Goal: Transaction & Acquisition: Obtain resource

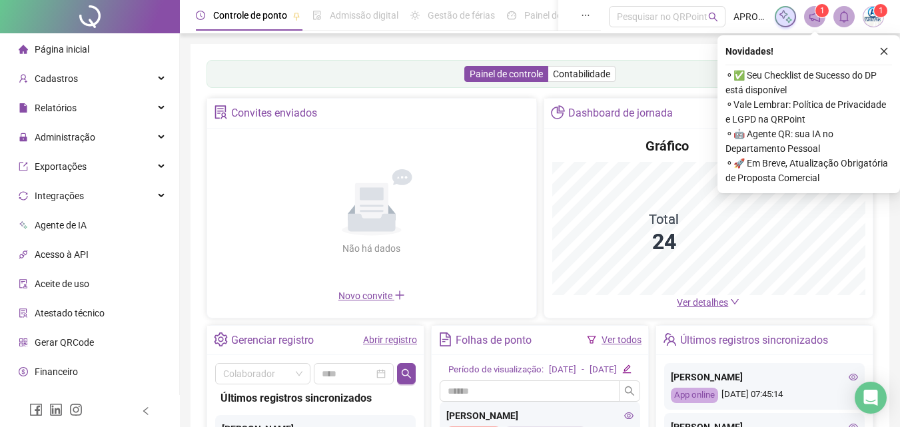
click at [891, 51] on button "button" at bounding box center [884, 51] width 16 height 16
click at [886, 50] on div "Painel de controle Contabilidade Convites enviados Não há dados Não há dados No…" at bounding box center [540, 314] width 699 height 541
click at [61, 134] on span "Administração" at bounding box center [65, 137] width 61 height 11
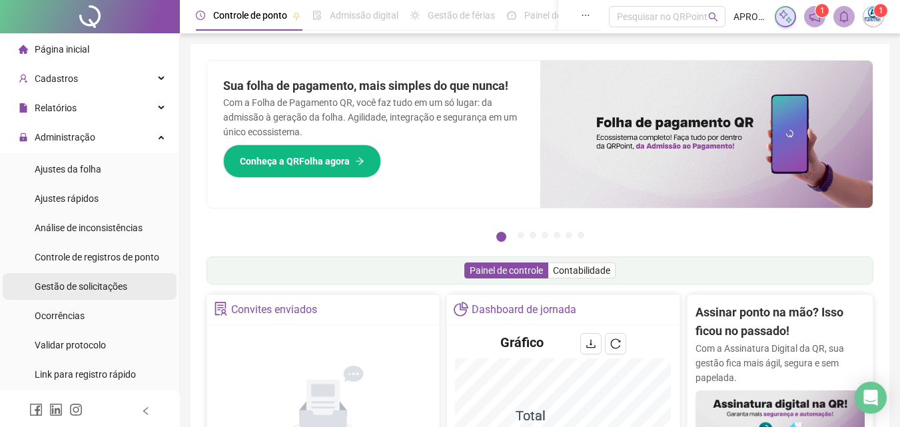
click at [99, 288] on span "Gestão de solicitações" at bounding box center [81, 286] width 93 height 11
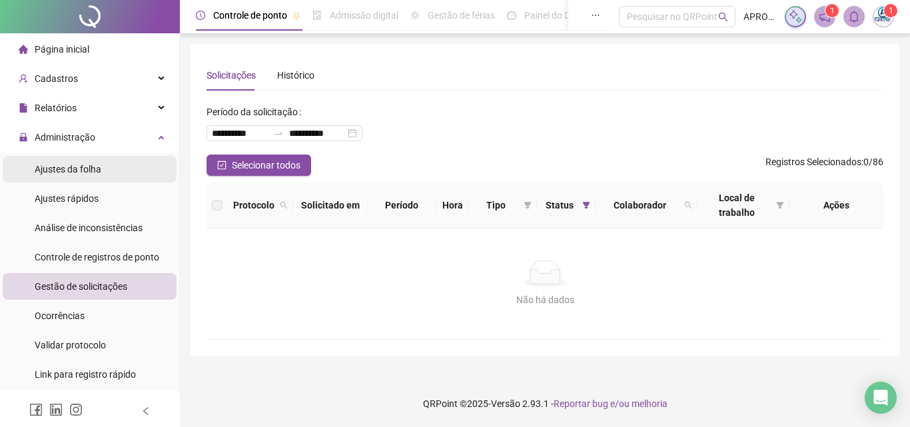
click at [105, 167] on li "Ajustes da folha" at bounding box center [90, 169] width 174 height 27
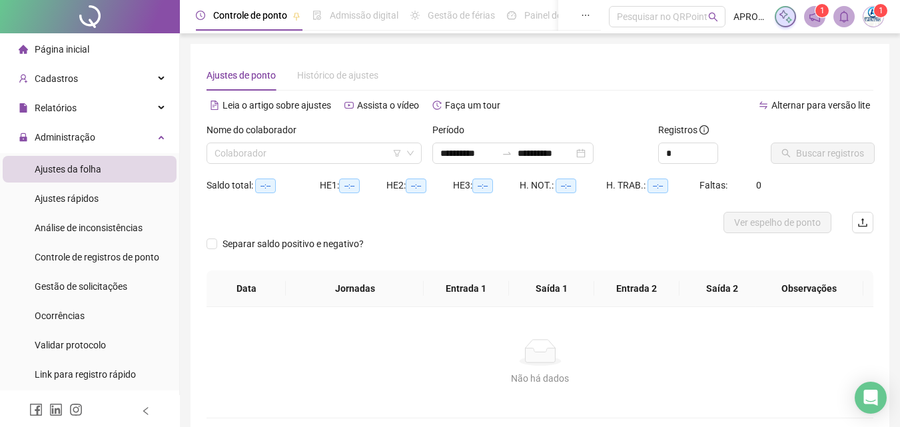
type input "**********"
click at [317, 139] on div "Nome do colaborador" at bounding box center [314, 133] width 215 height 20
click at [310, 149] on input "search" at bounding box center [308, 153] width 187 height 20
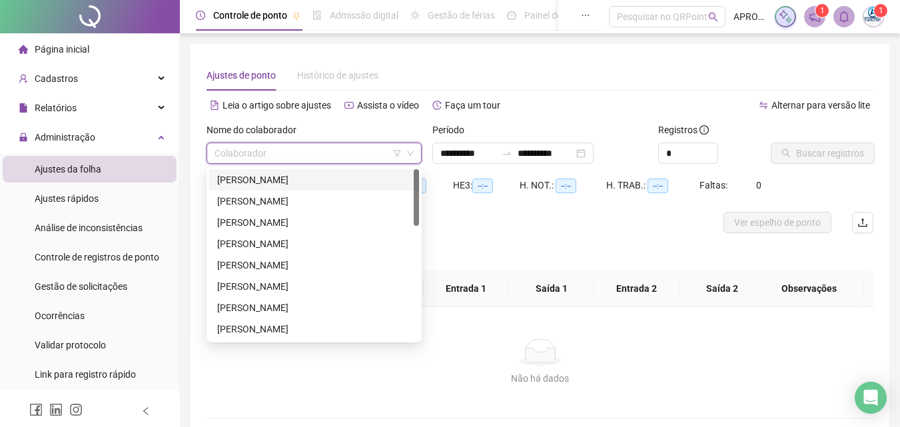
click at [313, 174] on div "[PERSON_NAME]" at bounding box center [314, 180] width 194 height 15
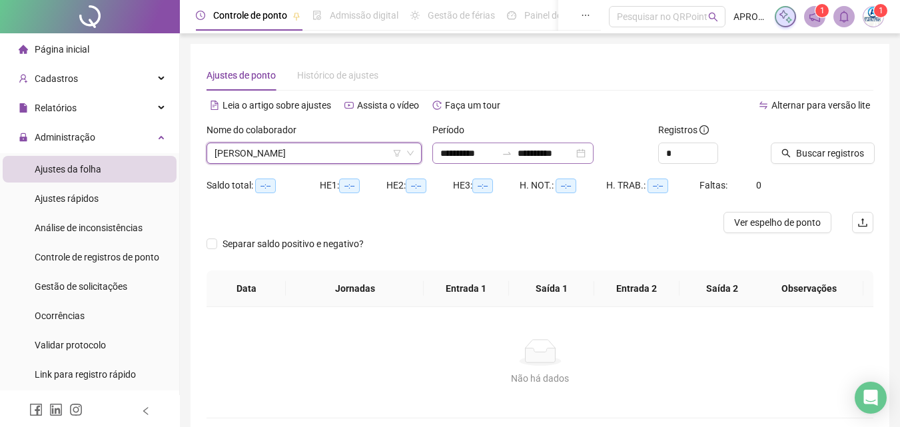
click at [526, 143] on div "**********" at bounding box center [513, 153] width 161 height 21
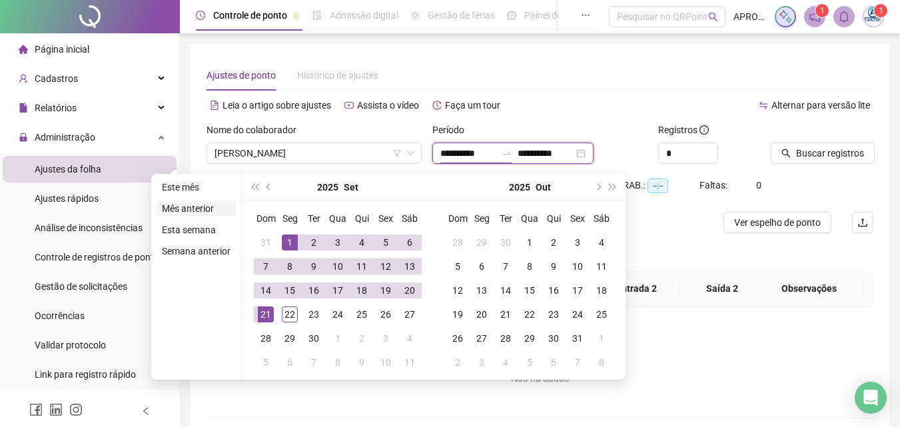
type input "**********"
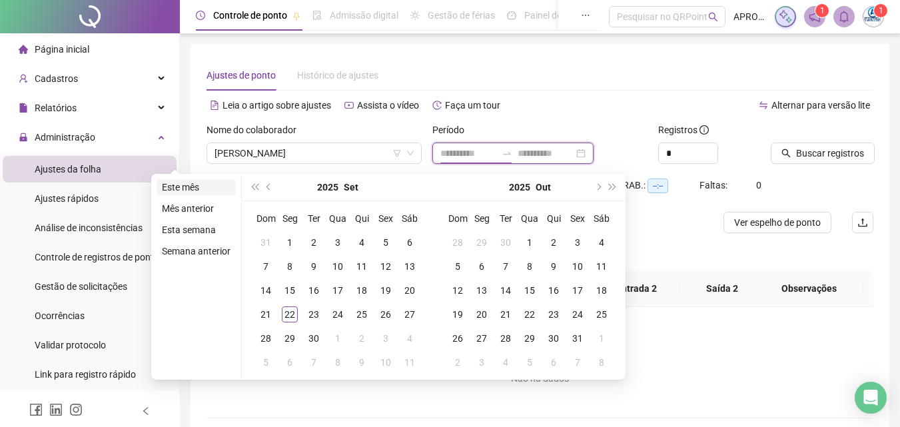
type input "**********"
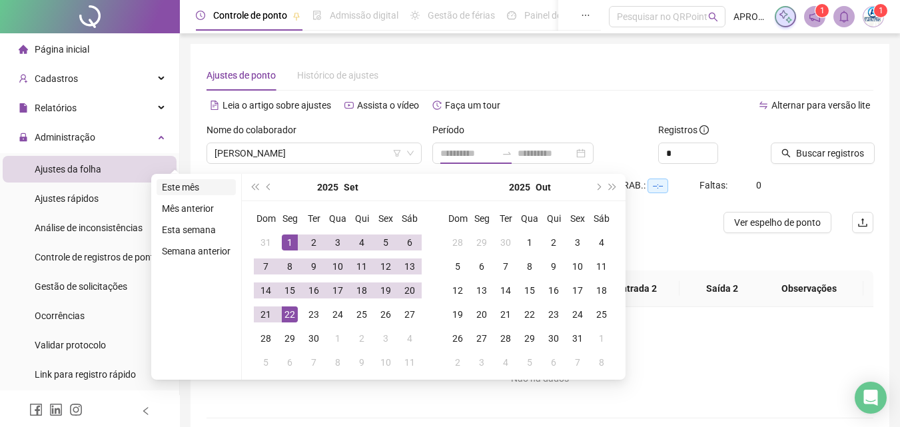
click at [163, 184] on li "Este mês" at bounding box center [196, 187] width 79 height 16
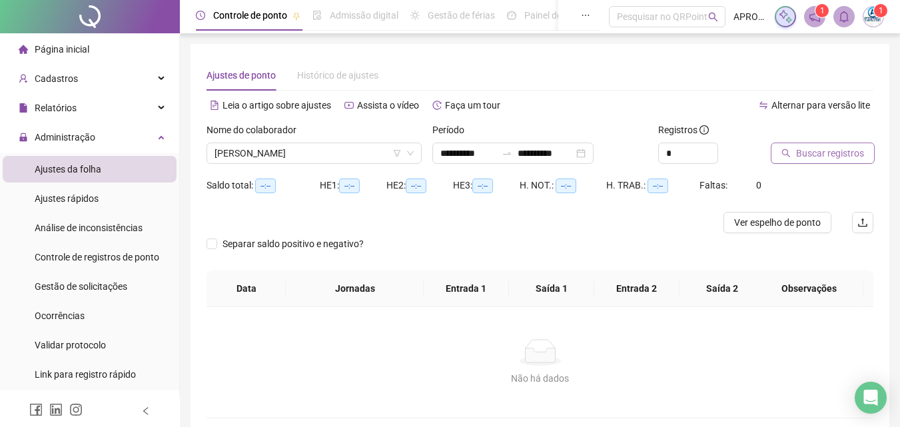
click at [848, 149] on span "Buscar registros" at bounding box center [830, 153] width 68 height 15
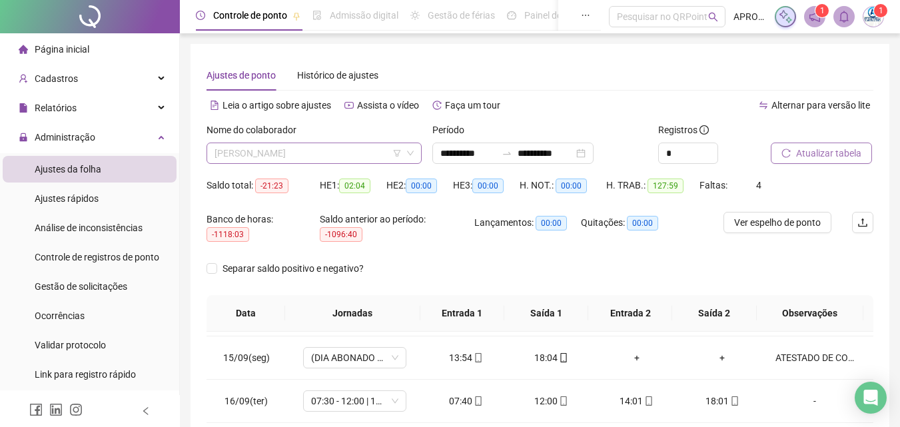
click at [268, 151] on span "[PERSON_NAME]" at bounding box center [314, 153] width 199 height 20
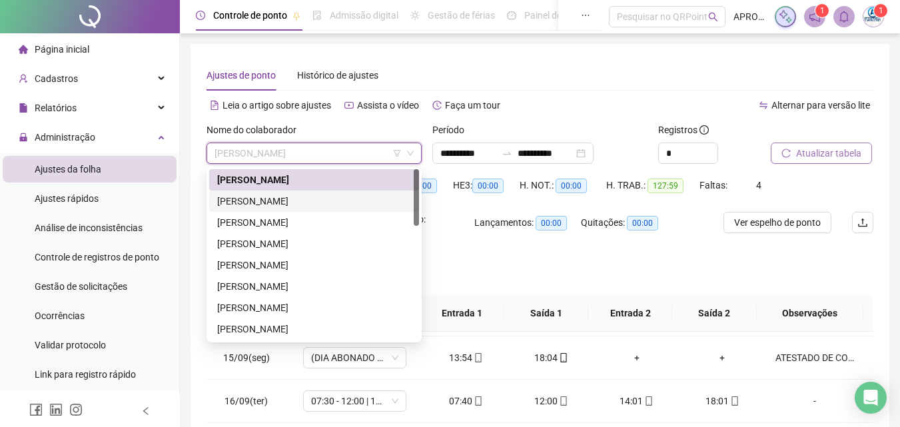
click at [259, 201] on div "[PERSON_NAME]" at bounding box center [314, 201] width 194 height 15
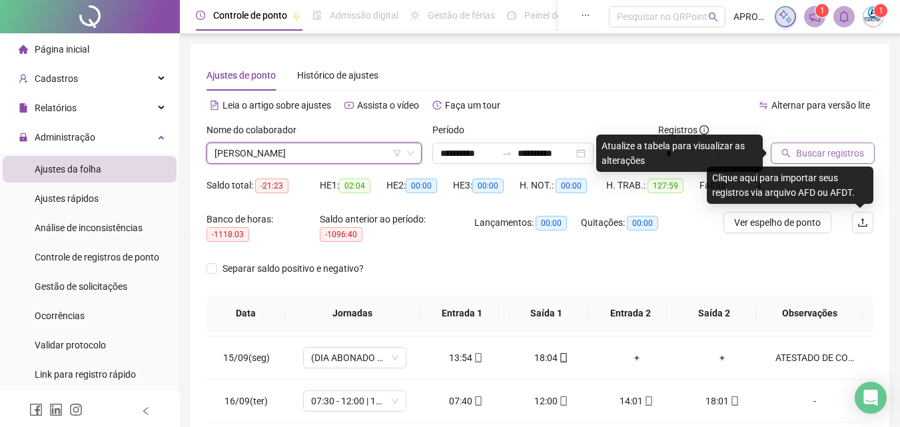
click at [794, 151] on button "Buscar registros" at bounding box center [823, 153] width 104 height 21
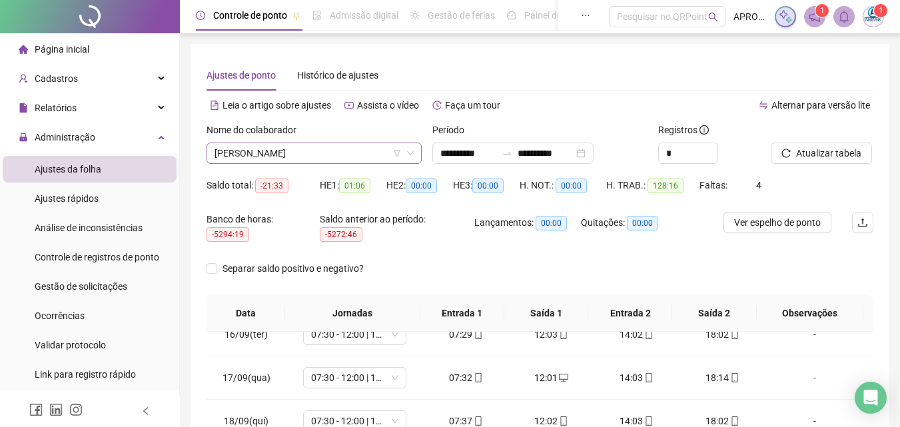
click at [287, 148] on span "[PERSON_NAME]" at bounding box center [314, 153] width 199 height 20
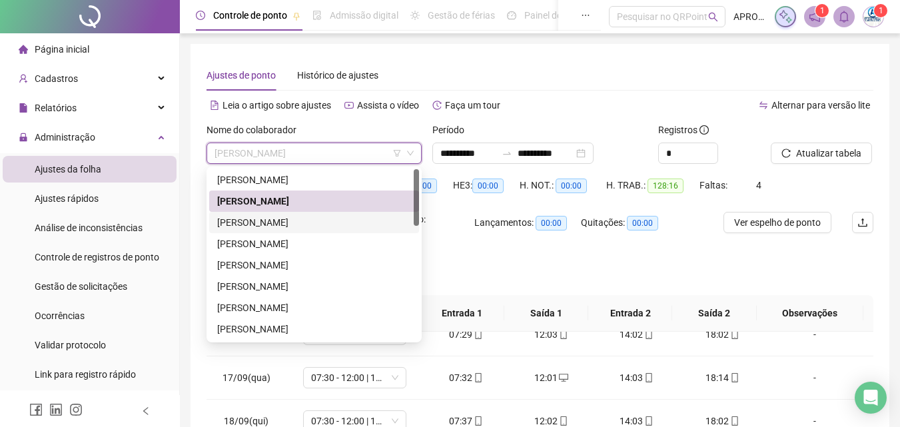
click at [319, 219] on div "[PERSON_NAME]" at bounding box center [314, 222] width 194 height 15
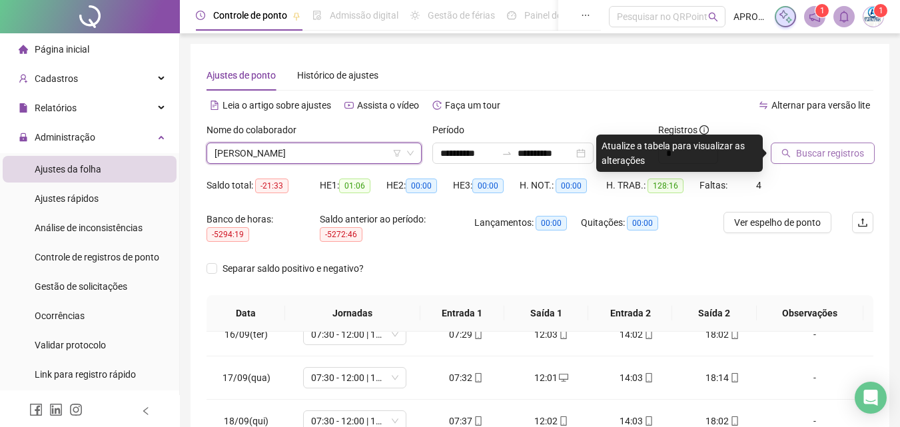
click at [840, 151] on span "Buscar registros" at bounding box center [830, 153] width 68 height 15
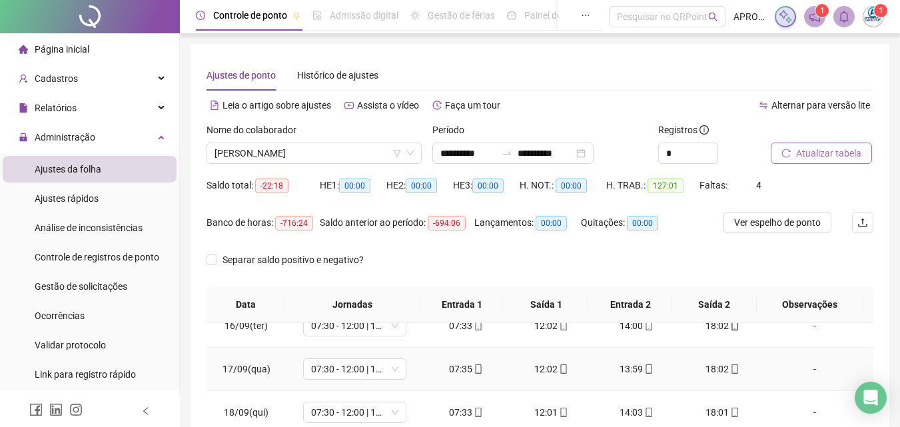
scroll to position [254, 0]
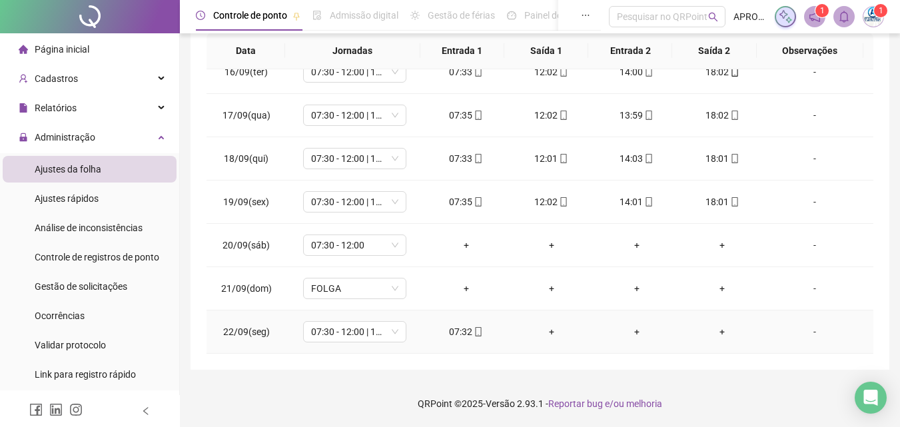
click at [474, 333] on icon "mobile" at bounding box center [478, 331] width 9 height 9
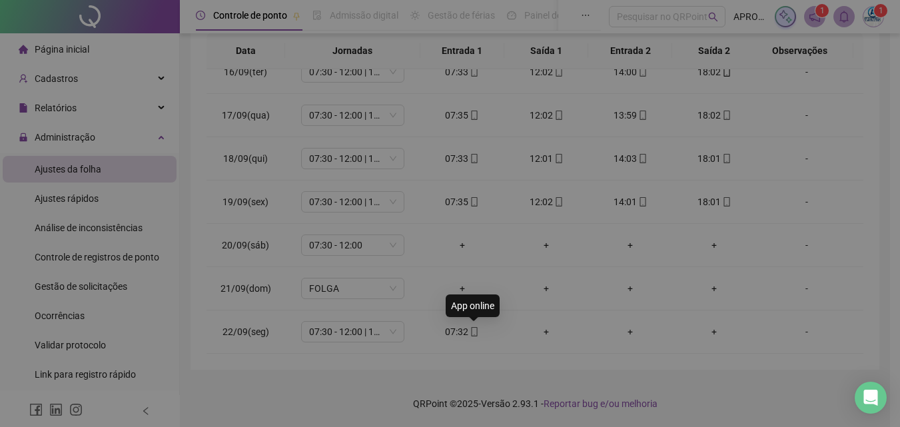
type input "**********"
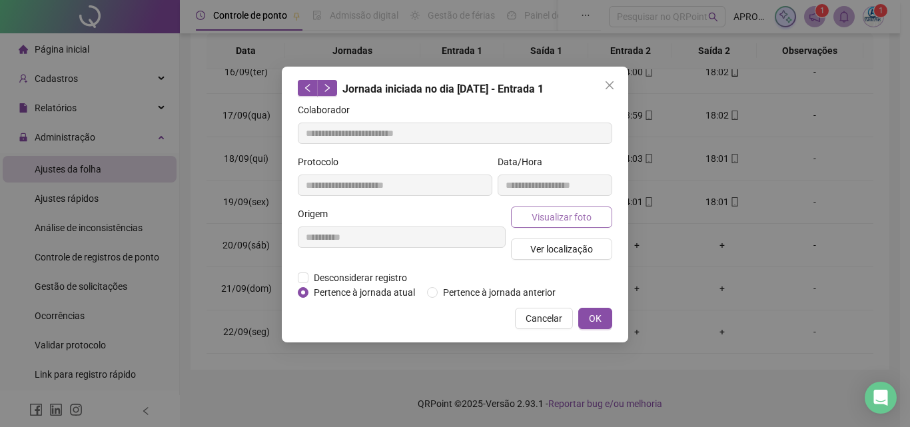
click at [572, 215] on span "Visualizar foto" at bounding box center [562, 217] width 60 height 15
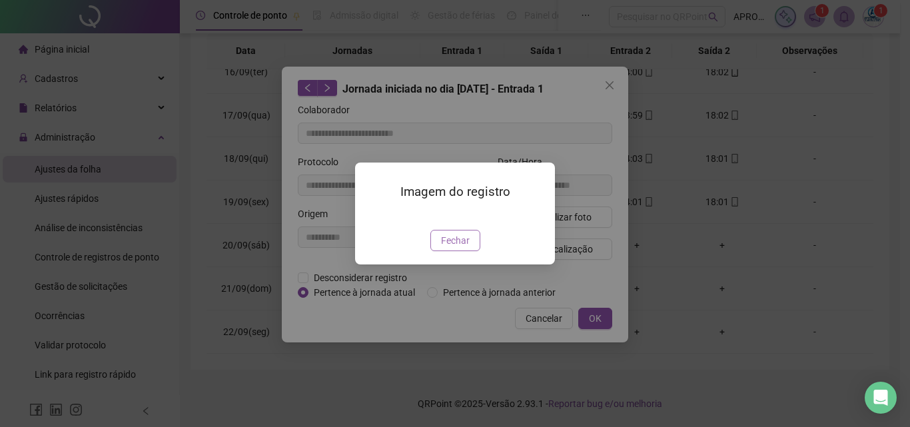
click at [439, 251] on button "Fechar" at bounding box center [456, 240] width 50 height 21
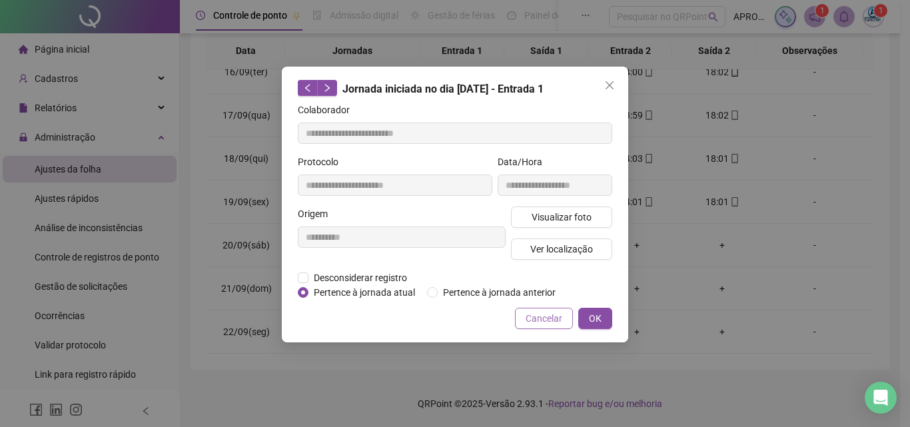
click at [548, 310] on button "Cancelar" at bounding box center [544, 318] width 58 height 21
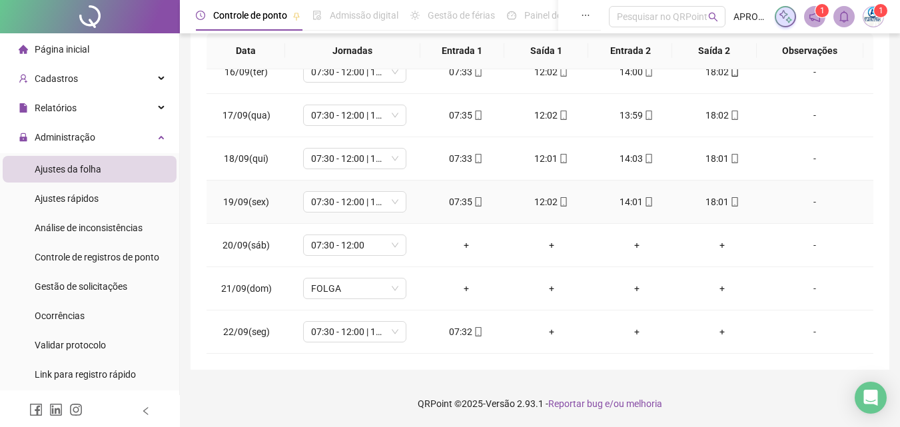
click at [730, 199] on icon "mobile" at bounding box center [734, 201] width 9 height 9
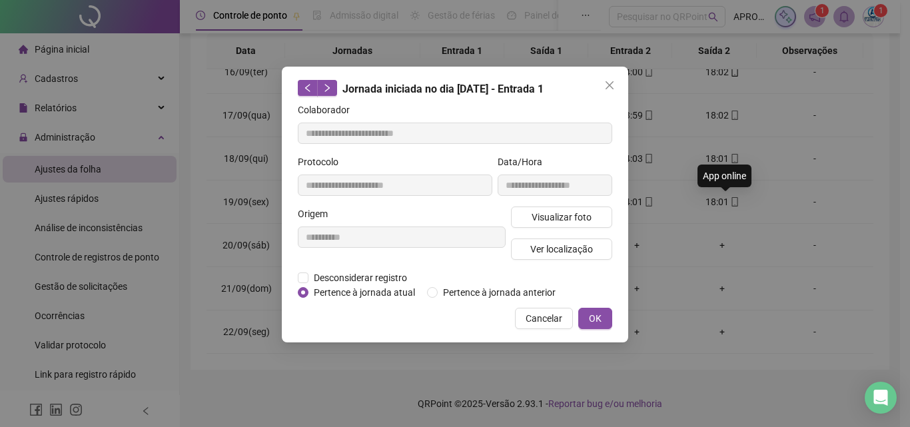
type input "**********"
click at [596, 207] on button "Visualizar foto" at bounding box center [561, 217] width 101 height 21
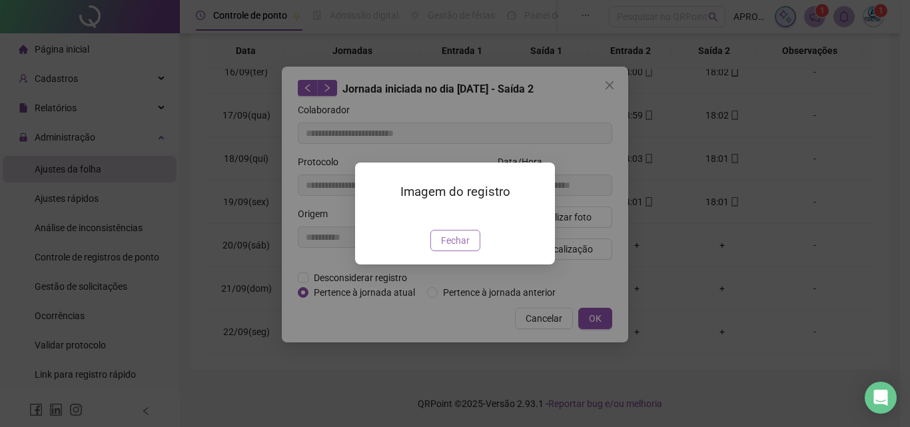
click at [451, 248] on span "Fechar" at bounding box center [455, 240] width 29 height 15
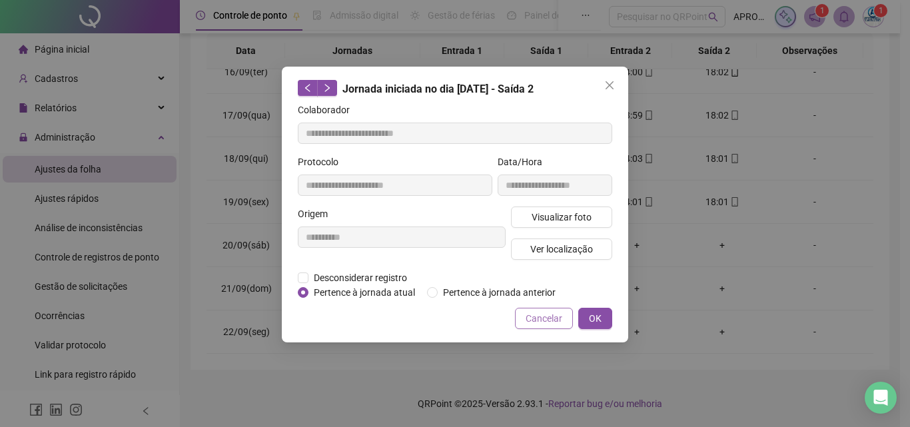
click at [551, 310] on button "Cancelar" at bounding box center [544, 318] width 58 height 21
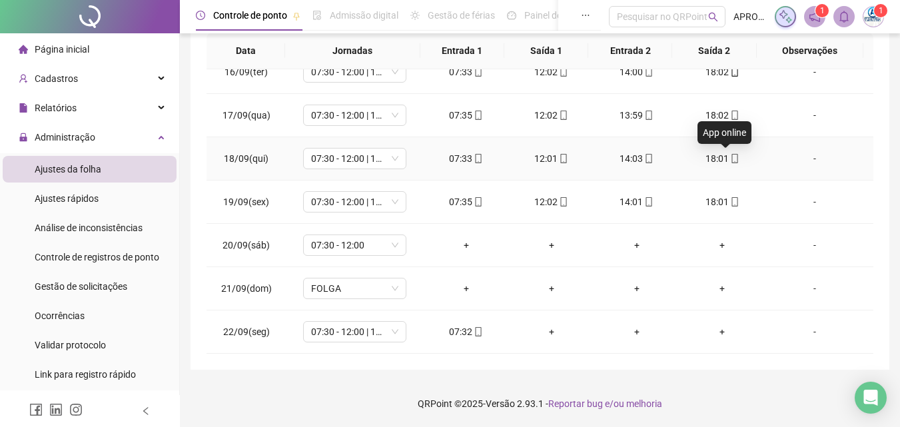
click at [730, 156] on icon "mobile" at bounding box center [734, 158] width 9 height 9
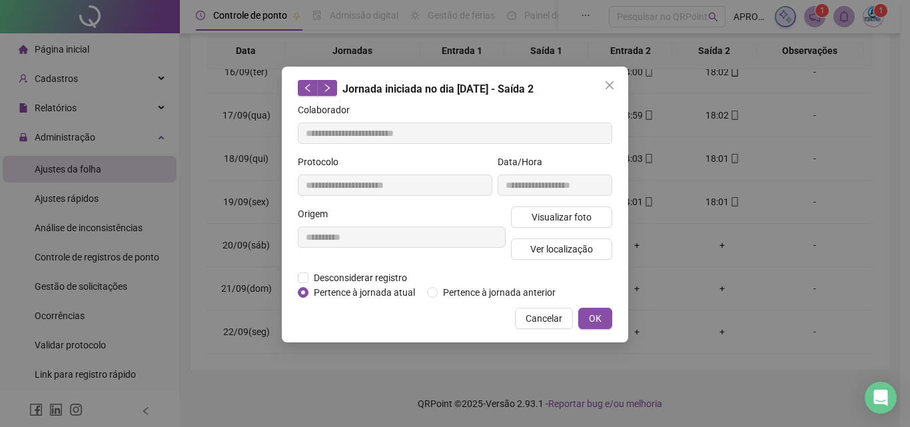
type input "**********"
click at [537, 216] on span "Visualizar foto" at bounding box center [562, 217] width 60 height 15
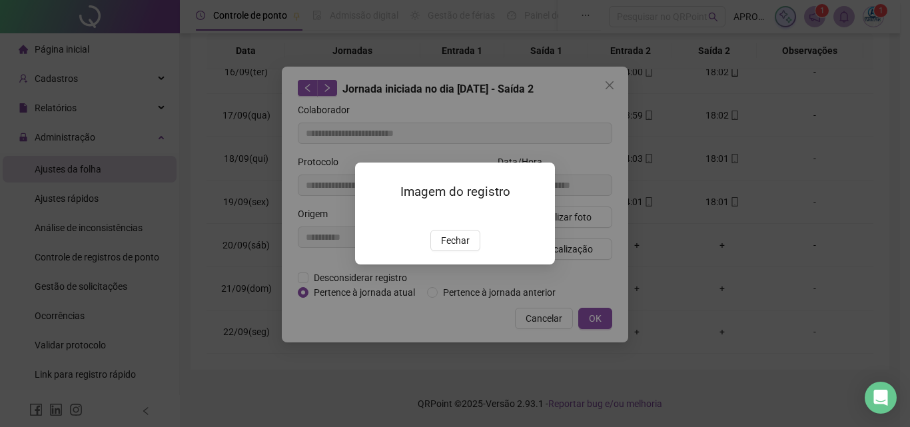
drag, startPoint x: 464, startPoint y: 315, endPoint x: 499, endPoint y: 317, distance: 35.4
click at [464, 248] on span "Fechar" at bounding box center [455, 240] width 29 height 15
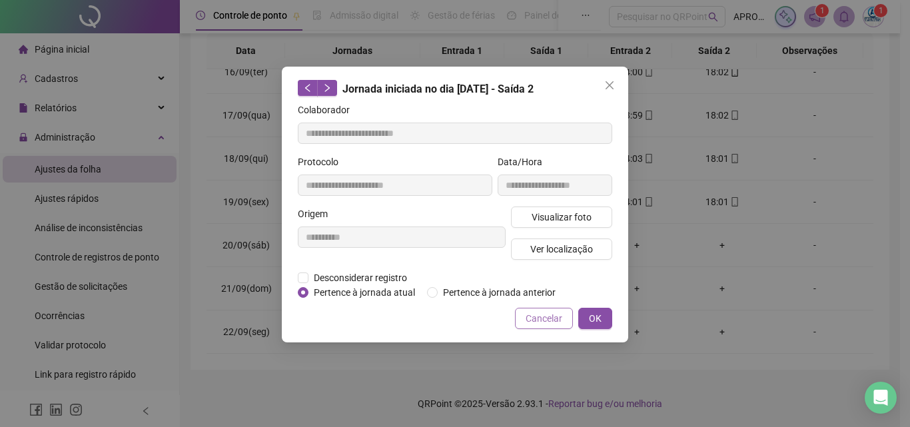
click at [532, 319] on span "Cancelar" at bounding box center [544, 318] width 37 height 15
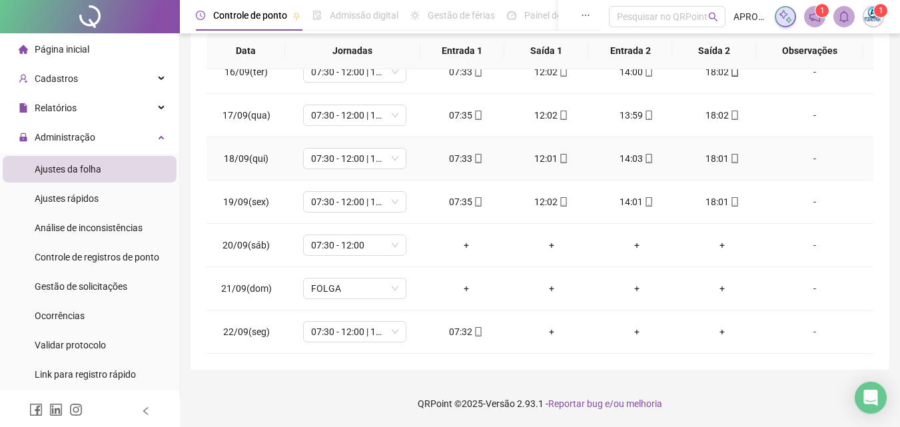
click at [559, 159] on icon "mobile" at bounding box center [563, 158] width 9 height 9
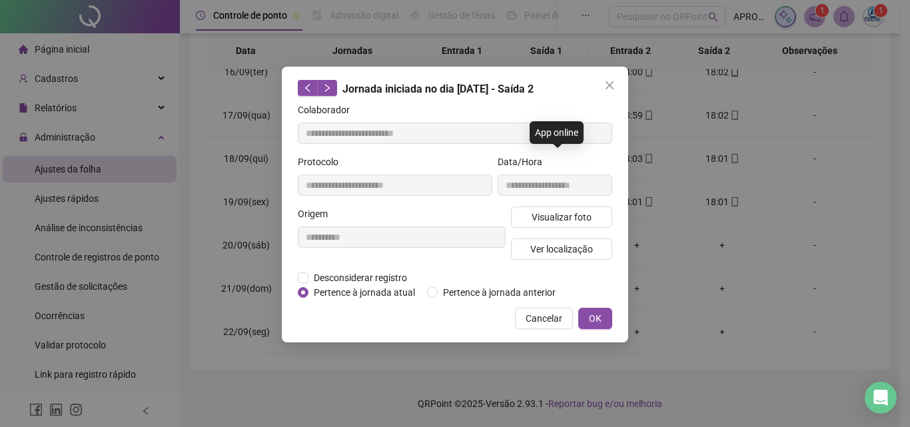
type input "**********"
click at [564, 218] on span "Visualizar foto" at bounding box center [562, 217] width 60 height 15
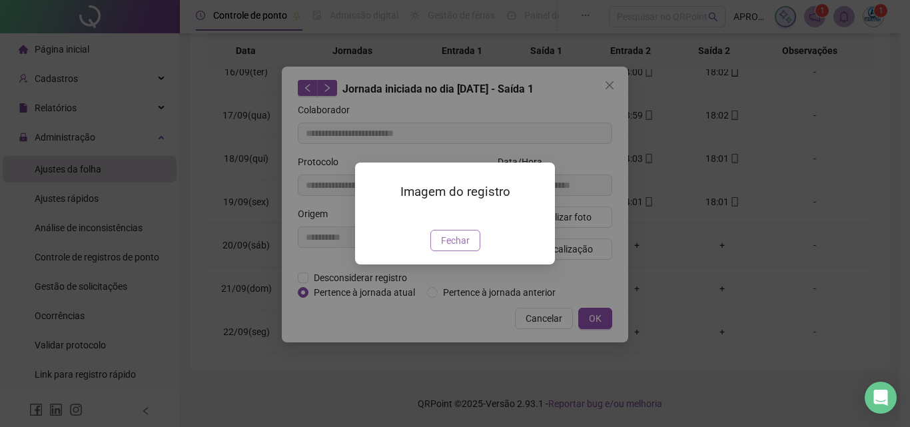
click at [459, 248] on span "Fechar" at bounding box center [455, 240] width 29 height 15
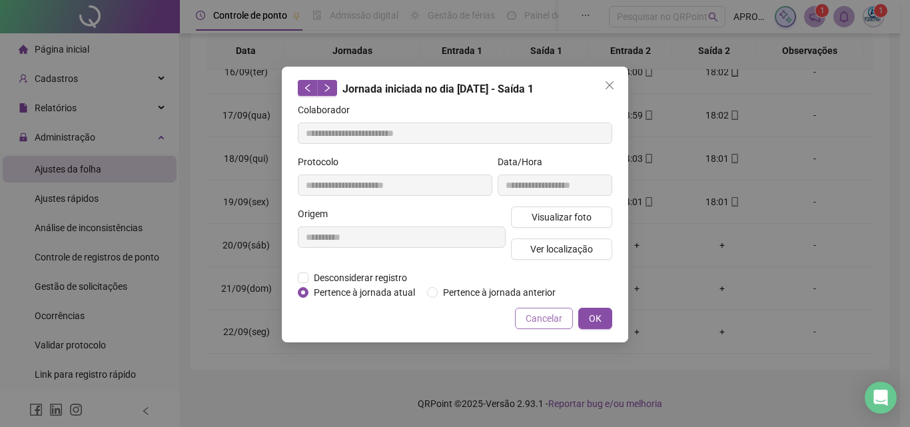
click at [536, 309] on button "Cancelar" at bounding box center [544, 318] width 58 height 21
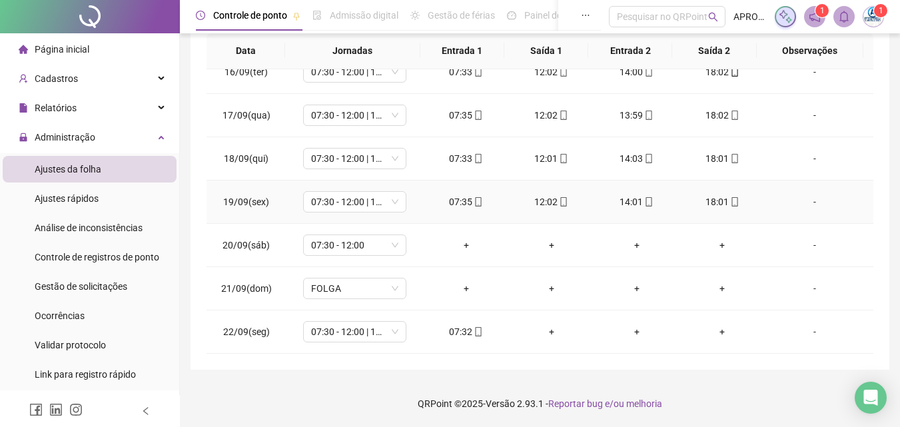
click at [473, 202] on span "mobile" at bounding box center [478, 201] width 11 height 9
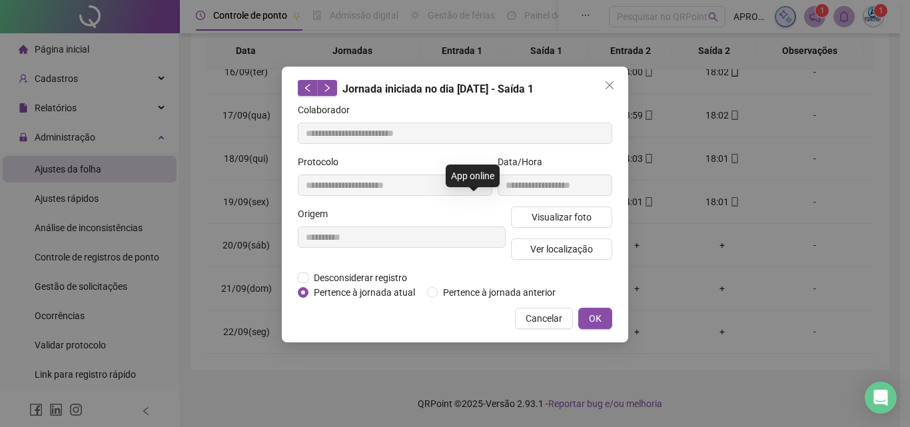
type input "**********"
drag, startPoint x: 563, startPoint y: 199, endPoint x: 555, endPoint y: 205, distance: 10.4
click at [562, 199] on div "**********" at bounding box center [555, 181] width 120 height 52
click at [547, 215] on span "Visualizar foto" at bounding box center [562, 217] width 60 height 15
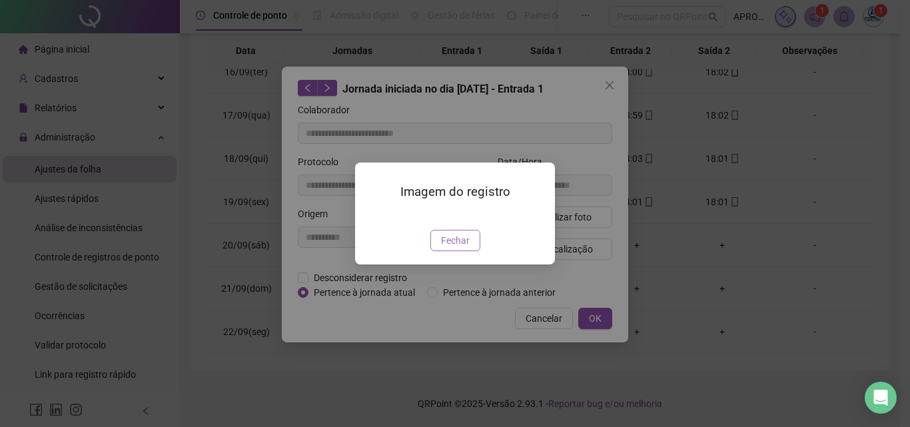
click at [462, 248] on span "Fechar" at bounding box center [455, 240] width 29 height 15
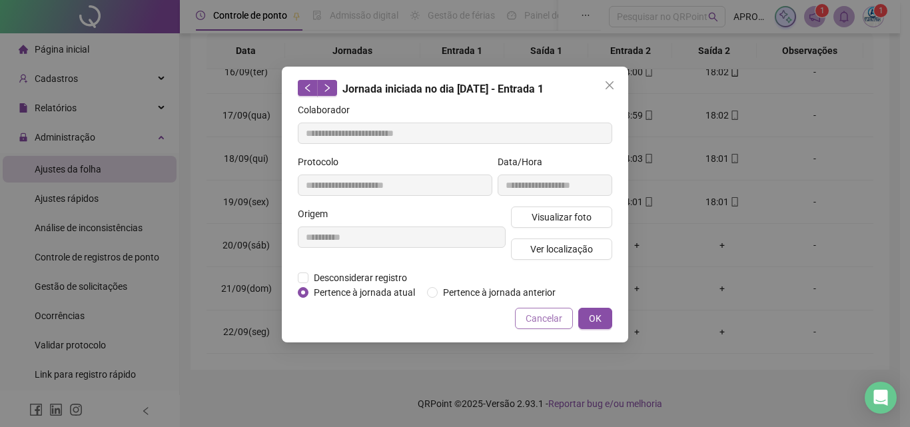
click at [546, 313] on span "Cancelar" at bounding box center [544, 318] width 37 height 15
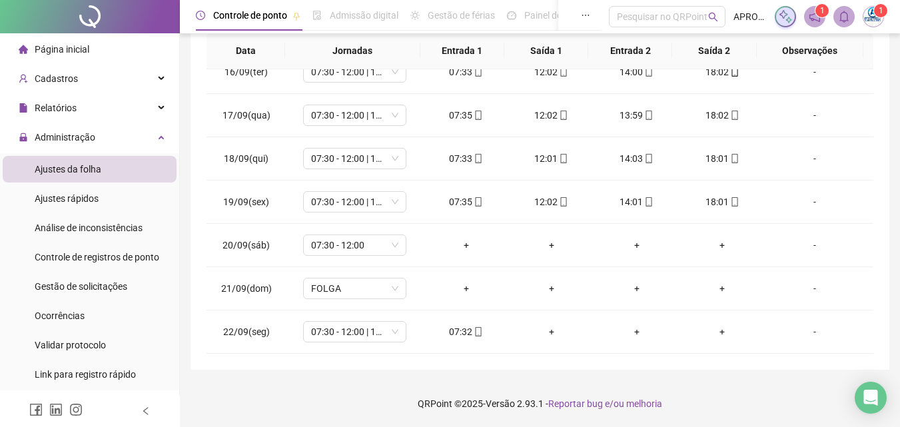
scroll to position [0, 0]
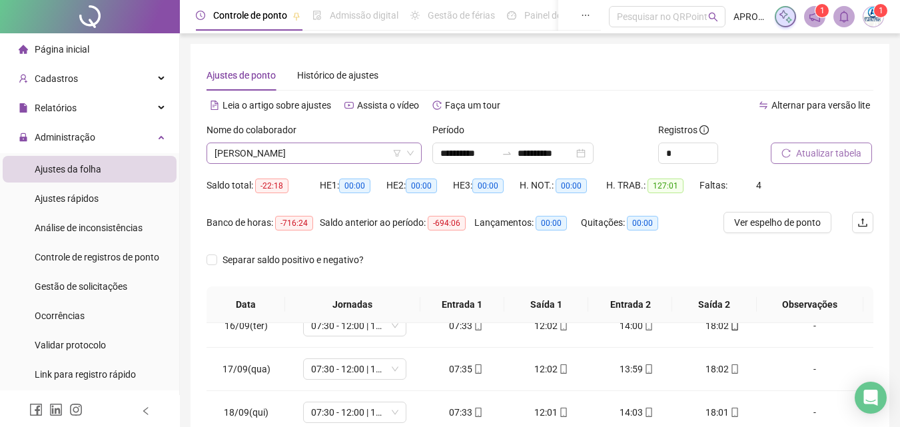
click at [277, 153] on span "[PERSON_NAME]" at bounding box center [314, 153] width 199 height 20
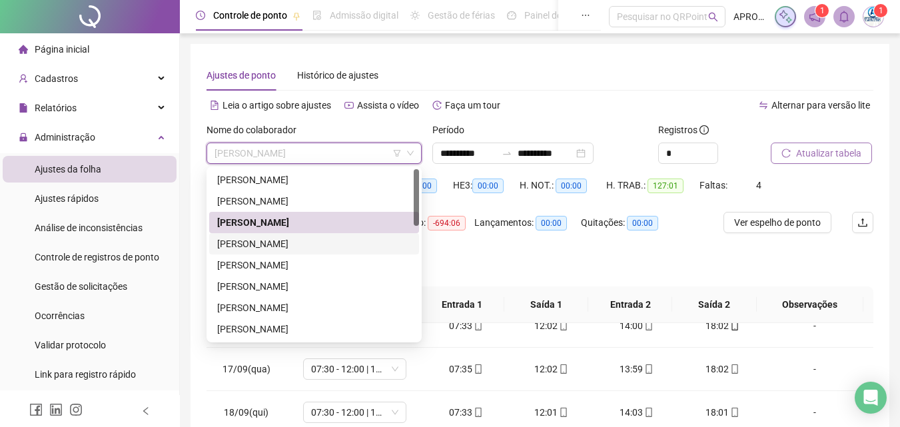
click at [344, 241] on div "[PERSON_NAME]" at bounding box center [314, 244] width 194 height 15
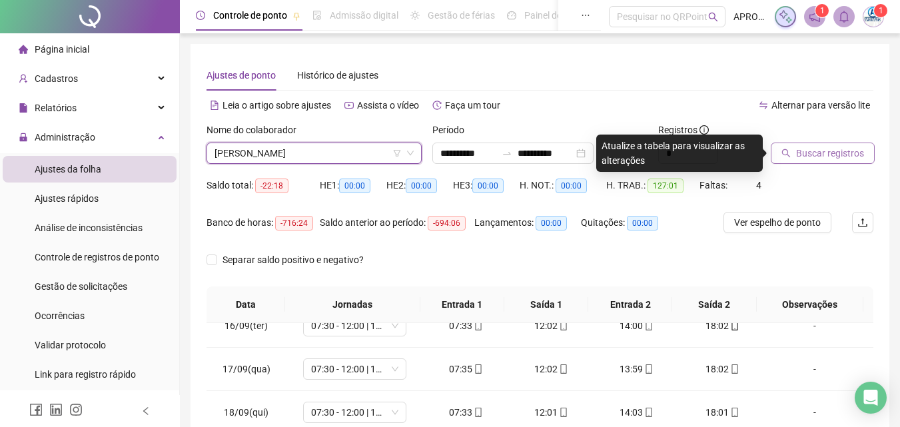
click at [797, 162] on button "Buscar registros" at bounding box center [823, 153] width 104 height 21
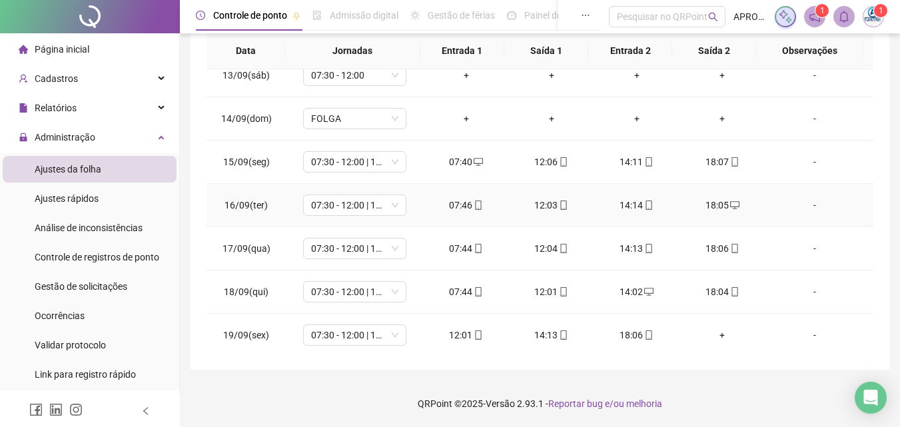
scroll to position [602, 0]
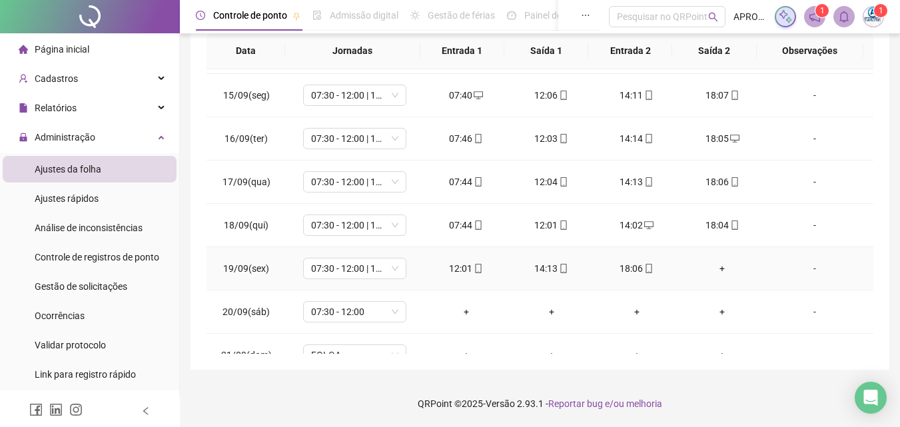
click at [716, 267] on div "+" at bounding box center [722, 268] width 64 height 15
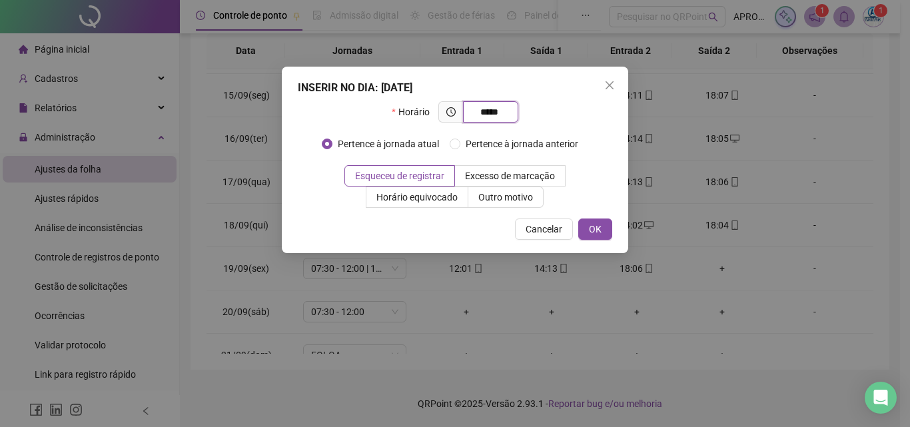
type input "*****"
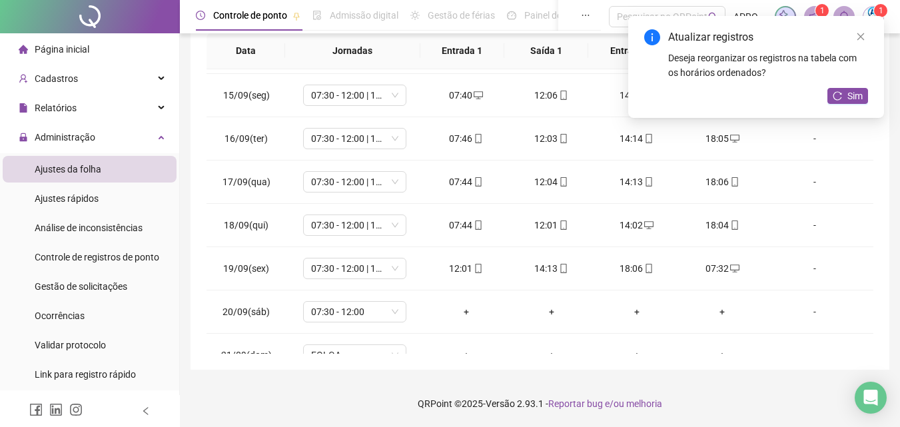
click at [844, 85] on div "Atualizar registros Deseja reorganizar os registros na tabela com os horários o…" at bounding box center [756, 67] width 256 height 102
click at [844, 91] on button "Sim" at bounding box center [848, 96] width 41 height 16
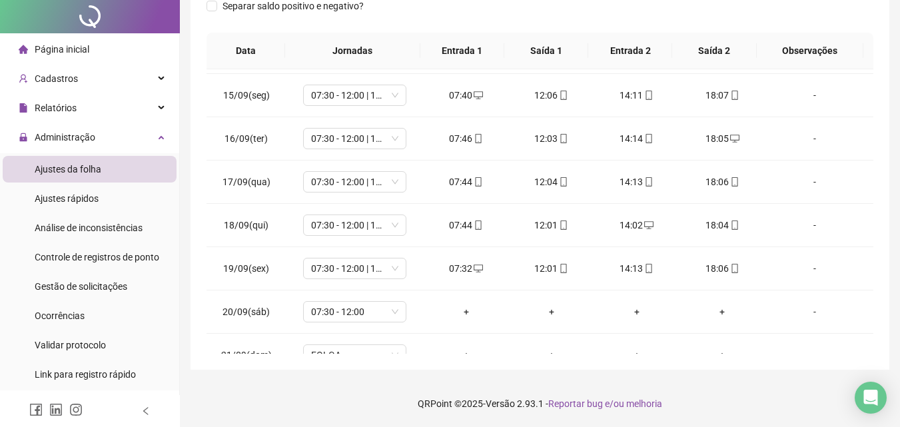
scroll to position [0, 0]
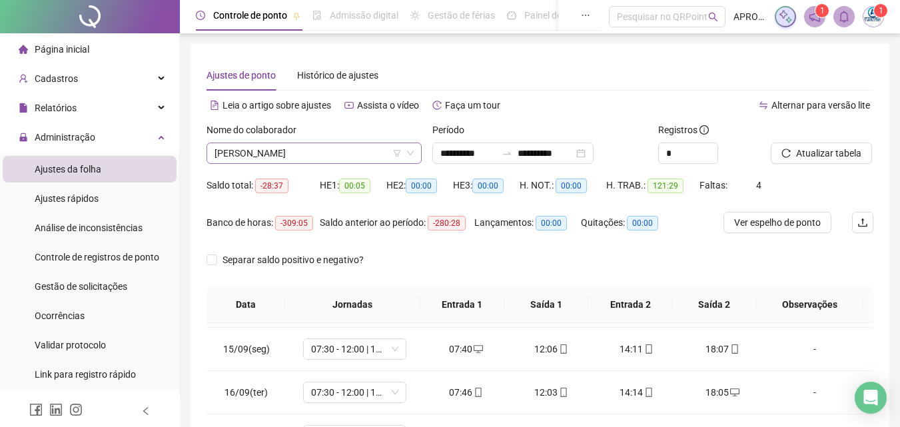
click at [274, 149] on span "[PERSON_NAME]" at bounding box center [314, 153] width 199 height 20
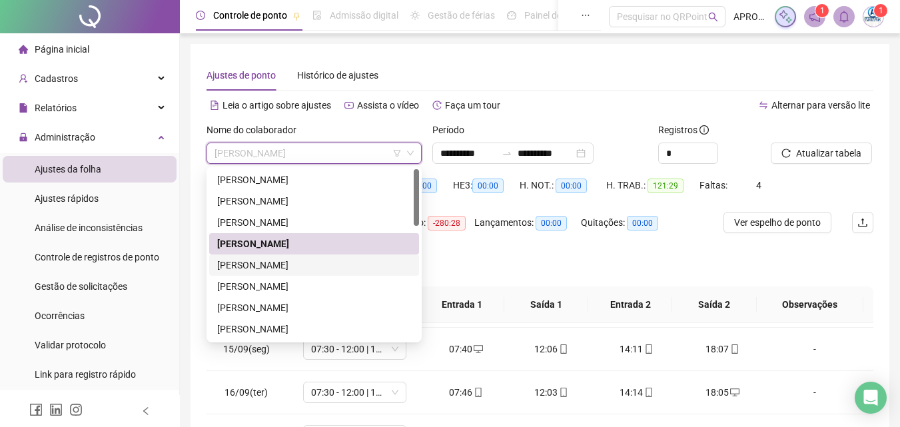
click at [300, 261] on div "[PERSON_NAME]" at bounding box center [314, 265] width 194 height 15
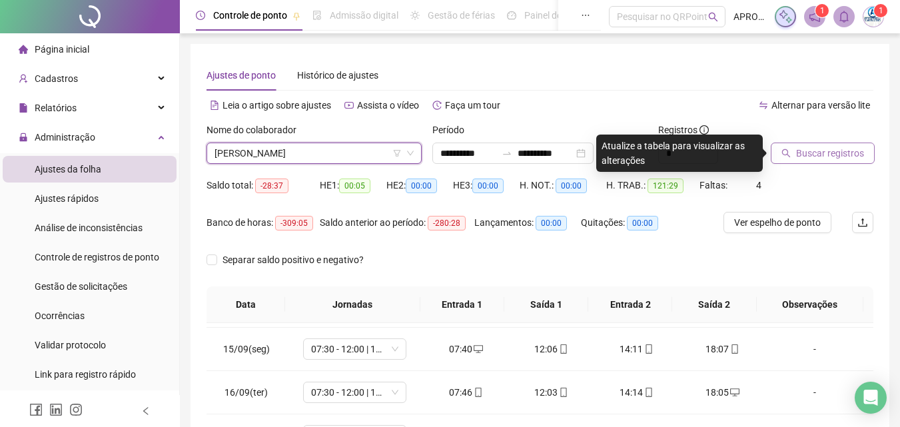
click at [820, 149] on span "Buscar registros" at bounding box center [830, 153] width 68 height 15
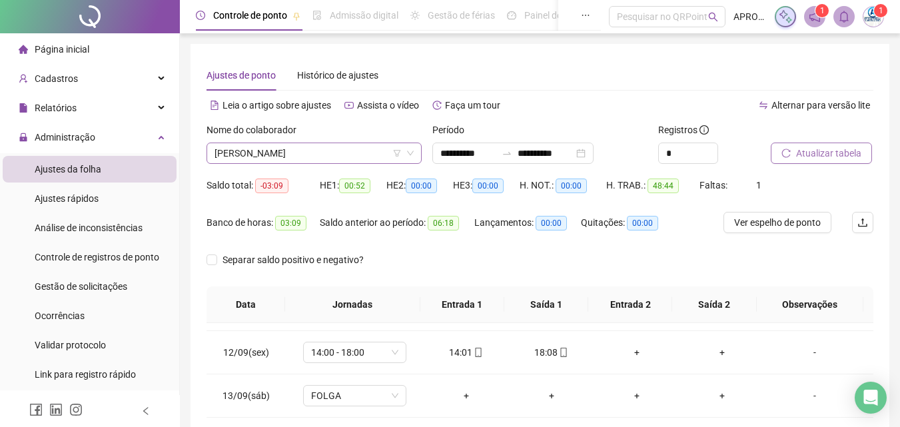
click at [282, 144] on span "[PERSON_NAME]" at bounding box center [314, 153] width 199 height 20
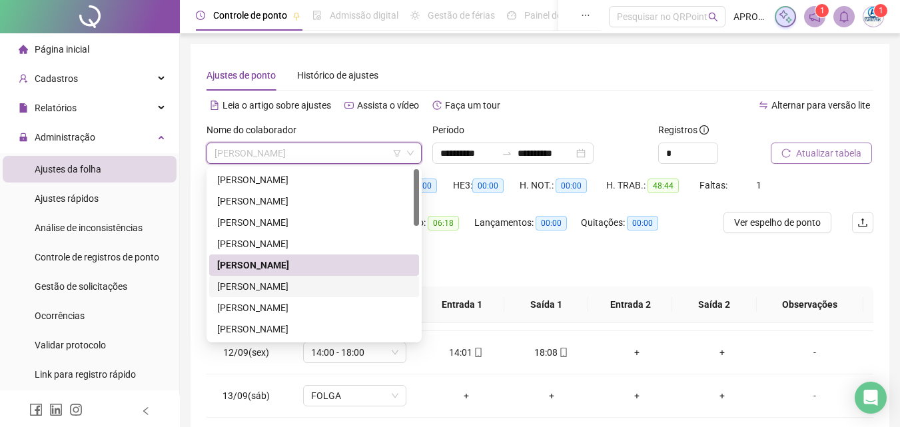
click at [299, 282] on div "[PERSON_NAME]" at bounding box center [314, 286] width 194 height 15
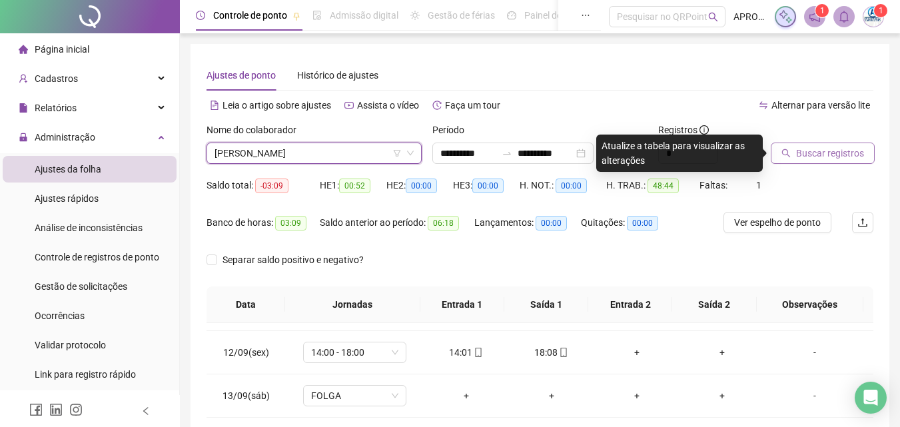
click at [834, 152] on span "Buscar registros" at bounding box center [830, 153] width 68 height 15
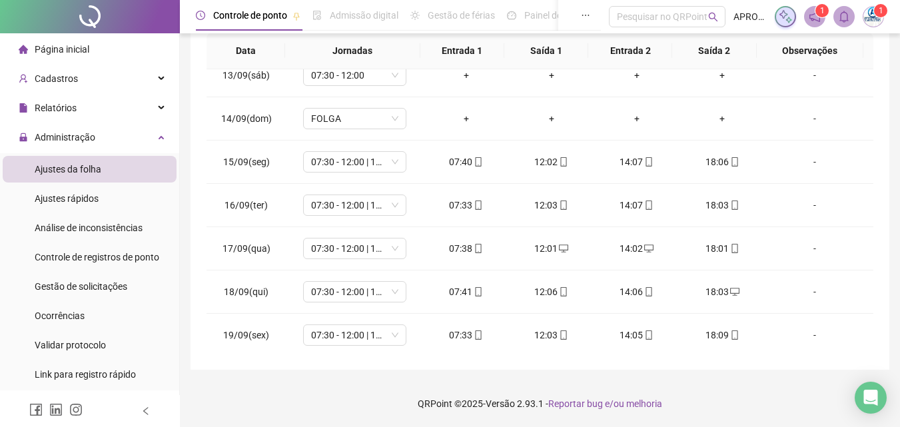
scroll to position [668, 0]
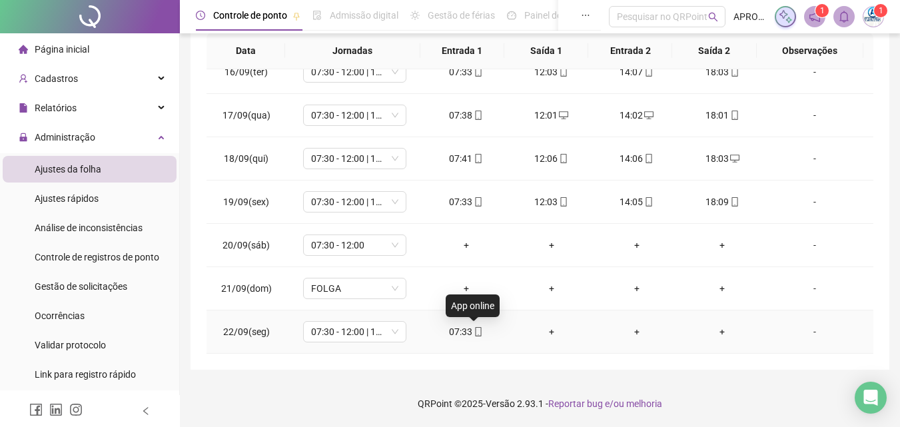
click at [474, 333] on icon "mobile" at bounding box center [478, 331] width 9 height 9
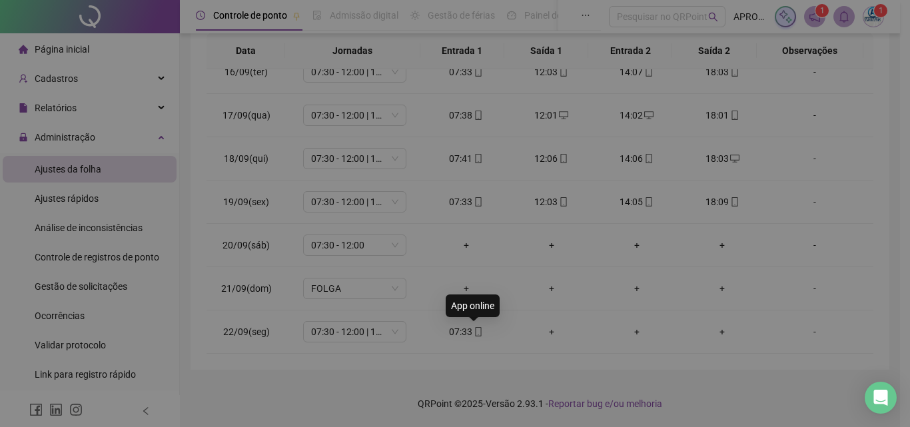
type input "**********"
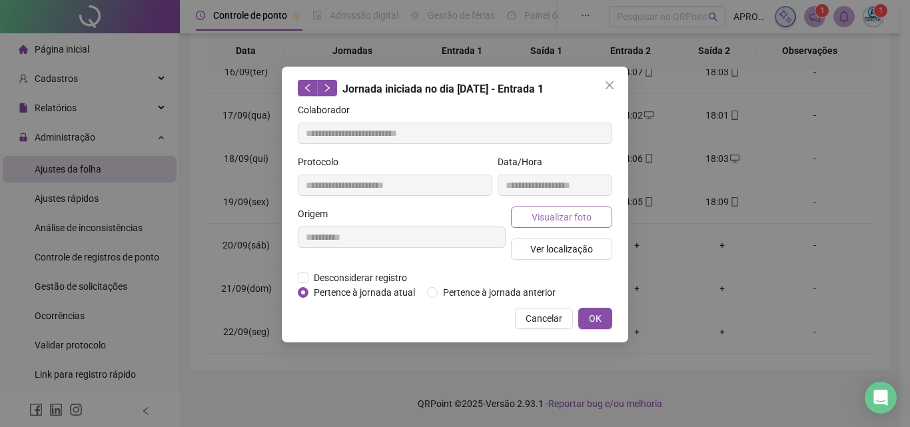
click at [554, 217] on span "Visualizar foto" at bounding box center [562, 217] width 60 height 15
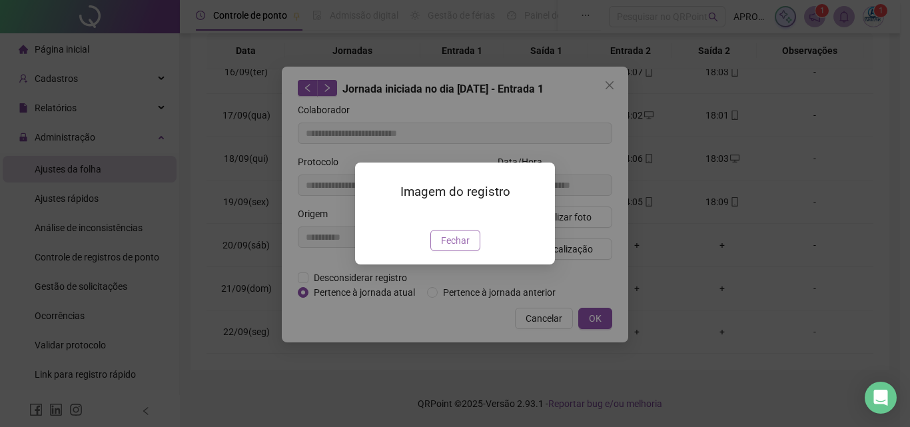
click at [456, 248] on span "Fechar" at bounding box center [455, 240] width 29 height 15
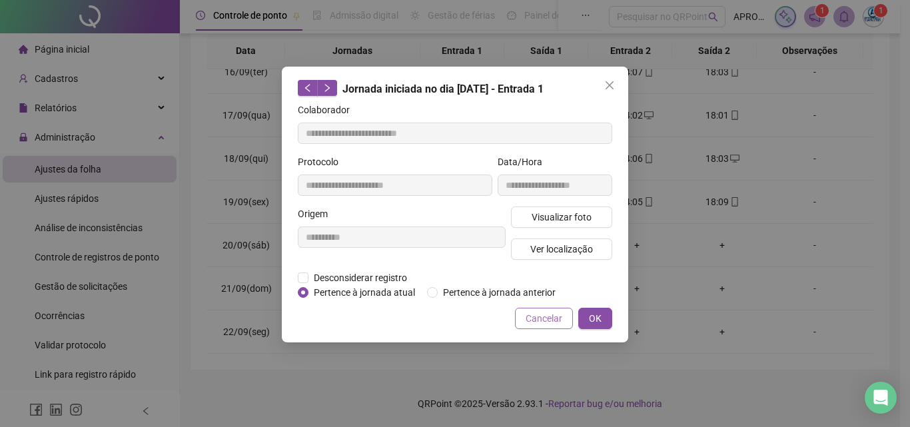
click at [548, 322] on span "Cancelar" at bounding box center [544, 318] width 37 height 15
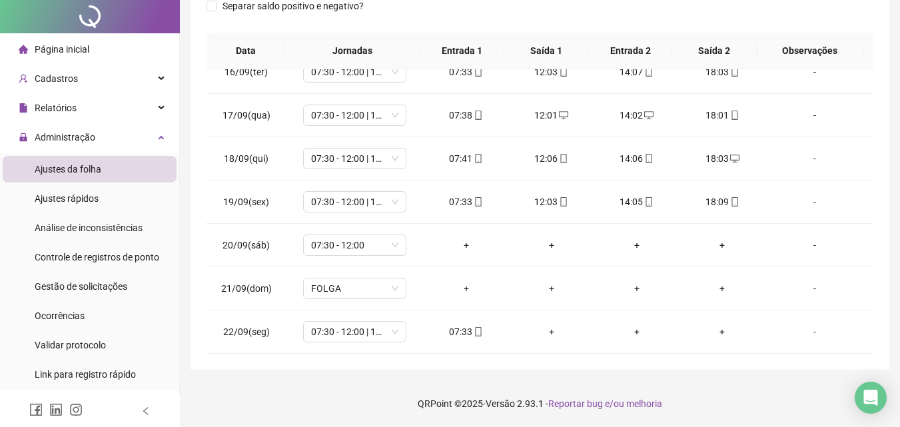
scroll to position [0, 0]
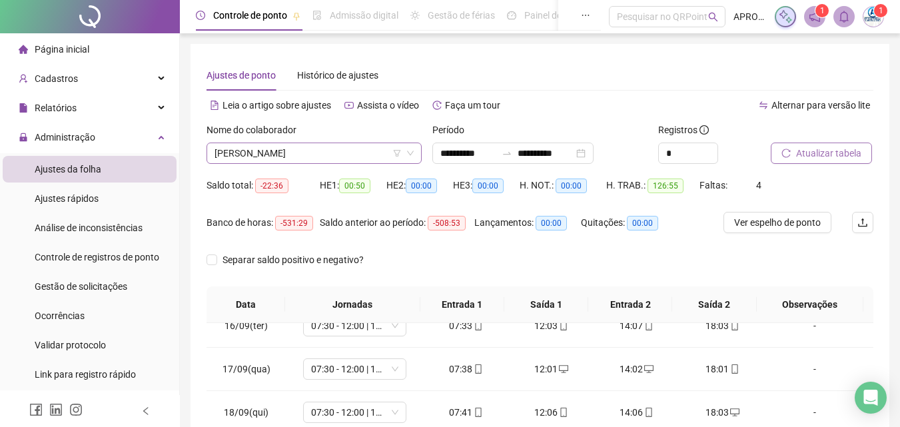
click at [305, 149] on span "[PERSON_NAME]" at bounding box center [314, 153] width 199 height 20
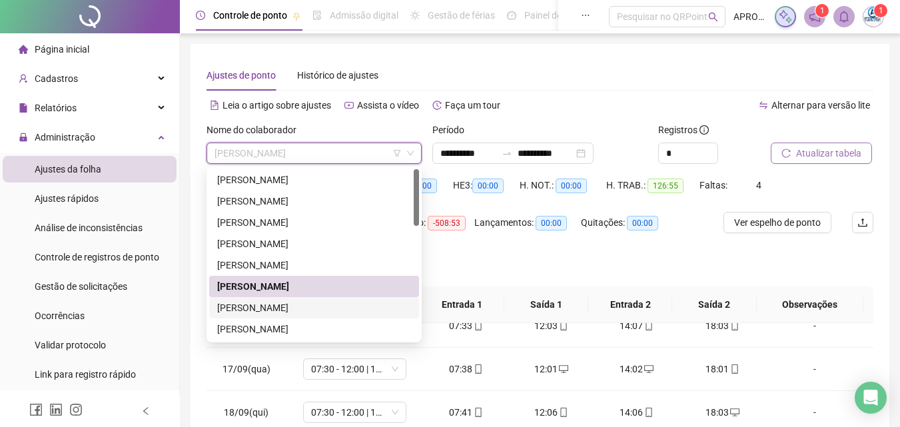
click at [275, 305] on div "[PERSON_NAME]" at bounding box center [314, 308] width 194 height 15
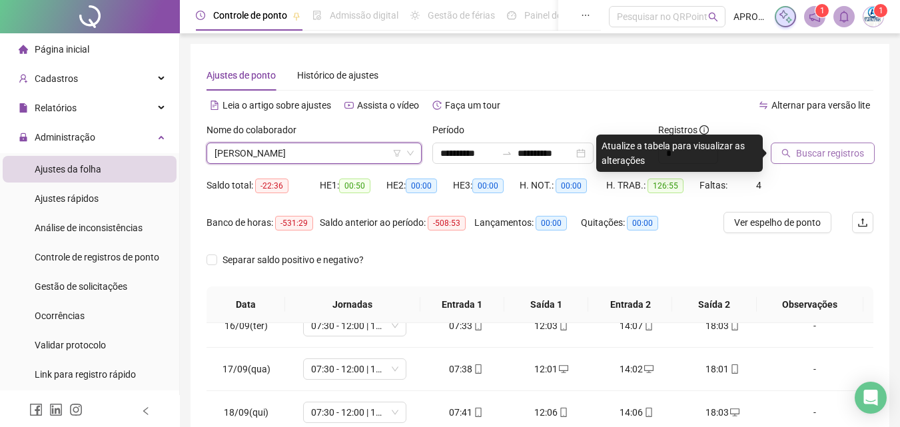
click at [834, 153] on span "Buscar registros" at bounding box center [830, 153] width 68 height 15
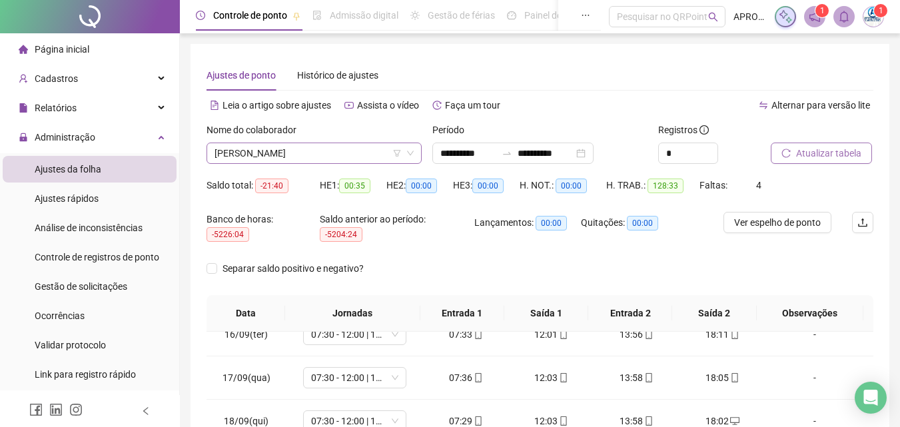
click at [293, 151] on span "[PERSON_NAME]" at bounding box center [314, 153] width 199 height 20
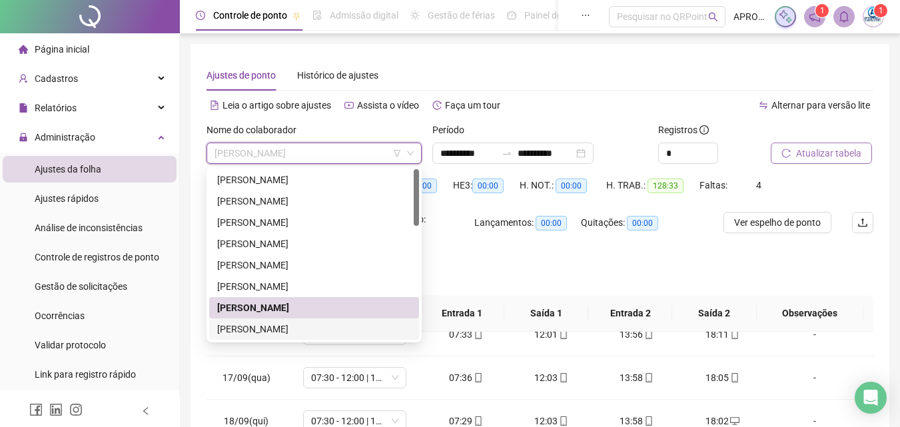
click at [286, 327] on div "[PERSON_NAME]" at bounding box center [314, 329] width 194 height 15
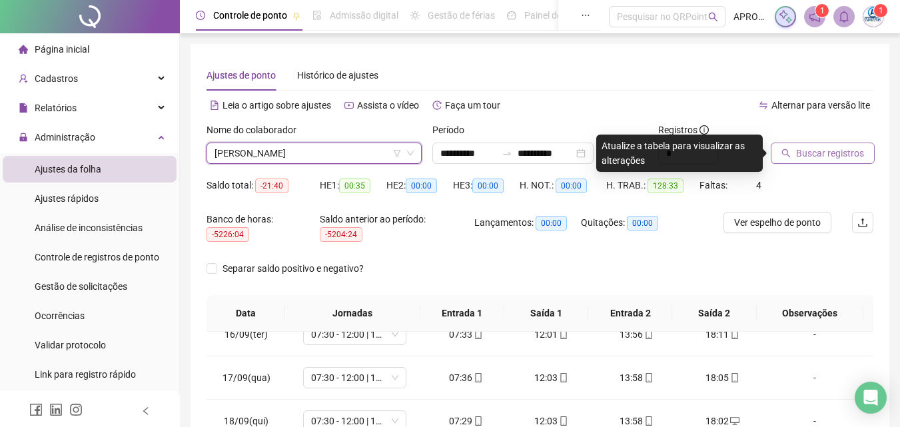
click at [803, 153] on span "Buscar registros" at bounding box center [830, 153] width 68 height 15
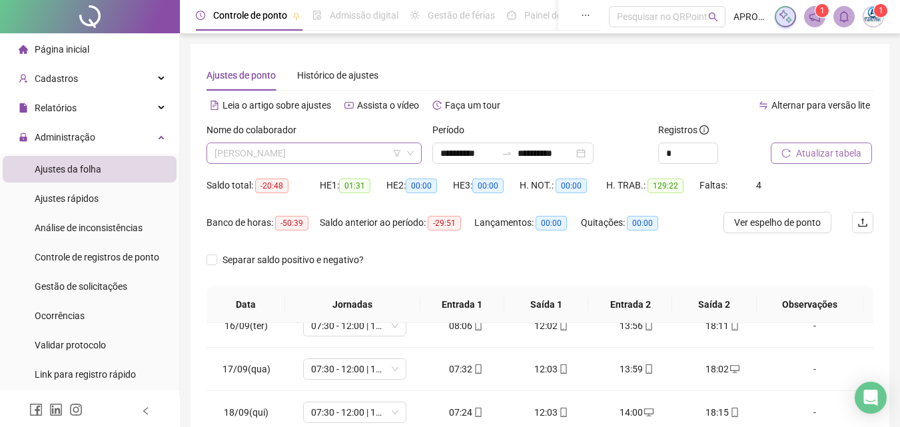
click at [269, 151] on span "[PERSON_NAME]" at bounding box center [314, 153] width 199 height 20
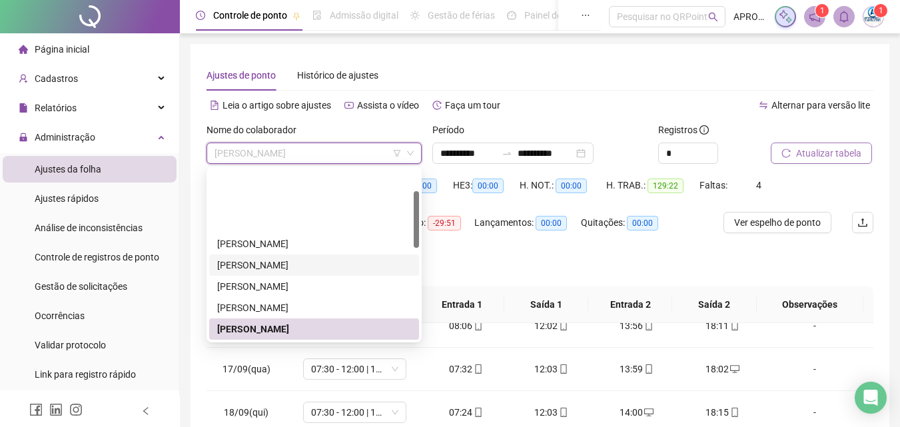
scroll to position [133, 0]
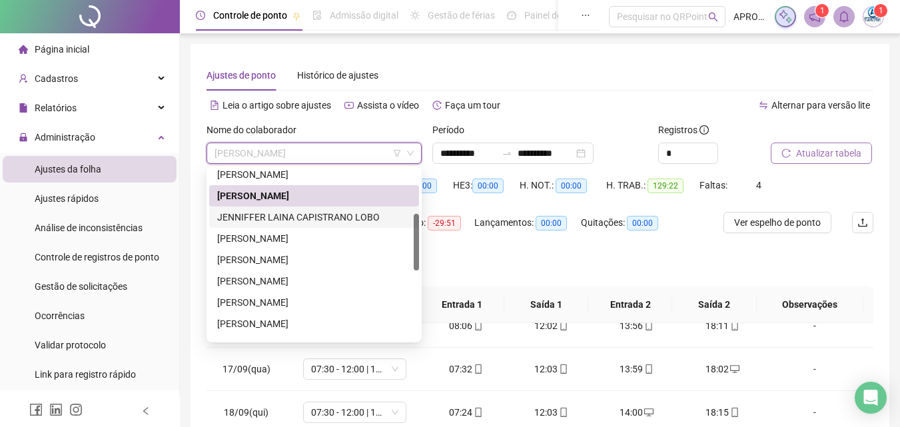
click at [353, 216] on div "JENNIFFER LAINA CAPISTRANO LOBO" at bounding box center [314, 217] width 194 height 15
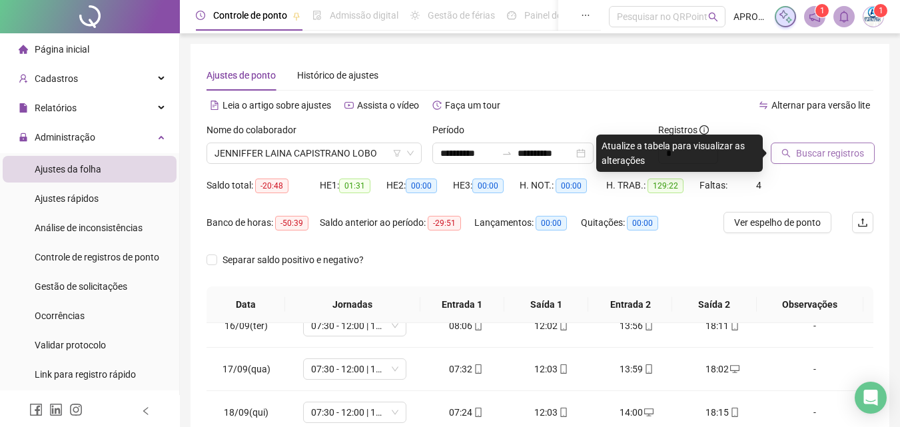
click at [829, 148] on span "Buscar registros" at bounding box center [830, 153] width 68 height 15
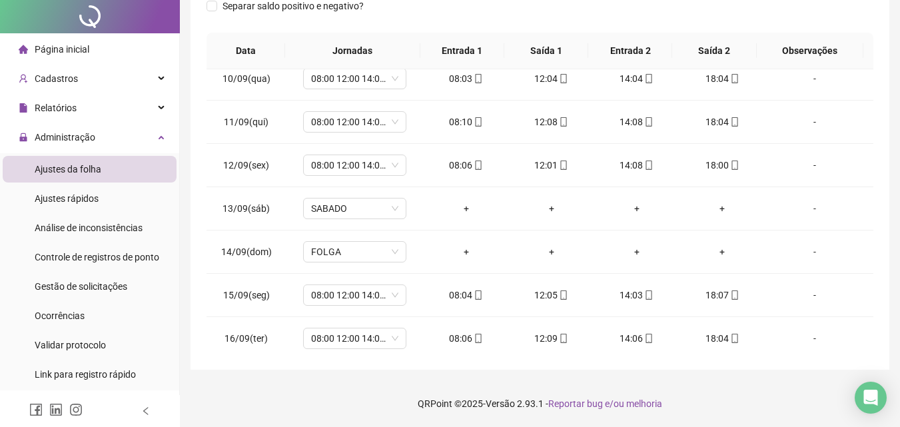
scroll to position [0, 0]
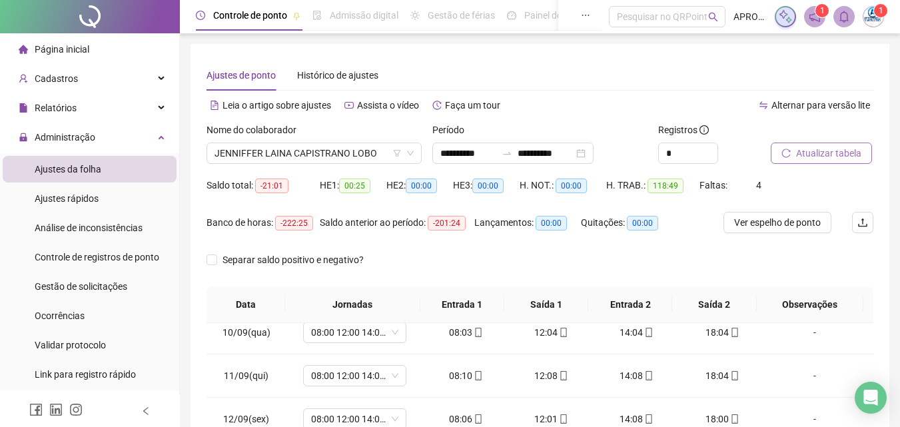
click at [848, 154] on span "Atualizar tabela" at bounding box center [828, 153] width 65 height 15
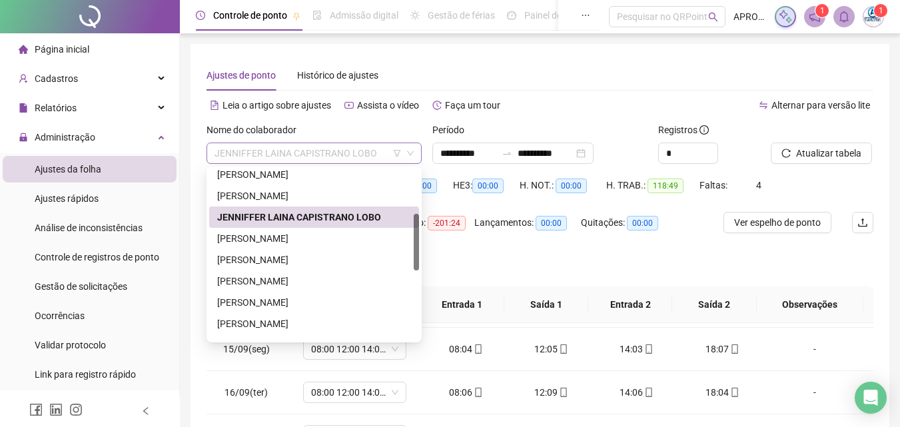
click at [277, 153] on span "JENNIFFER LAINA CAPISTRANO LOBO" at bounding box center [314, 153] width 199 height 20
click at [344, 238] on div "[PERSON_NAME]" at bounding box center [314, 238] width 194 height 15
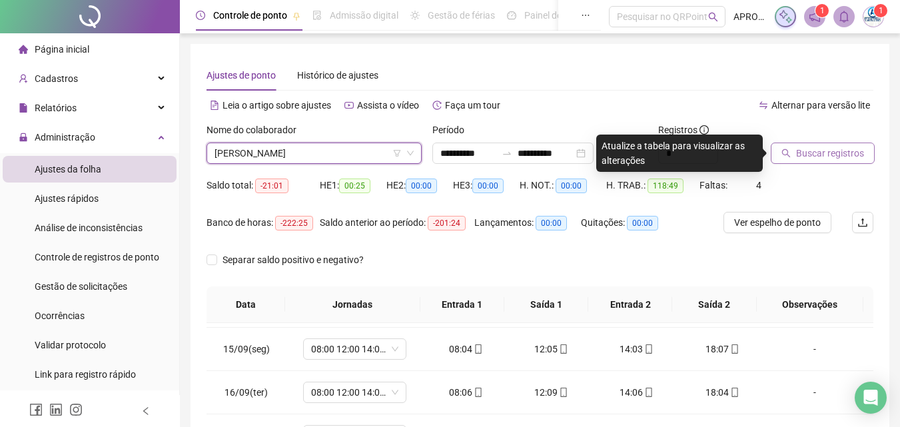
click at [814, 146] on span "Buscar registros" at bounding box center [830, 153] width 68 height 15
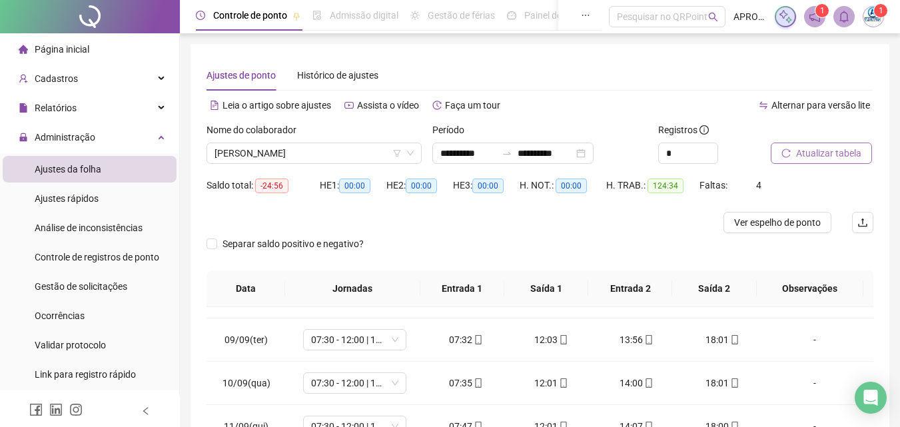
scroll to position [269, 0]
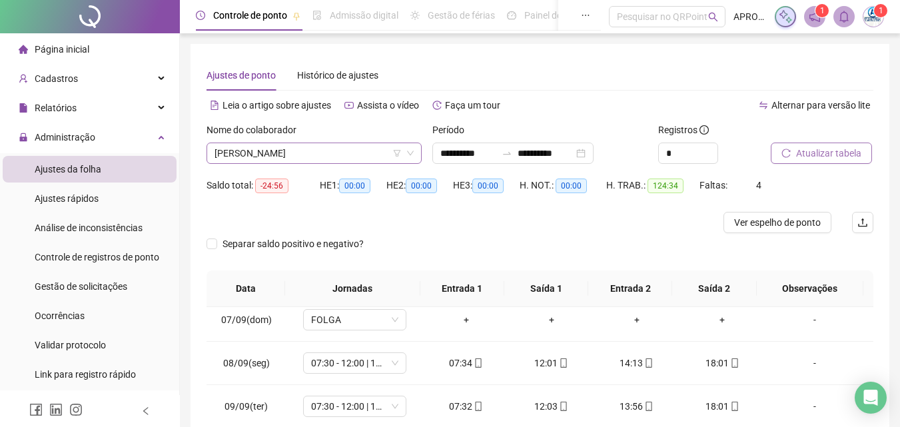
click at [271, 146] on span "[PERSON_NAME]" at bounding box center [314, 153] width 199 height 20
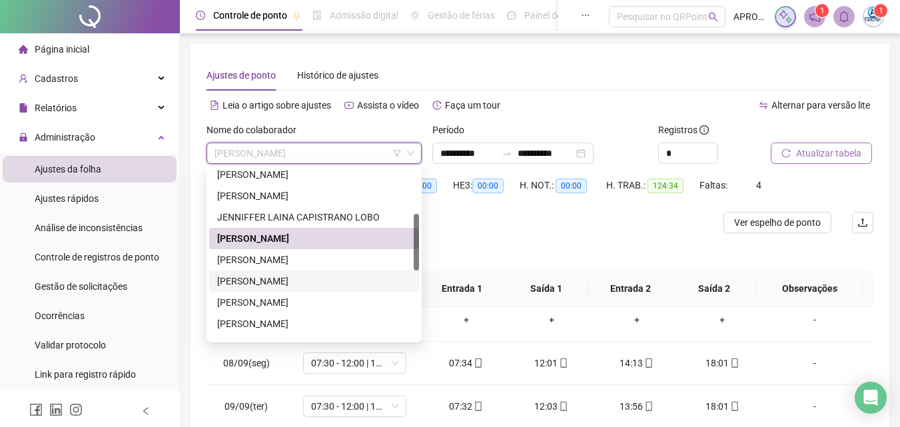
click at [311, 260] on div "[PERSON_NAME]" at bounding box center [314, 260] width 194 height 15
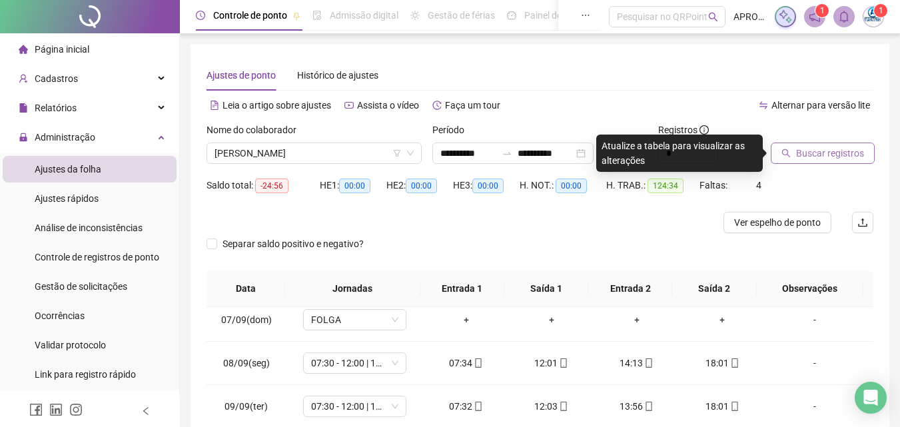
click at [869, 147] on button "Buscar registros" at bounding box center [823, 153] width 104 height 21
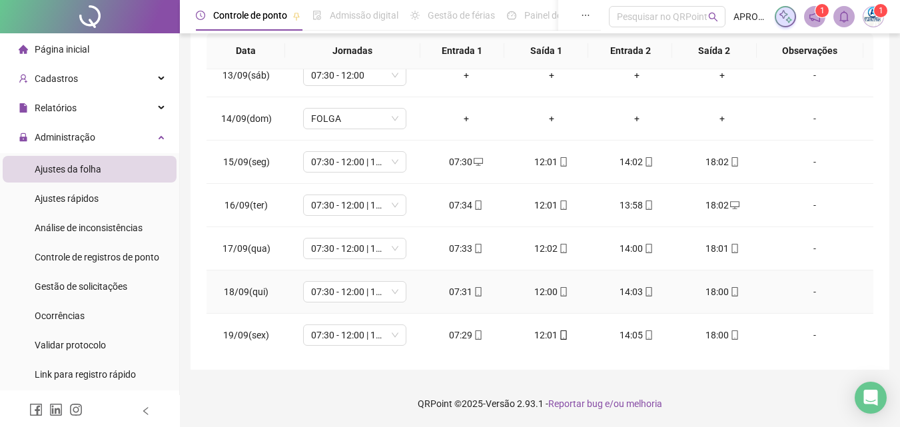
scroll to position [668, 0]
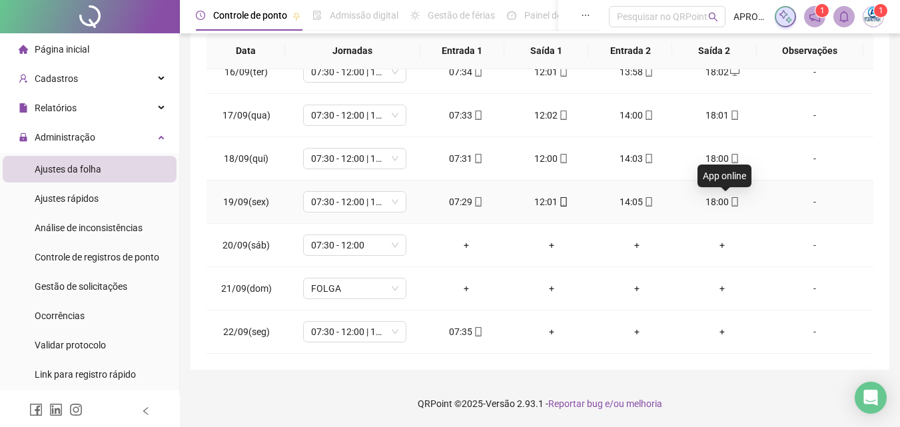
click at [730, 204] on icon "mobile" at bounding box center [734, 201] width 9 height 9
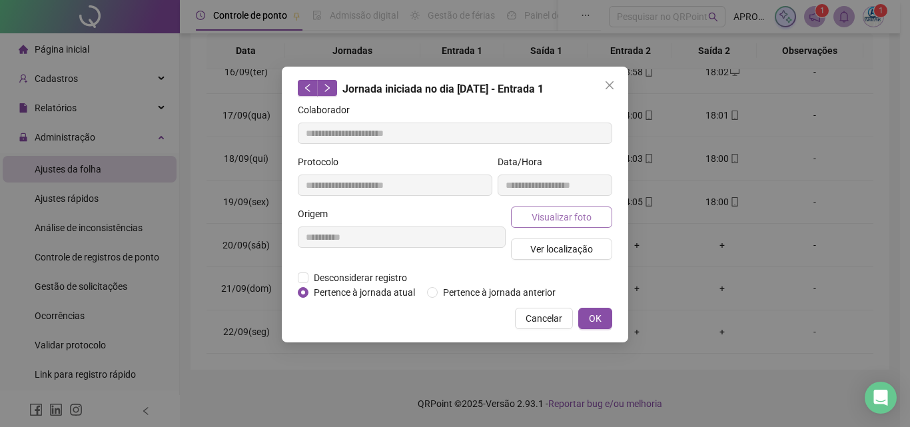
click at [576, 207] on button "Visualizar foto" at bounding box center [561, 217] width 101 height 21
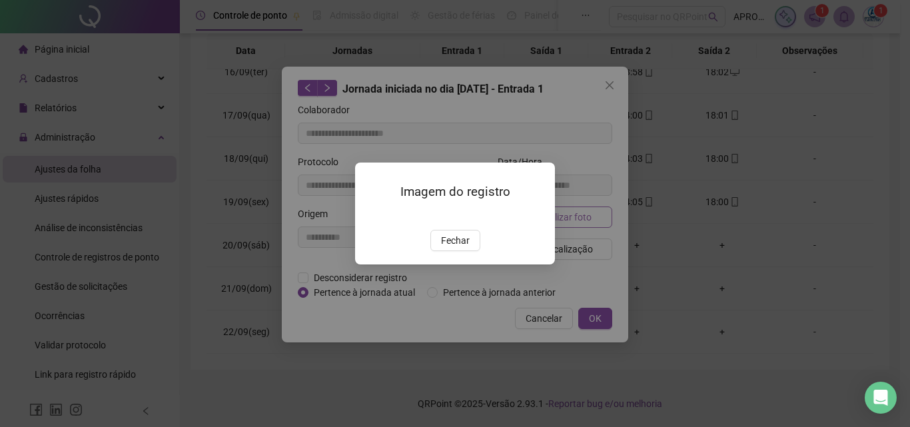
type input "**********"
click at [458, 243] on span "Fechar" at bounding box center [455, 240] width 29 height 15
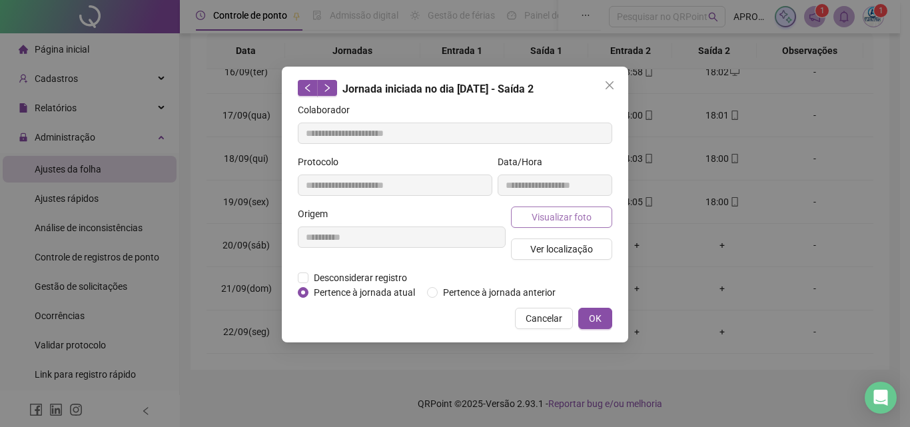
click at [593, 214] on button "Visualizar foto" at bounding box center [561, 217] width 101 height 21
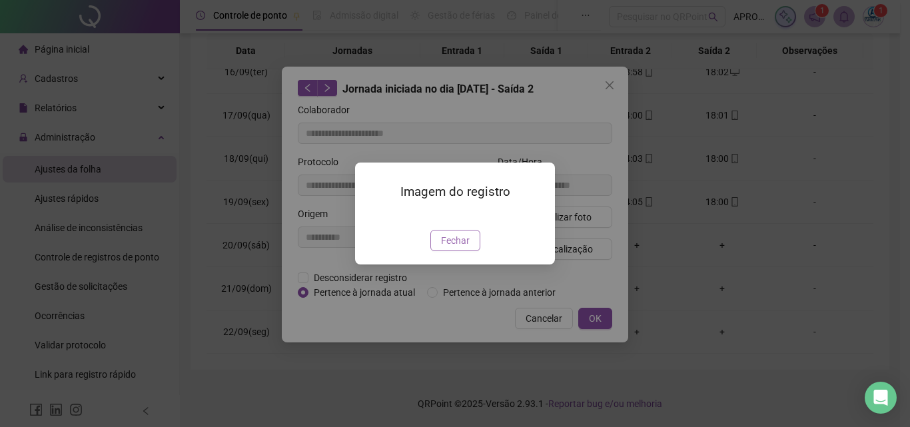
click at [461, 248] on span "Fechar" at bounding box center [455, 240] width 29 height 15
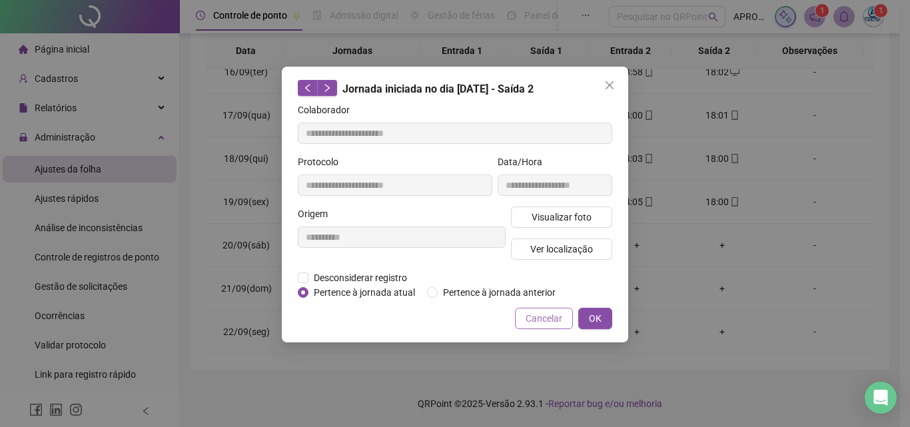
click at [546, 323] on span "Cancelar" at bounding box center [544, 318] width 37 height 15
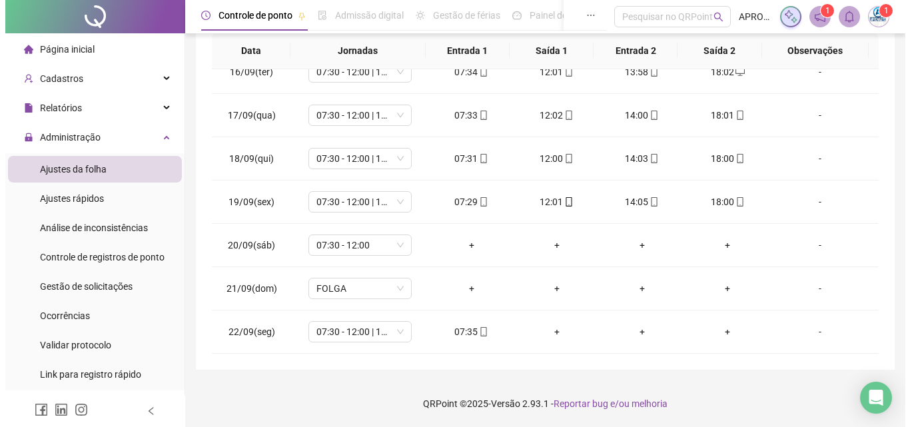
scroll to position [0, 0]
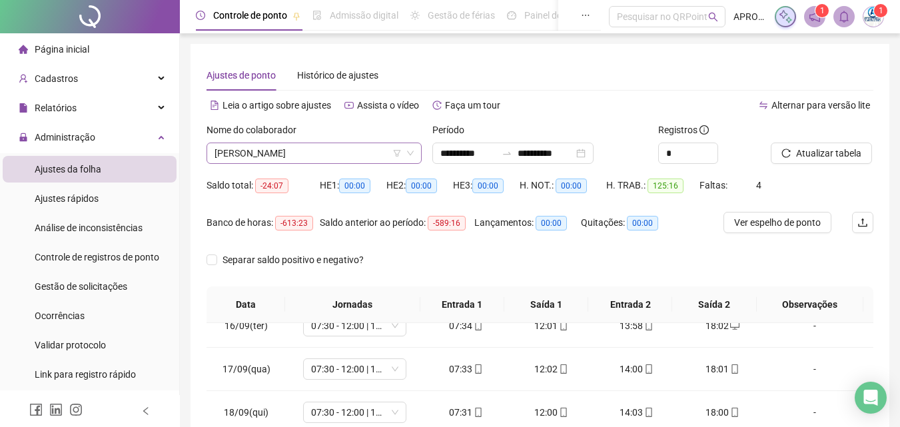
click at [325, 151] on span "[PERSON_NAME]" at bounding box center [314, 153] width 199 height 20
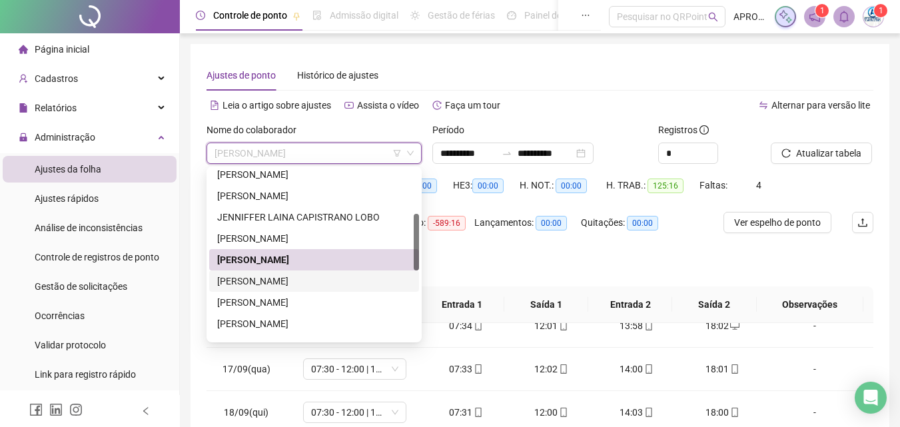
click at [311, 278] on div "[PERSON_NAME]" at bounding box center [314, 281] width 194 height 15
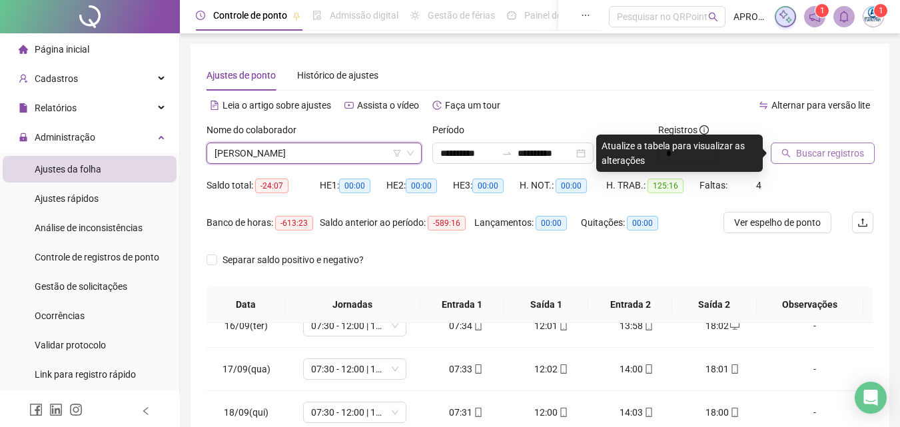
click at [830, 148] on span "Buscar registros" at bounding box center [830, 153] width 68 height 15
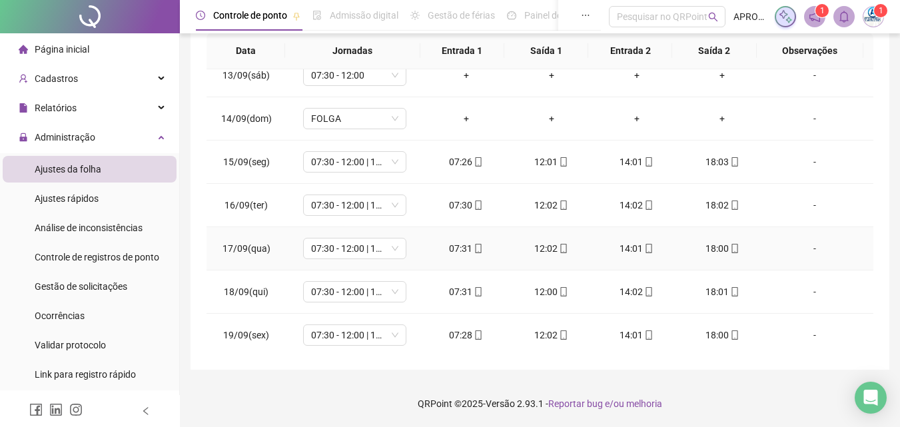
scroll to position [299, 0]
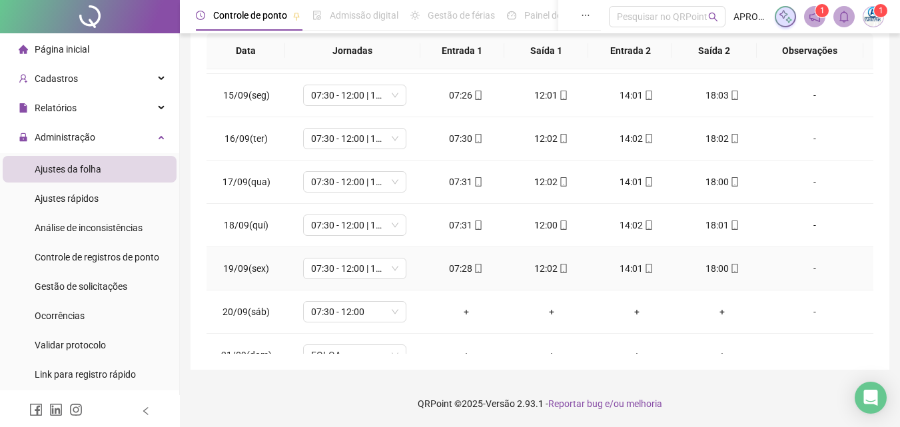
click at [476, 265] on icon "mobile" at bounding box center [479, 268] width 6 height 9
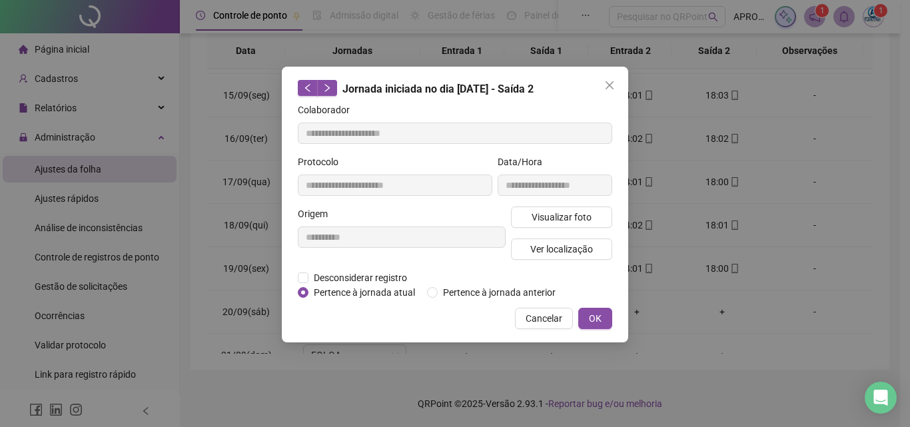
type input "**********"
click at [570, 210] on span "Visualizar foto" at bounding box center [562, 217] width 60 height 15
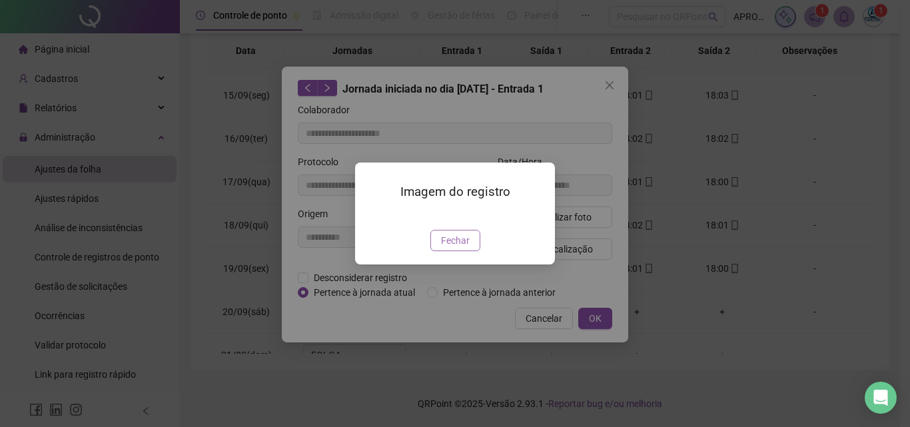
click at [467, 248] on span "Fechar" at bounding box center [455, 240] width 29 height 15
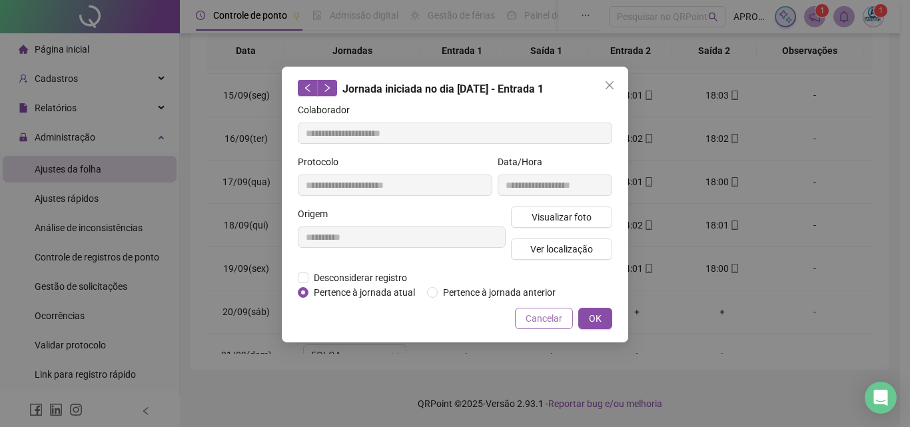
click at [558, 316] on span "Cancelar" at bounding box center [544, 318] width 37 height 15
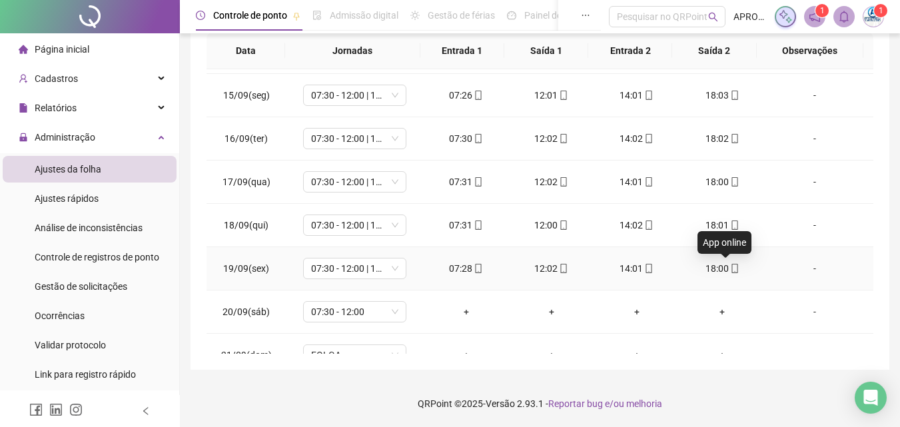
click at [730, 265] on icon "mobile" at bounding box center [734, 268] width 9 height 9
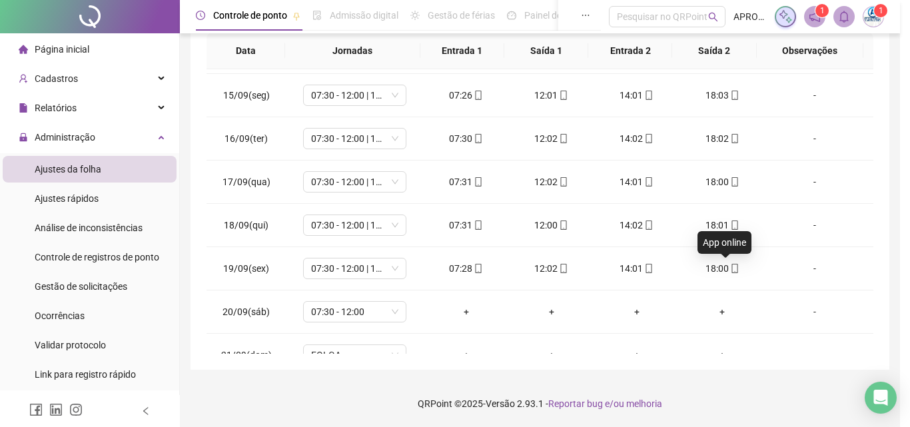
type input "**********"
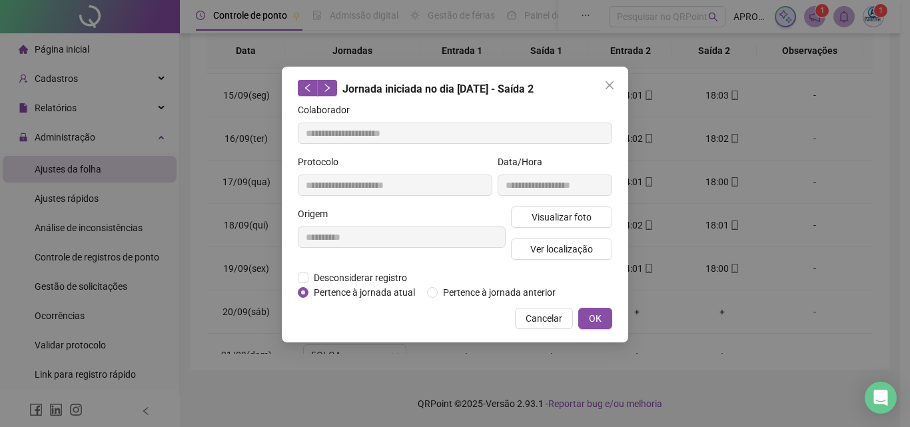
click at [592, 204] on div "**********" at bounding box center [555, 181] width 120 height 52
click at [590, 212] on span "Visualizar foto" at bounding box center [562, 217] width 60 height 15
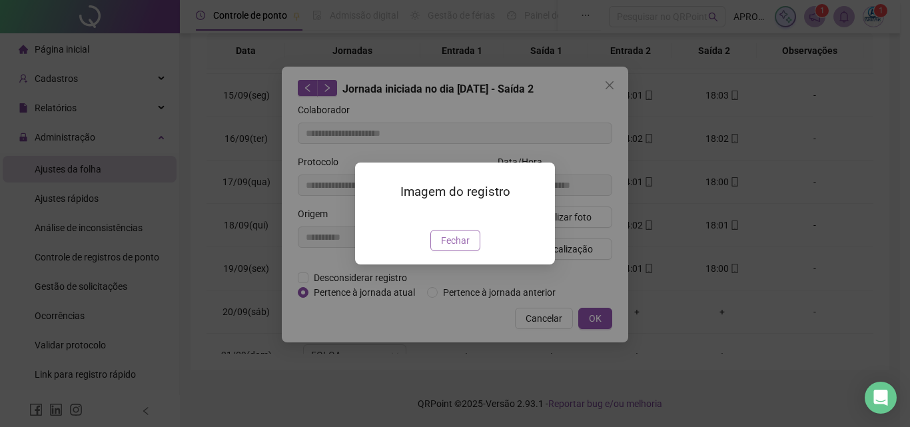
click at [444, 248] on span "Fechar" at bounding box center [455, 240] width 29 height 15
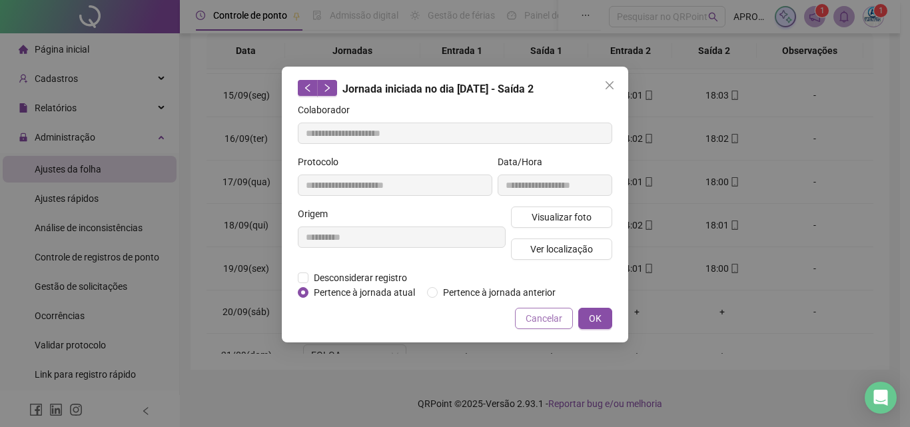
click at [562, 310] on button "Cancelar" at bounding box center [544, 318] width 58 height 21
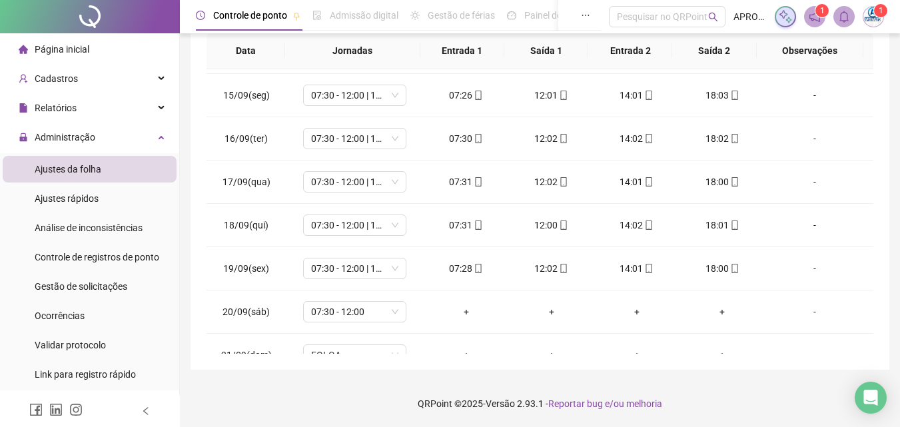
scroll to position [0, 0]
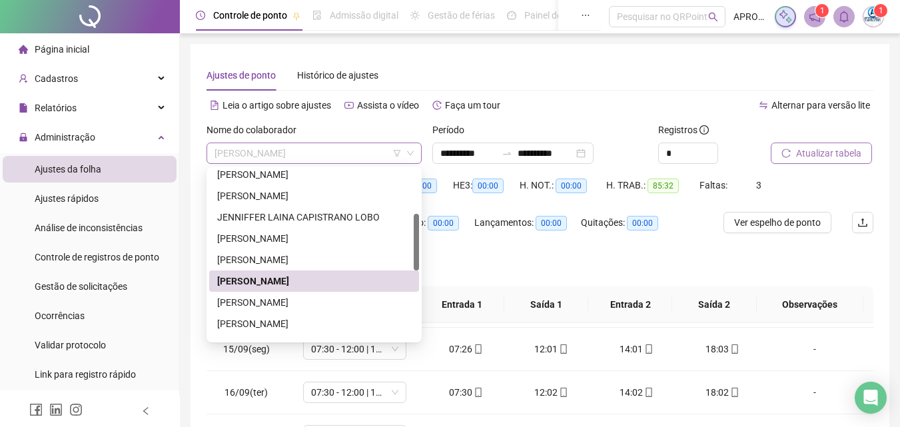
click at [316, 152] on span "[PERSON_NAME]" at bounding box center [314, 153] width 199 height 20
click at [338, 303] on div "[PERSON_NAME]" at bounding box center [314, 302] width 194 height 15
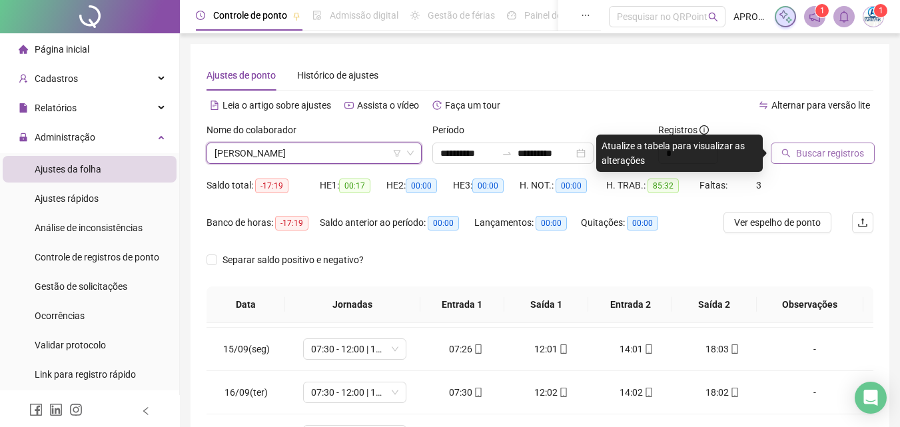
click at [801, 152] on span "Buscar registros" at bounding box center [830, 153] width 68 height 15
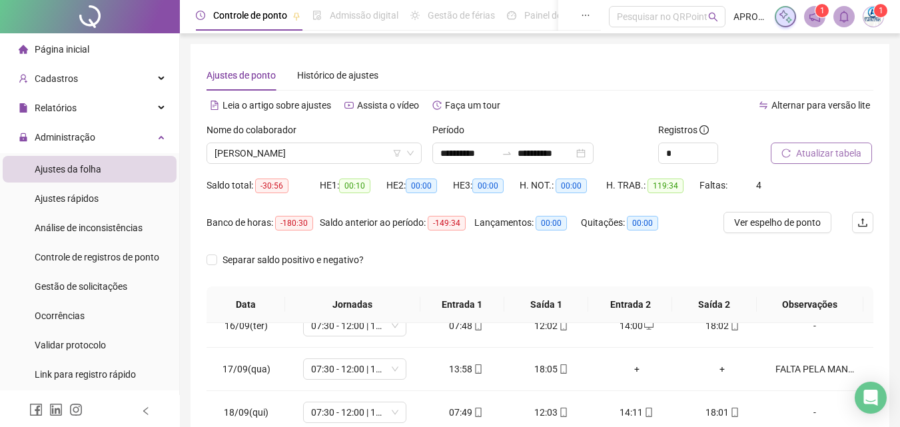
scroll to position [254, 0]
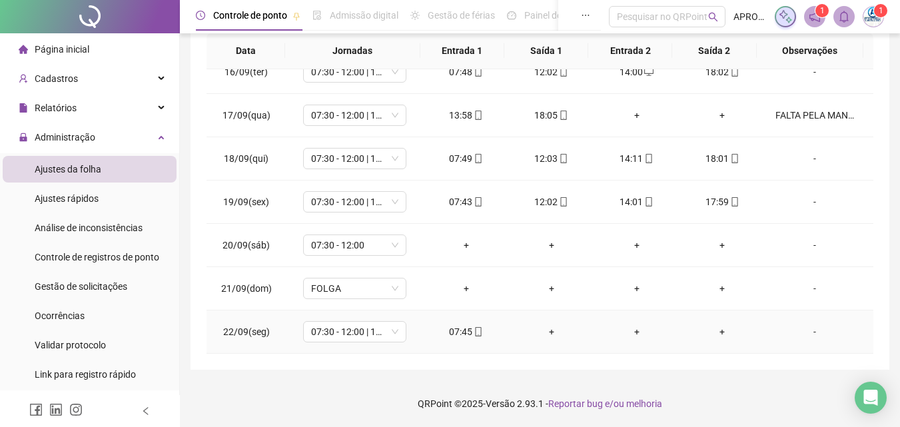
click at [474, 334] on icon "mobile" at bounding box center [478, 331] width 9 height 9
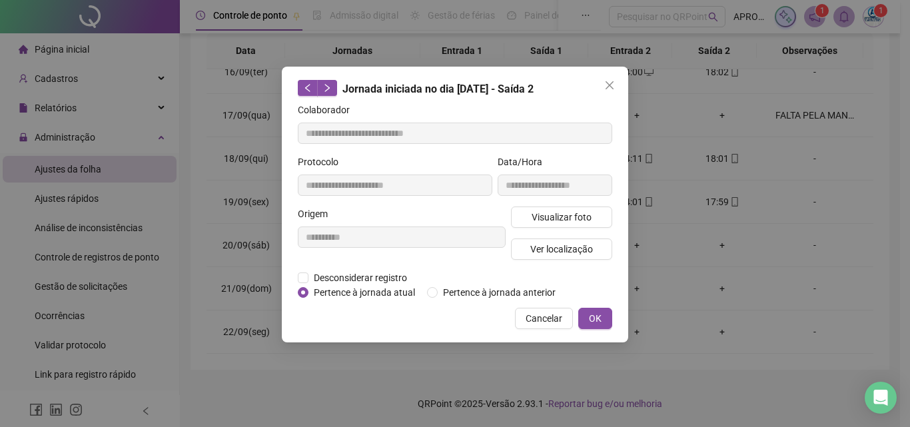
type input "**********"
click at [581, 219] on span "Visualizar foto" at bounding box center [562, 217] width 60 height 15
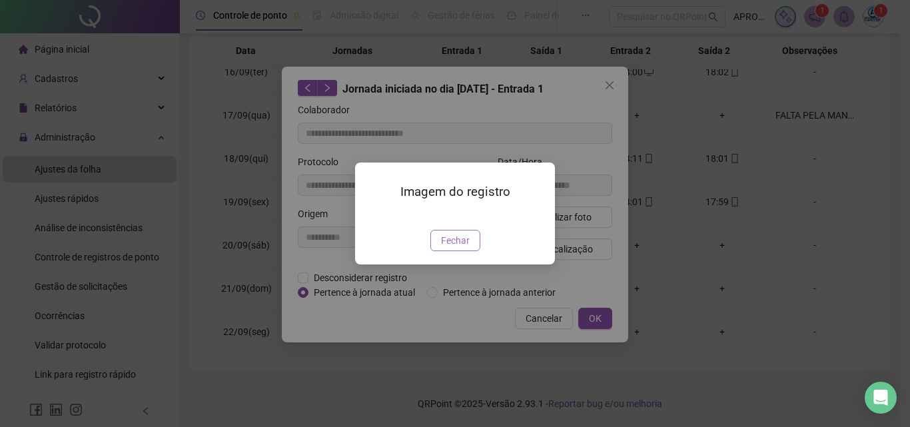
click at [462, 248] on span "Fechar" at bounding box center [455, 240] width 29 height 15
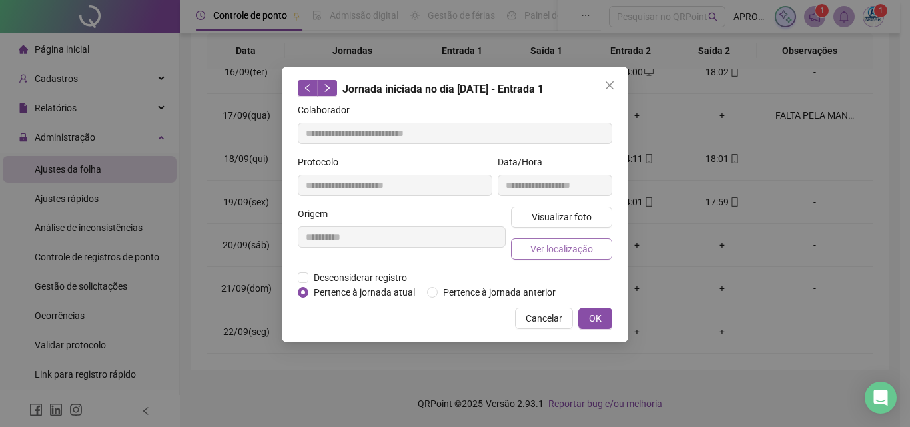
click at [571, 250] on span "Ver localização" at bounding box center [561, 249] width 63 height 15
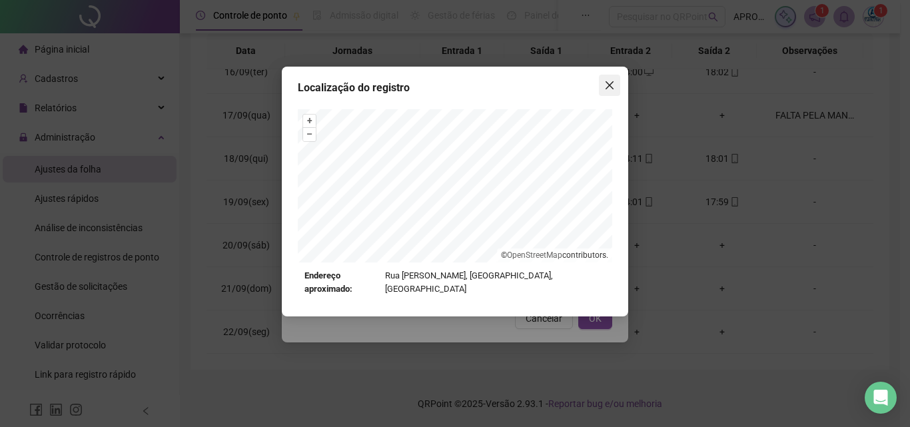
click at [609, 87] on icon "close" at bounding box center [610, 85] width 8 height 8
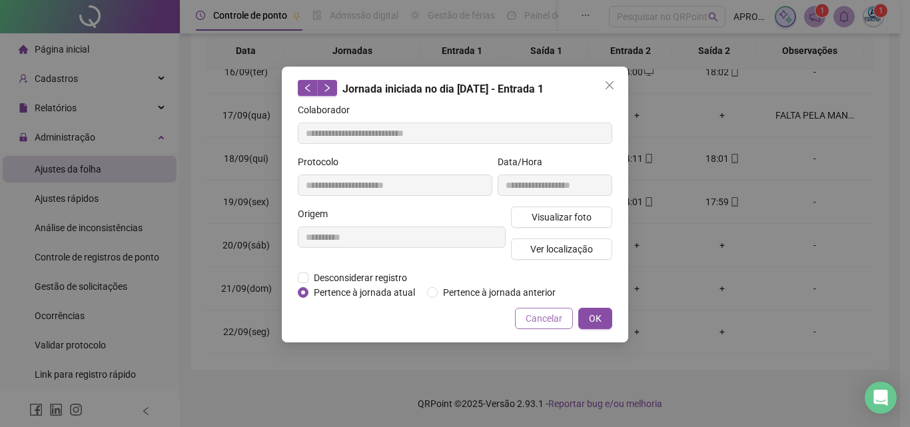
click at [547, 317] on span "Cancelar" at bounding box center [544, 318] width 37 height 15
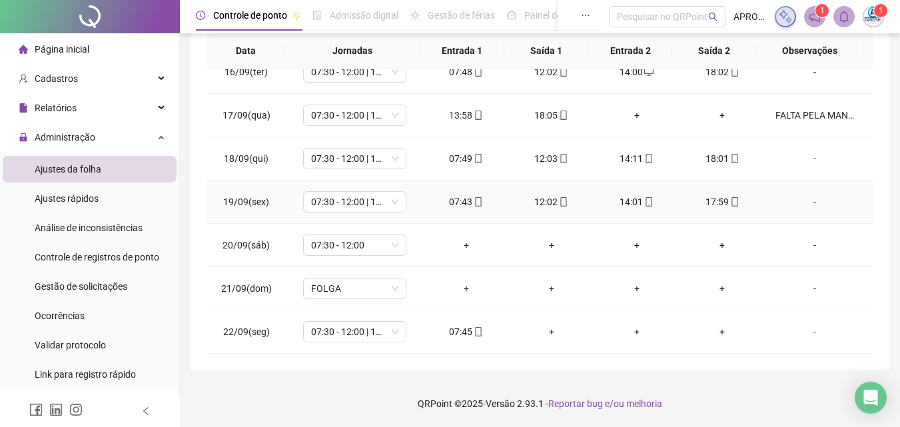
click at [730, 201] on icon "mobile" at bounding box center [734, 201] width 9 height 9
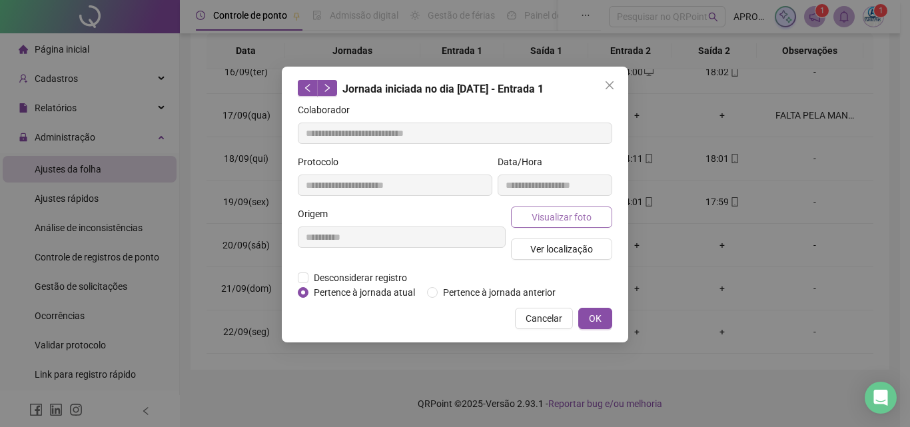
click at [554, 221] on span "Visualizar foto" at bounding box center [562, 217] width 60 height 15
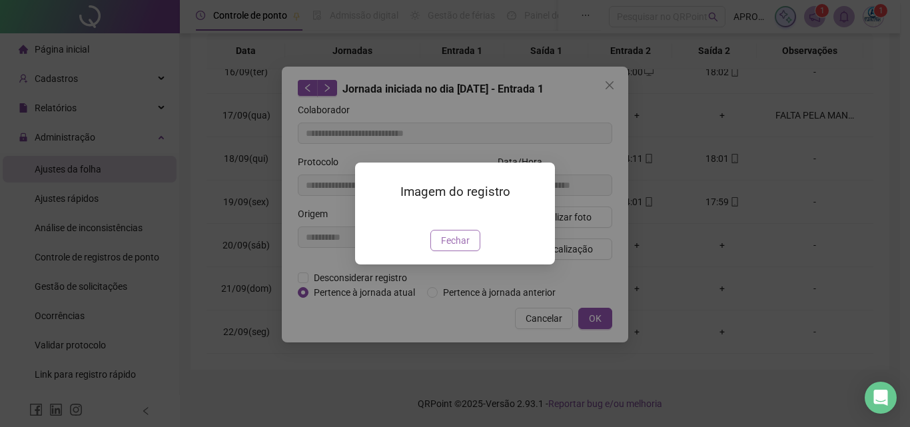
type input "**********"
click at [456, 248] on span "Fechar" at bounding box center [455, 240] width 29 height 15
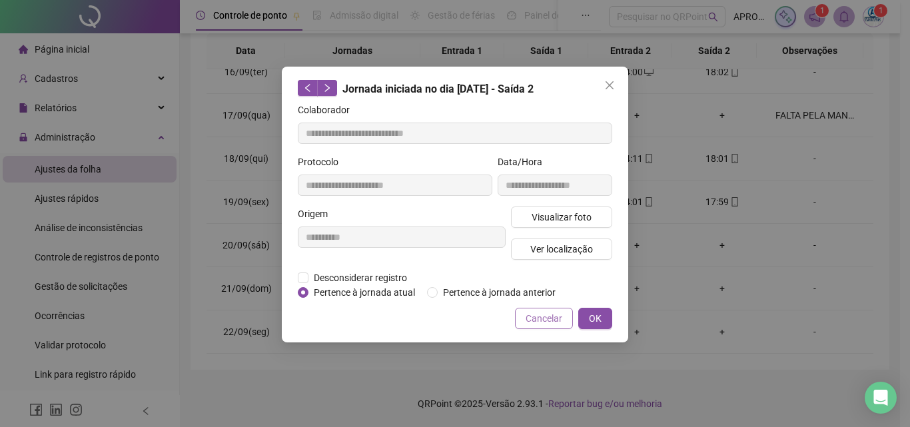
click at [558, 313] on span "Cancelar" at bounding box center [544, 318] width 37 height 15
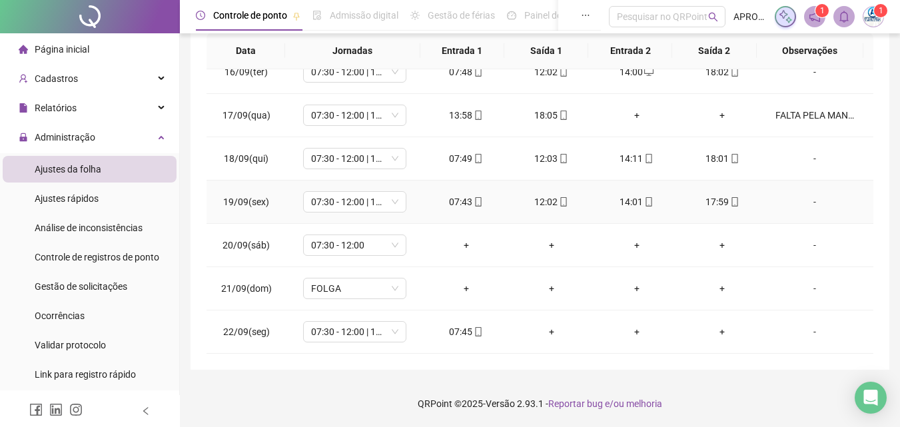
click at [730, 199] on icon "mobile" at bounding box center [734, 201] width 9 height 9
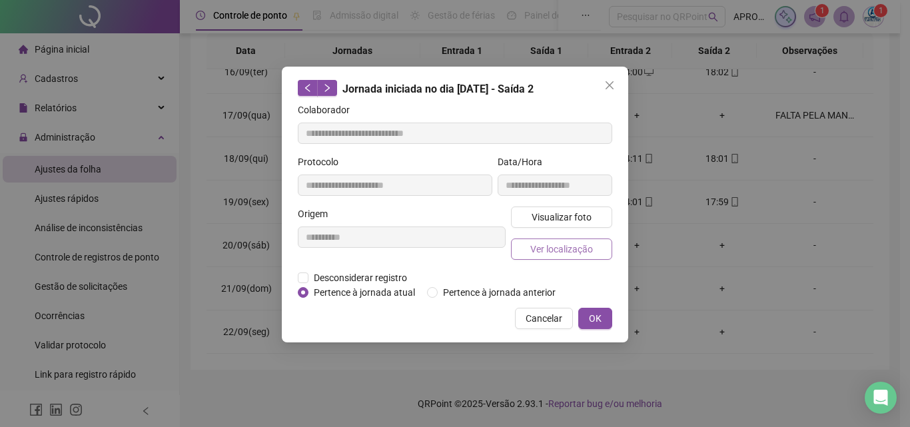
click at [575, 251] on span "Ver localização" at bounding box center [561, 249] width 63 height 15
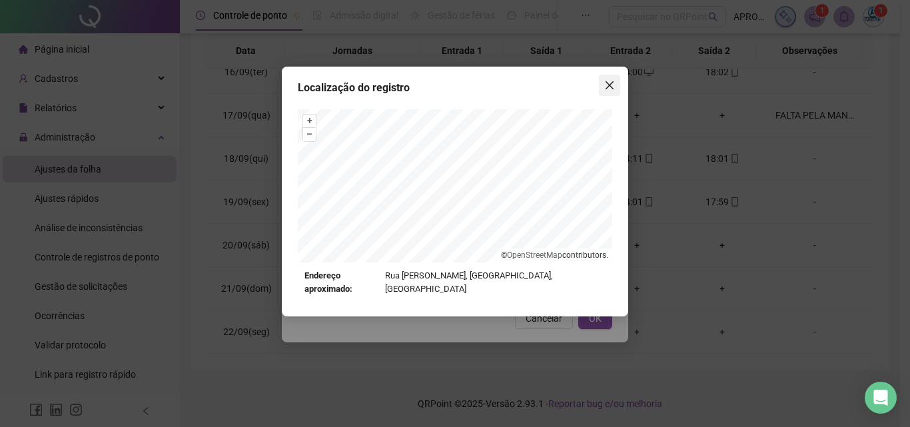
click at [607, 84] on icon "close" at bounding box center [609, 85] width 11 height 11
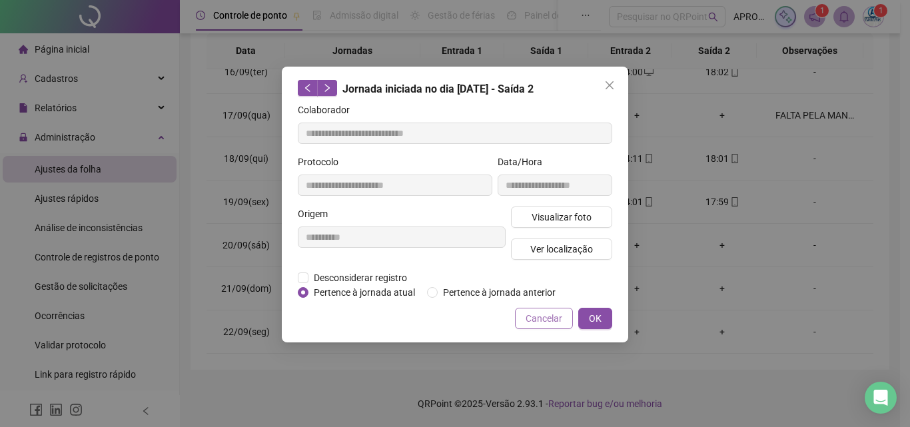
click at [542, 322] on span "Cancelar" at bounding box center [544, 318] width 37 height 15
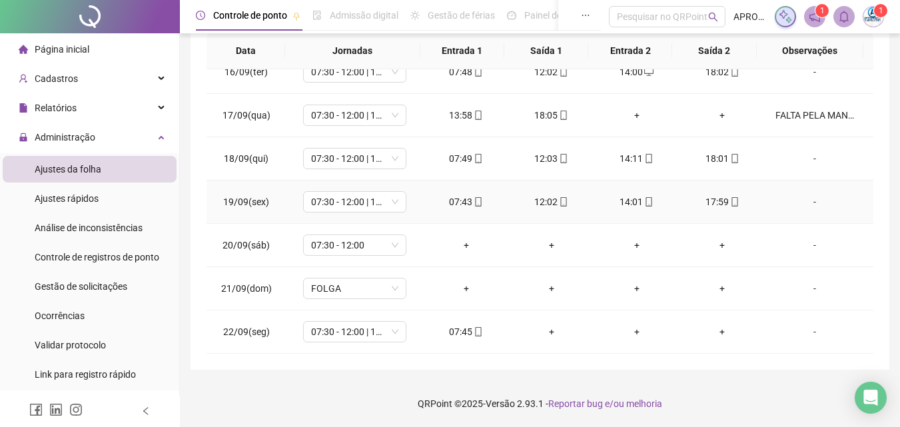
click at [474, 200] on icon "mobile" at bounding box center [478, 201] width 9 height 9
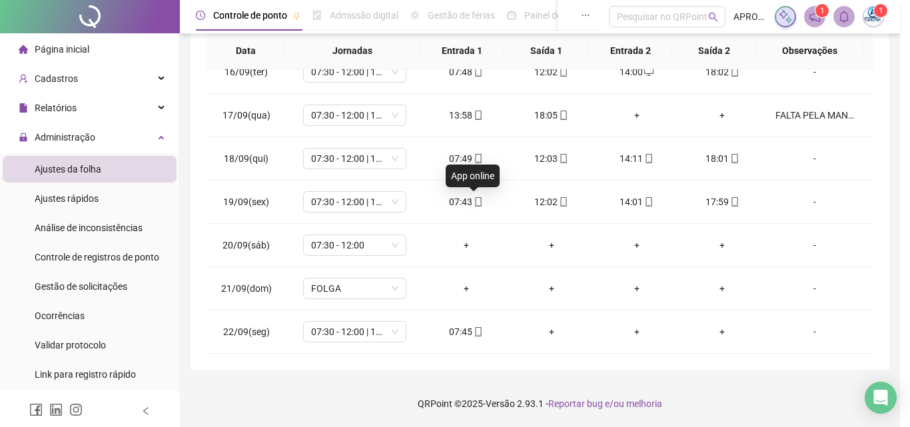
type input "**********"
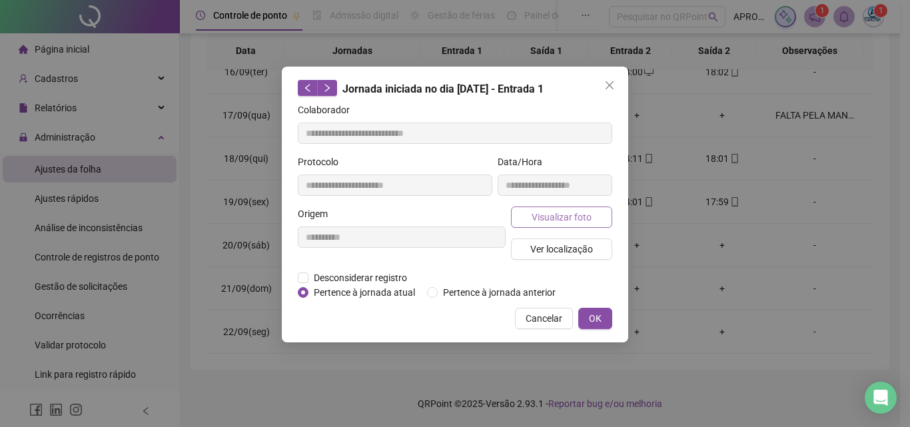
click at [552, 215] on span "Visualizar foto" at bounding box center [562, 217] width 60 height 15
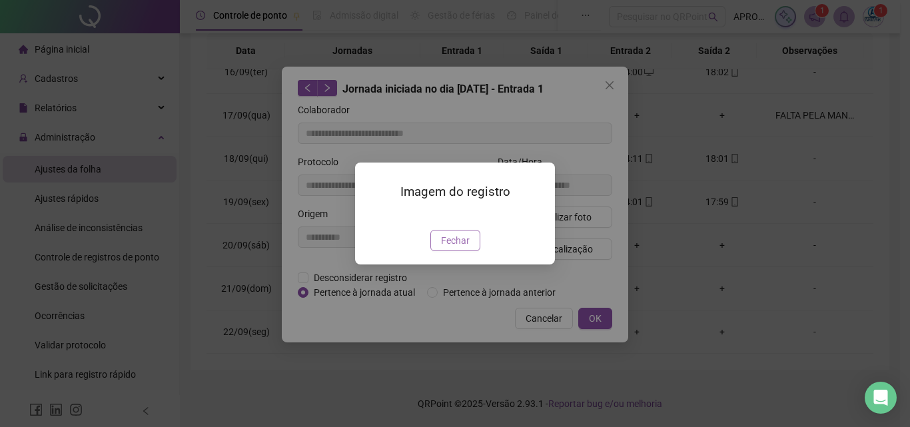
click at [454, 248] on span "Fechar" at bounding box center [455, 240] width 29 height 15
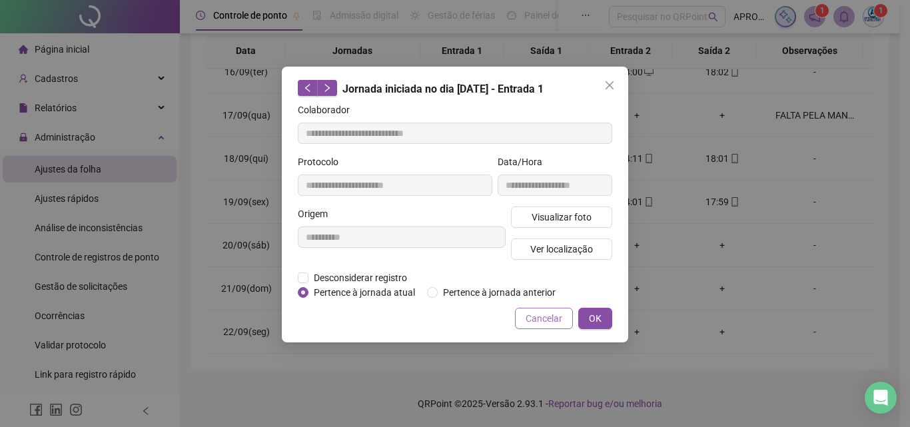
click at [540, 323] on span "Cancelar" at bounding box center [544, 318] width 37 height 15
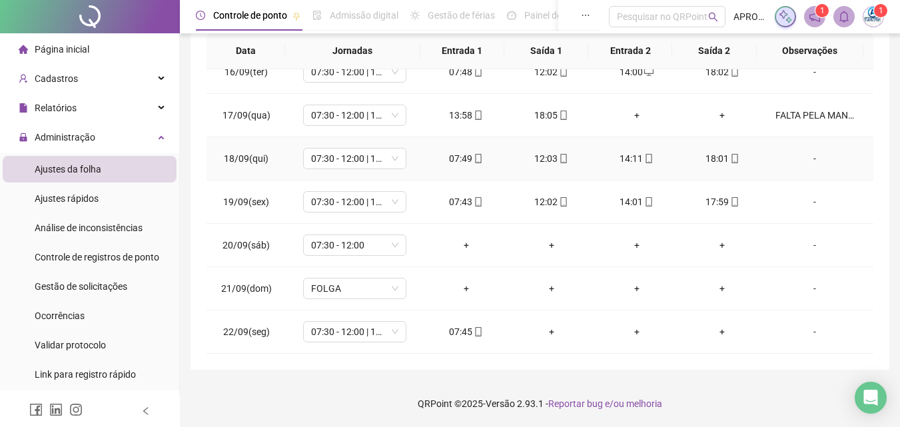
click at [477, 159] on icon "mobile" at bounding box center [479, 158] width 6 height 9
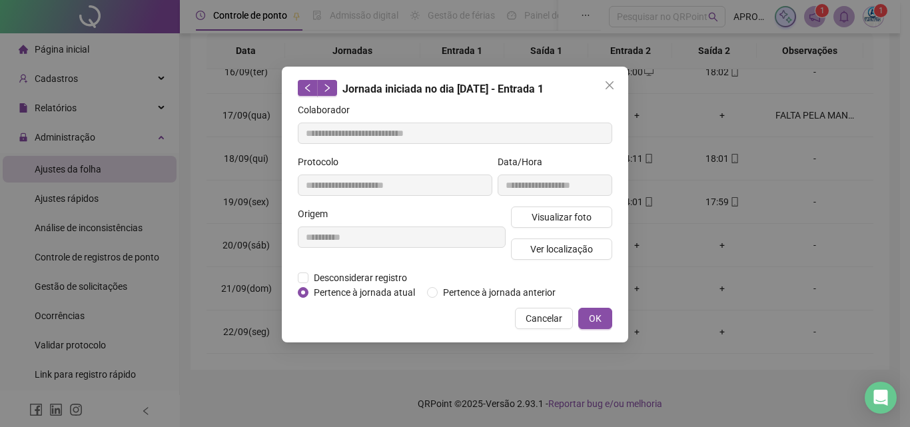
type input "**********"
click at [540, 243] on span "Ver localização" at bounding box center [561, 249] width 63 height 15
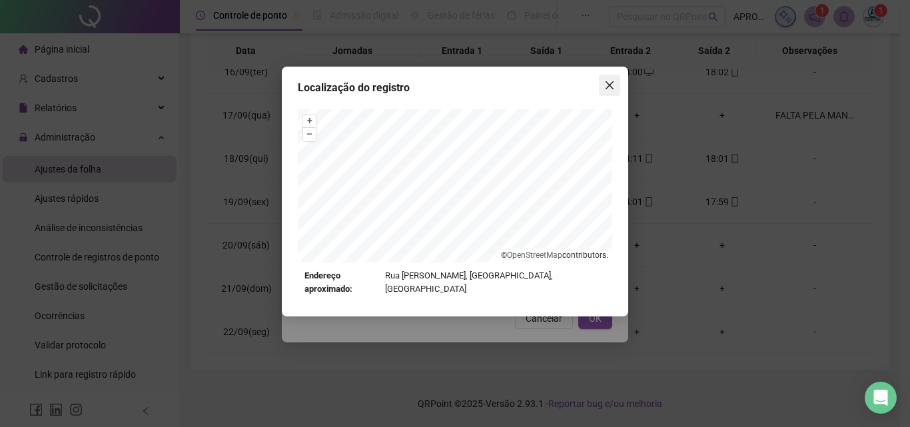
click at [612, 85] on icon "close" at bounding box center [609, 85] width 11 height 11
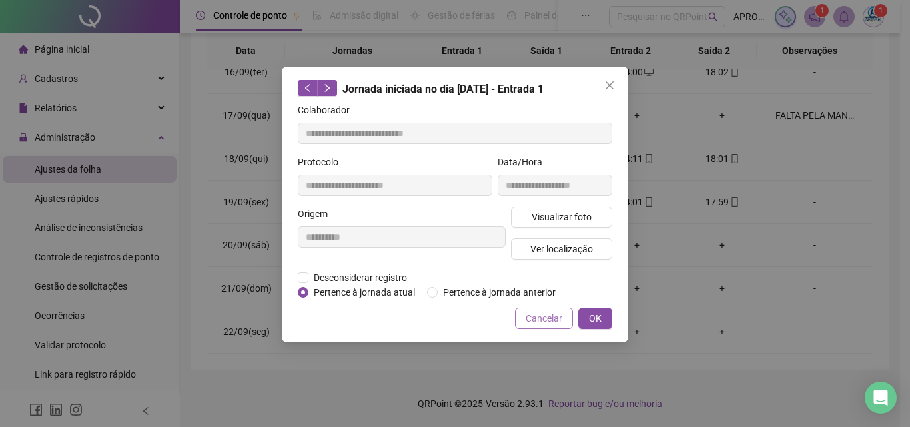
click at [541, 313] on span "Cancelar" at bounding box center [544, 318] width 37 height 15
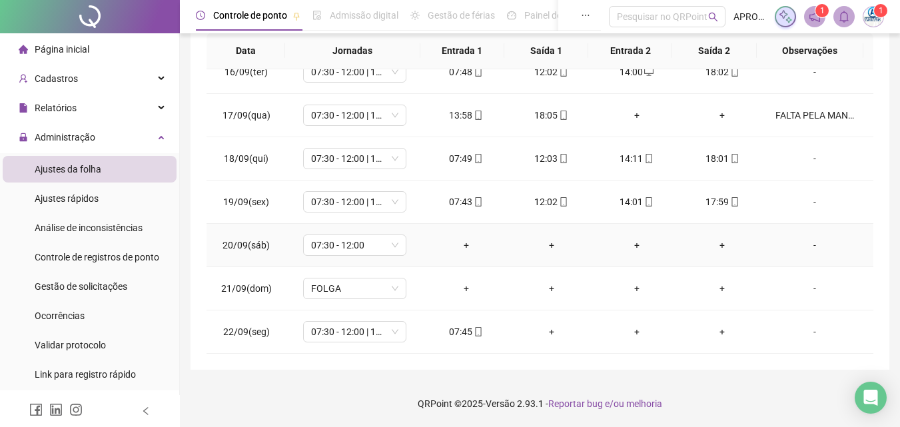
scroll to position [602, 0]
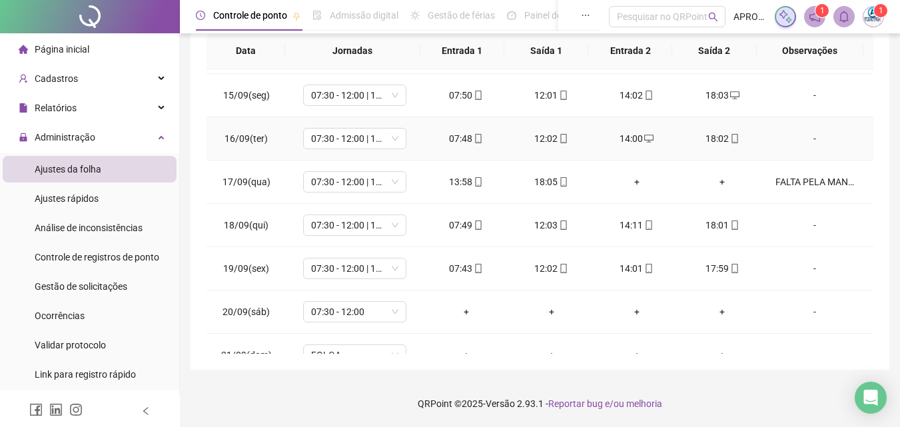
click at [474, 136] on icon "mobile" at bounding box center [478, 138] width 9 height 9
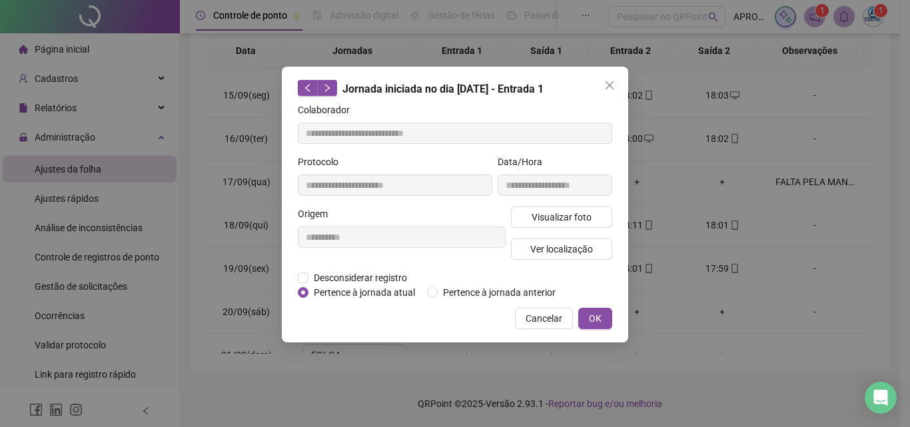
type input "**********"
click at [552, 242] on span "Ver localização" at bounding box center [561, 249] width 63 height 15
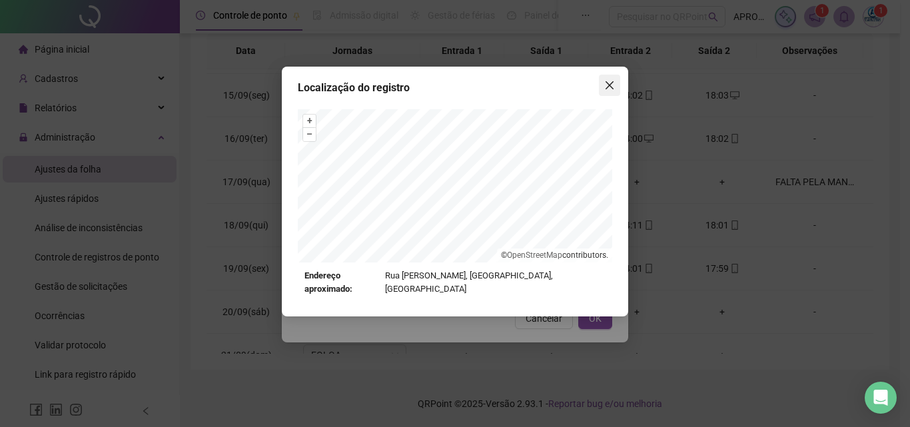
click at [606, 78] on button "Close" at bounding box center [609, 85] width 21 height 21
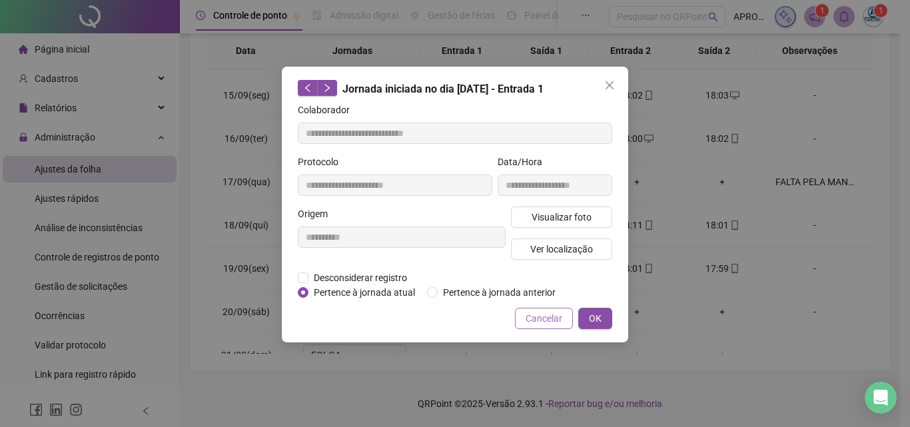
click at [556, 308] on button "Cancelar" at bounding box center [544, 318] width 58 height 21
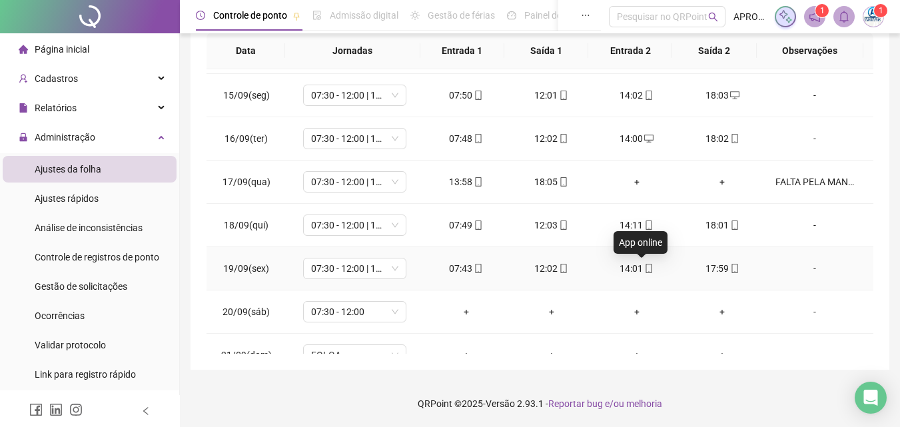
click at [644, 269] on icon "mobile" at bounding box center [648, 268] width 9 height 9
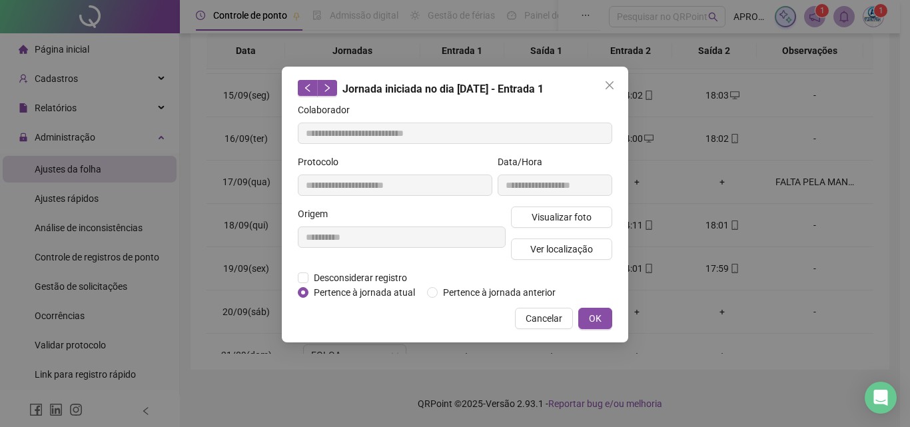
click at [581, 203] on div "**********" at bounding box center [555, 181] width 120 height 52
type input "**********"
click at [572, 249] on span "Ver localização" at bounding box center [561, 249] width 63 height 15
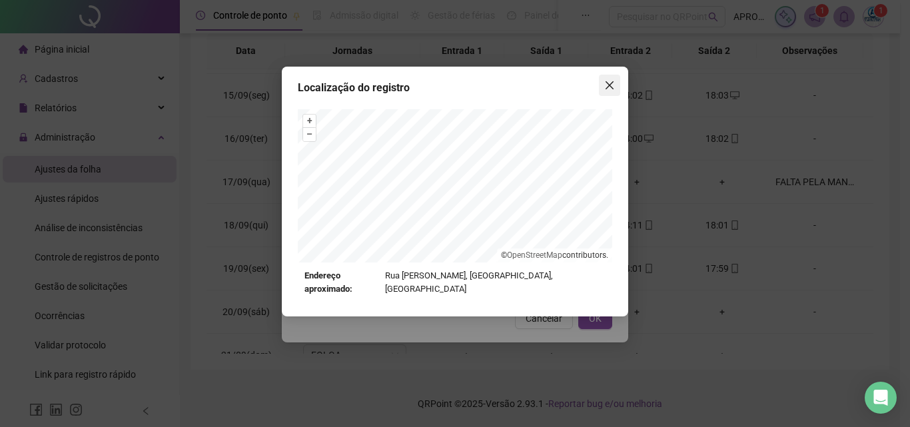
click at [610, 84] on icon "close" at bounding box center [610, 85] width 8 height 8
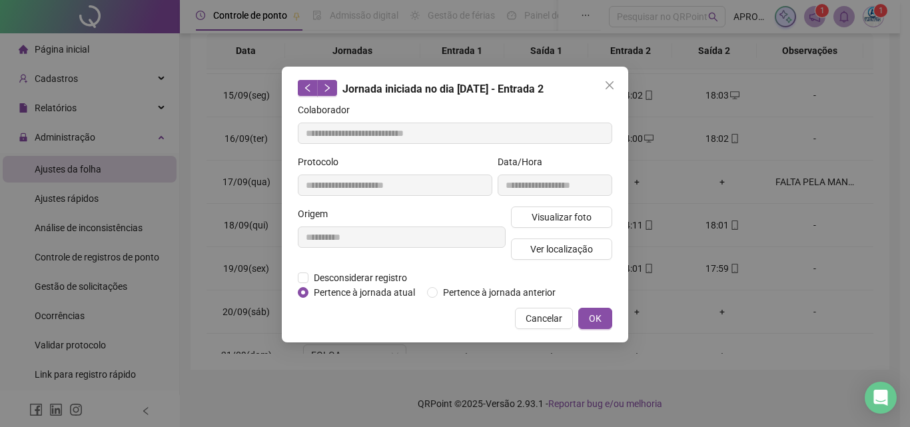
click at [554, 308] on button "Cancelar" at bounding box center [544, 318] width 58 height 21
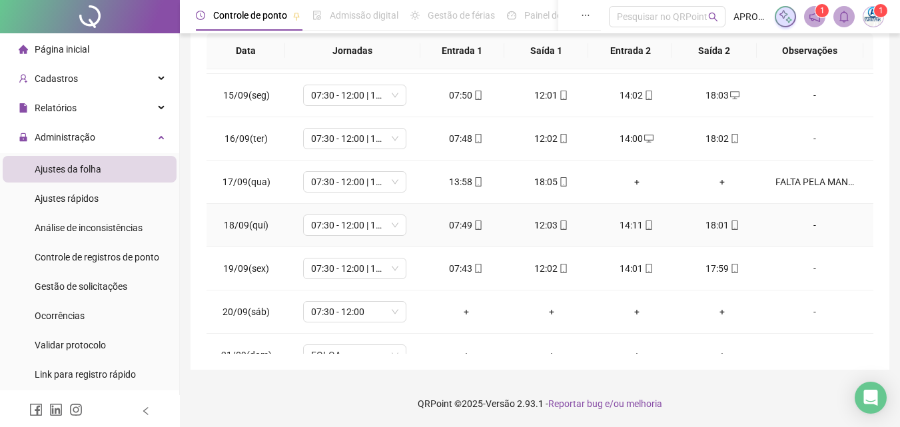
click at [644, 225] on icon "mobile" at bounding box center [648, 225] width 9 height 9
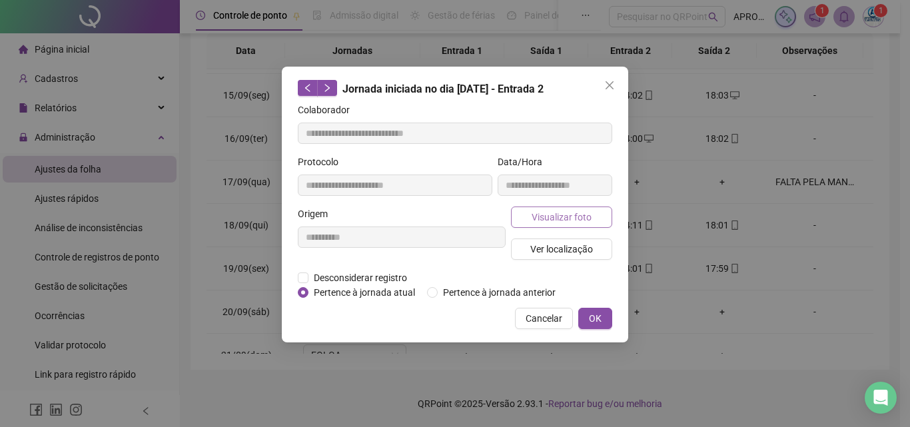
click at [561, 215] on span "Visualizar foto" at bounding box center [562, 217] width 60 height 15
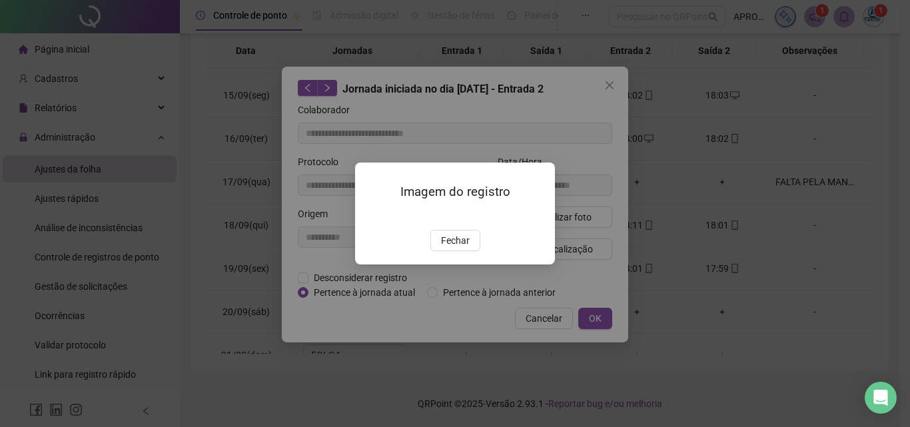
type input "**********"
click at [459, 248] on span "Fechar" at bounding box center [455, 240] width 29 height 15
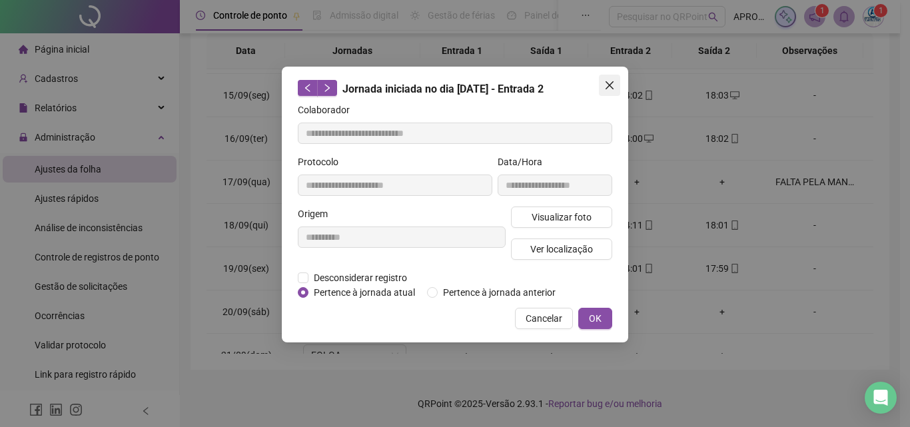
click at [600, 81] on span "Close" at bounding box center [609, 85] width 21 height 11
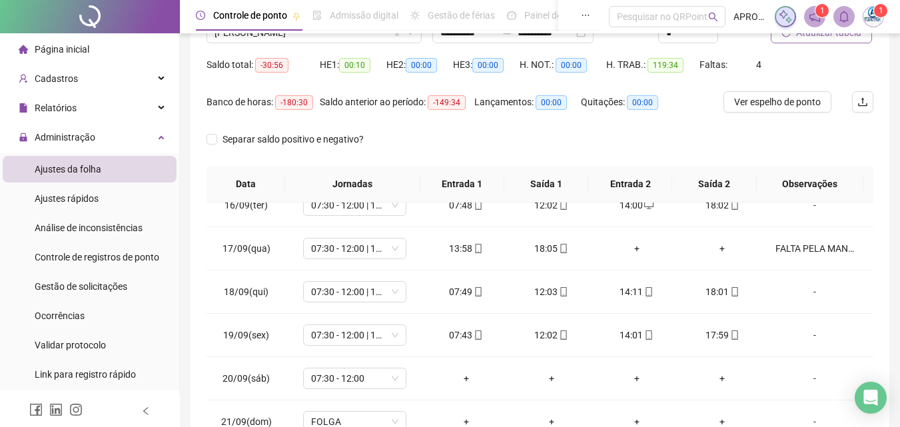
scroll to position [0, 0]
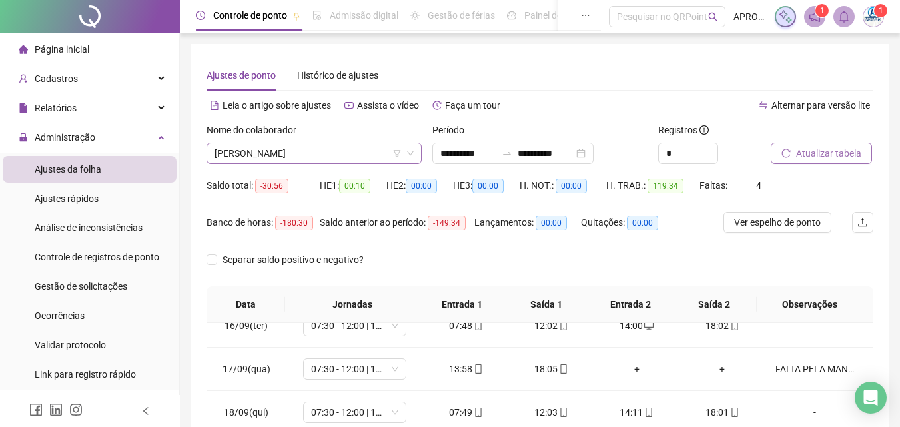
click at [321, 145] on span "[PERSON_NAME]" at bounding box center [314, 153] width 199 height 20
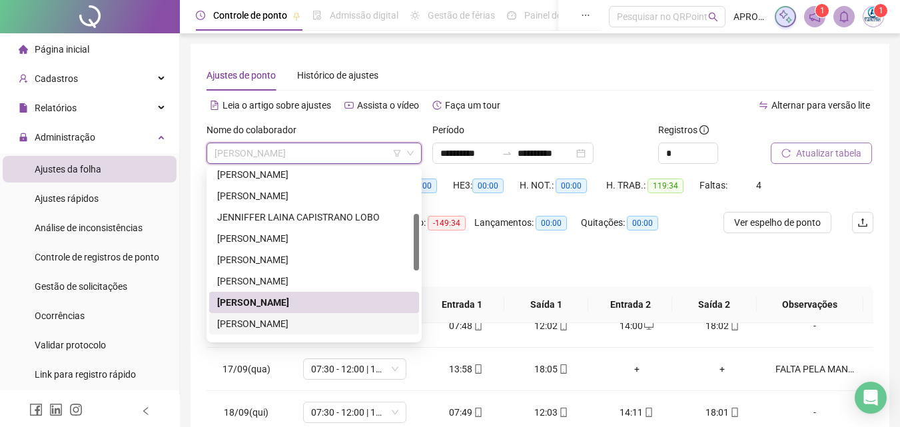
click at [337, 325] on div "[PERSON_NAME]" at bounding box center [314, 324] width 194 height 15
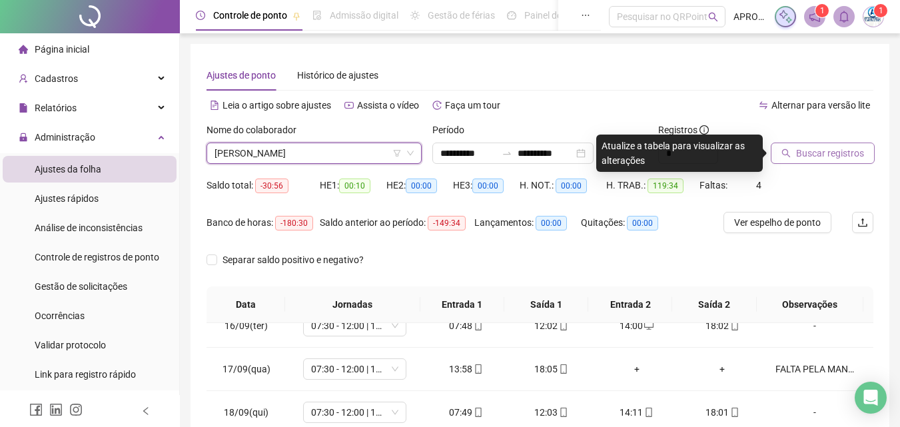
click at [830, 148] on span "Buscar registros" at bounding box center [830, 153] width 68 height 15
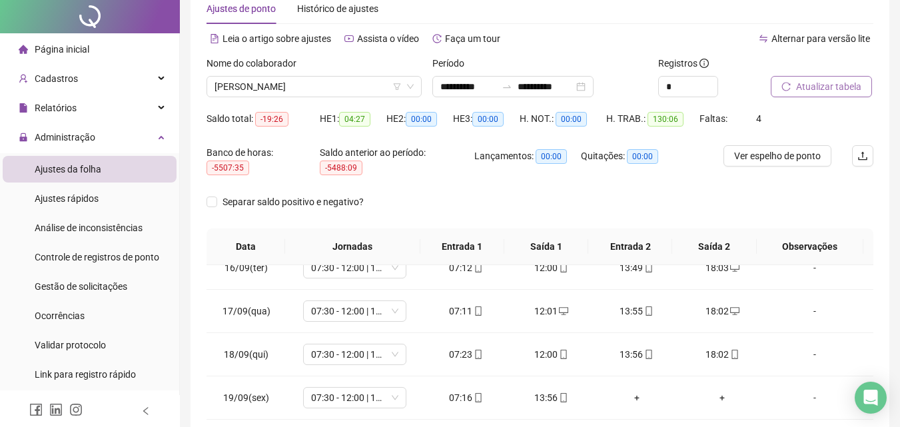
scroll to position [262, 0]
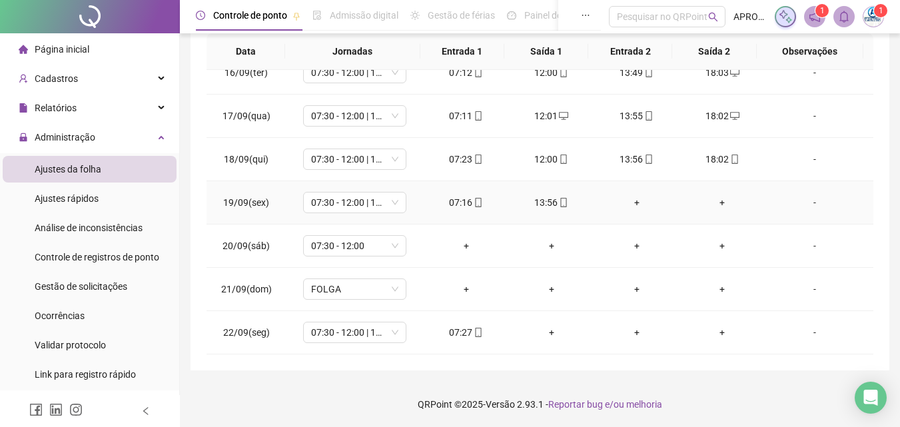
click at [630, 197] on div "+" at bounding box center [637, 202] width 64 height 15
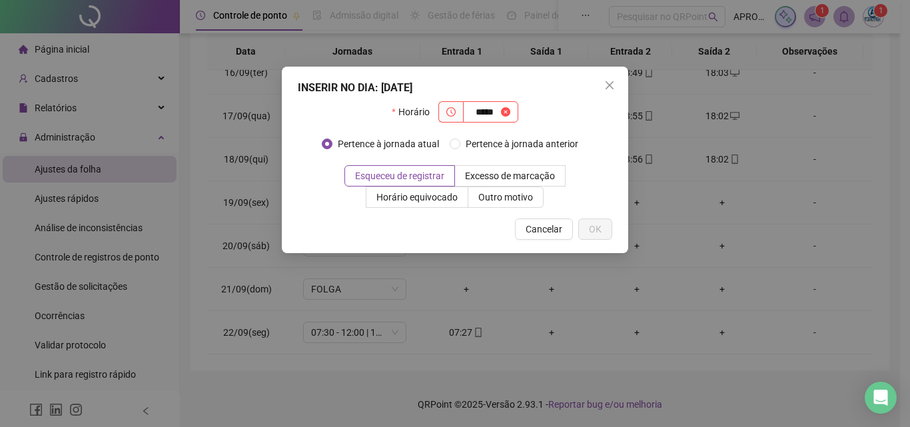
type input "*****"
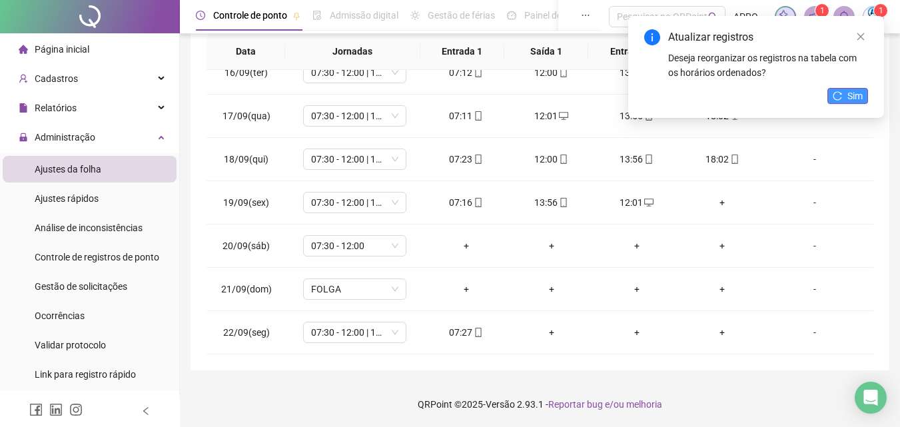
click at [832, 96] on button "Sim" at bounding box center [848, 96] width 41 height 16
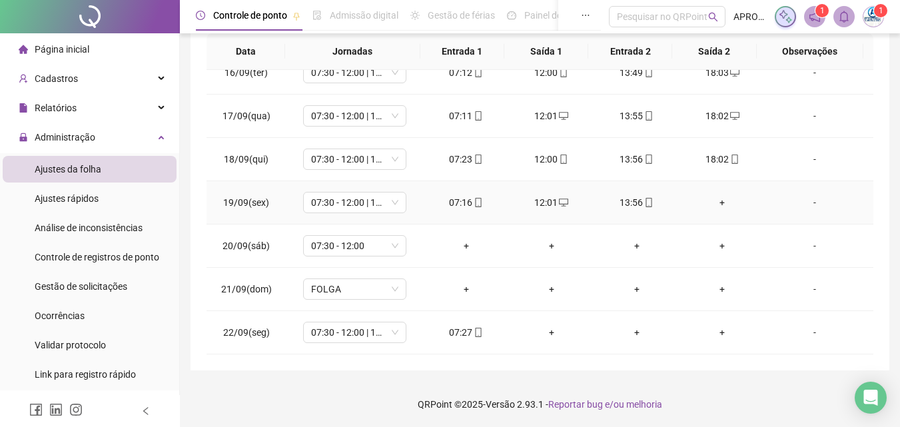
click at [715, 199] on div "+" at bounding box center [722, 202] width 64 height 15
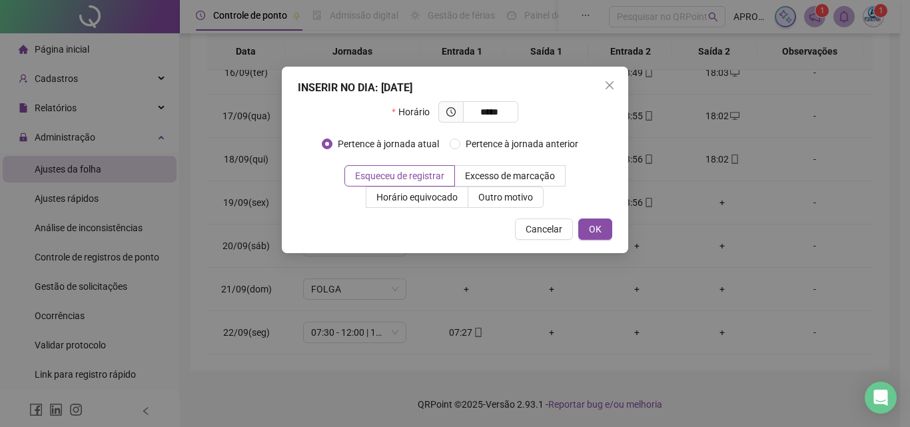
type input "*****"
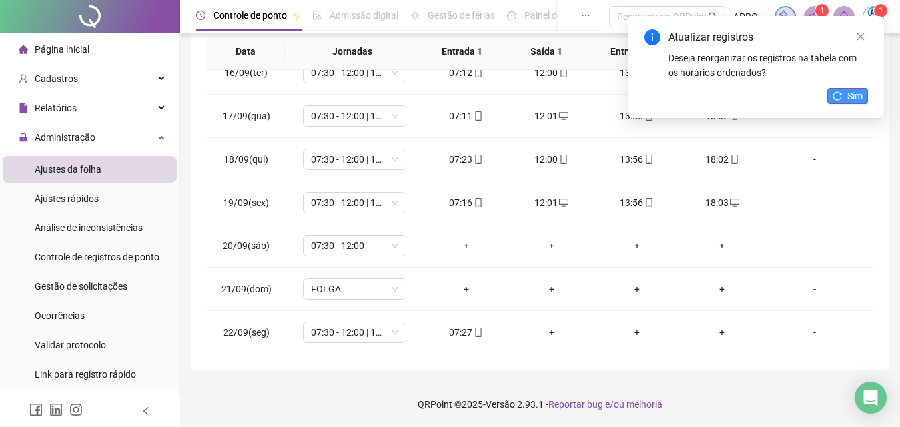
click at [854, 99] on span "Sim" at bounding box center [855, 96] width 15 height 15
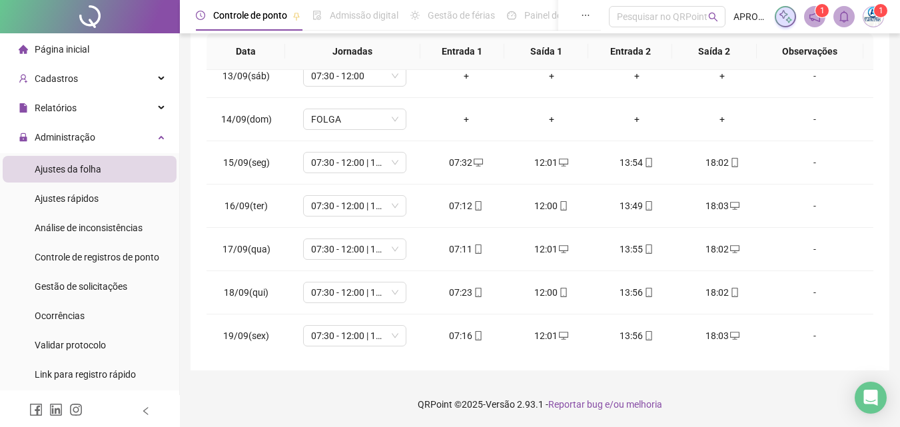
scroll to position [668, 0]
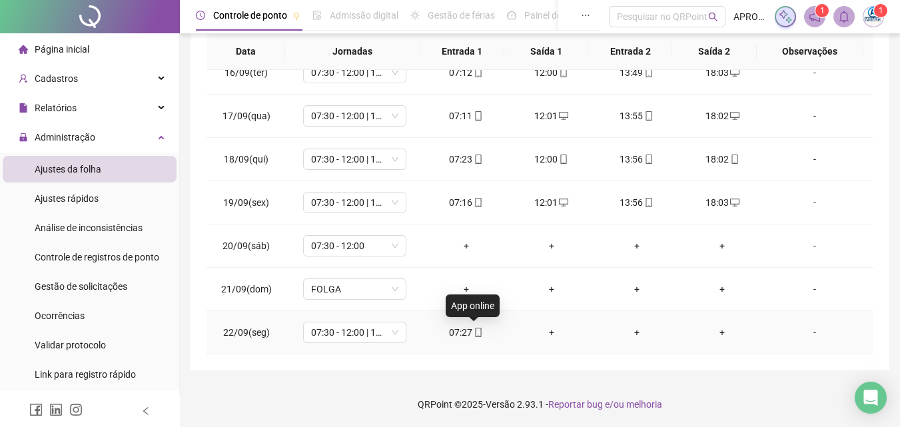
click at [473, 331] on span "mobile" at bounding box center [478, 332] width 11 height 9
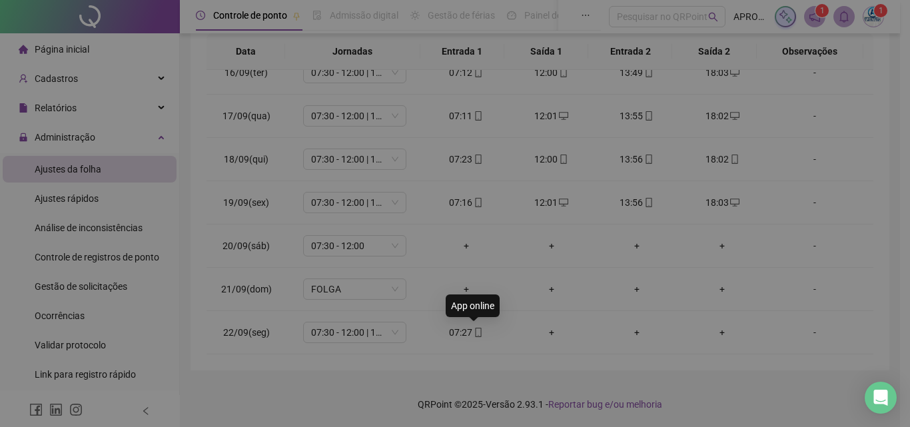
type input "**********"
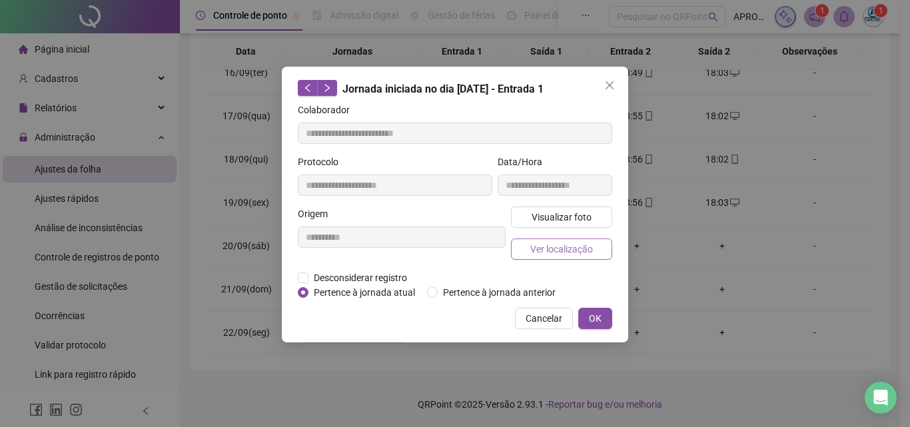
click at [537, 242] on span "Ver localização" at bounding box center [561, 249] width 63 height 15
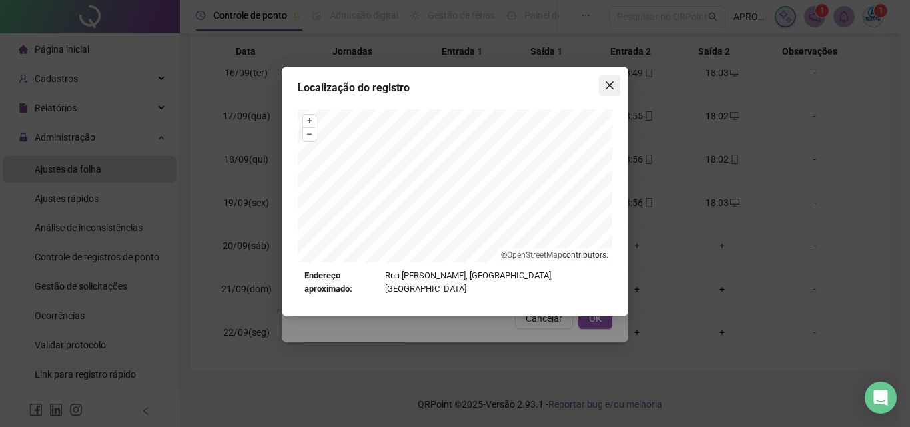
click at [606, 83] on icon "close" at bounding box center [610, 85] width 8 height 8
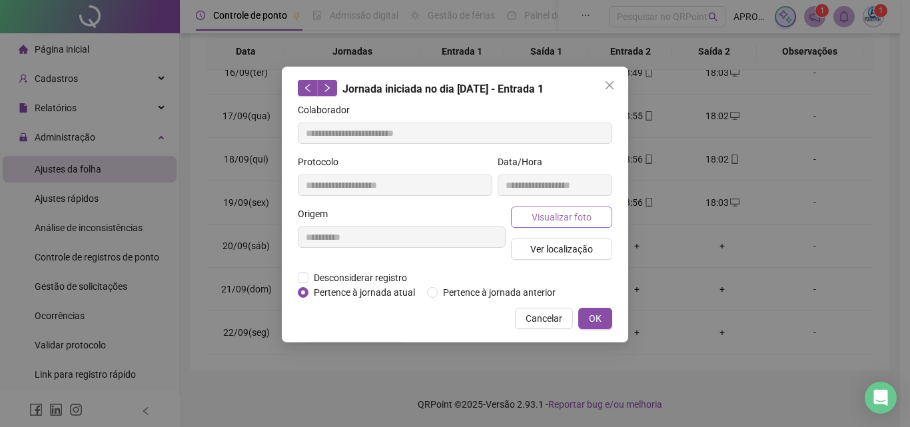
click at [576, 217] on span "Visualizar foto" at bounding box center [562, 217] width 60 height 15
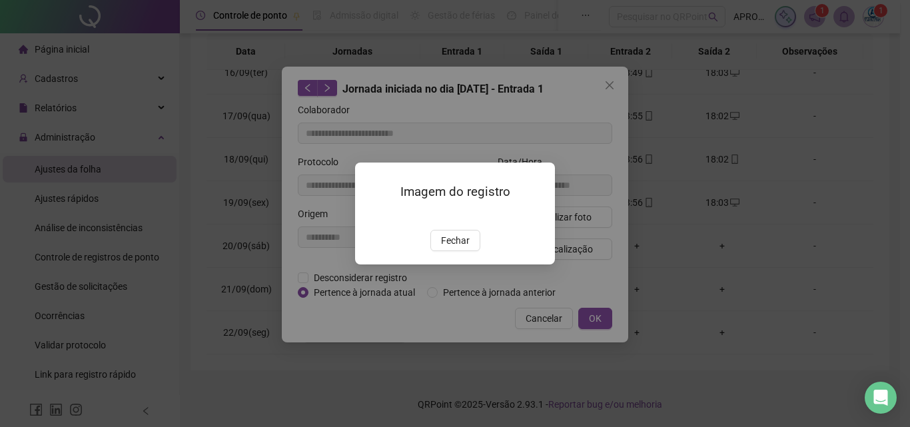
click at [371, 216] on img at bounding box center [371, 216] width 0 height 0
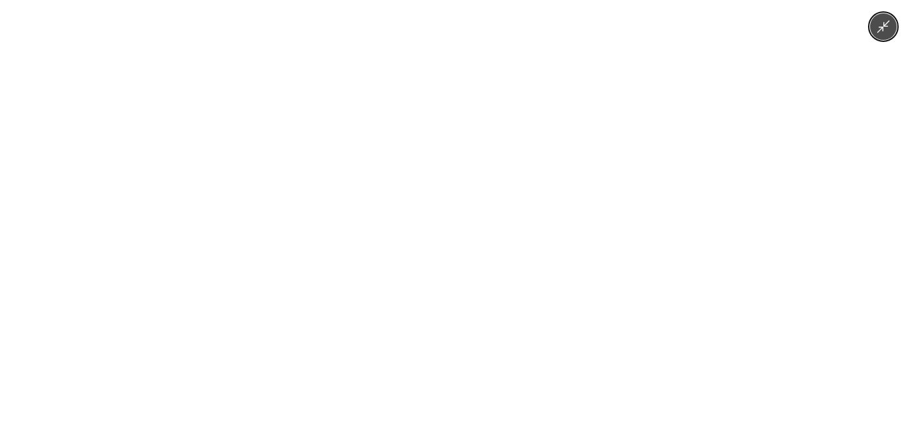
click at [429, 178] on img at bounding box center [455, 213] width 321 height 427
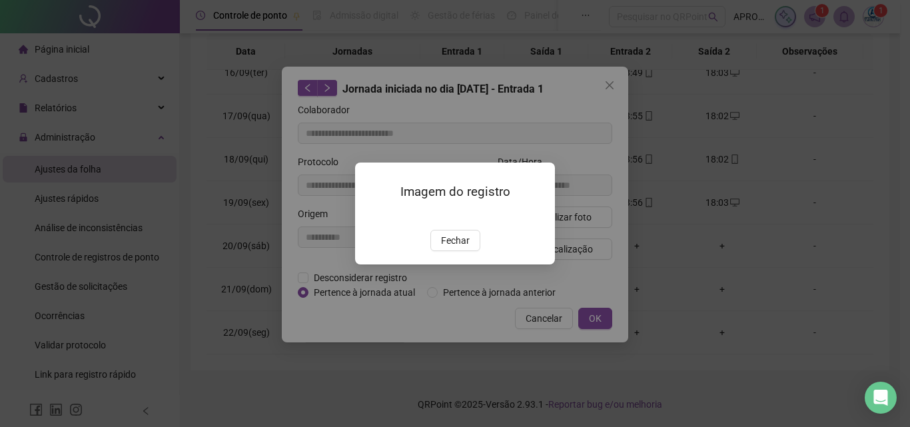
click at [371, 216] on img at bounding box center [371, 216] width 0 height 0
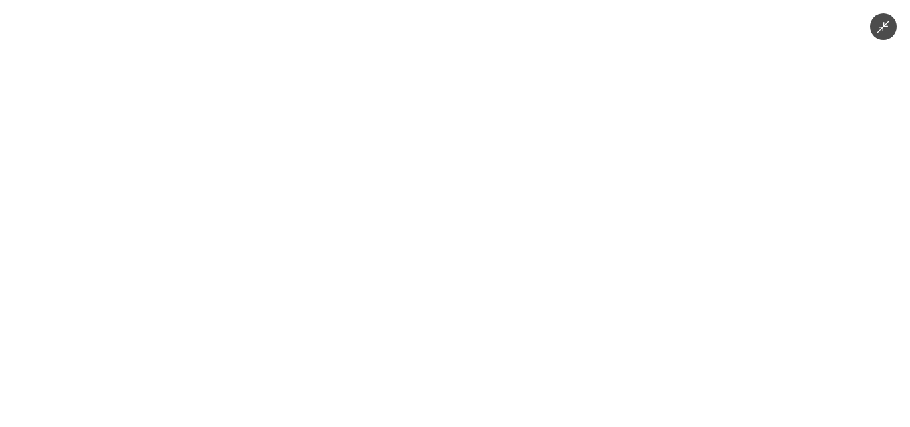
click at [439, 241] on img at bounding box center [455, 213] width 321 height 427
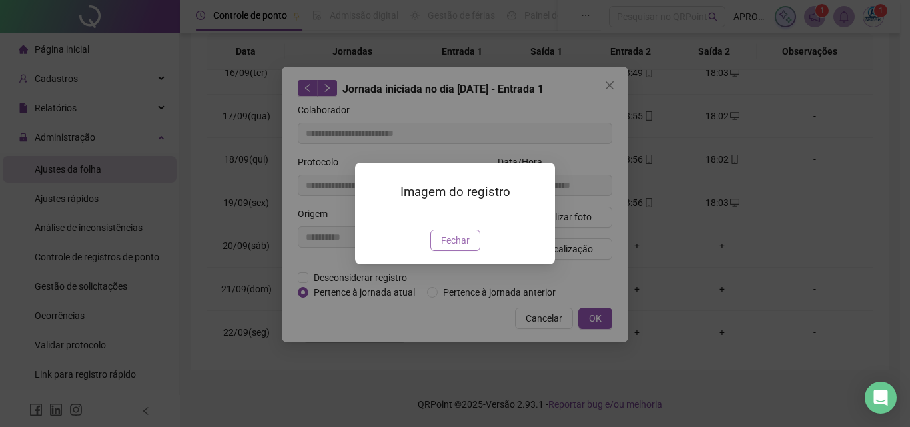
click at [465, 248] on span "Fechar" at bounding box center [455, 240] width 29 height 15
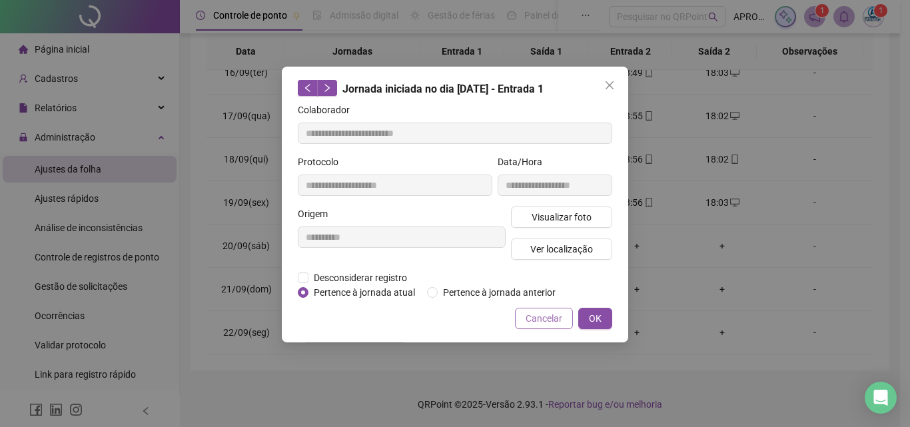
click at [556, 325] on span "Cancelar" at bounding box center [544, 318] width 37 height 15
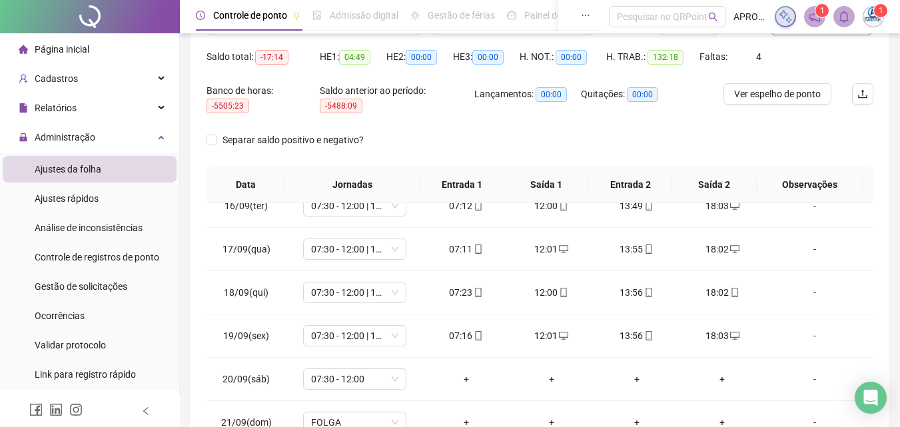
scroll to position [0, 0]
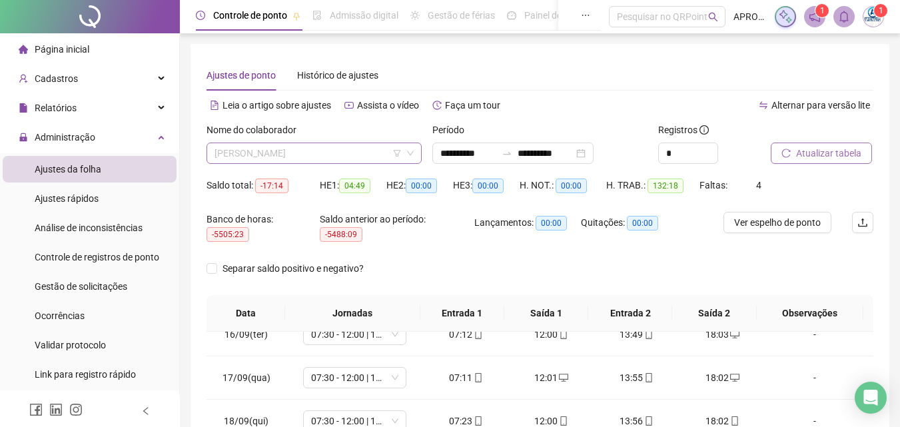
click at [278, 146] on span "[PERSON_NAME]" at bounding box center [314, 153] width 199 height 20
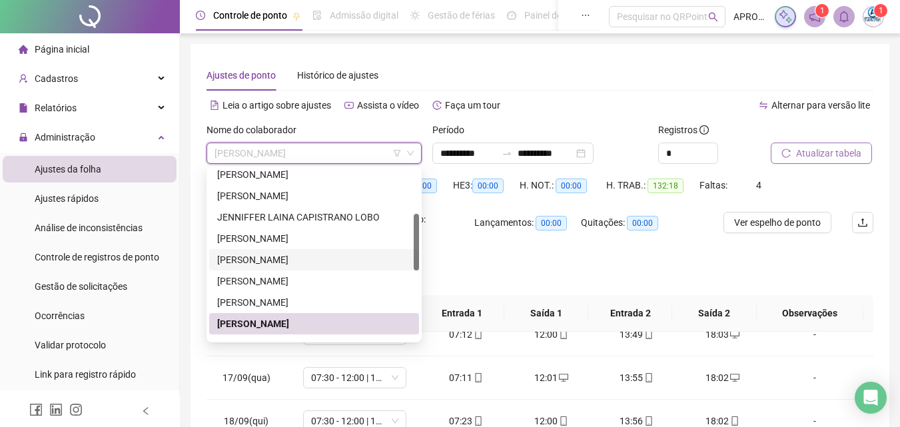
scroll to position [200, 0]
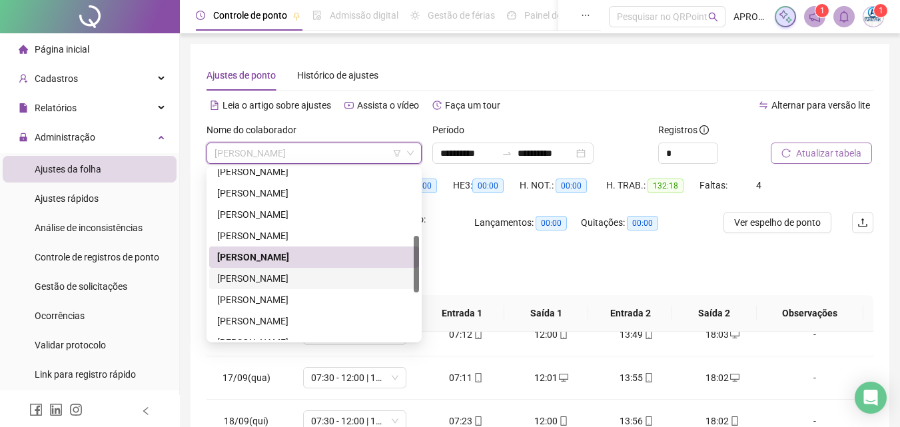
click at [308, 277] on div "[PERSON_NAME]" at bounding box center [314, 278] width 194 height 15
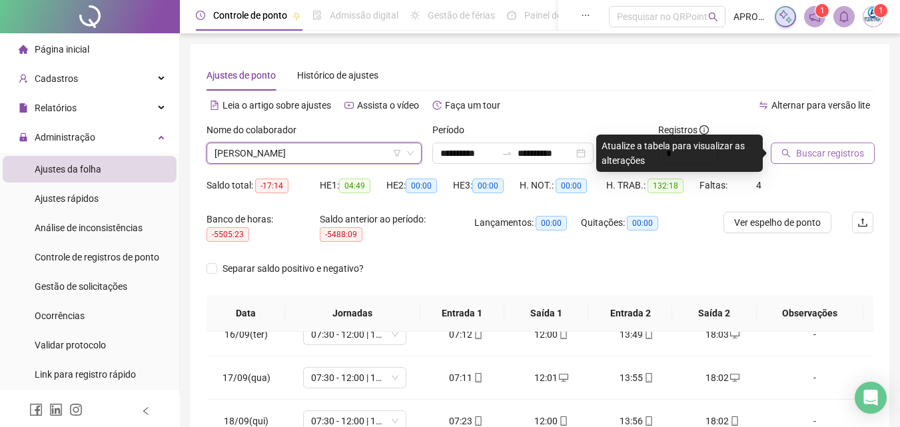
click at [784, 160] on button "Buscar registros" at bounding box center [823, 153] width 104 height 21
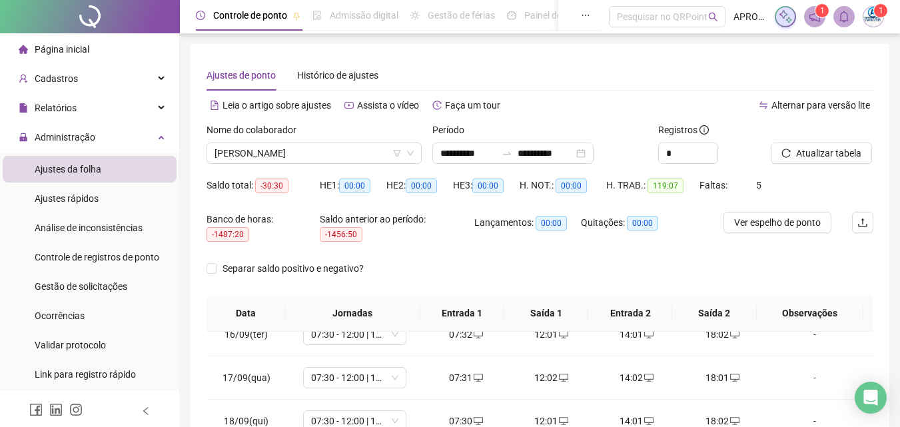
scroll to position [262, 0]
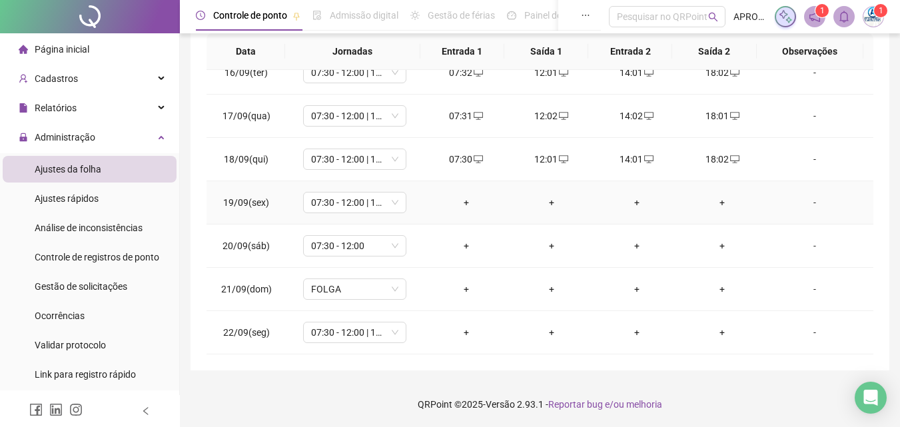
click at [465, 202] on div "+" at bounding box center [467, 202] width 64 height 15
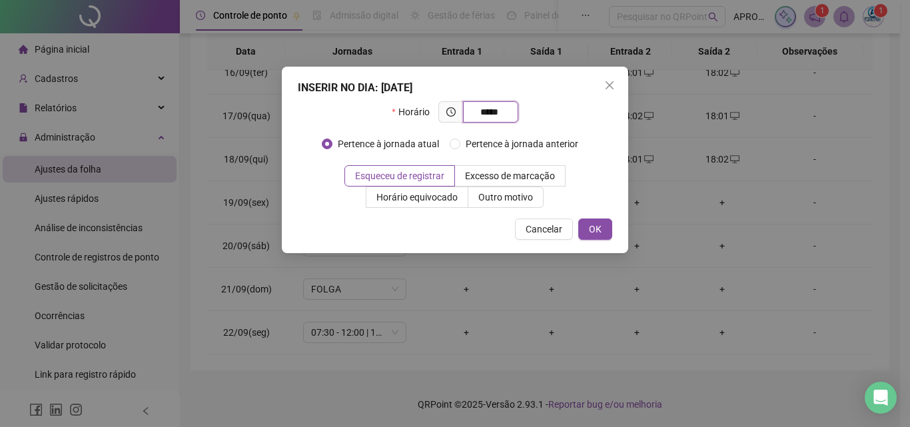
type input "*****"
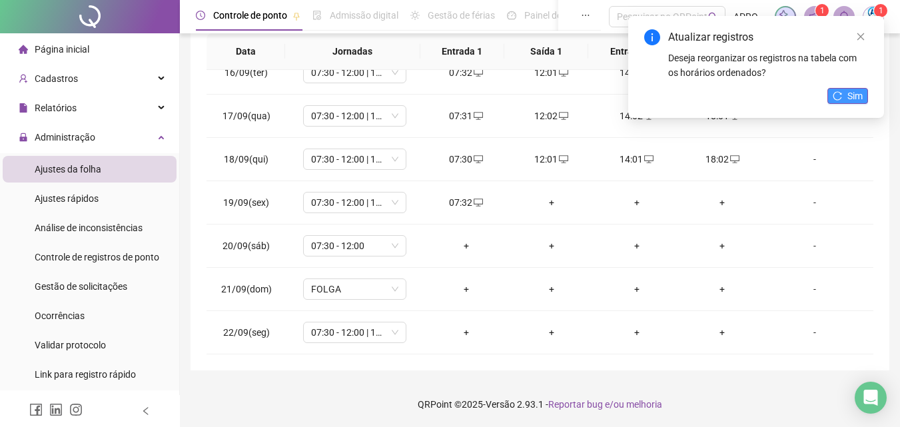
click at [854, 88] on button "Sim" at bounding box center [848, 96] width 41 height 16
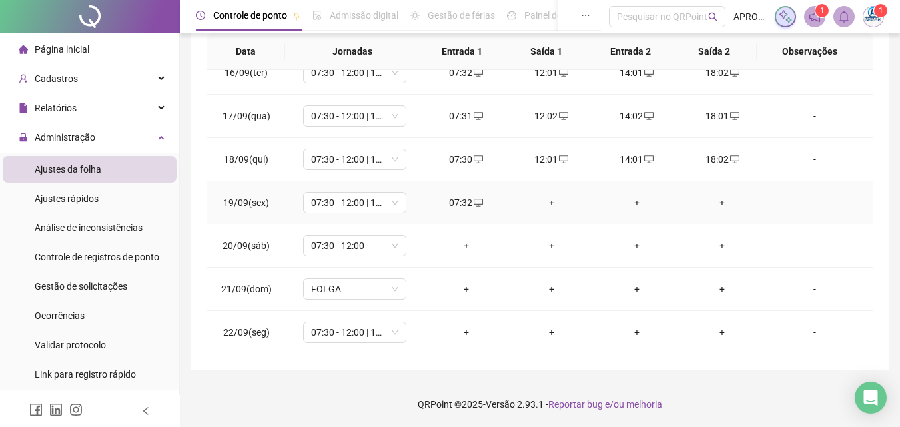
click at [545, 202] on div "+" at bounding box center [552, 202] width 64 height 15
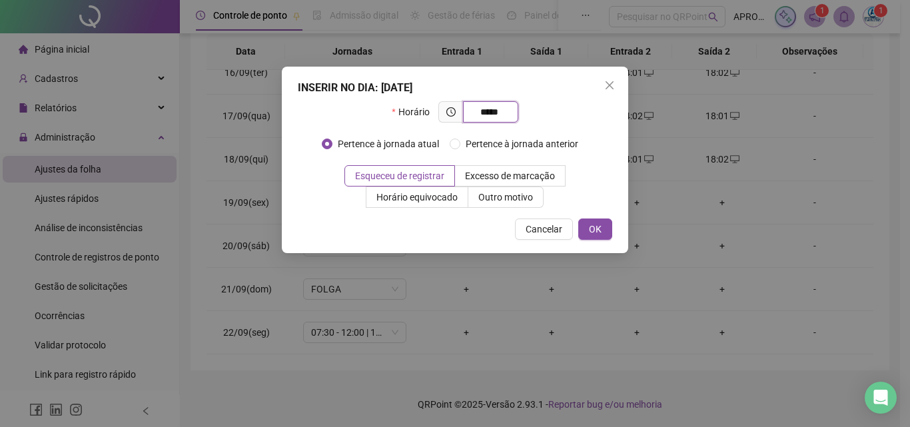
type input "*****"
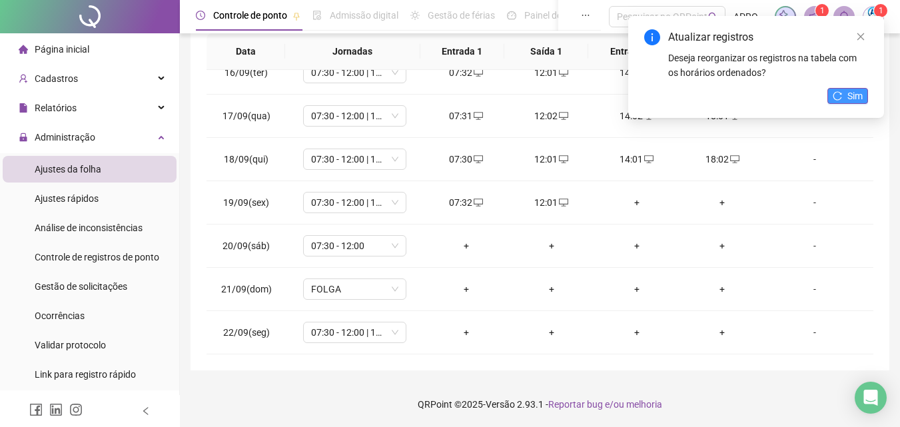
click at [842, 90] on button "Sim" at bounding box center [848, 96] width 41 height 16
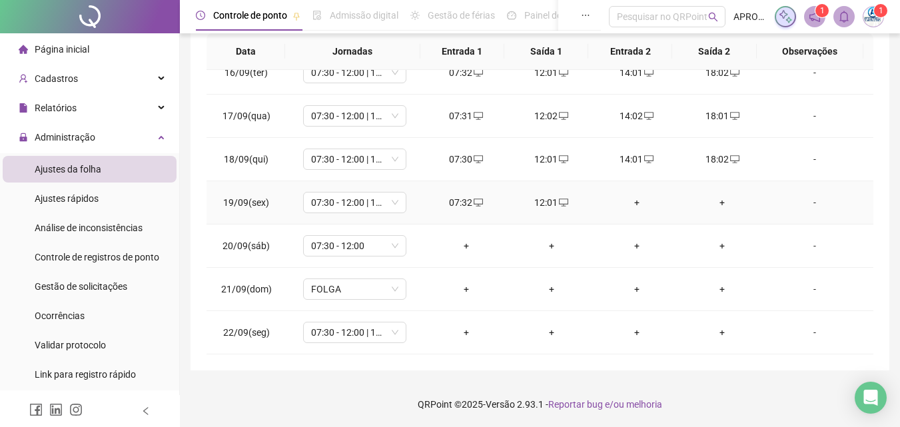
click at [628, 202] on div "+" at bounding box center [637, 202] width 64 height 15
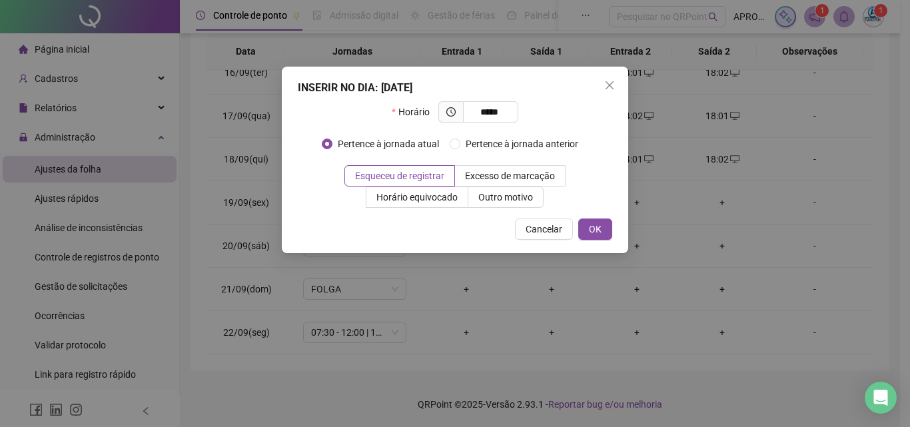
type input "*****"
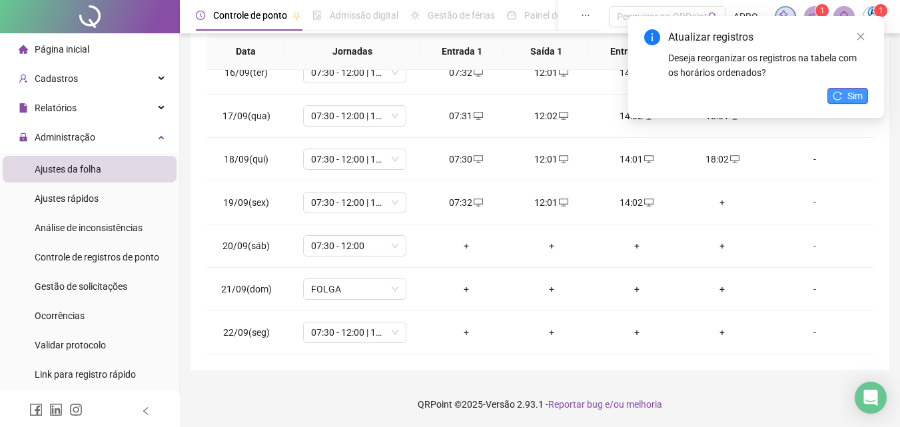
click at [859, 90] on span "Sim" at bounding box center [855, 96] width 15 height 15
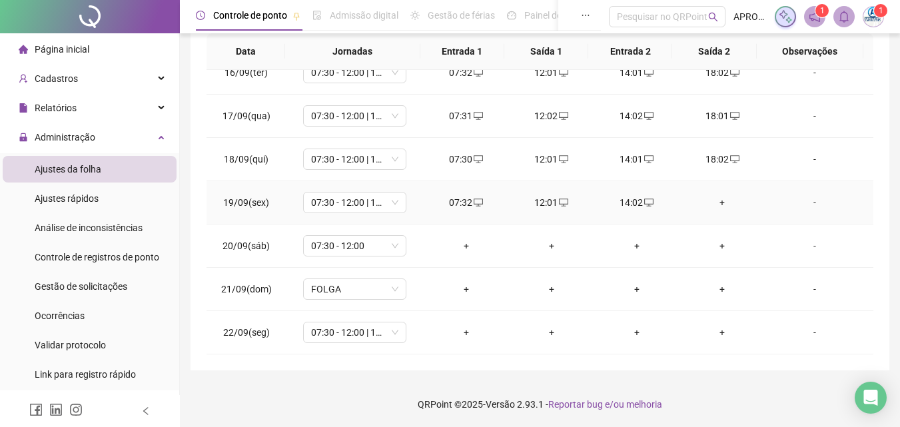
click at [715, 199] on div "+" at bounding box center [722, 202] width 64 height 15
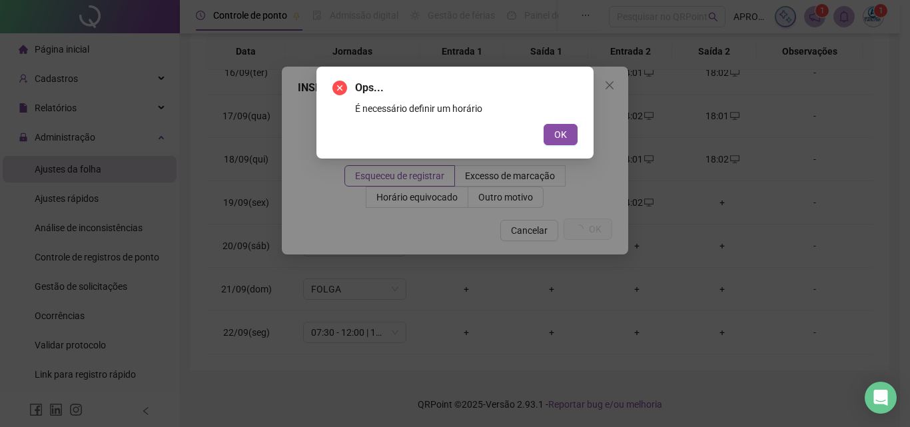
drag, startPoint x: 547, startPoint y: 125, endPoint x: 546, endPoint y: 137, distance: 11.4
click at [550, 125] on button "OK" at bounding box center [561, 134] width 34 height 21
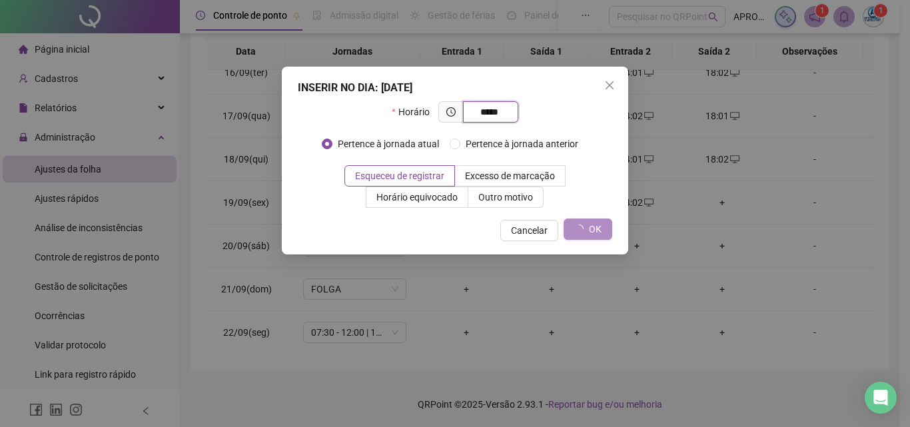
type input "*****"
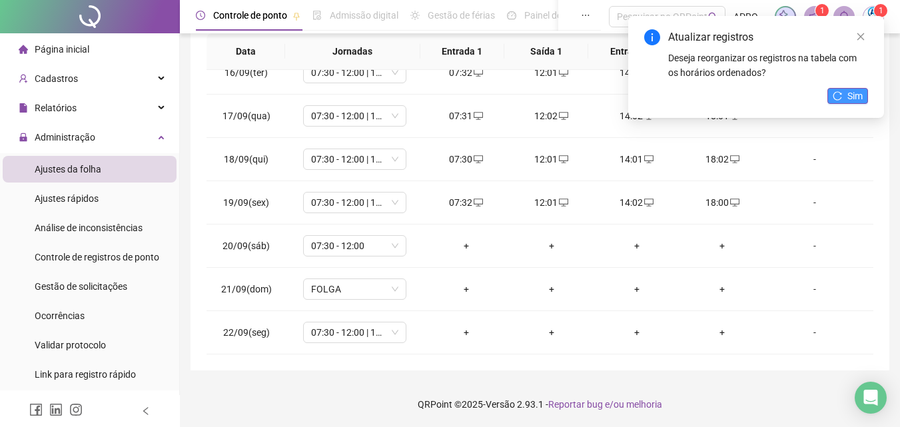
click at [854, 97] on span "Sim" at bounding box center [855, 96] width 15 height 15
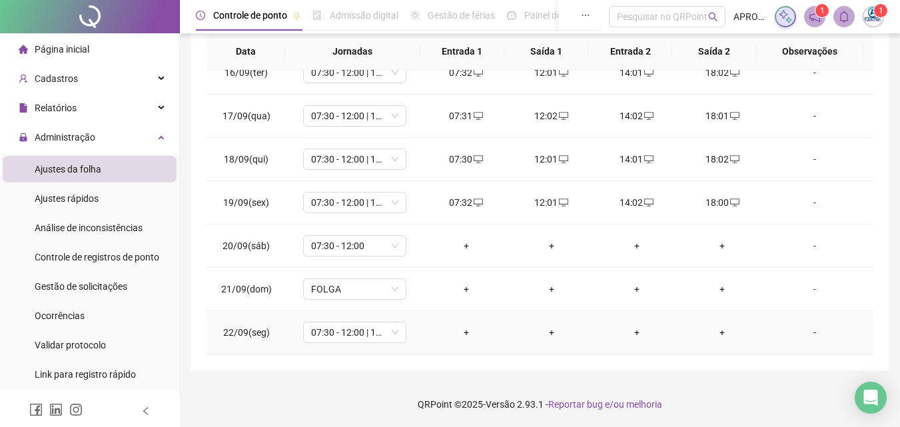
click at [459, 334] on div "+" at bounding box center [467, 332] width 64 height 15
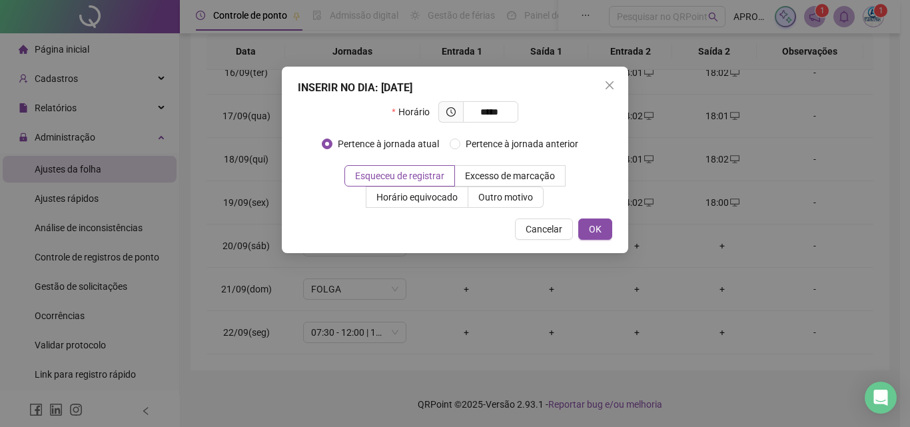
type input "*****"
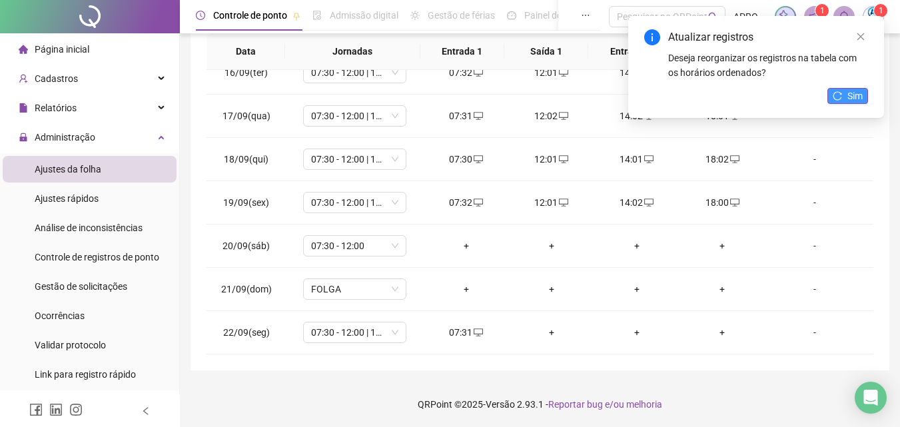
click at [843, 94] on button "Sim" at bounding box center [848, 96] width 41 height 16
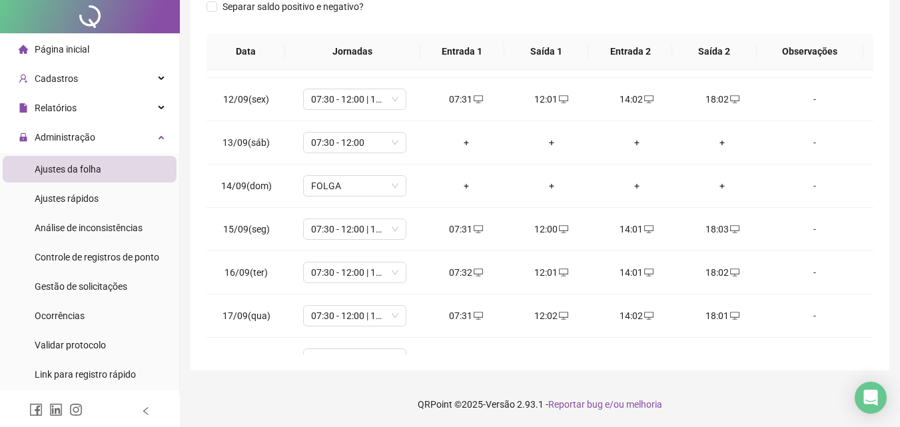
scroll to position [0, 0]
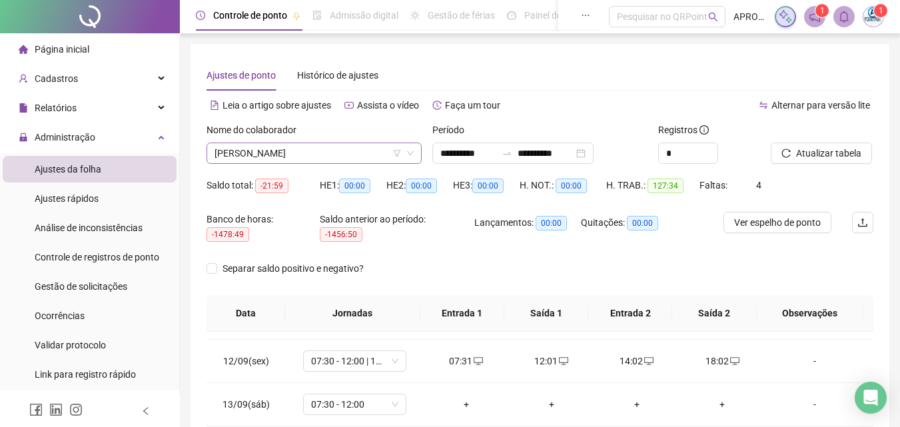
click at [312, 152] on span "[PERSON_NAME]" at bounding box center [314, 153] width 199 height 20
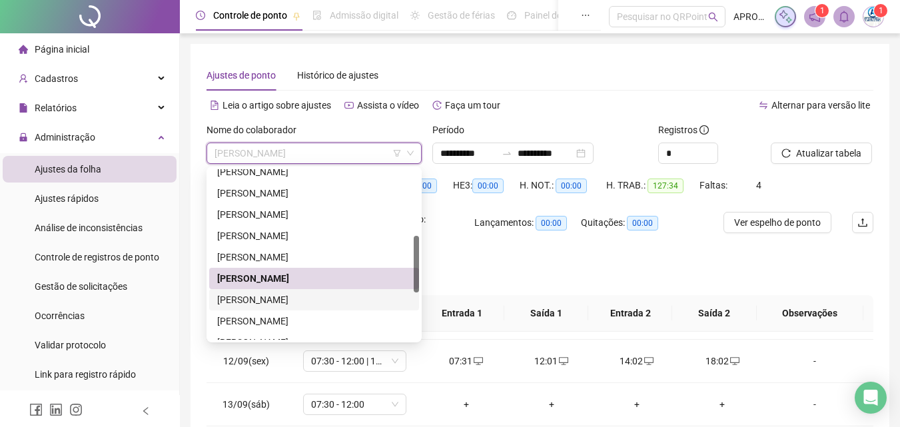
click at [336, 297] on div "[PERSON_NAME]" at bounding box center [314, 300] width 194 height 15
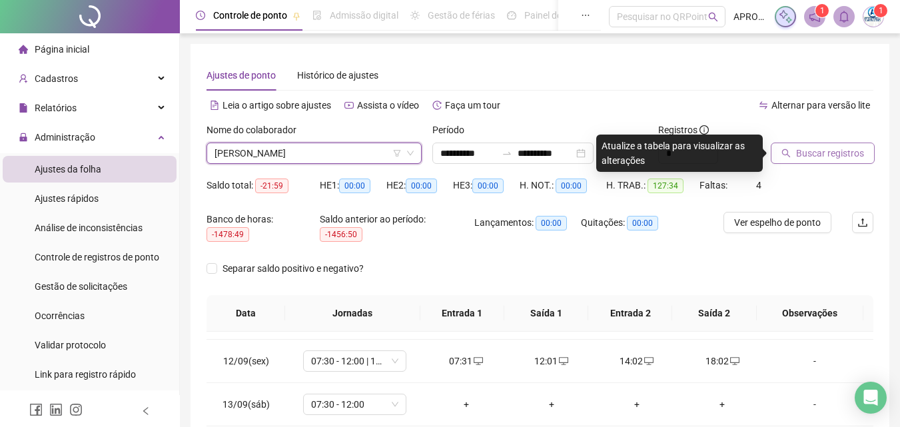
click at [812, 144] on button "Buscar registros" at bounding box center [823, 153] width 104 height 21
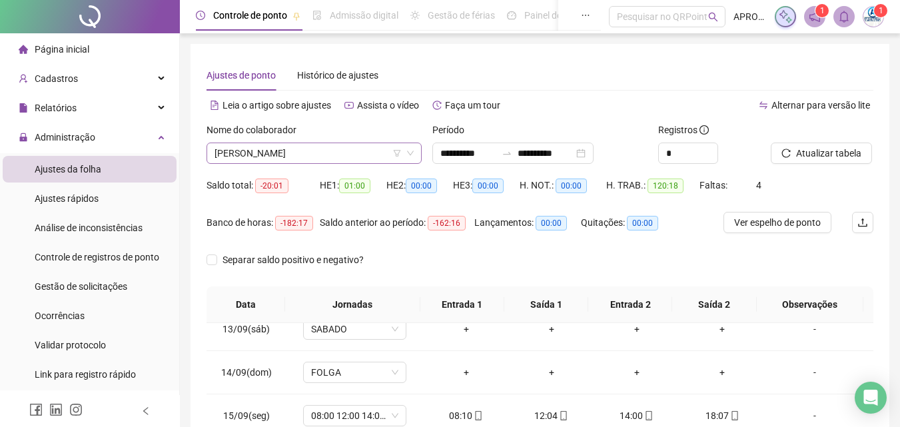
click at [249, 155] on span "[PERSON_NAME]" at bounding box center [314, 153] width 199 height 20
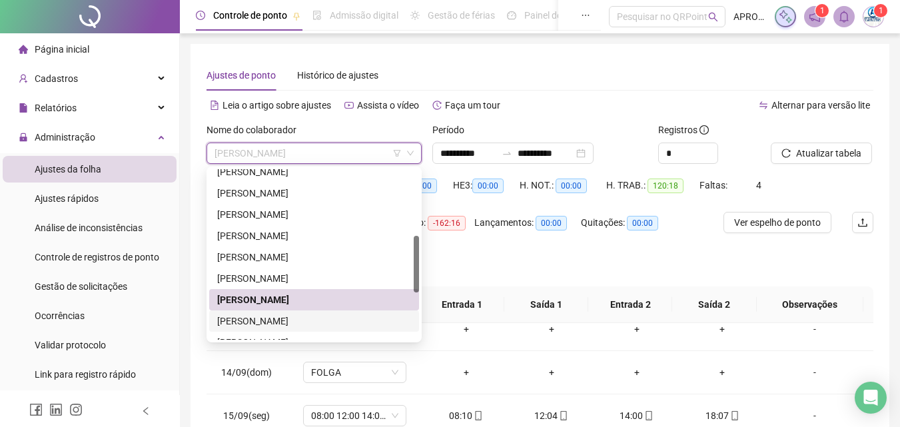
click at [327, 320] on div "[PERSON_NAME]" at bounding box center [314, 321] width 194 height 15
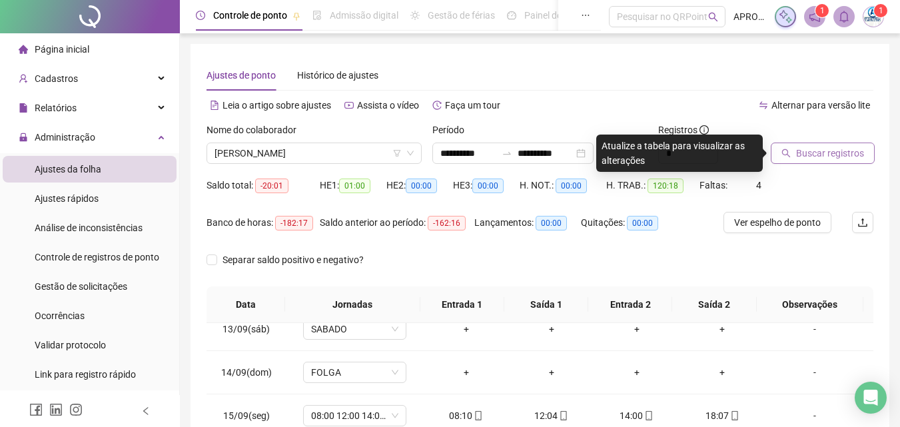
click at [806, 159] on span "Buscar registros" at bounding box center [830, 153] width 68 height 15
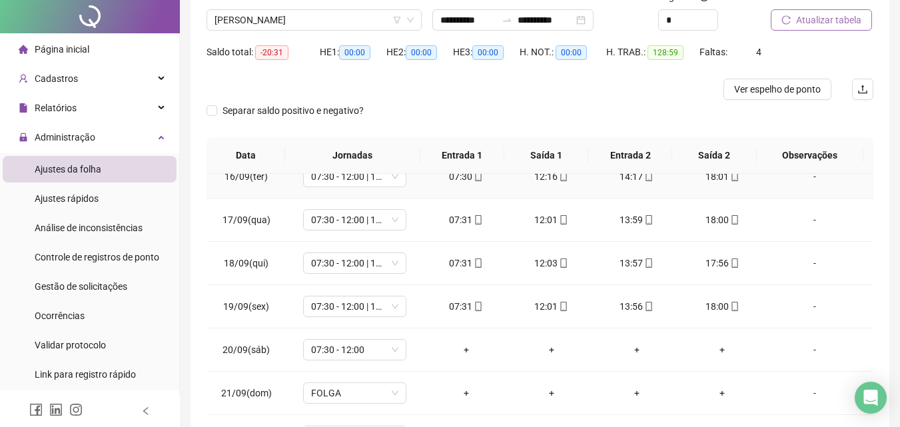
scroll to position [238, 0]
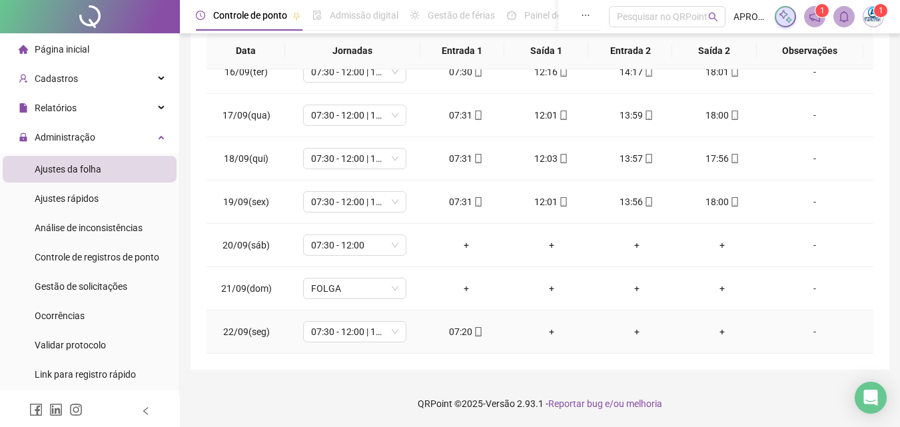
click at [474, 331] on icon "mobile" at bounding box center [478, 331] width 9 height 9
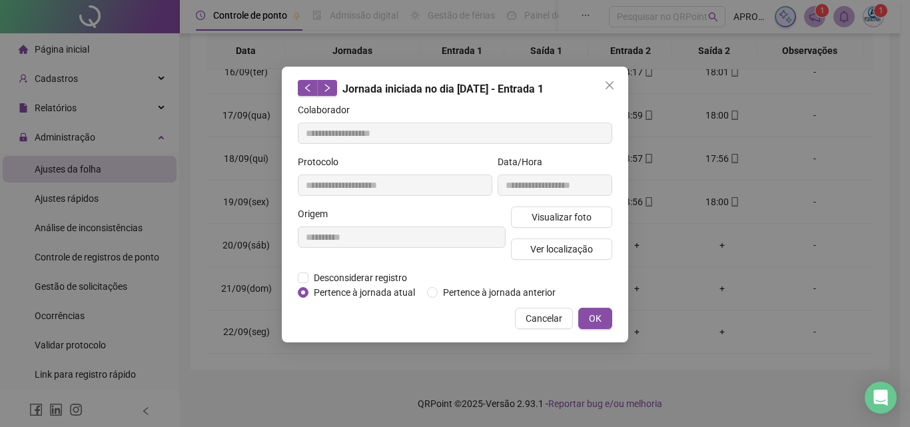
type input "**********"
click at [564, 220] on span "Visualizar foto" at bounding box center [562, 217] width 60 height 15
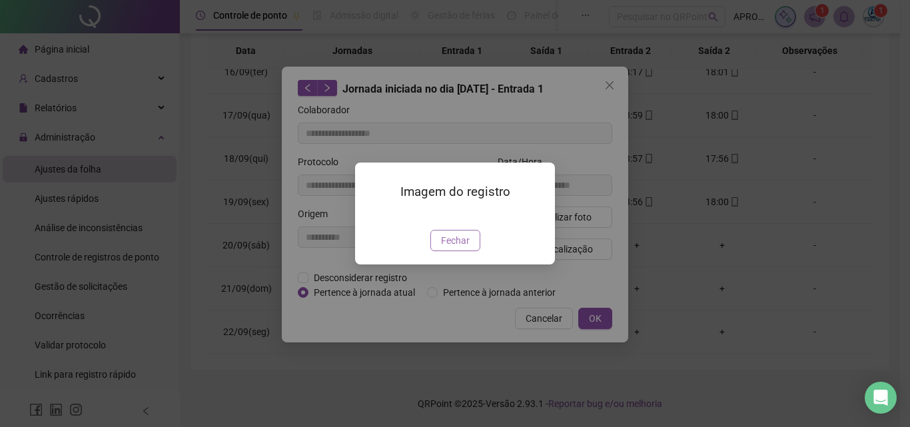
click at [463, 248] on span "Fechar" at bounding box center [455, 240] width 29 height 15
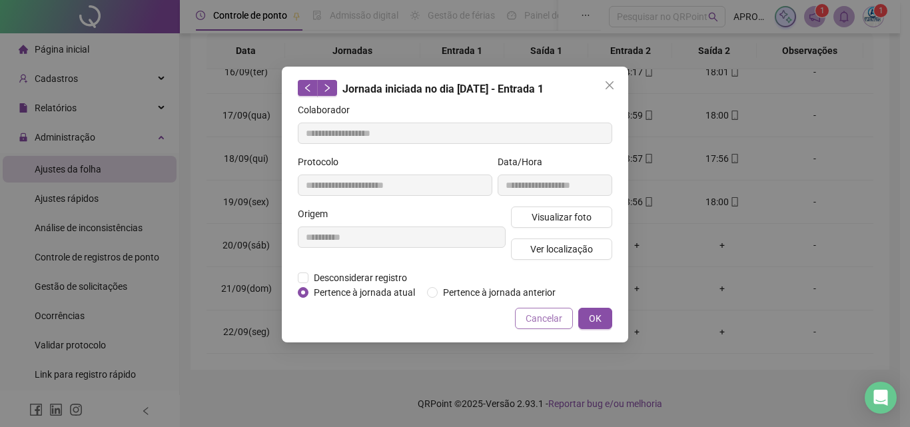
click at [553, 314] on span "Cancelar" at bounding box center [544, 318] width 37 height 15
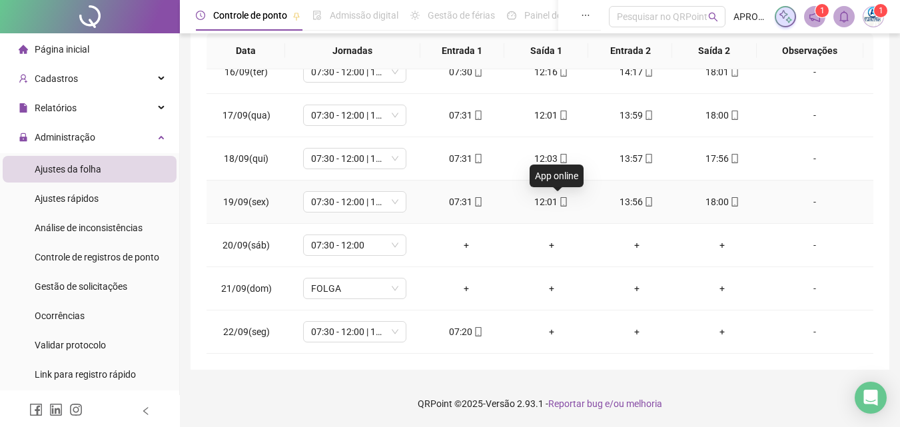
click at [559, 204] on icon "mobile" at bounding box center [563, 201] width 9 height 9
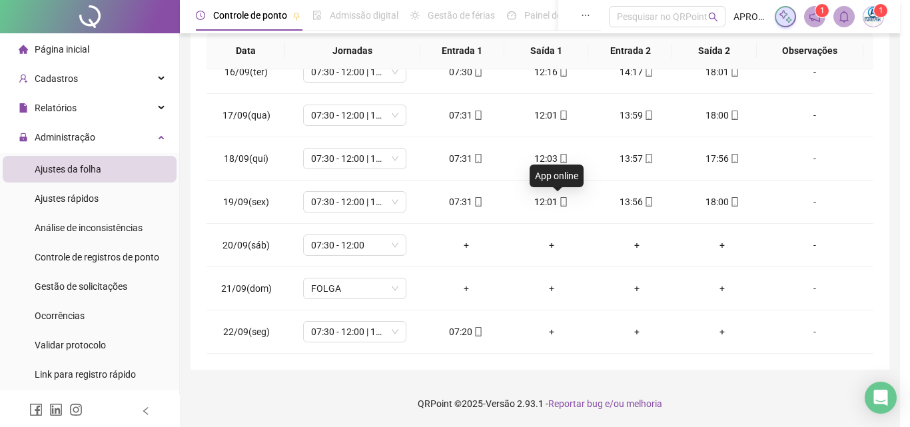
type input "**********"
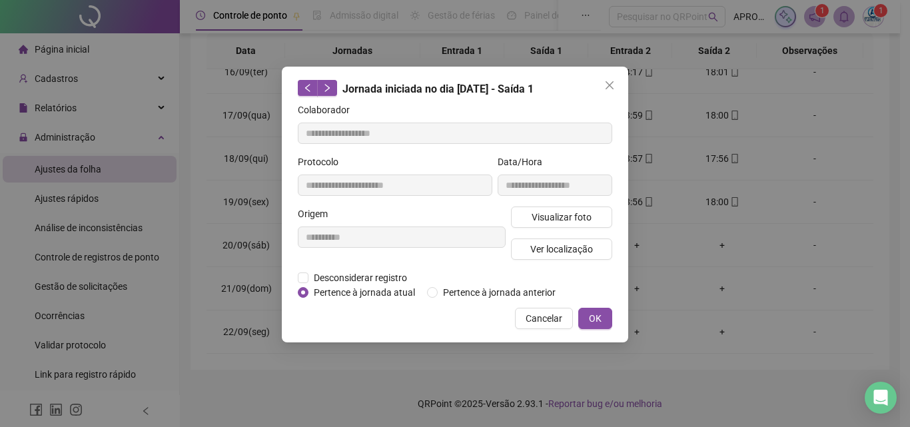
click at [578, 204] on div "**********" at bounding box center [555, 181] width 120 height 52
click at [576, 217] on span "Visualizar foto" at bounding box center [562, 217] width 60 height 15
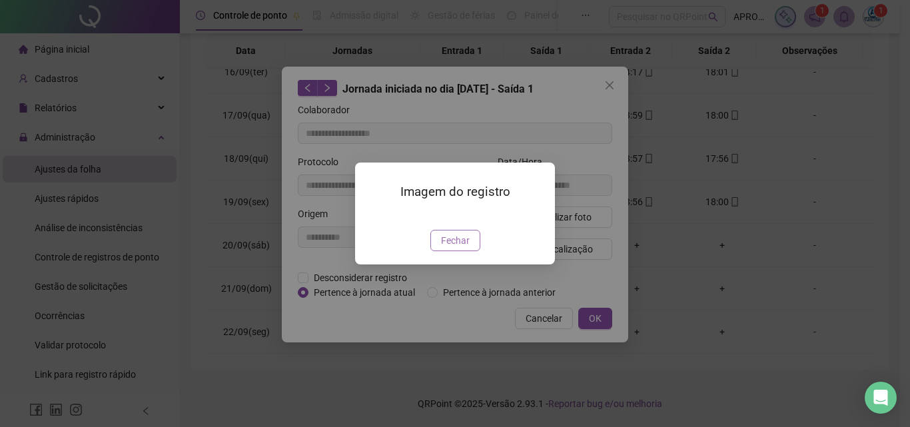
click at [459, 248] on span "Fechar" at bounding box center [455, 240] width 29 height 15
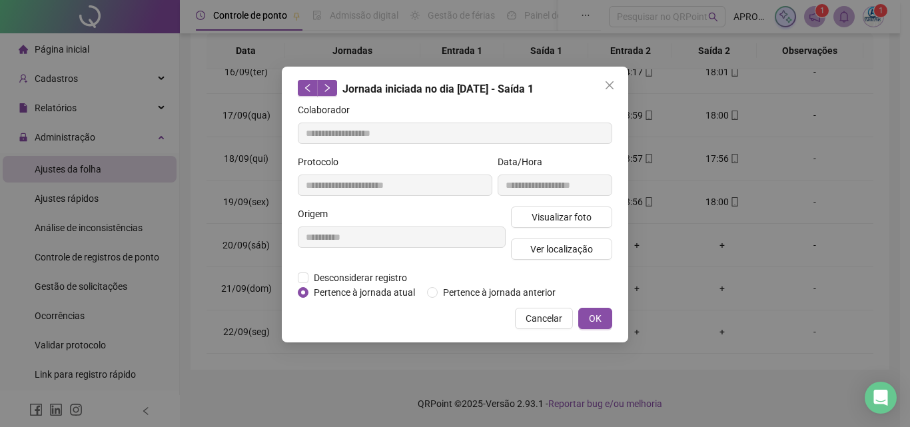
click at [560, 310] on button "Cancelar" at bounding box center [544, 318] width 58 height 21
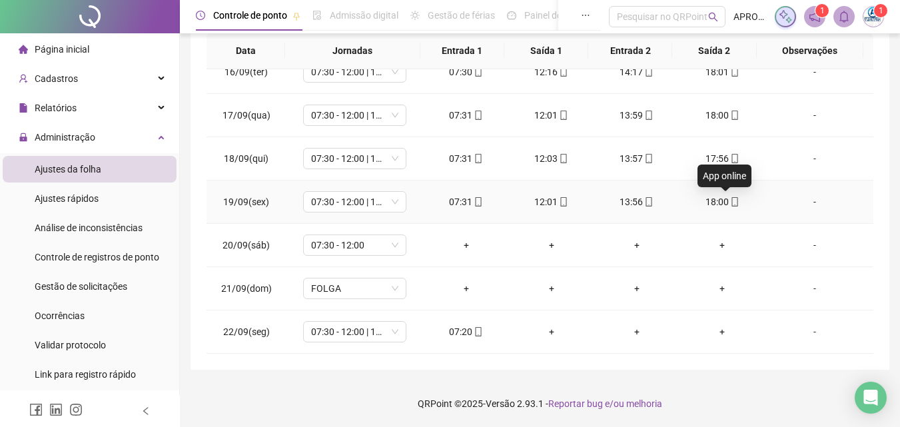
click at [730, 199] on icon "mobile" at bounding box center [734, 201] width 9 height 9
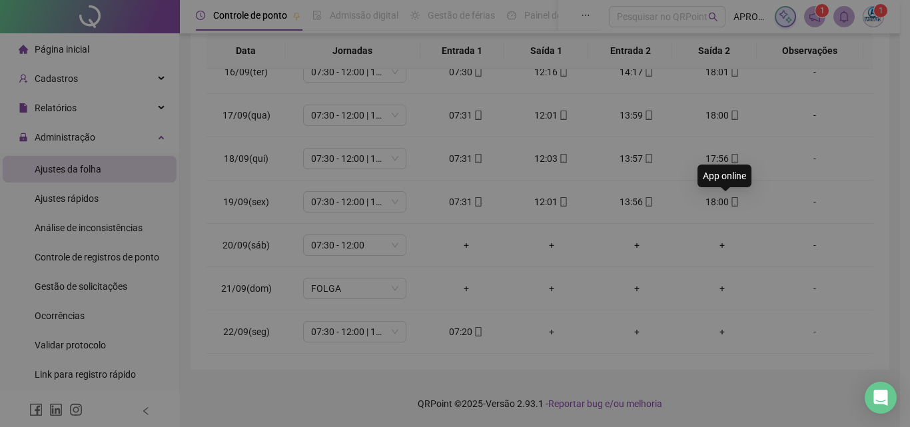
type input "**********"
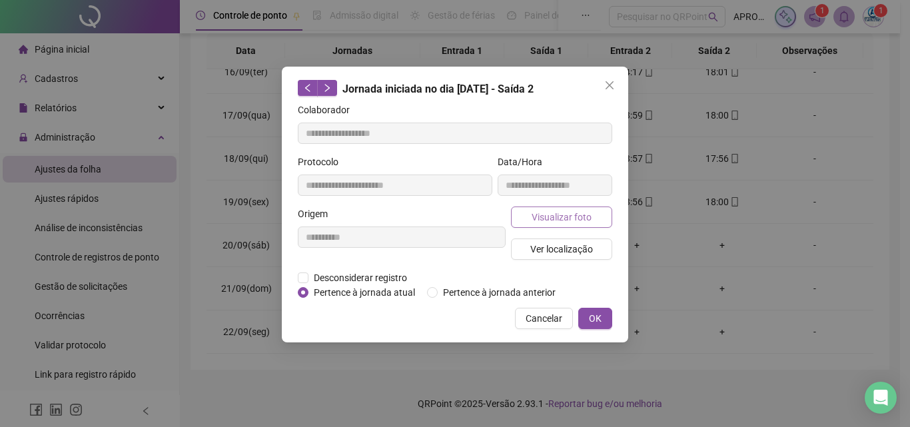
click at [578, 219] on span "Visualizar foto" at bounding box center [562, 217] width 60 height 15
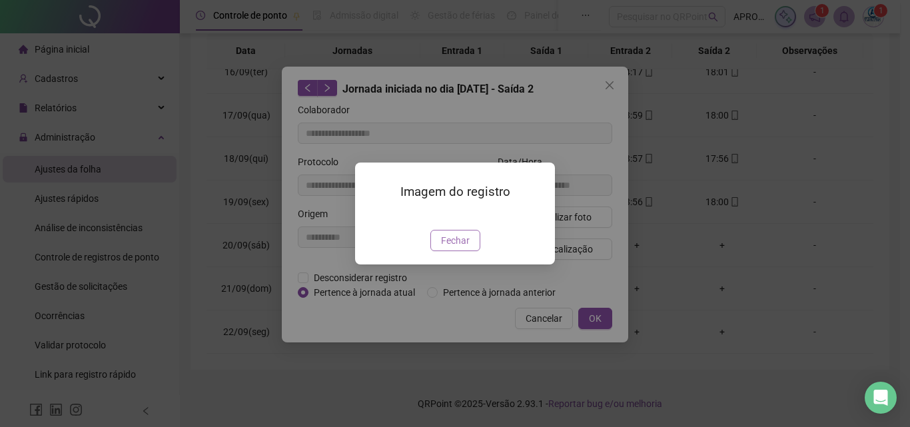
click at [457, 248] on span "Fechar" at bounding box center [455, 240] width 29 height 15
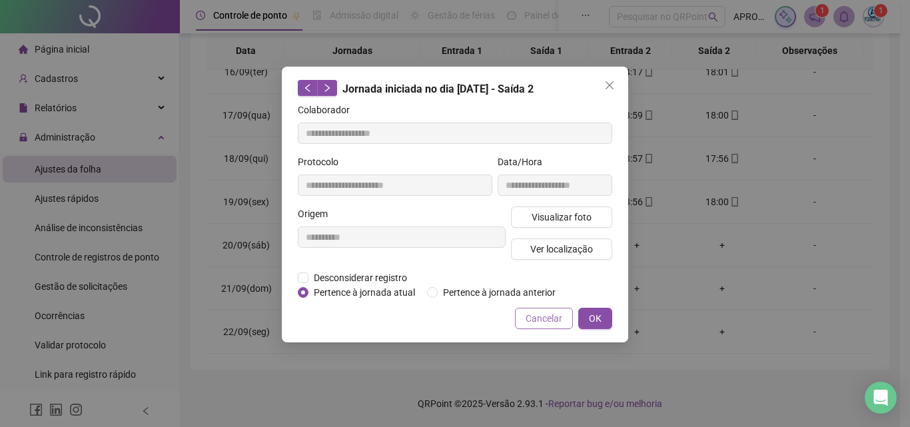
click at [544, 324] on span "Cancelar" at bounding box center [544, 318] width 37 height 15
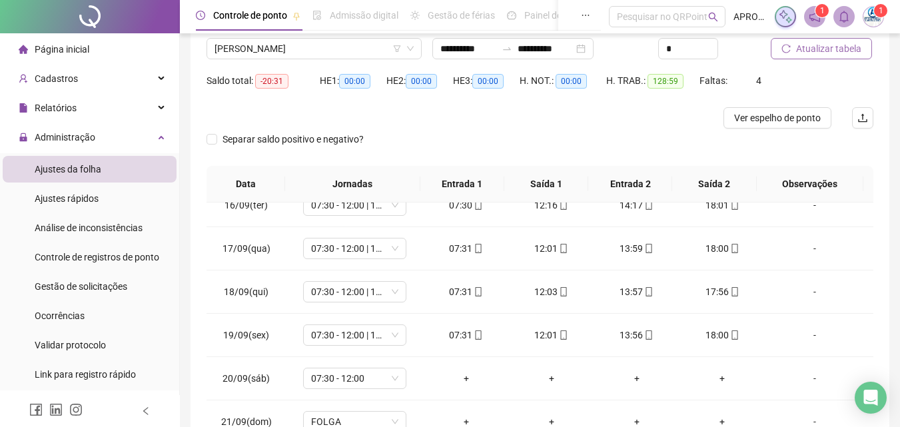
scroll to position [0, 0]
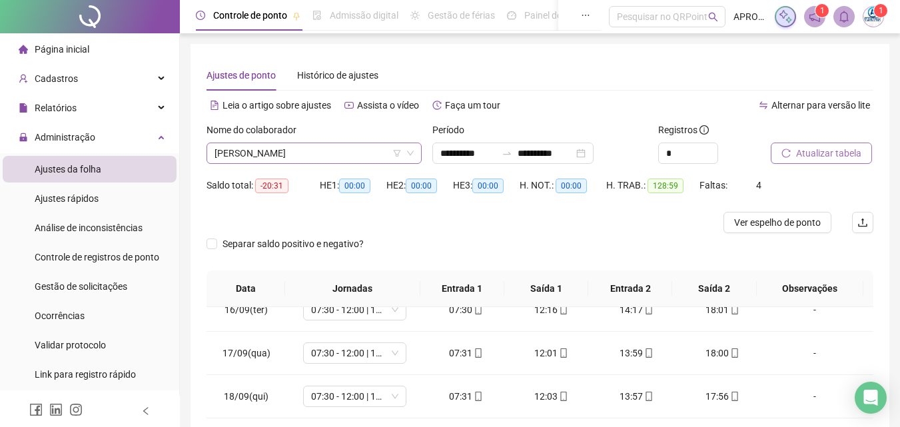
click at [290, 146] on span "[PERSON_NAME]" at bounding box center [314, 153] width 199 height 20
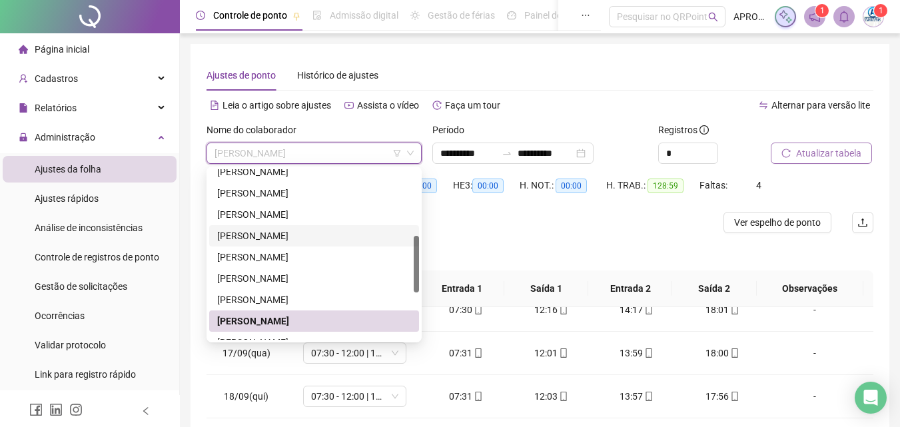
scroll to position [267, 0]
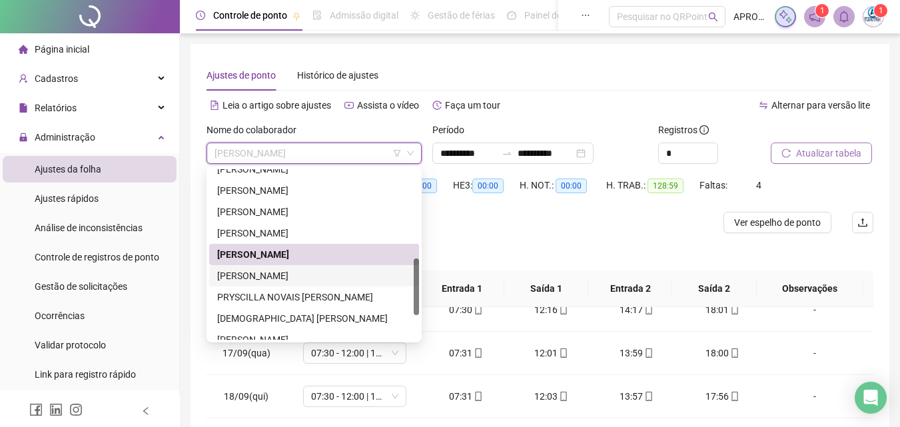
click at [314, 271] on div "[PERSON_NAME]" at bounding box center [314, 276] width 194 height 15
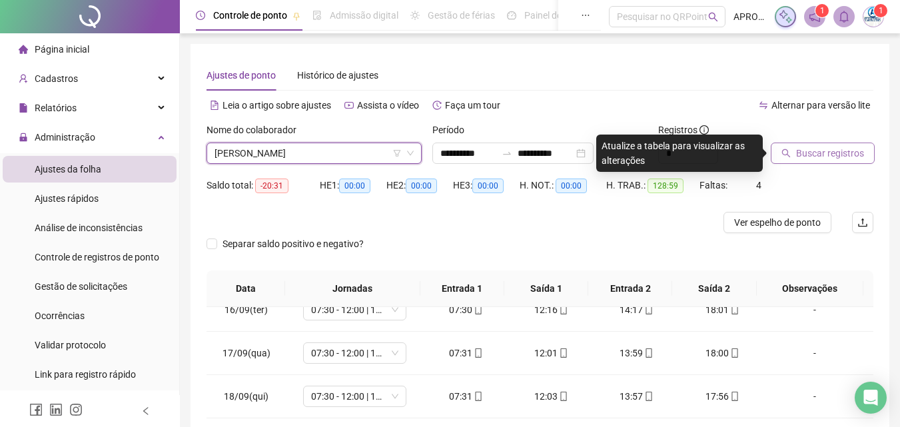
click at [828, 141] on div at bounding box center [805, 133] width 69 height 20
click at [815, 156] on span "Buscar registros" at bounding box center [830, 153] width 68 height 15
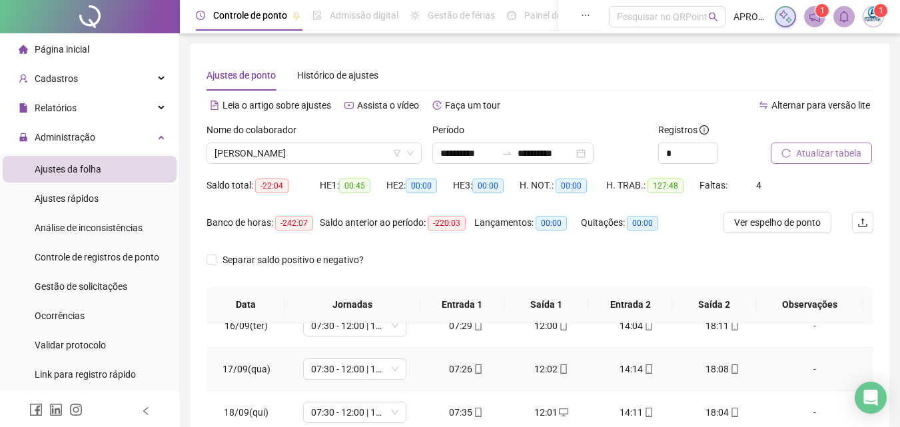
scroll to position [254, 0]
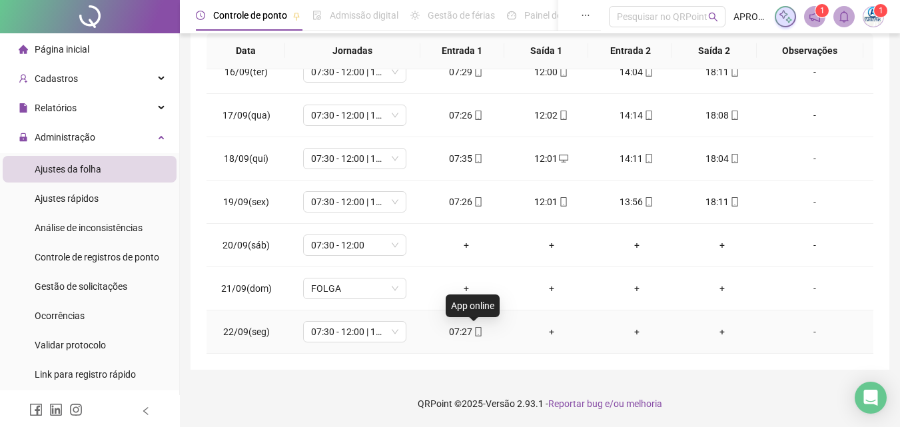
click at [473, 337] on span at bounding box center [478, 332] width 11 height 11
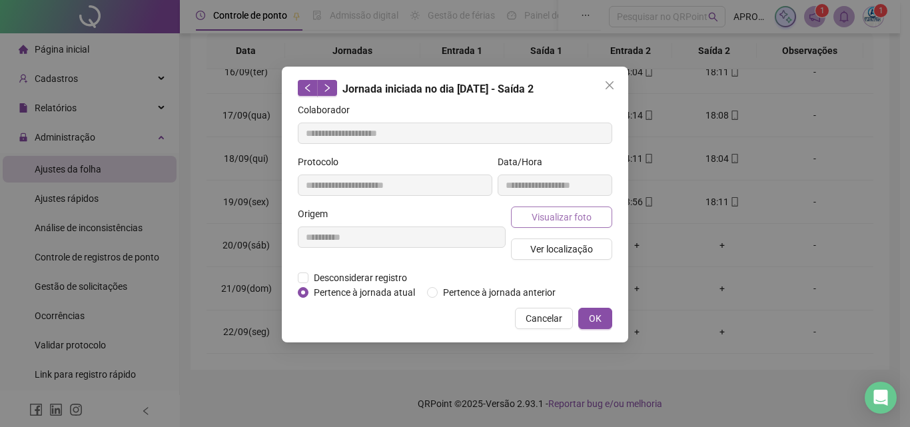
type input "**********"
click at [552, 208] on button "Visualizar foto" at bounding box center [561, 217] width 101 height 21
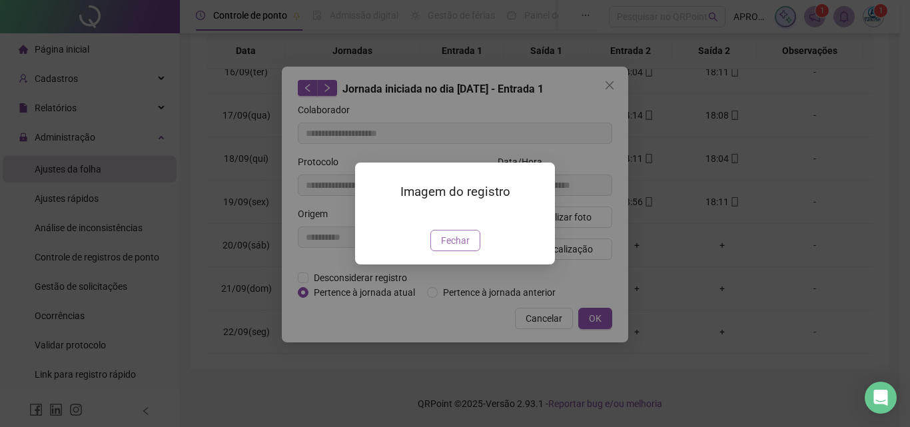
click at [458, 251] on button "Fechar" at bounding box center [456, 240] width 50 height 21
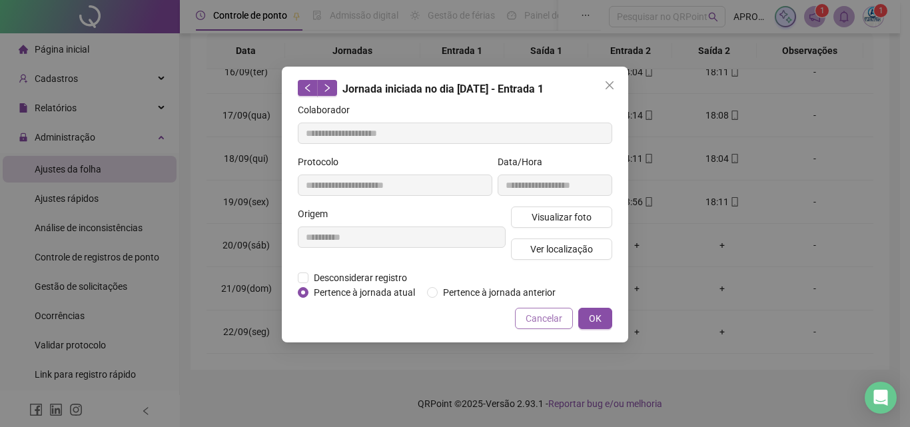
click at [555, 323] on span "Cancelar" at bounding box center [544, 318] width 37 height 15
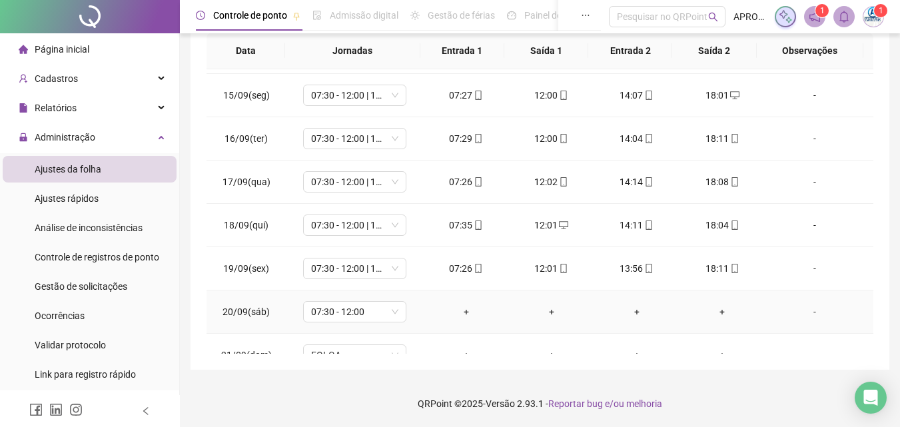
scroll to position [535, 0]
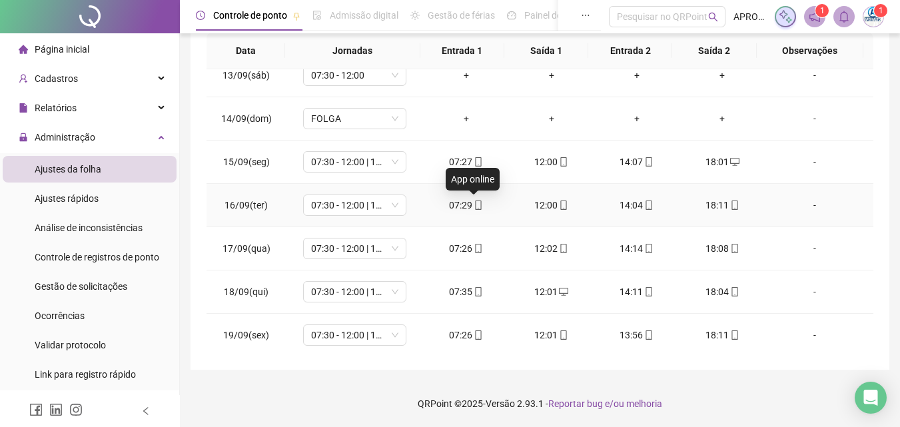
click at [476, 207] on icon "mobile" at bounding box center [478, 205] width 9 height 9
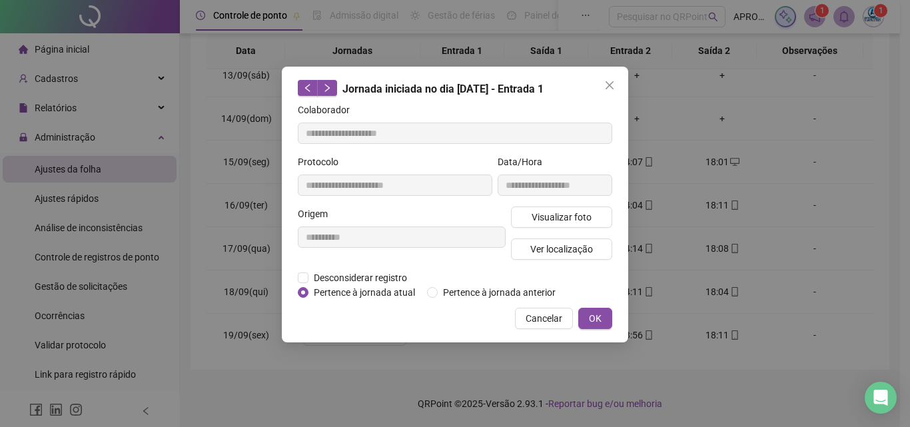
type input "**********"
click at [554, 208] on button "Visualizar foto" at bounding box center [561, 217] width 101 height 21
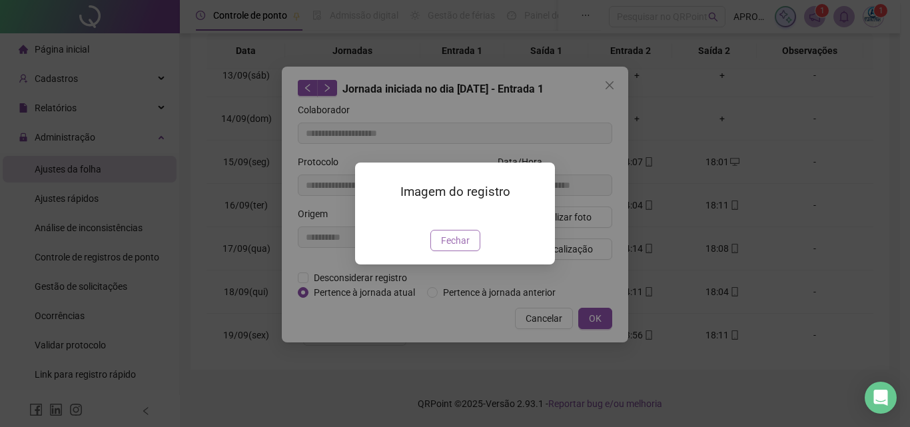
click at [463, 248] on span "Fechar" at bounding box center [455, 240] width 29 height 15
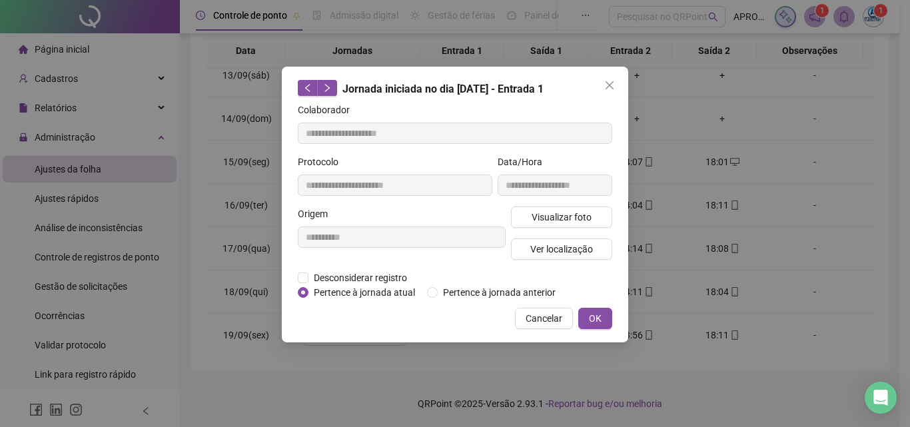
click at [525, 323] on button "Cancelar" at bounding box center [544, 318] width 58 height 21
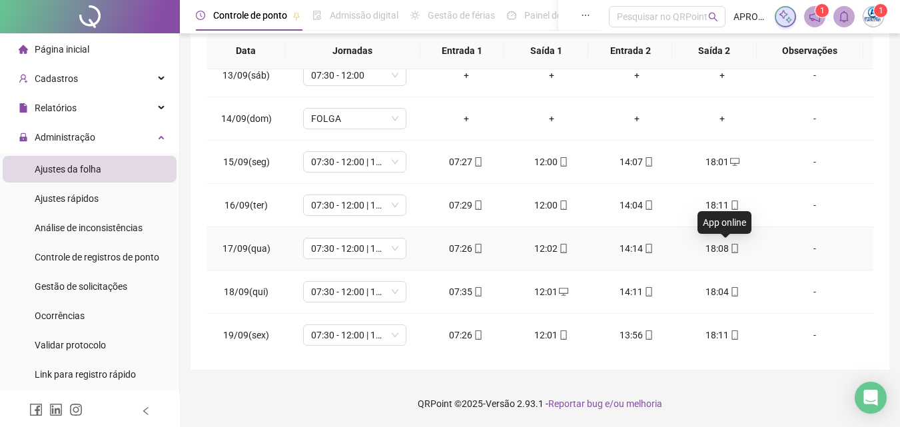
click at [730, 246] on icon "mobile" at bounding box center [734, 248] width 9 height 9
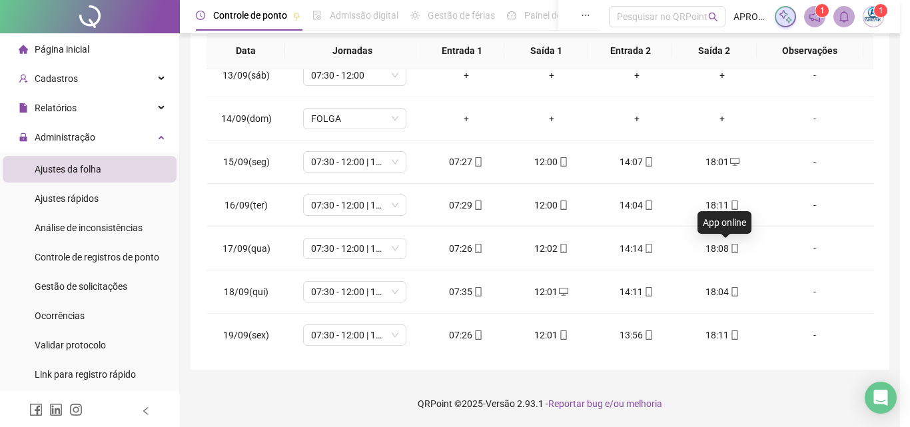
type input "**********"
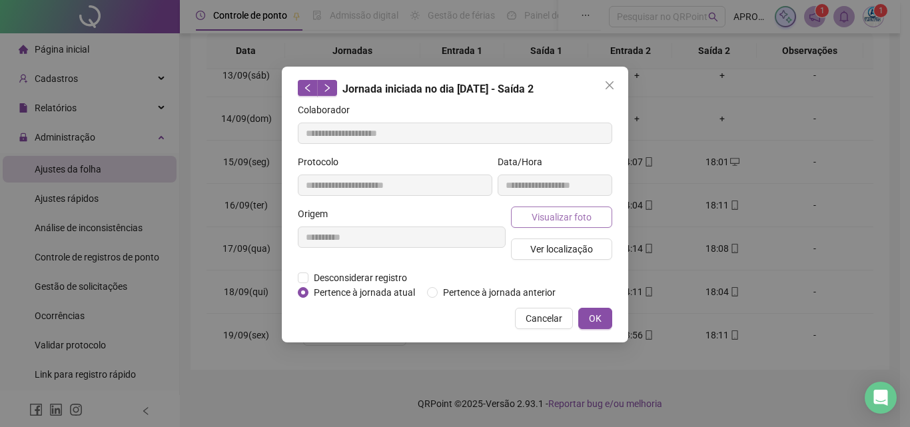
click at [591, 219] on button "Visualizar foto" at bounding box center [561, 217] width 101 height 21
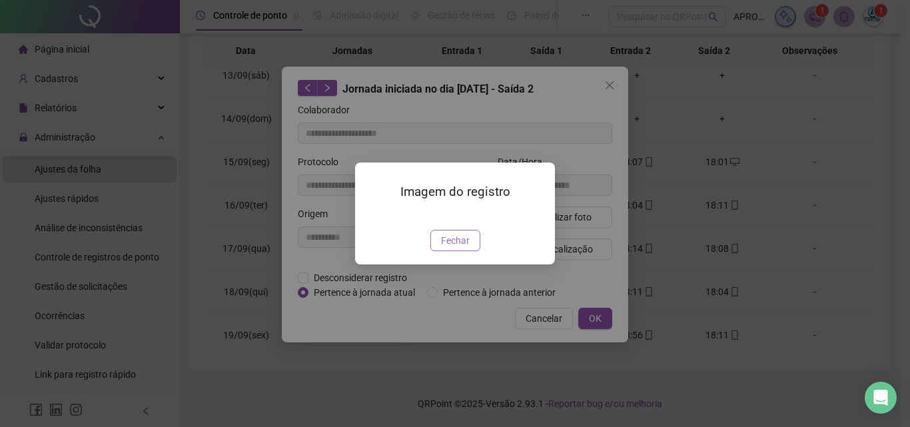
click at [461, 248] on span "Fechar" at bounding box center [455, 240] width 29 height 15
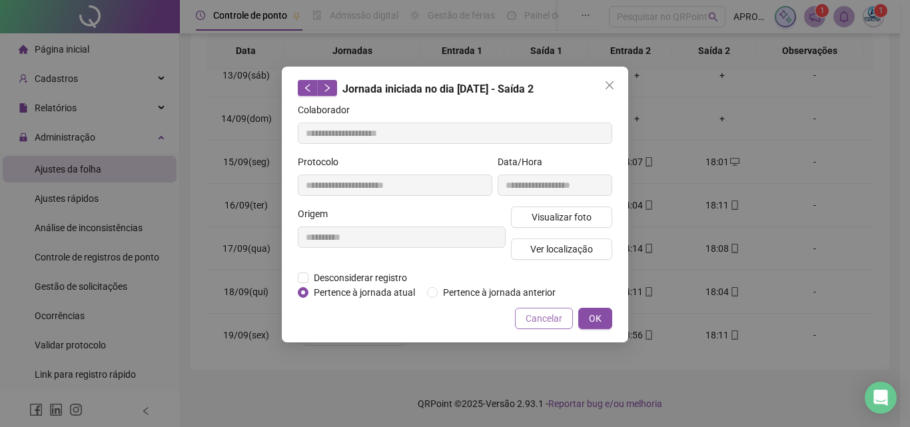
click at [552, 319] on span "Cancelar" at bounding box center [544, 318] width 37 height 15
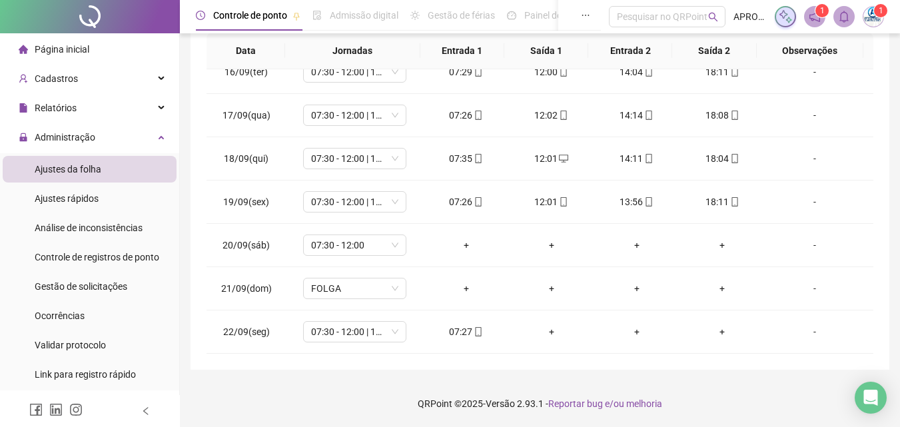
scroll to position [0, 0]
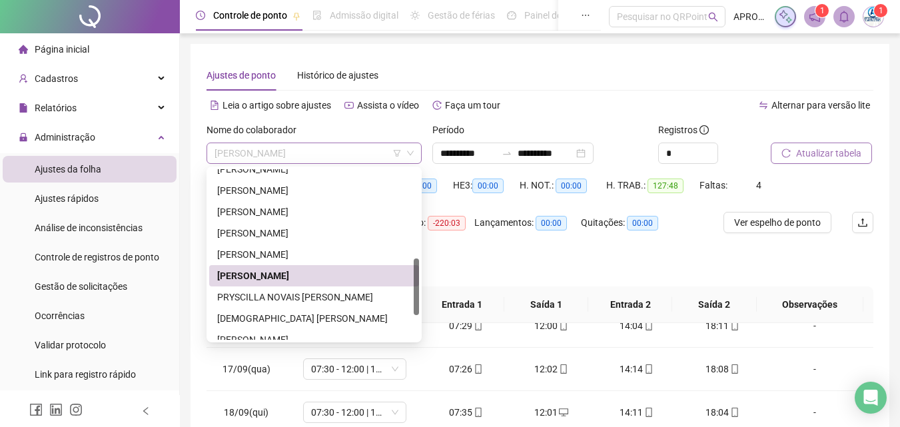
click at [302, 143] on span "[PERSON_NAME]" at bounding box center [314, 153] width 199 height 20
click at [318, 293] on div "PRYSCILLA NOVAIS [PERSON_NAME]" at bounding box center [314, 297] width 194 height 15
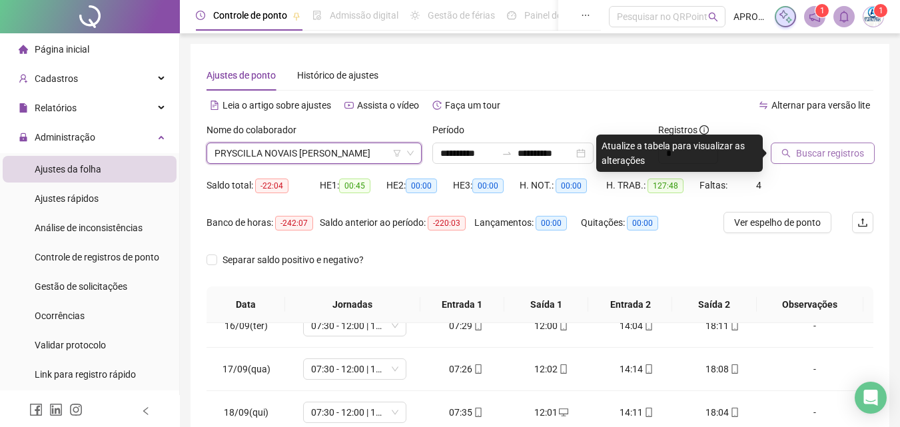
click at [819, 153] on span "Buscar registros" at bounding box center [830, 153] width 68 height 15
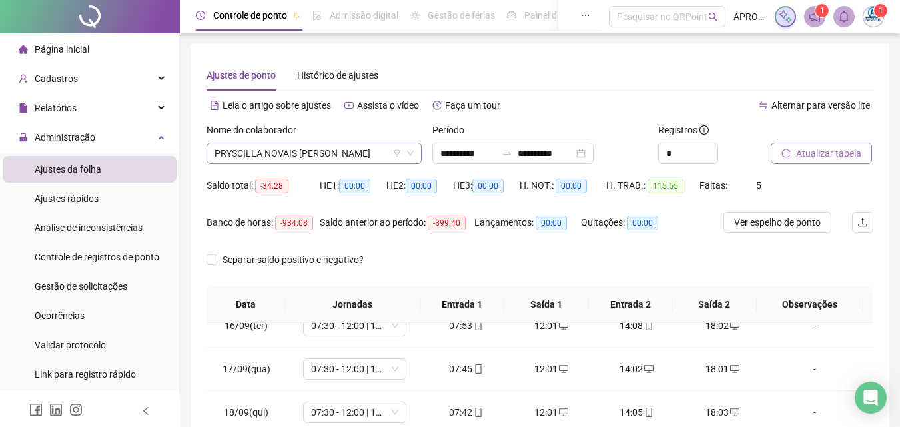
click at [269, 159] on span "PRYSCILLA NOVAIS [PERSON_NAME]" at bounding box center [314, 153] width 199 height 20
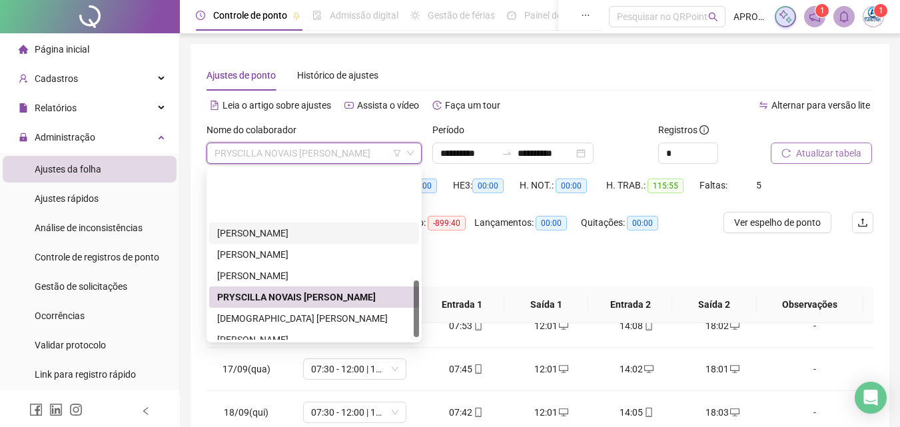
scroll to position [333, 0]
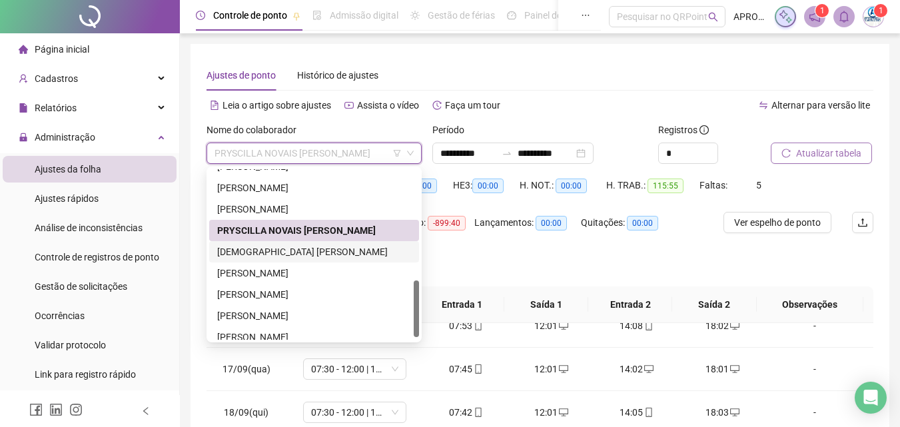
click at [357, 250] on div "[DEMOGRAPHIC_DATA] [PERSON_NAME]" at bounding box center [314, 252] width 194 height 15
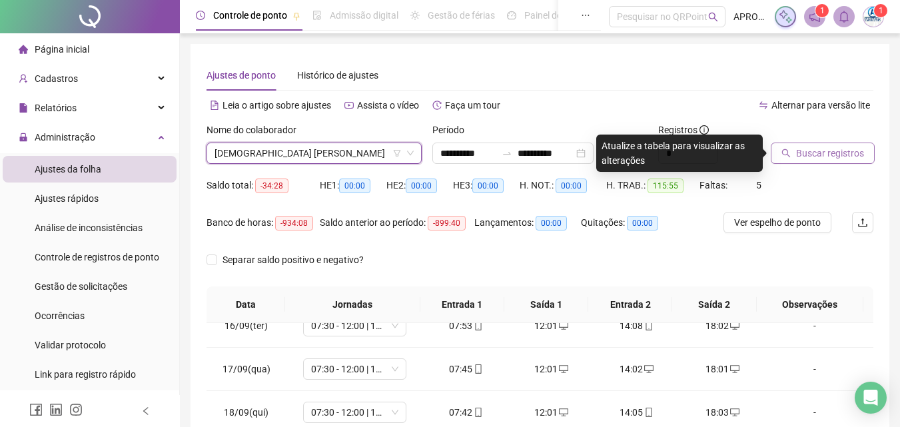
click at [830, 152] on span "Buscar registros" at bounding box center [830, 153] width 68 height 15
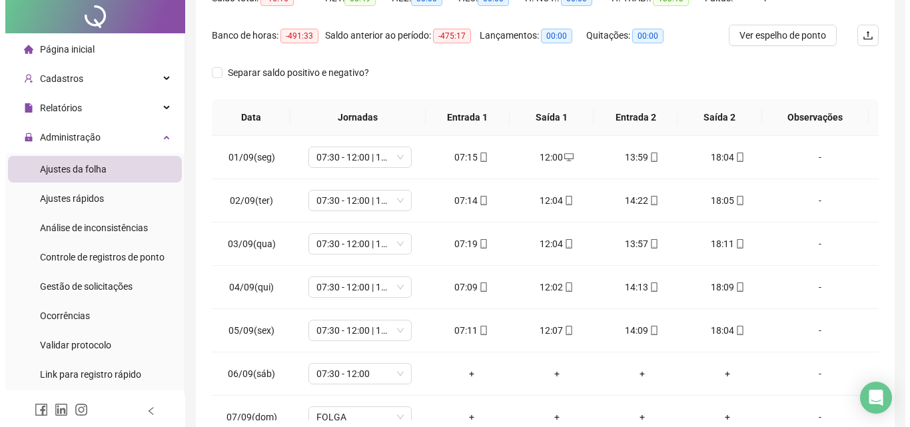
scroll to position [0, 0]
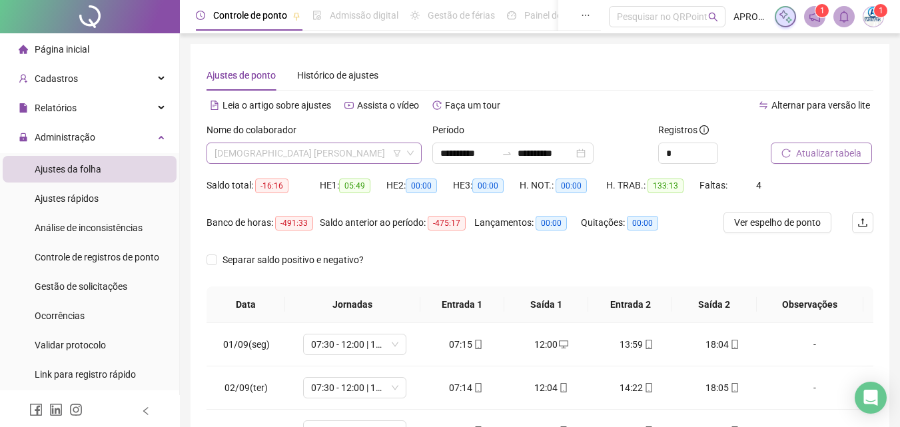
click at [333, 151] on span "[DEMOGRAPHIC_DATA] [PERSON_NAME]" at bounding box center [314, 153] width 199 height 20
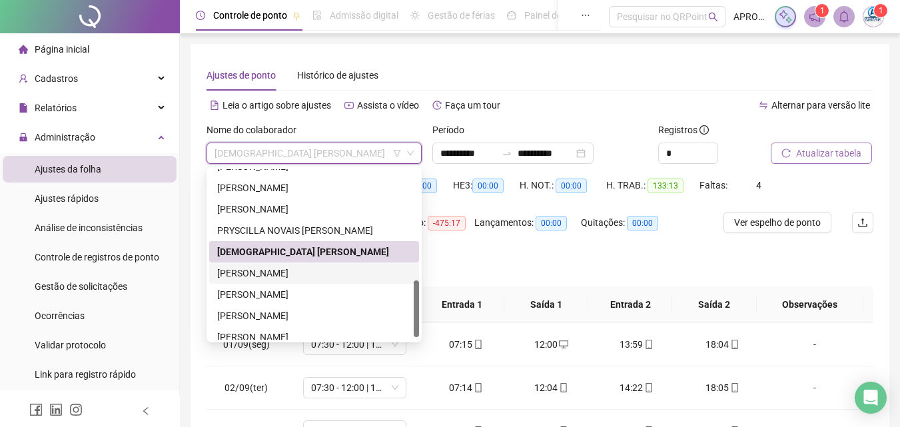
click at [363, 273] on div "[PERSON_NAME]" at bounding box center [314, 273] width 194 height 15
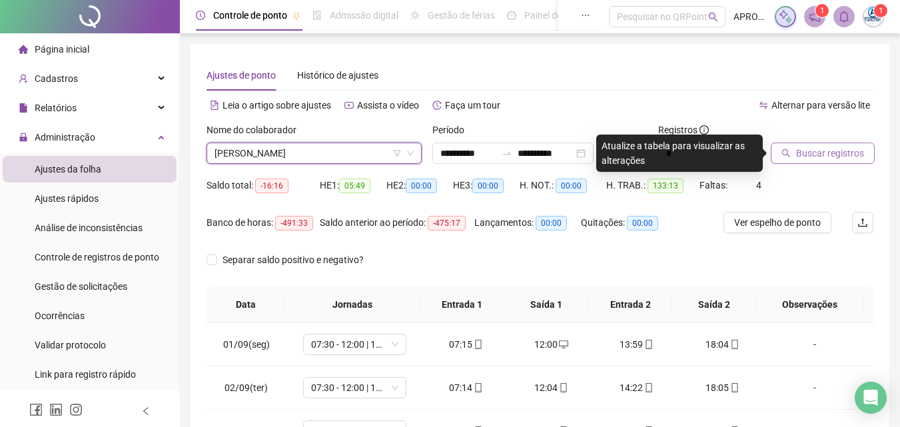
click at [813, 155] on span "Buscar registros" at bounding box center [830, 153] width 68 height 15
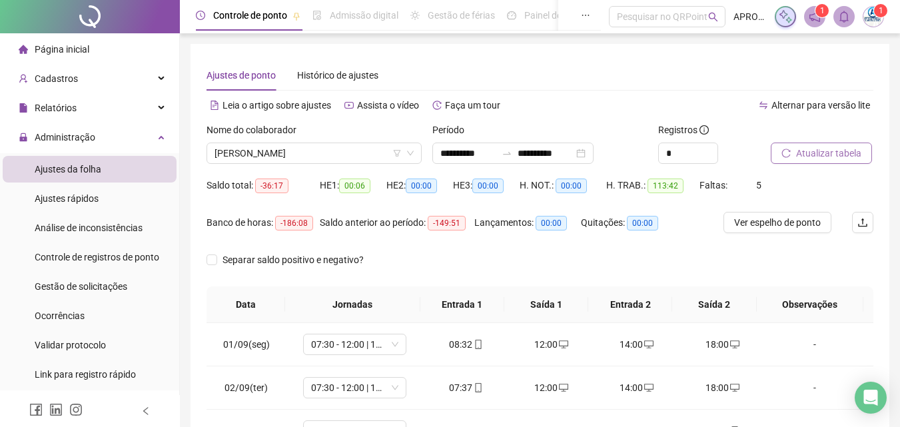
click at [813, 155] on span "Atualizar tabela" at bounding box center [828, 153] width 65 height 15
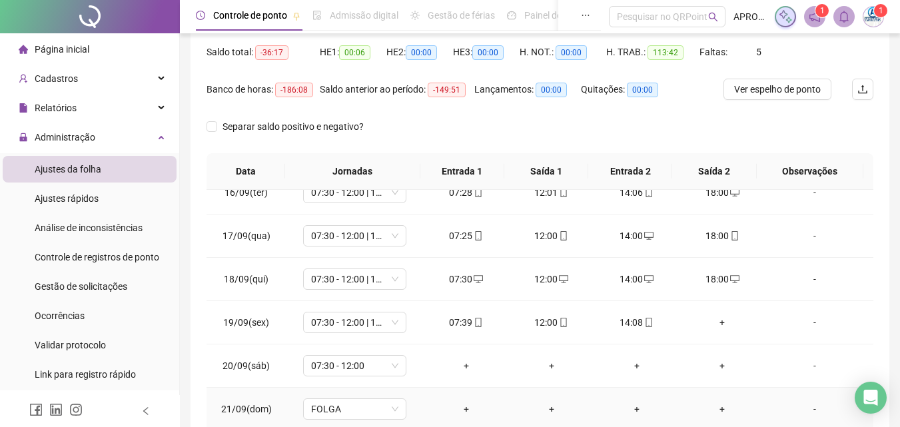
scroll to position [254, 0]
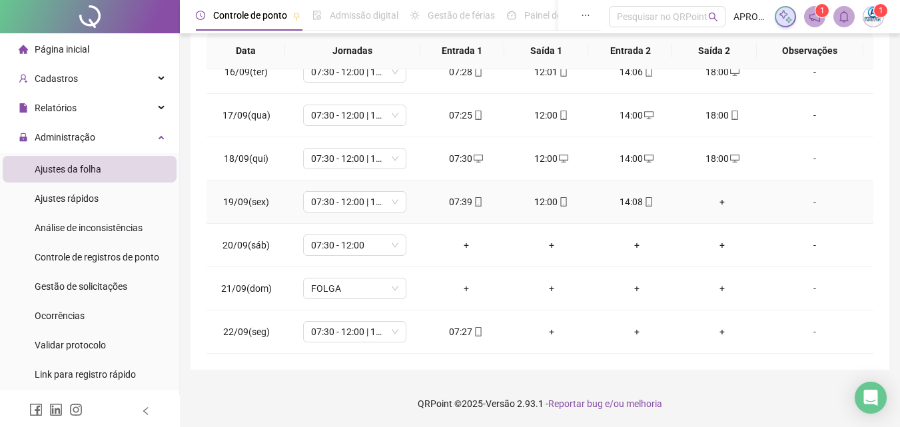
click at [714, 200] on div "+" at bounding box center [722, 202] width 64 height 15
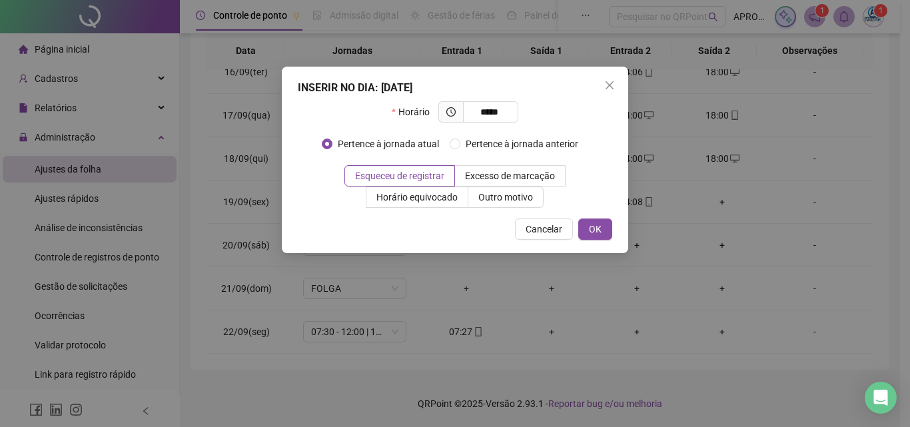
type input "*****"
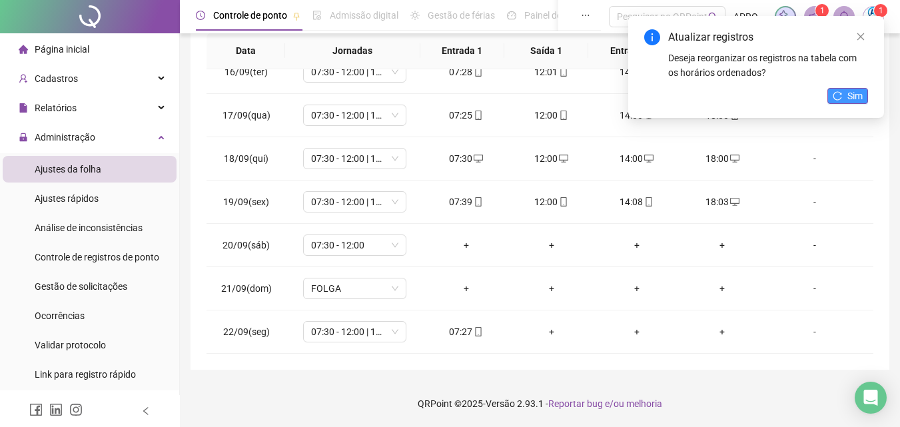
click at [842, 93] on icon "reload" at bounding box center [837, 95] width 9 height 9
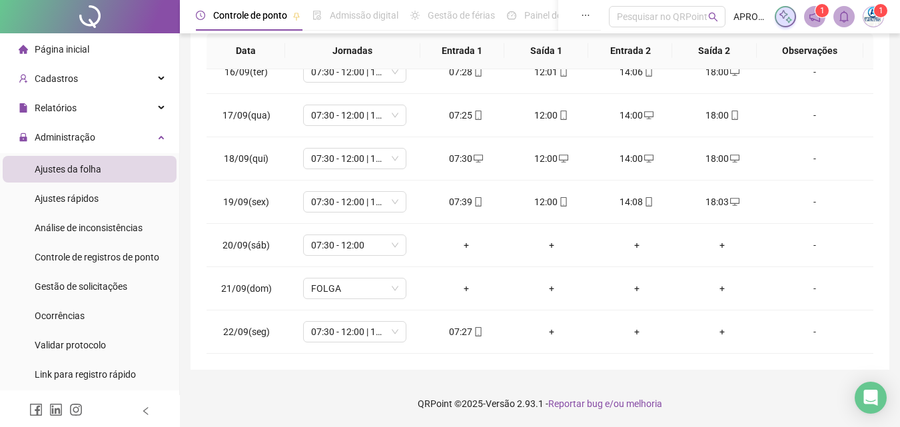
scroll to position [0, 0]
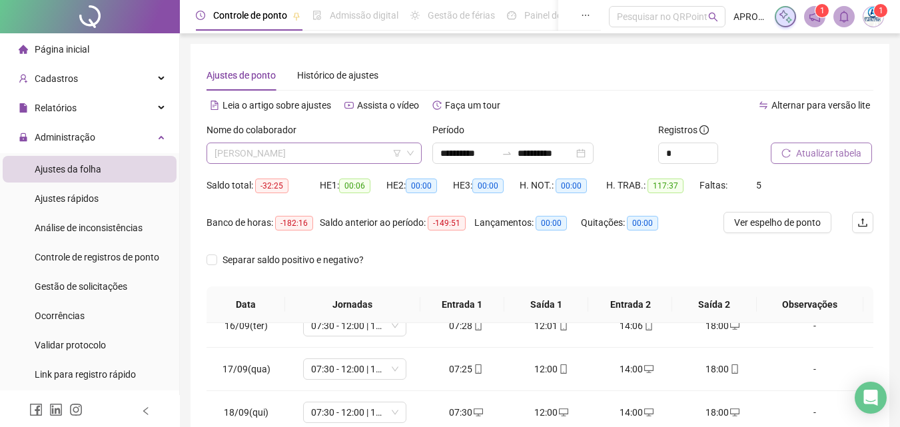
click at [302, 157] on span "[PERSON_NAME]" at bounding box center [314, 153] width 199 height 20
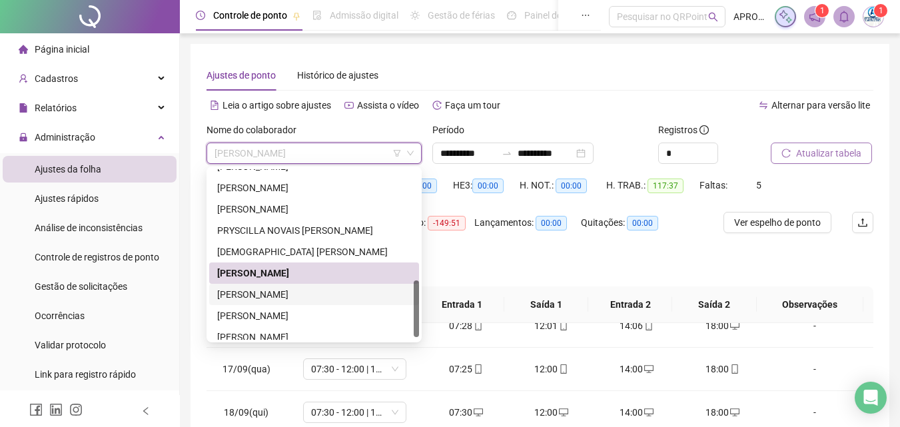
click at [335, 295] on div "[PERSON_NAME]" at bounding box center [314, 294] width 194 height 15
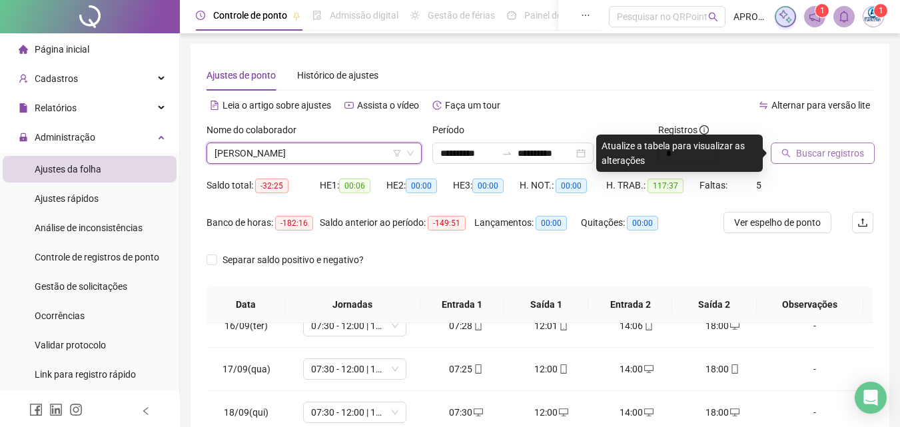
click at [814, 157] on span "Buscar registros" at bounding box center [830, 153] width 68 height 15
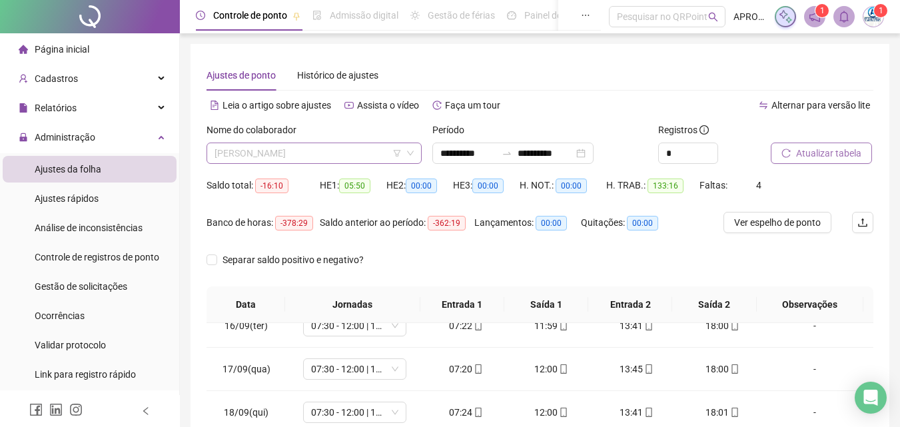
click at [289, 154] on span "[PERSON_NAME]" at bounding box center [314, 153] width 199 height 20
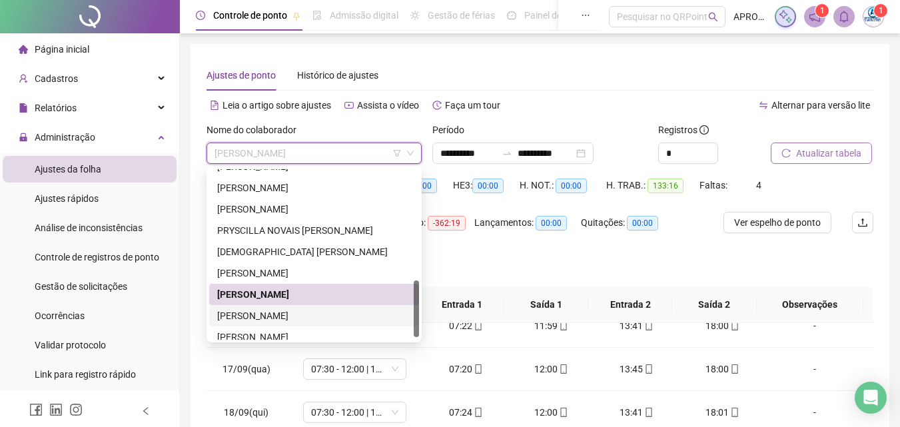
click at [297, 307] on div "[PERSON_NAME]" at bounding box center [314, 315] width 210 height 21
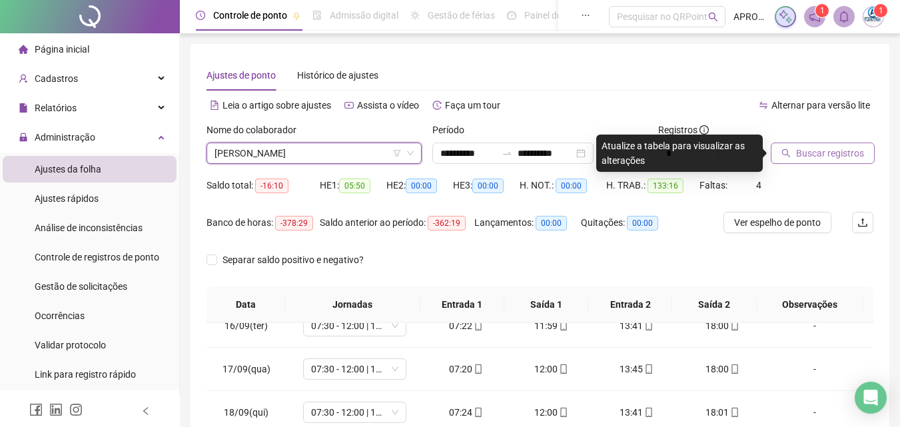
click at [779, 149] on button "Buscar registros" at bounding box center [823, 153] width 104 height 21
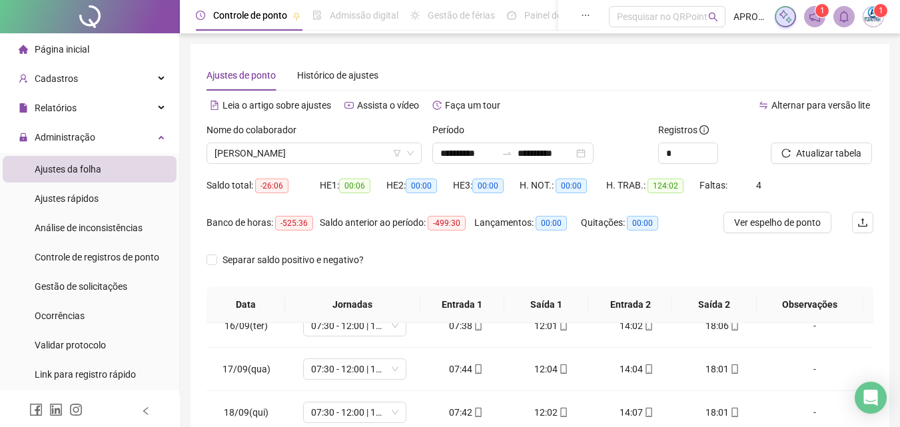
scroll to position [254, 0]
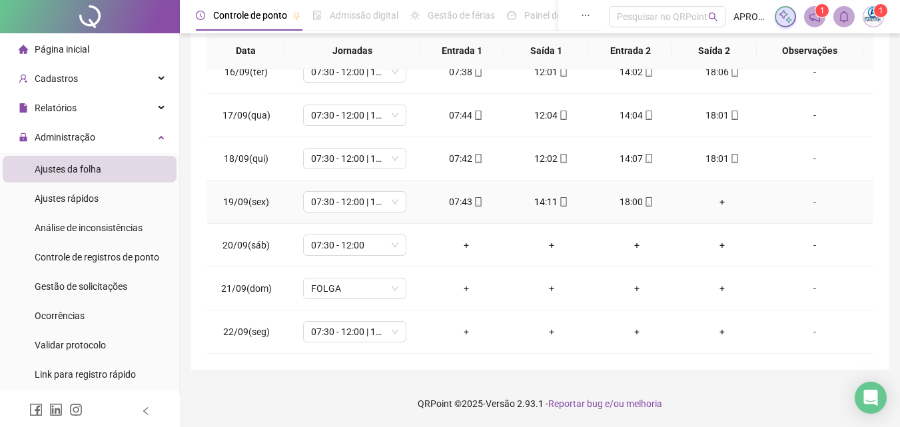
click at [715, 201] on div "+" at bounding box center [722, 202] width 64 height 15
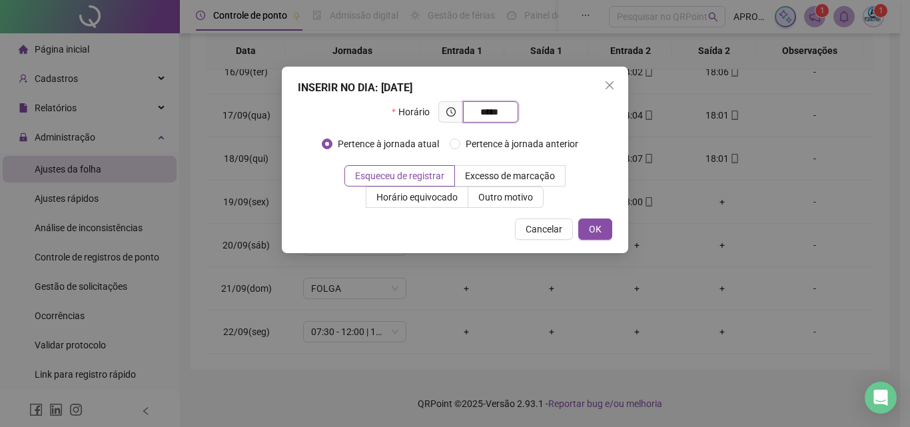
type input "*****"
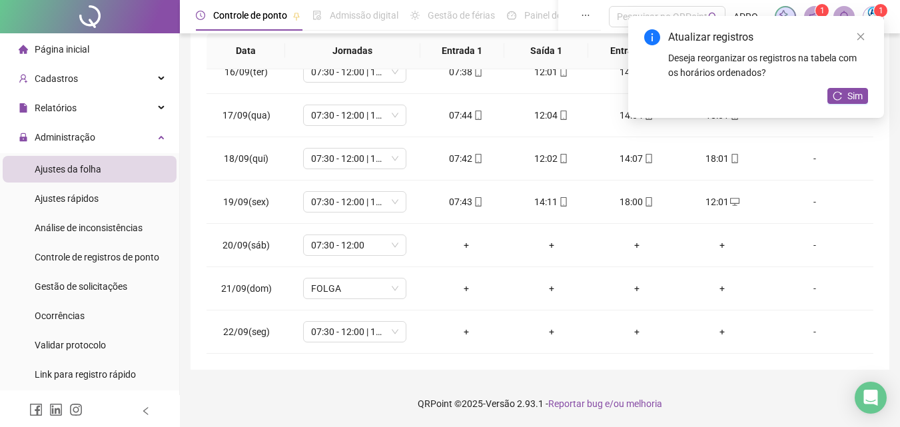
click at [839, 81] on div "Atualizar registros Deseja reorganizar os registros na tabela com os horários o…" at bounding box center [756, 67] width 256 height 102
click at [842, 95] on icon "reload" at bounding box center [838, 95] width 9 height 9
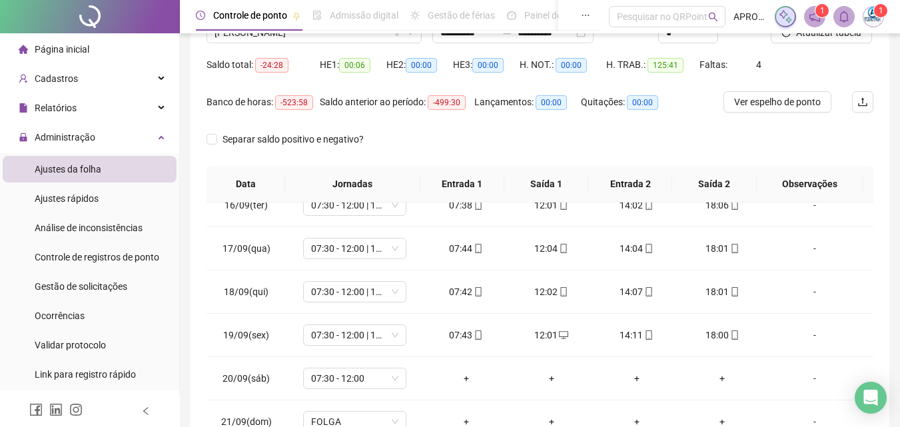
scroll to position [0, 0]
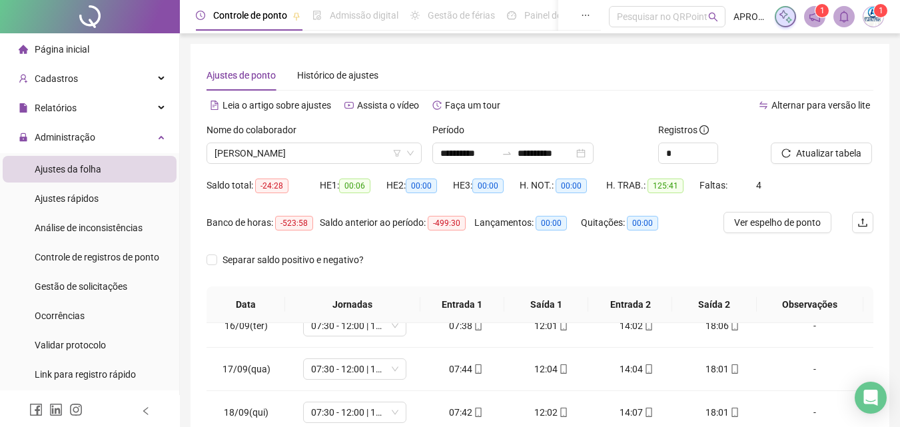
click at [834, 139] on div at bounding box center [805, 133] width 69 height 20
click at [828, 154] on span "Atualizar tabela" at bounding box center [828, 153] width 65 height 15
click at [273, 155] on span "[PERSON_NAME]" at bounding box center [314, 153] width 199 height 20
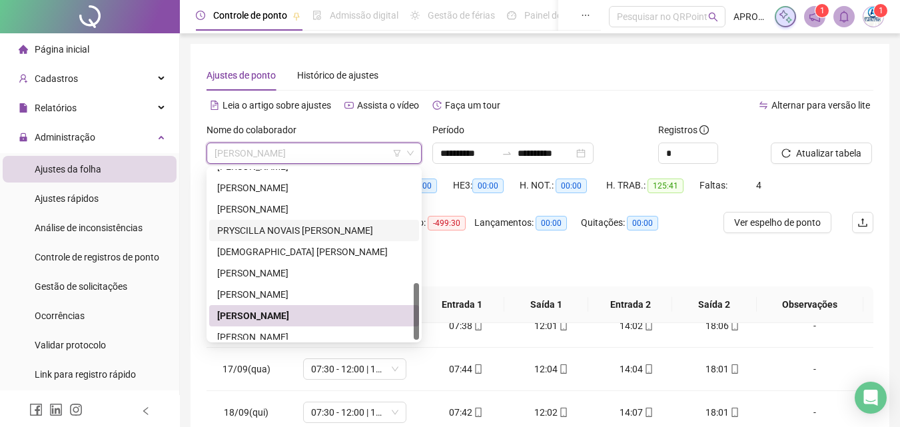
scroll to position [341, 0]
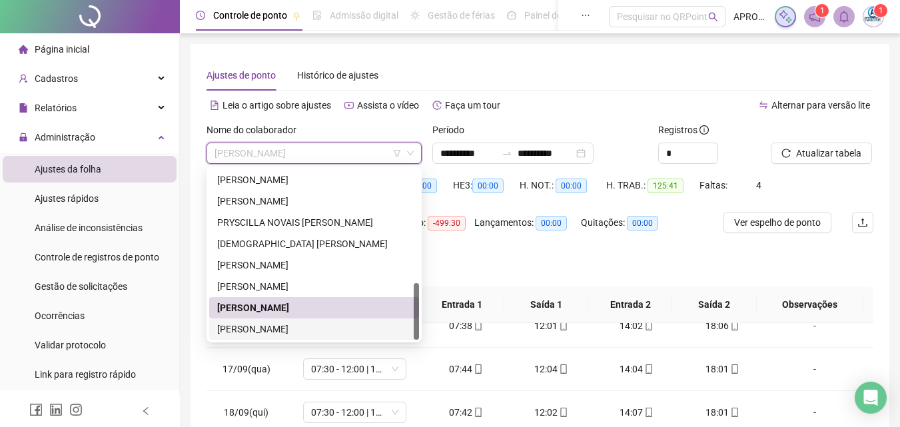
click at [308, 331] on div "[PERSON_NAME]" at bounding box center [314, 329] width 194 height 15
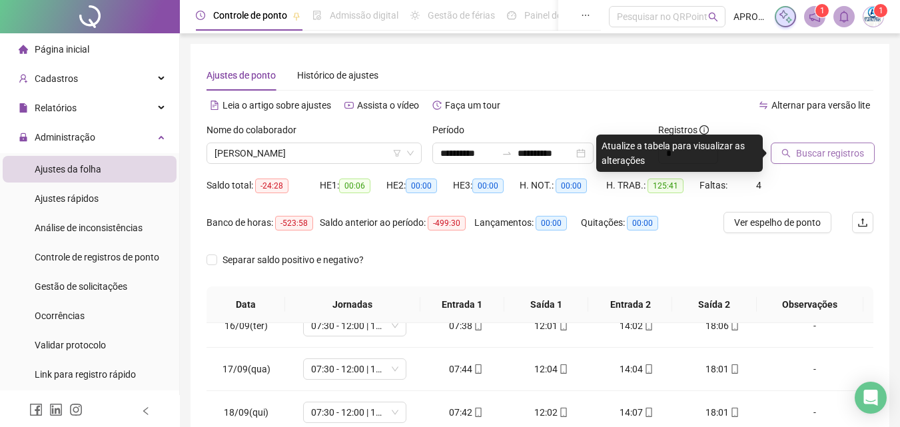
click at [798, 148] on span "Buscar registros" at bounding box center [830, 153] width 68 height 15
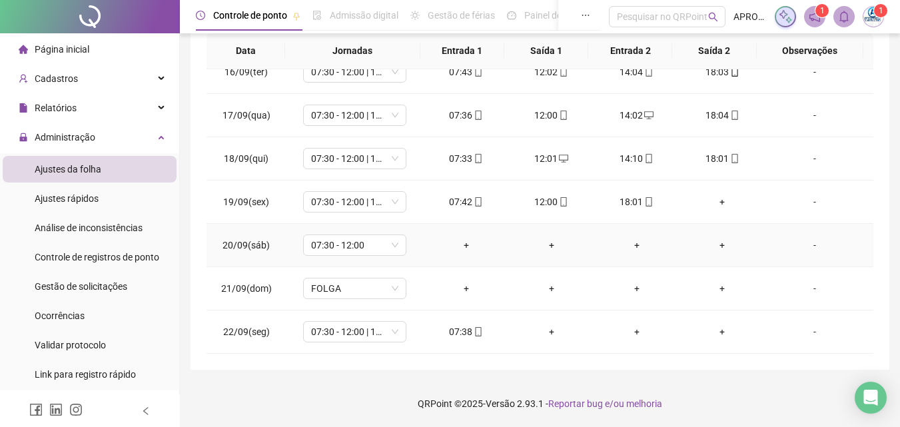
scroll to position [602, 0]
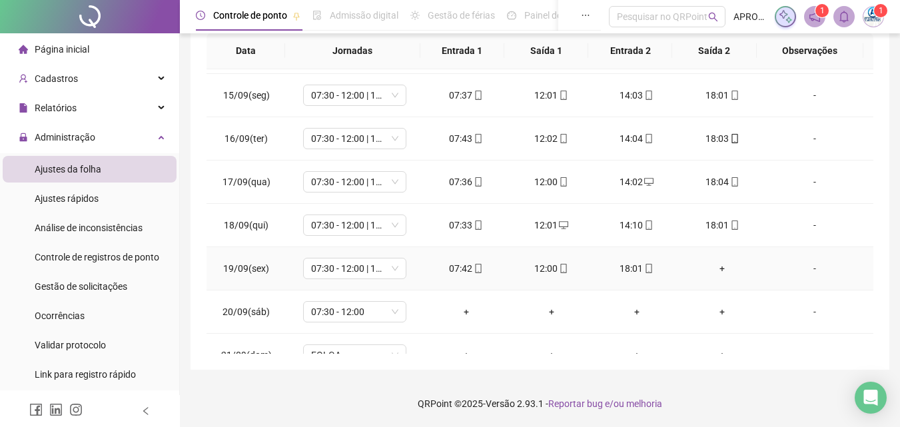
click at [717, 269] on div "+" at bounding box center [722, 268] width 64 height 15
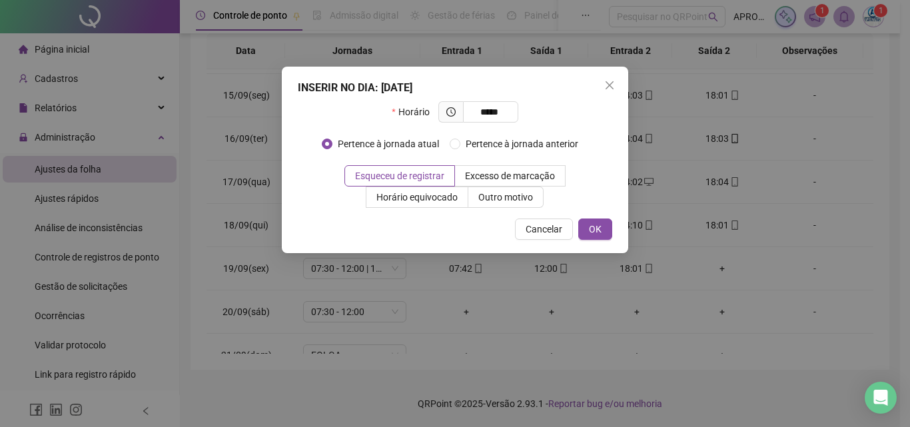
type input "*****"
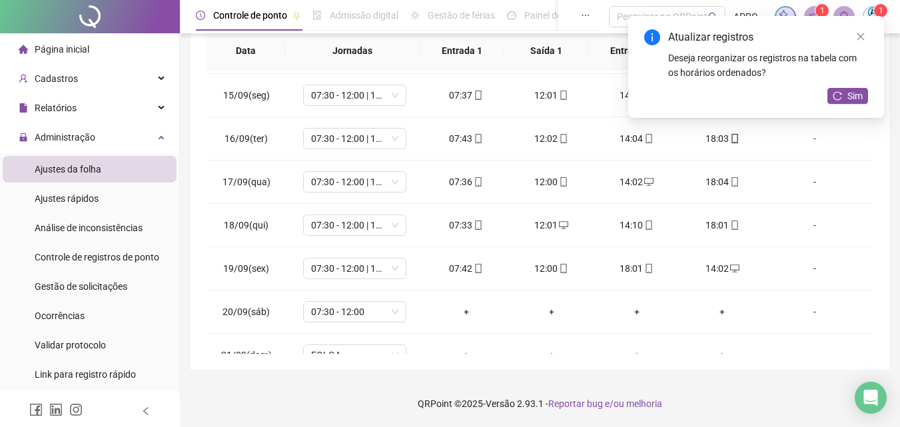
click at [841, 85] on div "Atualizar registros Deseja reorganizar os registros na tabela com os horários o…" at bounding box center [756, 67] width 256 height 102
click at [841, 89] on button "Sim" at bounding box center [848, 96] width 41 height 16
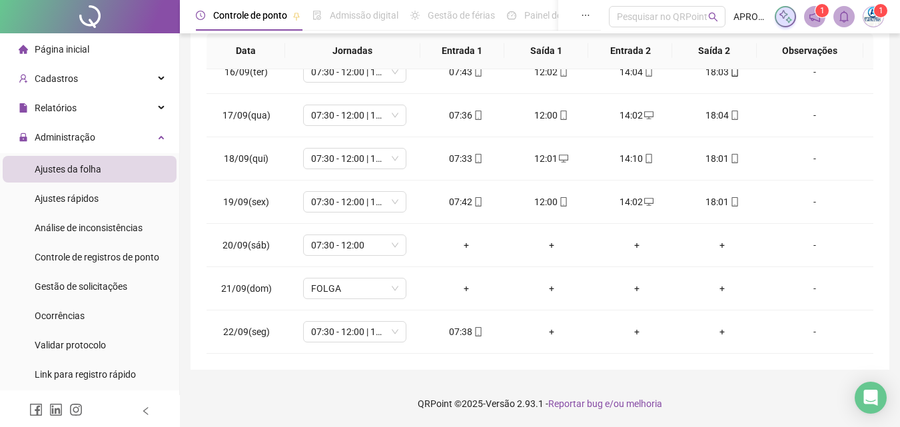
scroll to position [0, 0]
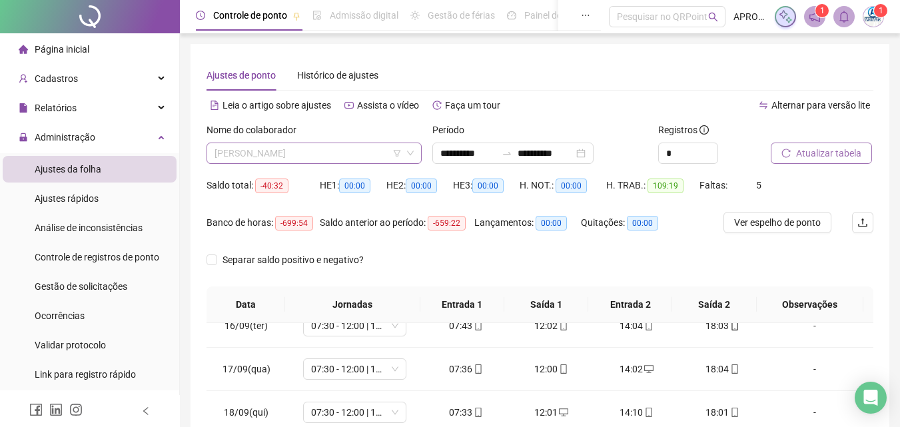
click at [239, 159] on span "[PERSON_NAME]" at bounding box center [314, 153] width 199 height 20
click at [846, 149] on span "Atualizar tabela" at bounding box center [828, 153] width 65 height 15
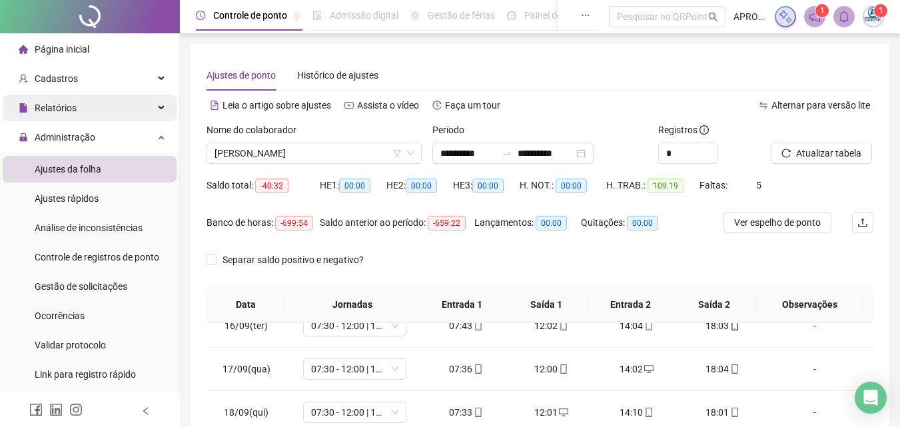
click at [87, 103] on div "Relatórios" at bounding box center [90, 108] width 174 height 27
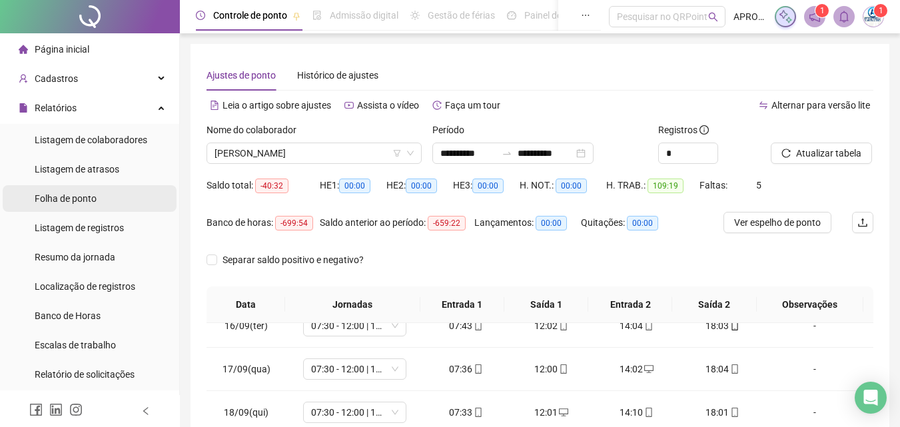
click at [84, 197] on span "Folha de ponto" at bounding box center [66, 198] width 62 height 11
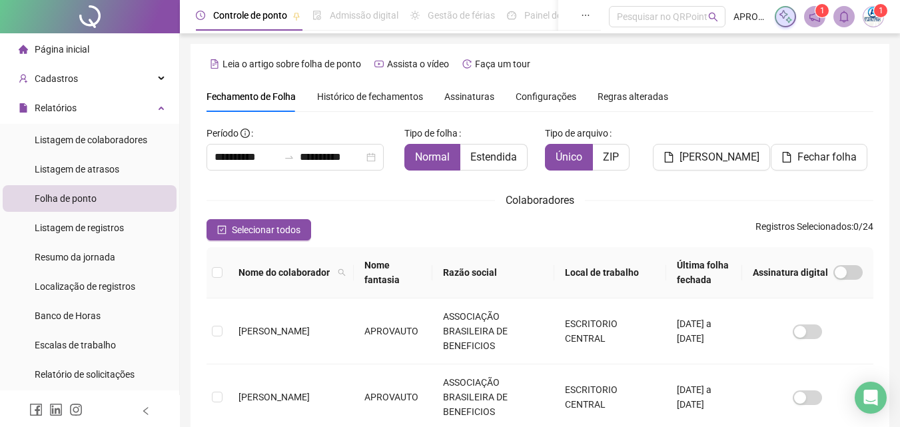
scroll to position [59, 0]
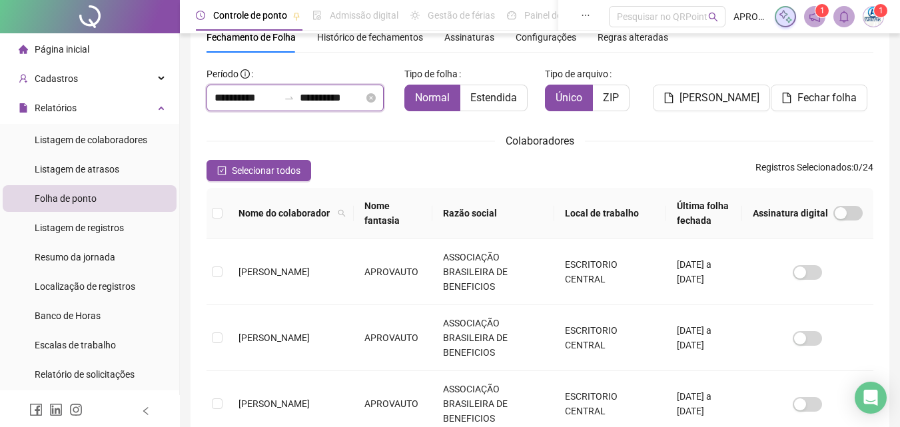
click at [248, 99] on input "**********" at bounding box center [247, 98] width 64 height 16
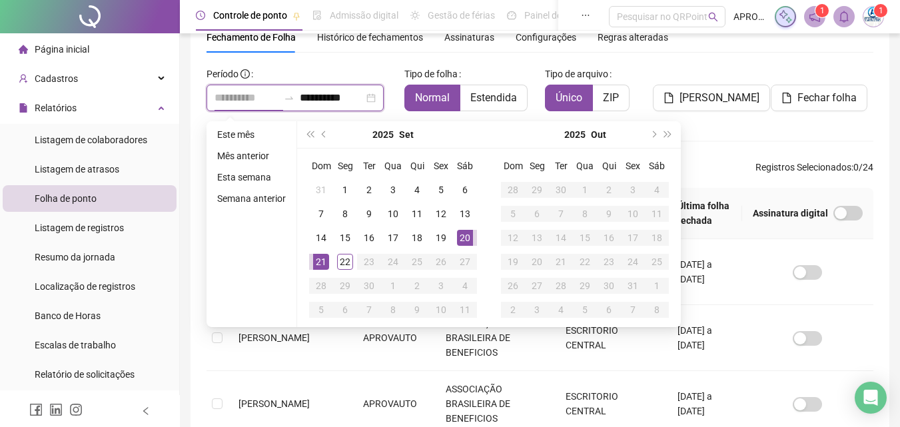
type input "**********"
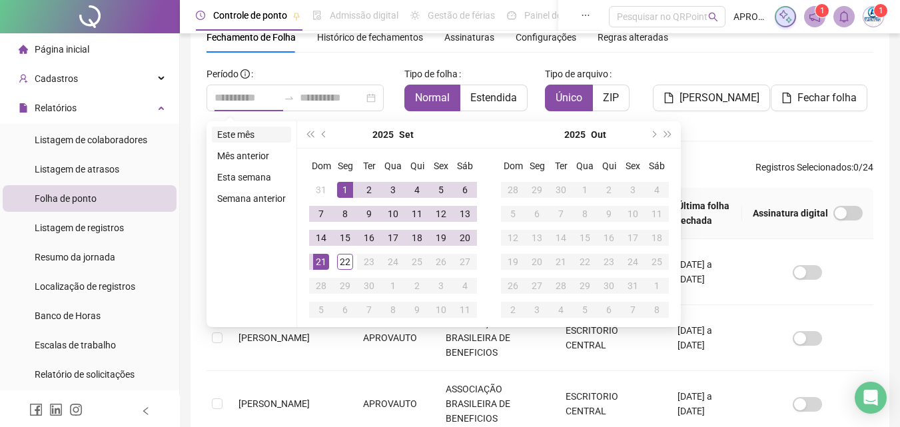
click at [228, 136] on li "Este mês" at bounding box center [251, 135] width 79 height 16
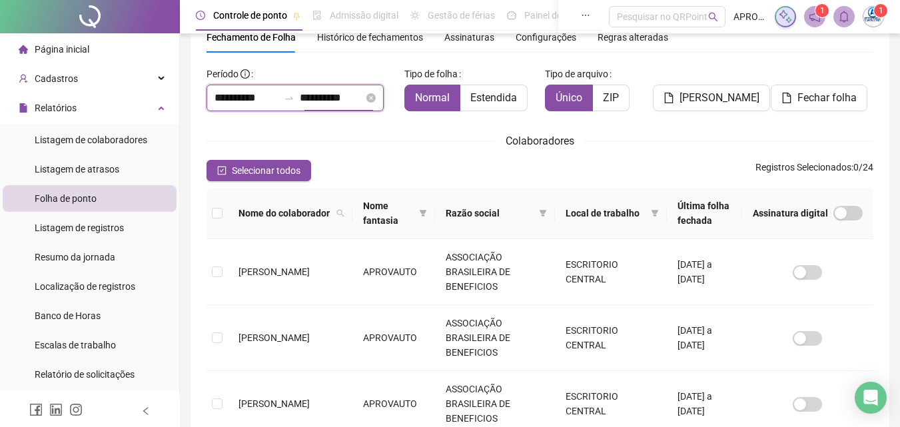
click at [318, 94] on input "**********" at bounding box center [332, 98] width 64 height 16
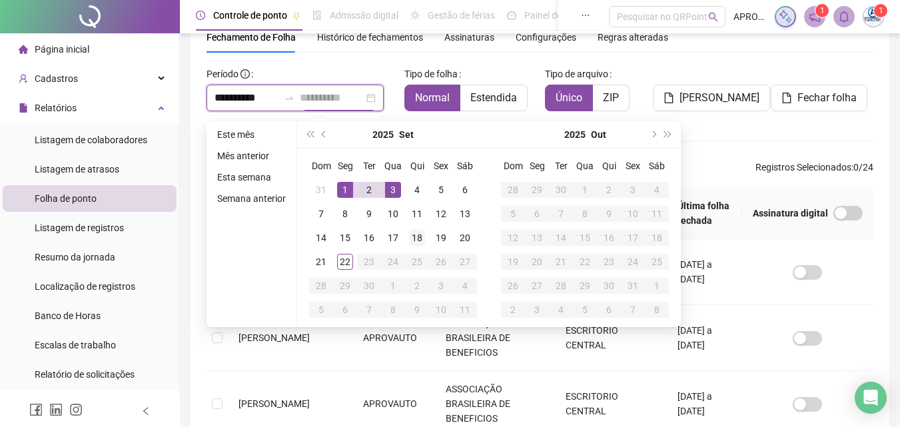
type input "**********"
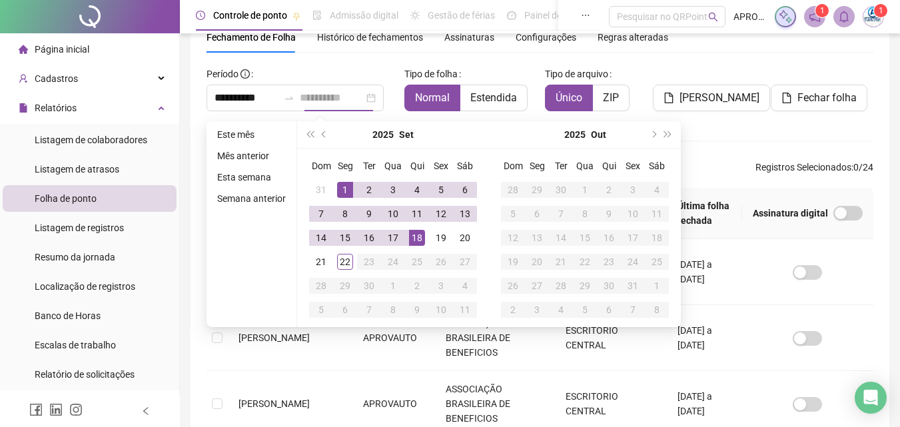
click at [416, 235] on div "18" at bounding box center [417, 238] width 16 height 16
type input "**********"
click at [343, 185] on div "1" at bounding box center [345, 190] width 16 height 16
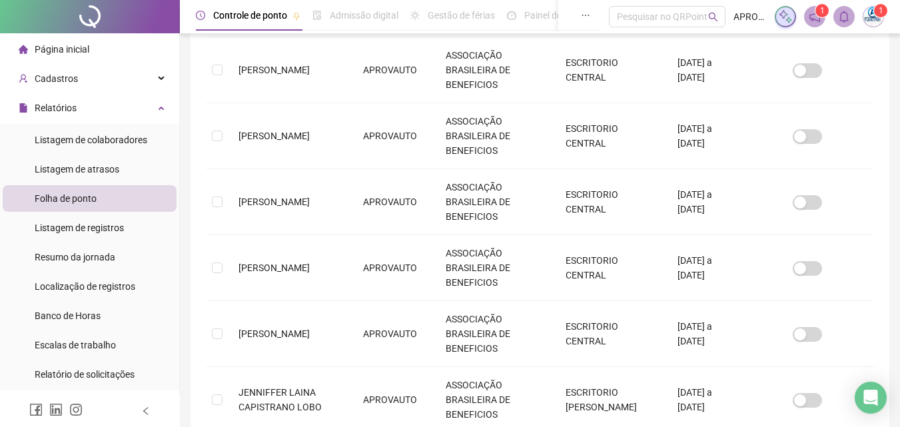
scroll to position [647, 0]
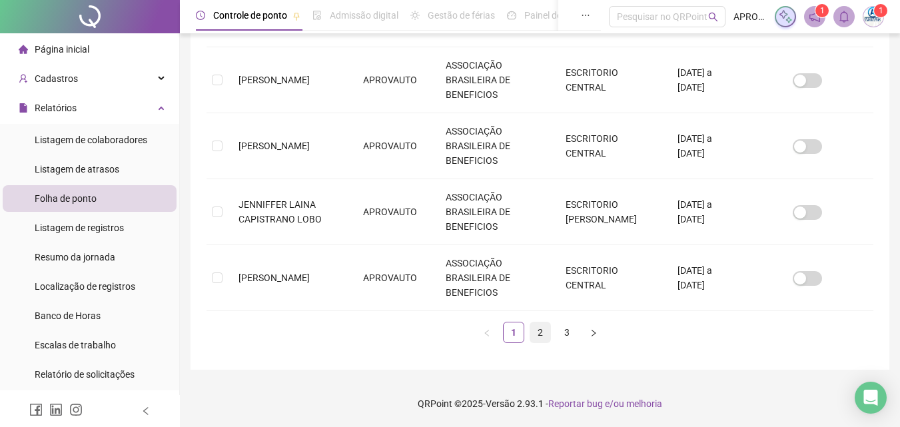
click at [534, 334] on link "2" at bounding box center [540, 333] width 20 height 20
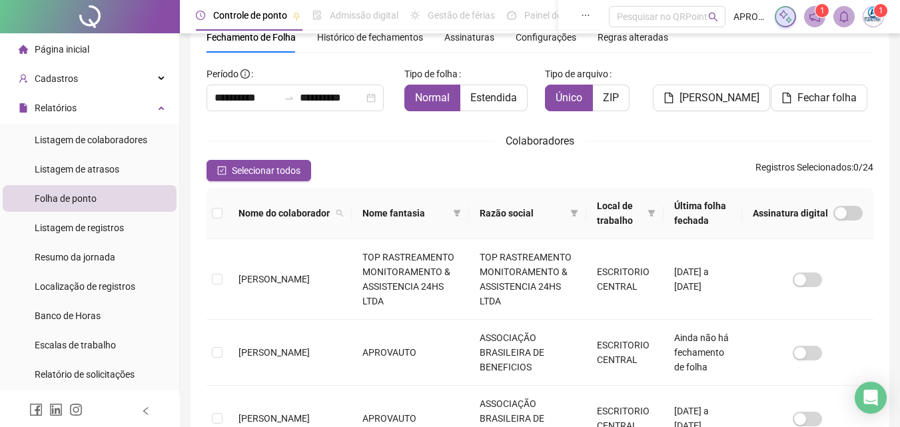
scroll to position [592, 0]
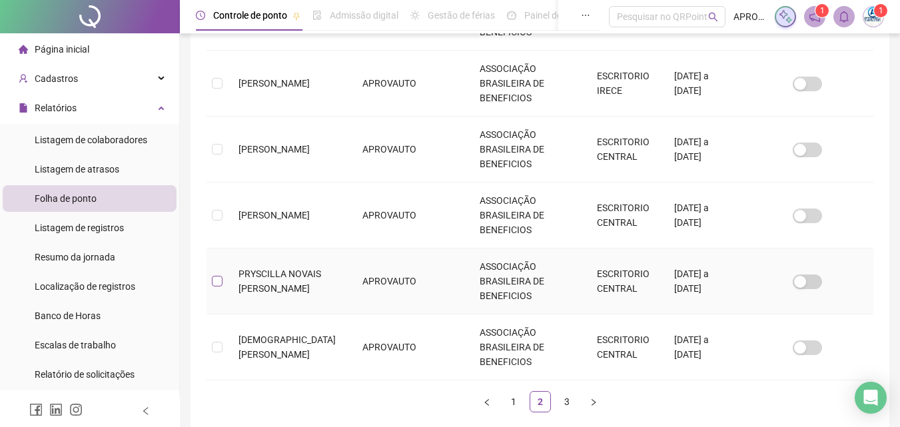
click at [217, 274] on label at bounding box center [217, 281] width 11 height 15
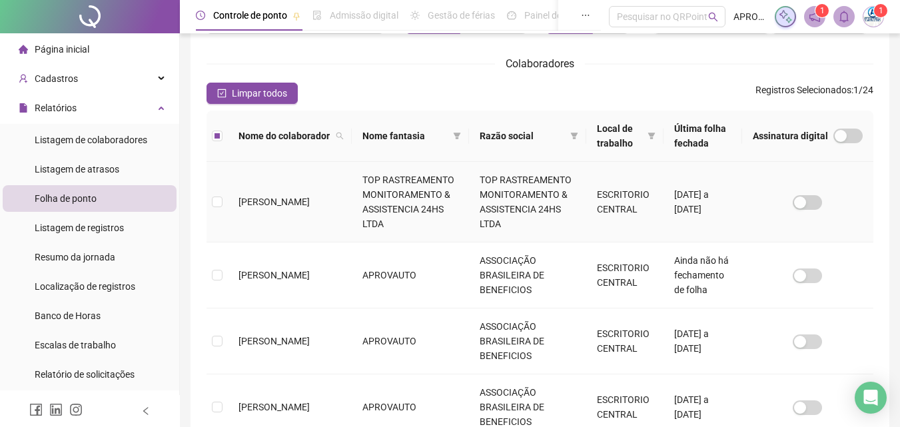
scroll to position [0, 0]
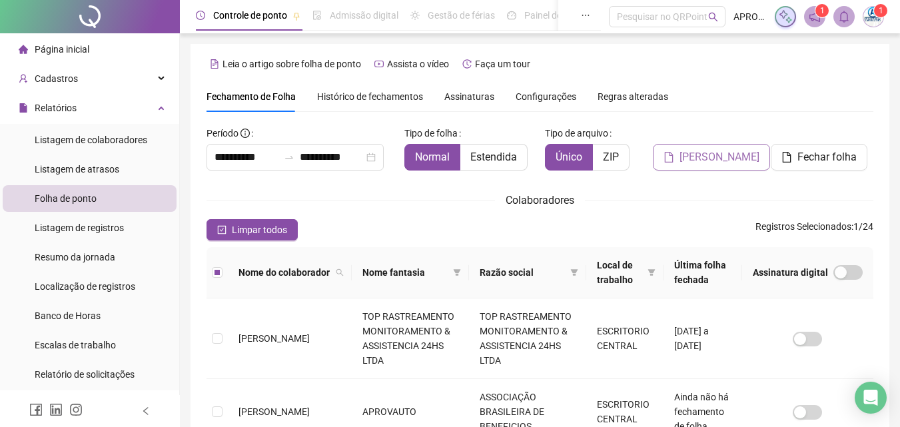
click at [706, 161] on span "[PERSON_NAME]" at bounding box center [720, 157] width 80 height 16
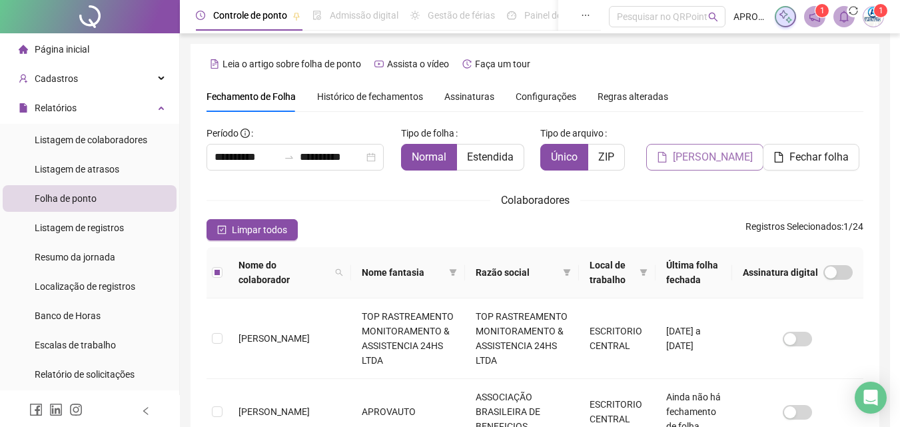
scroll to position [59, 0]
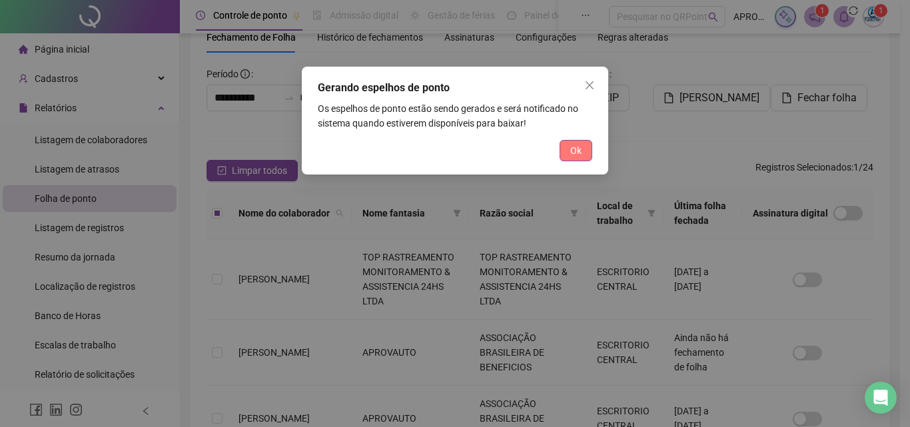
click at [560, 150] on button "Ok" at bounding box center [576, 150] width 33 height 21
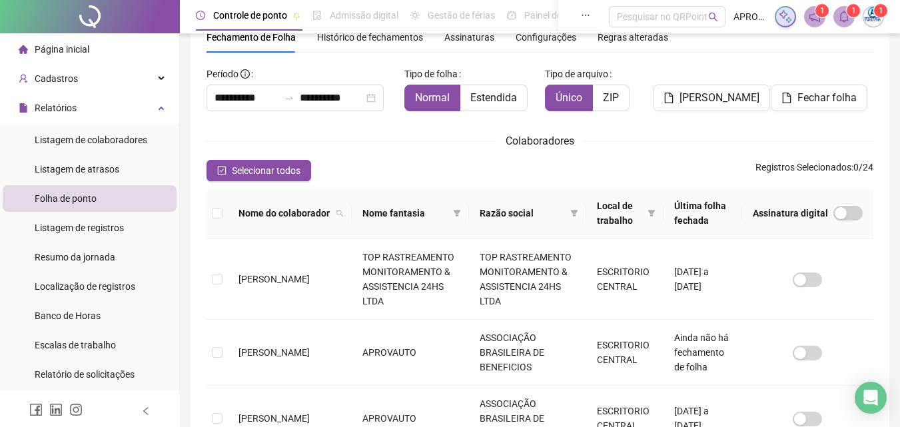
click at [847, 11] on sup "1" at bounding box center [853, 10] width 13 height 13
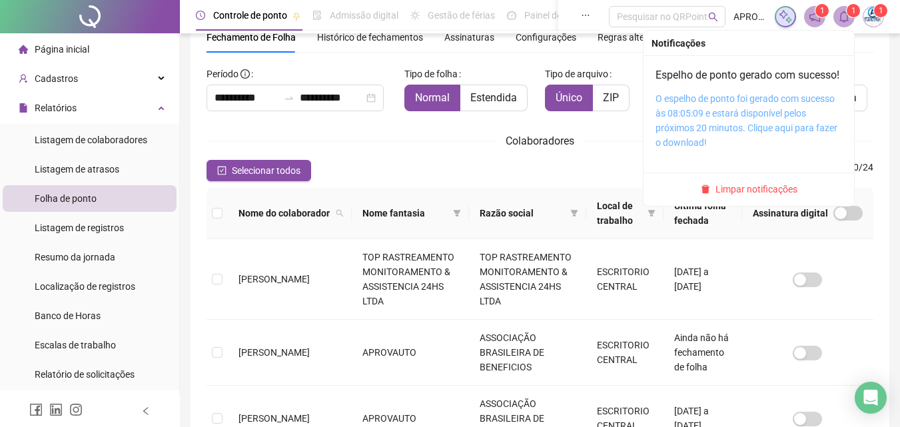
click at [760, 113] on link "O espelho de ponto foi gerado com sucesso às 08:05:09 e estará disponível pelos…" at bounding box center [747, 120] width 182 height 55
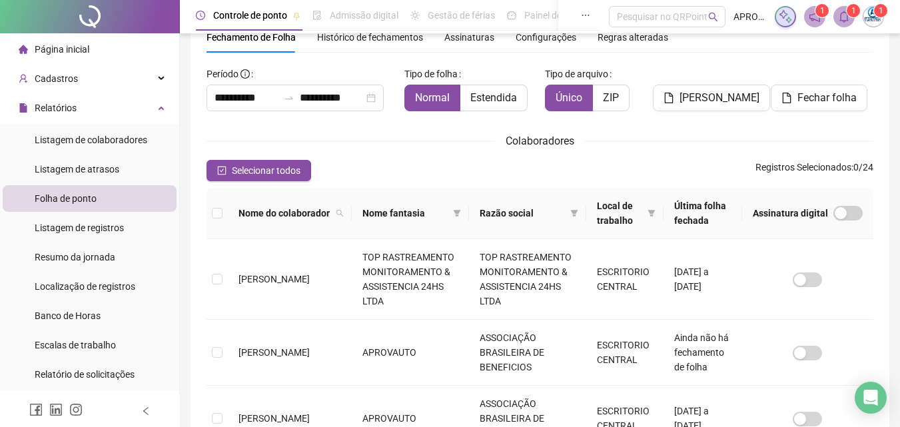
click at [844, 15] on icon "bell" at bounding box center [844, 17] width 12 height 12
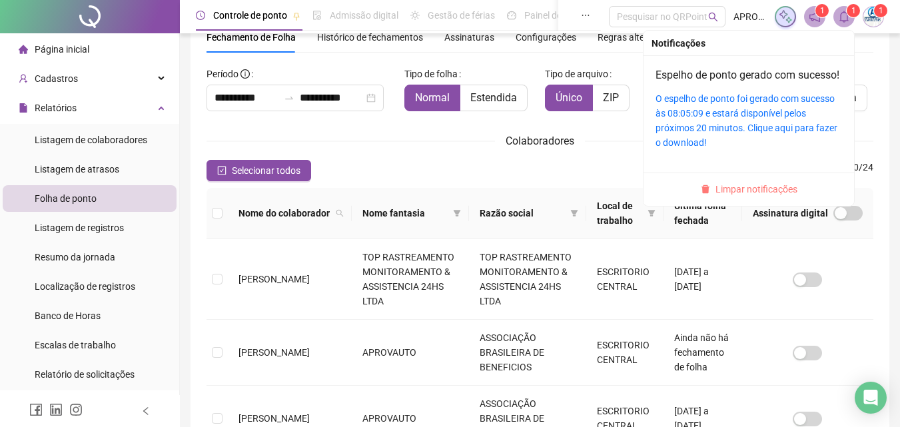
click at [752, 197] on span "Limpar notificações" at bounding box center [757, 189] width 82 height 15
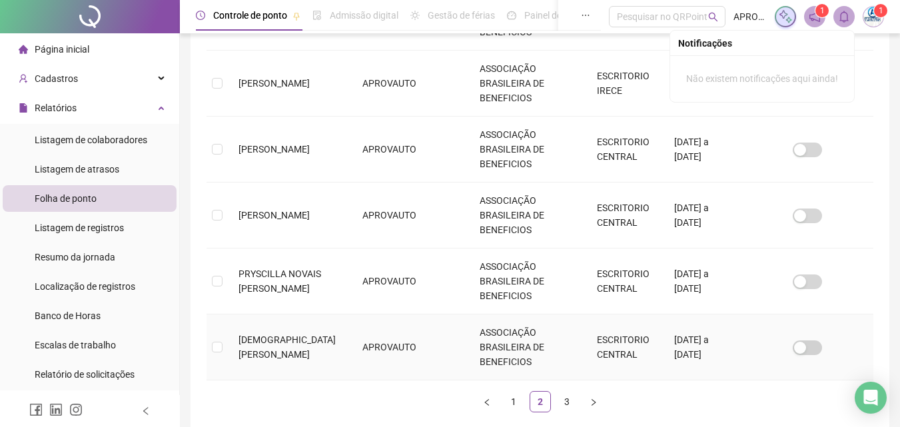
scroll to position [603, 0]
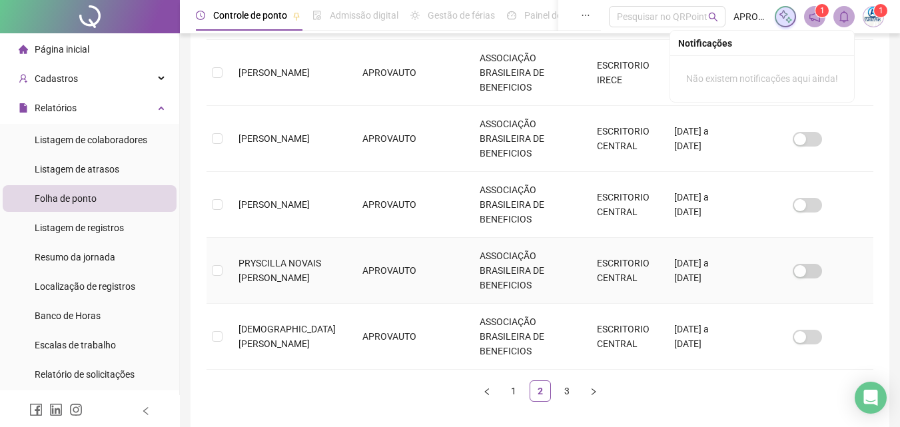
click at [259, 238] on td "PRYSCILLA NOVAIS [PERSON_NAME]" at bounding box center [290, 271] width 124 height 66
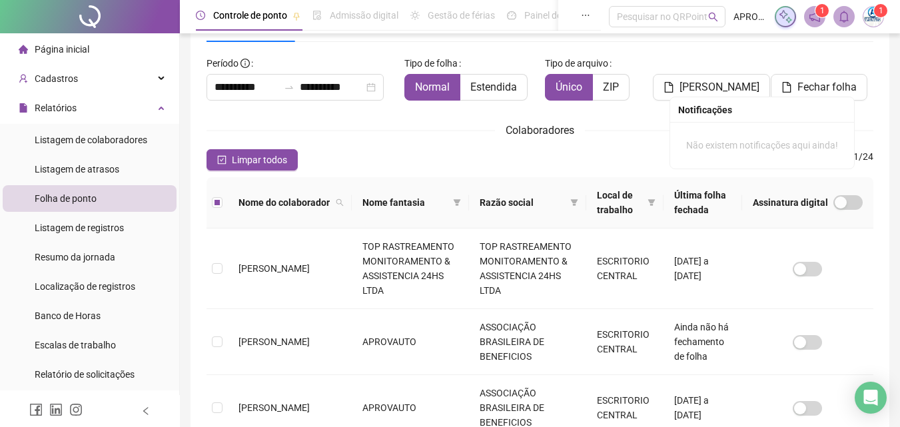
scroll to position [0, 0]
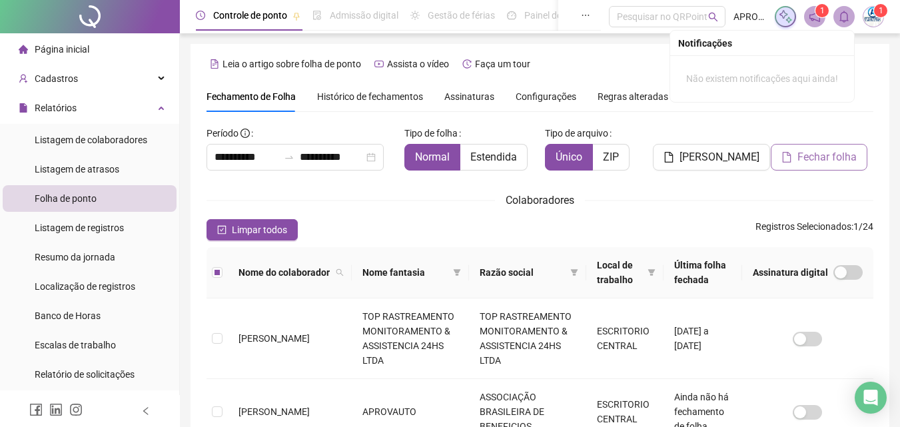
click at [828, 153] on span "Fechar folha" at bounding box center [827, 157] width 59 height 16
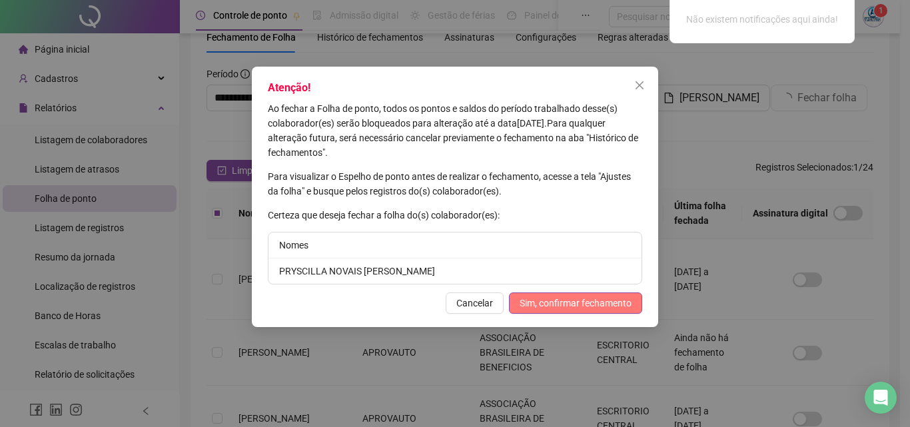
click at [554, 301] on span "Sim, confirmar fechamento" at bounding box center [576, 303] width 112 height 15
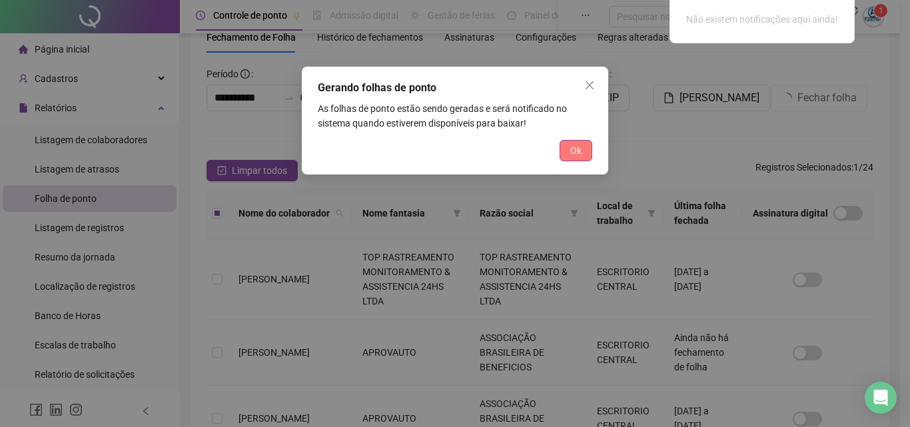
click at [574, 153] on span "Ok" at bounding box center [575, 150] width 11 height 15
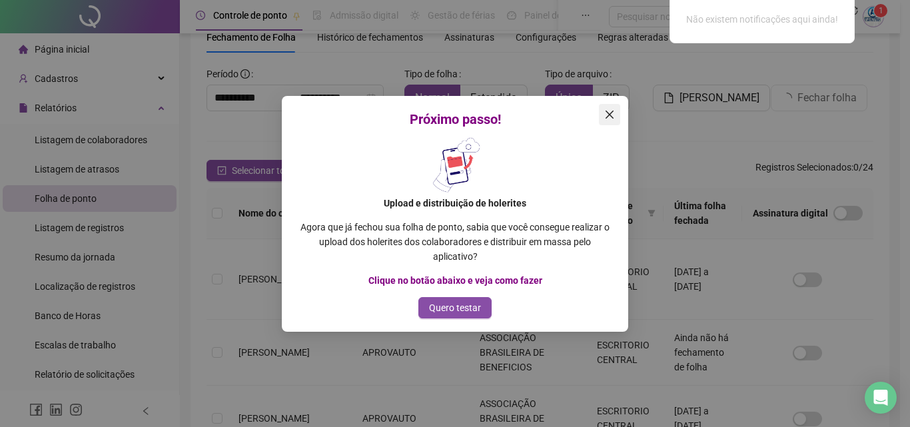
click at [606, 106] on button "Close" at bounding box center [609, 114] width 21 height 21
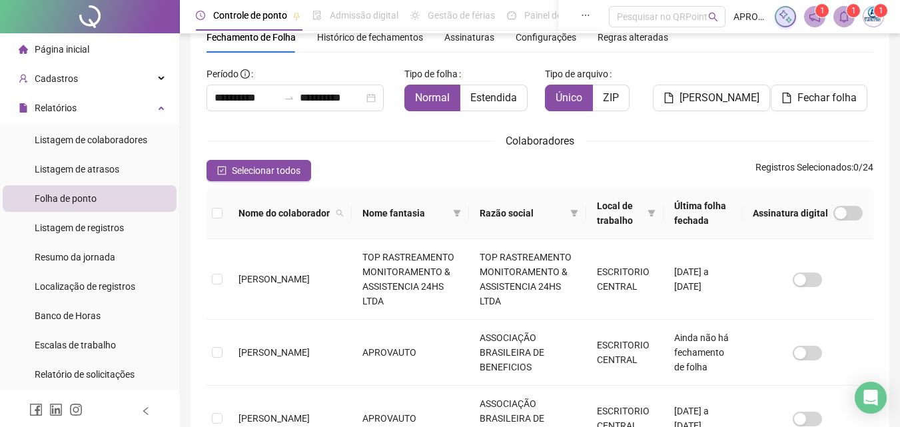
click at [852, 18] on span at bounding box center [844, 16] width 21 height 21
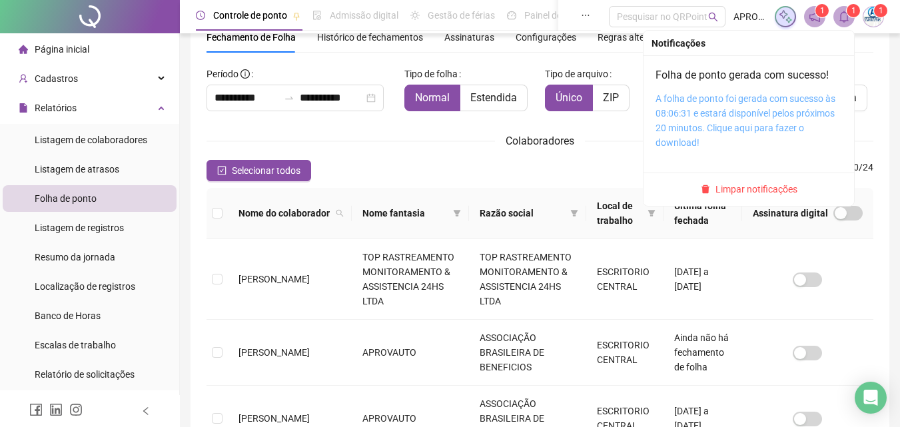
click at [767, 97] on link "A folha de ponto foi gerada com sucesso às 08:06:31 e estará disponível pelos p…" at bounding box center [746, 120] width 180 height 55
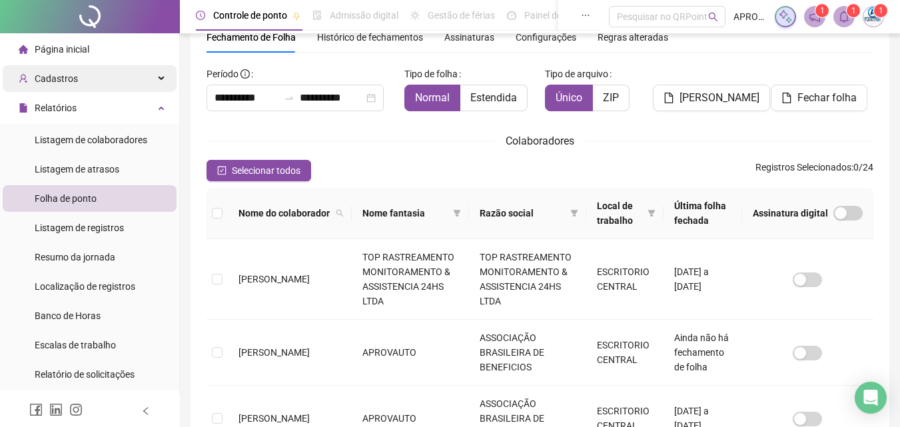
click at [84, 81] on div "Cadastros" at bounding box center [90, 78] width 174 height 27
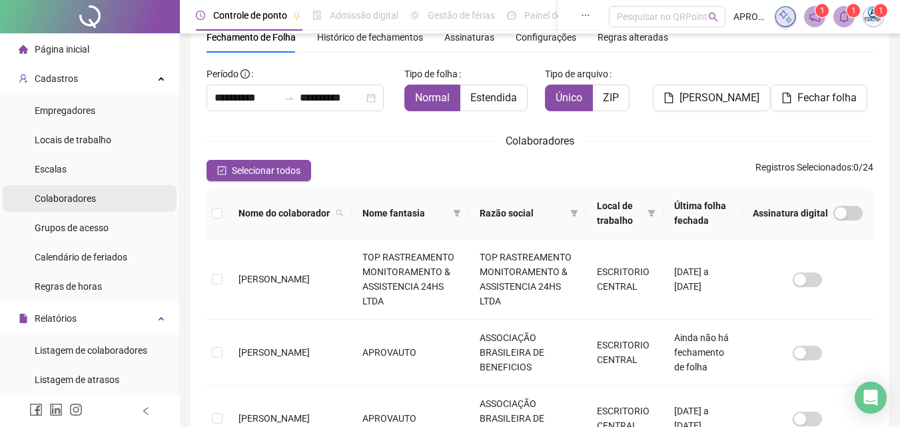
click at [88, 197] on span "Colaboradores" at bounding box center [65, 198] width 61 height 11
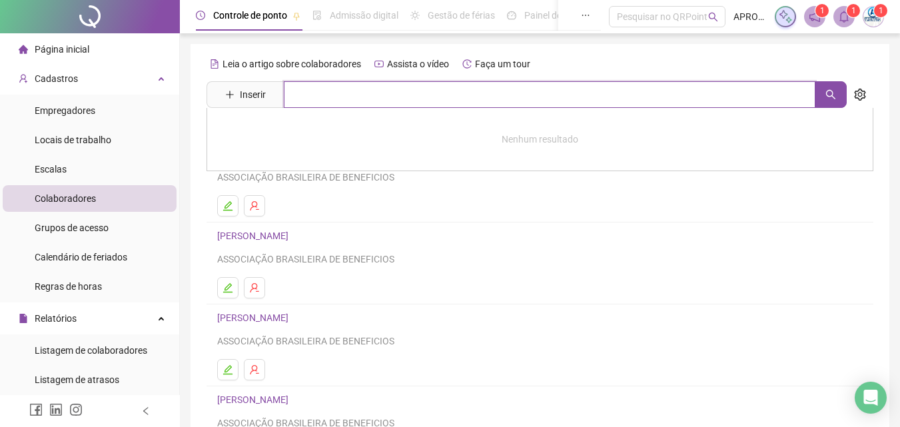
click at [430, 95] on input "text" at bounding box center [550, 94] width 532 height 27
type input "*****"
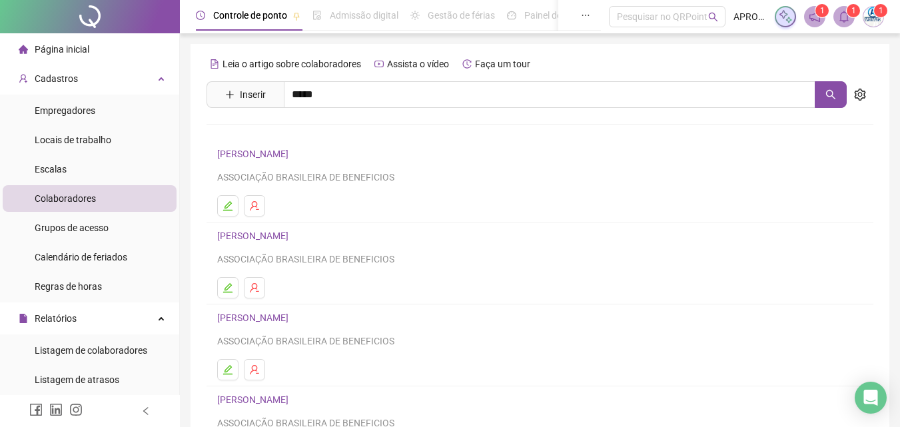
click at [359, 133] on link "PRYSCILLA NOVAIS [PERSON_NAME]" at bounding box center [309, 134] width 156 height 11
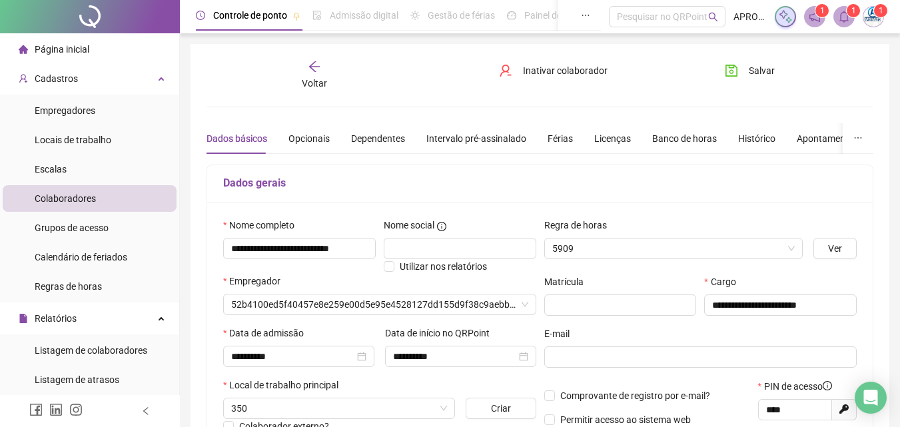
type input "**********"
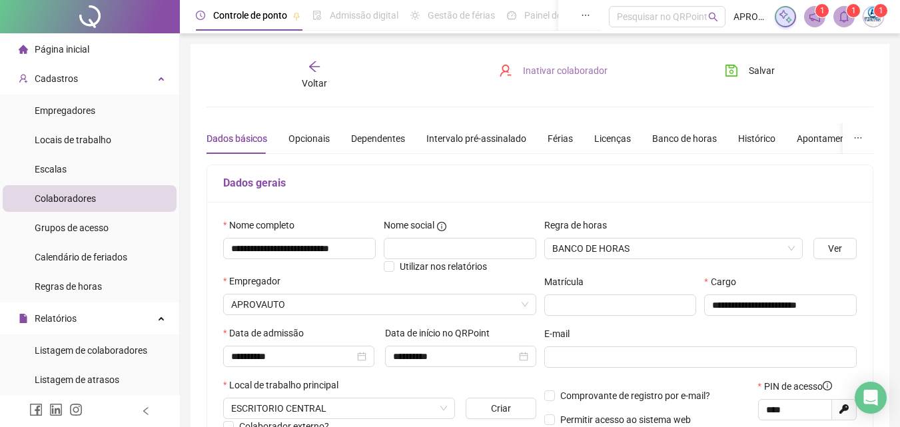
click at [579, 71] on span "Inativar colaborador" at bounding box center [565, 70] width 85 height 15
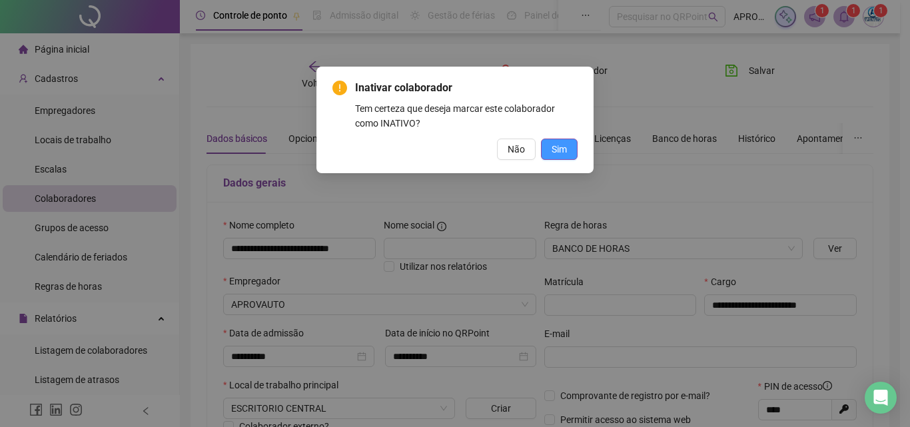
click at [567, 147] on button "Sim" at bounding box center [559, 149] width 37 height 21
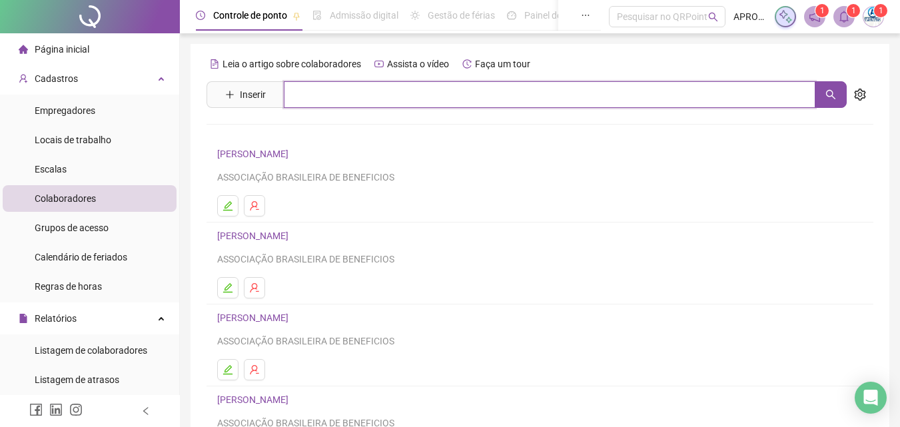
click at [389, 93] on input "text" at bounding box center [550, 94] width 532 height 27
type input "*****"
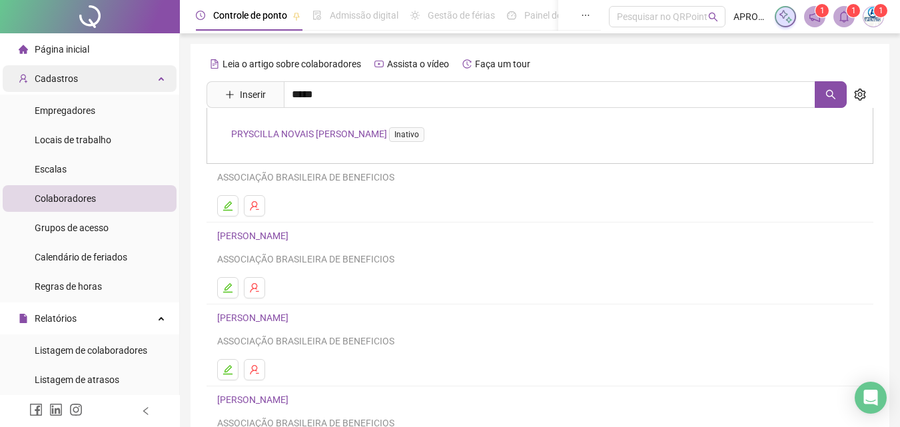
click at [99, 83] on div "Cadastros" at bounding box center [90, 78] width 174 height 27
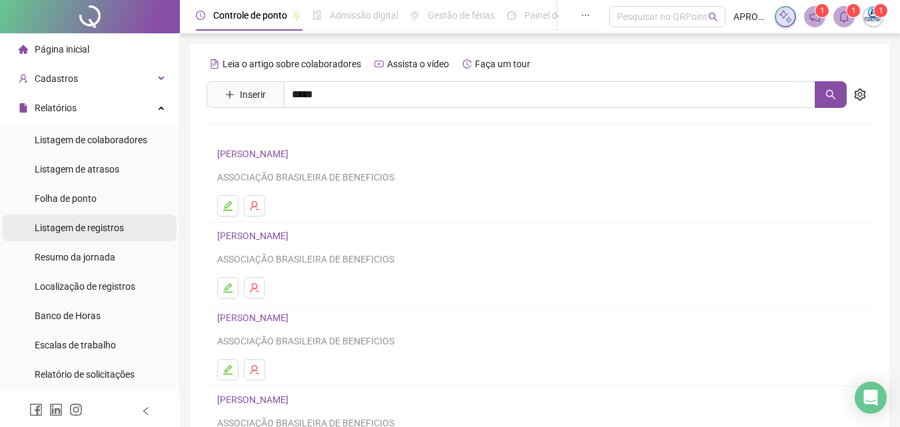
click at [111, 229] on span "Listagem de registros" at bounding box center [79, 228] width 89 height 11
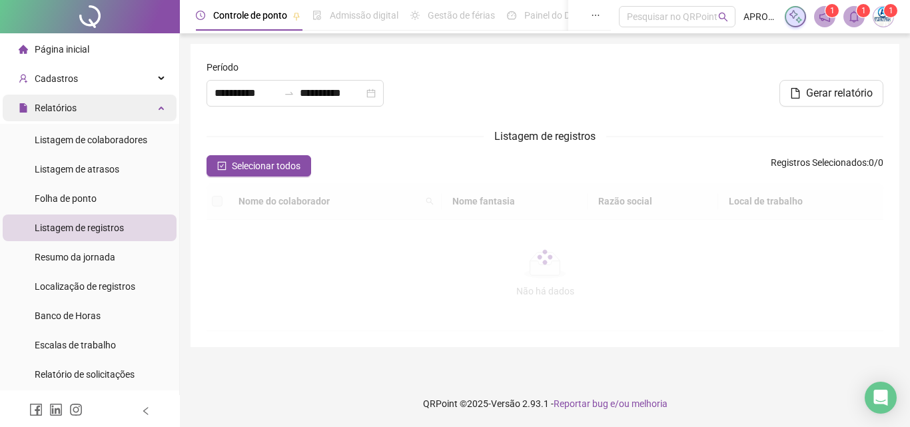
click at [94, 105] on div "Relatórios" at bounding box center [90, 108] width 174 height 27
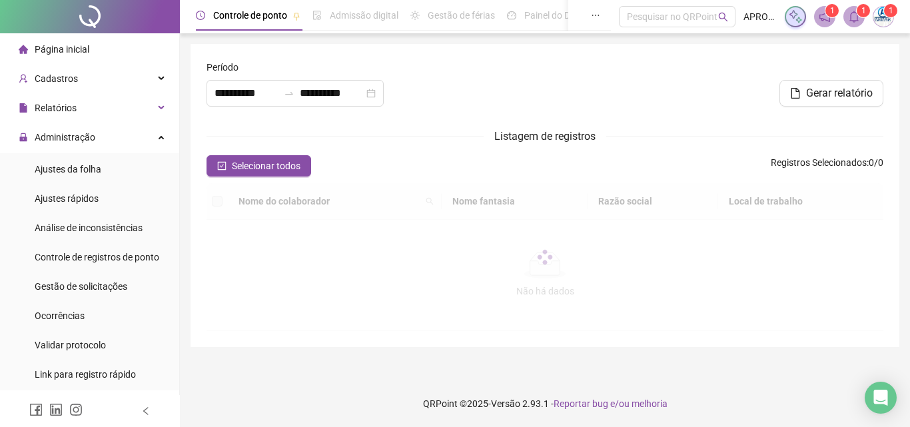
type input "**********"
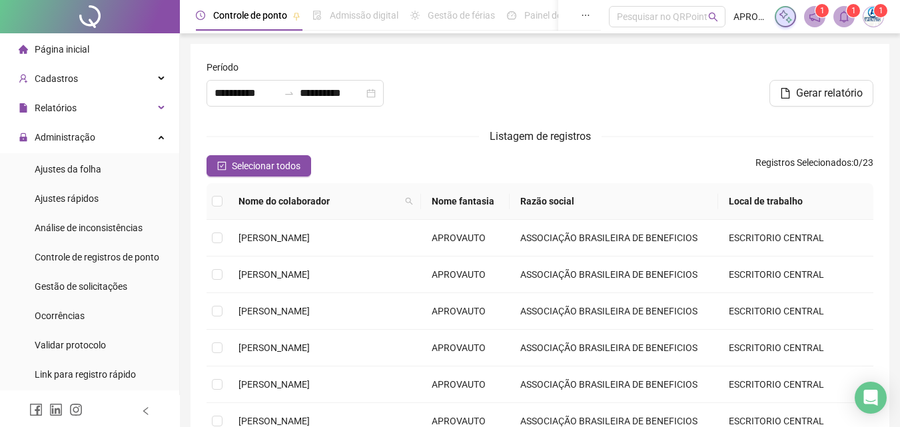
click at [852, 17] on span at bounding box center [844, 16] width 21 height 21
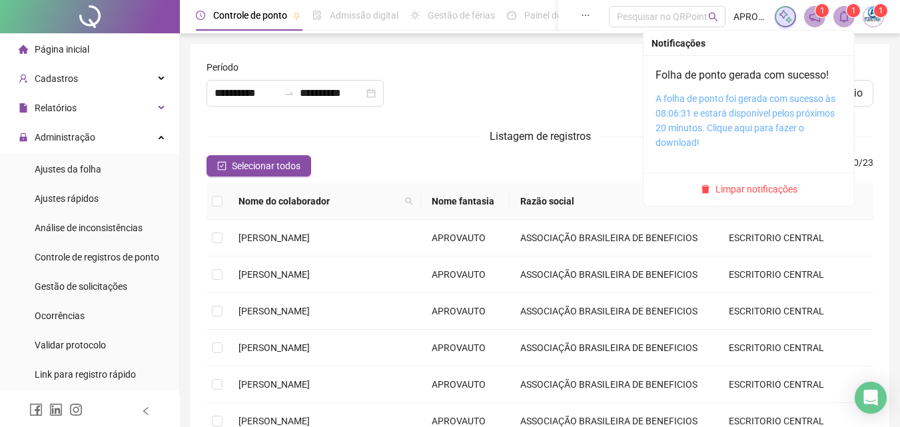
click at [776, 100] on link "A folha de ponto foi gerada com sucesso às 08:06:31 e estará disponível pelos p…" at bounding box center [746, 120] width 180 height 55
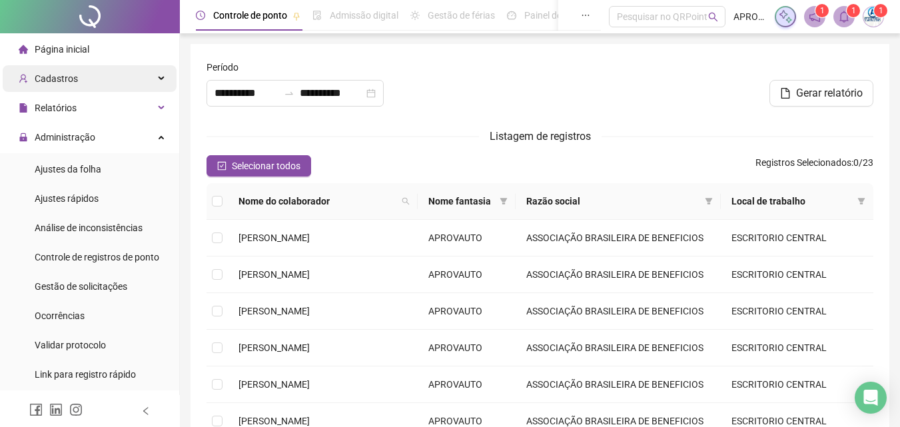
click at [44, 74] on span "Cadastros" at bounding box center [56, 78] width 43 height 11
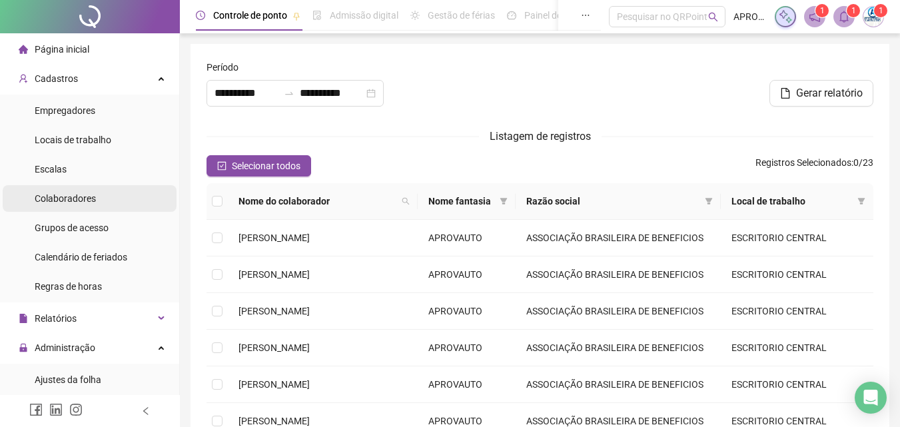
click at [72, 199] on span "Colaboradores" at bounding box center [65, 198] width 61 height 11
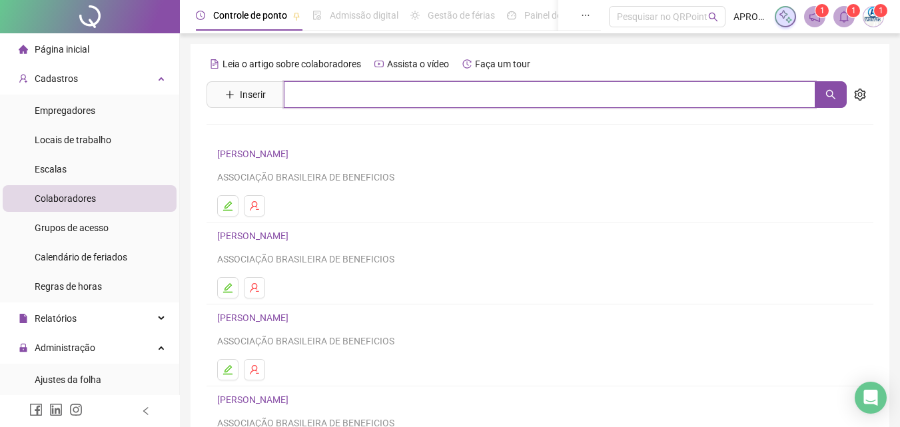
click at [337, 94] on input "text" at bounding box center [550, 94] width 532 height 27
type input "****"
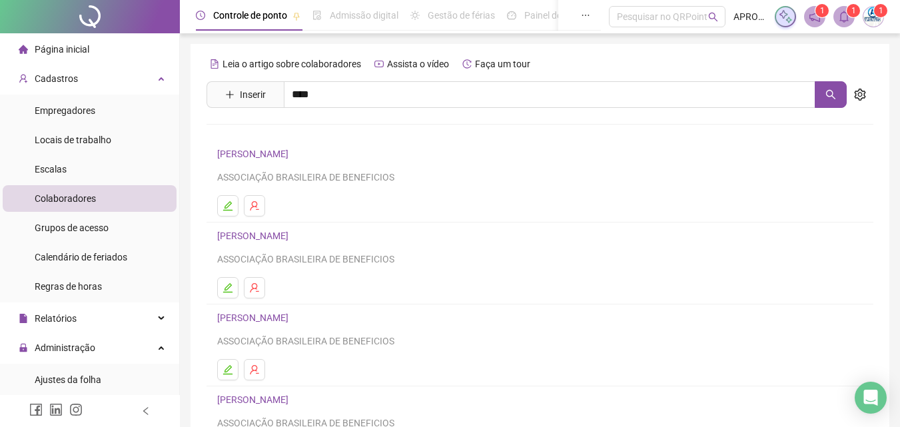
click at [279, 131] on link "JENNIFFER LAINA CAPISTRANO LOBO" at bounding box center [312, 134] width 163 height 11
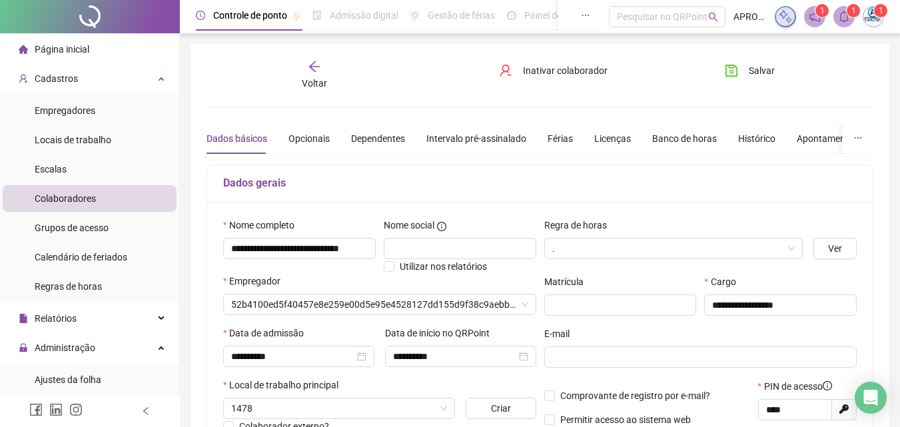
type input "**********"
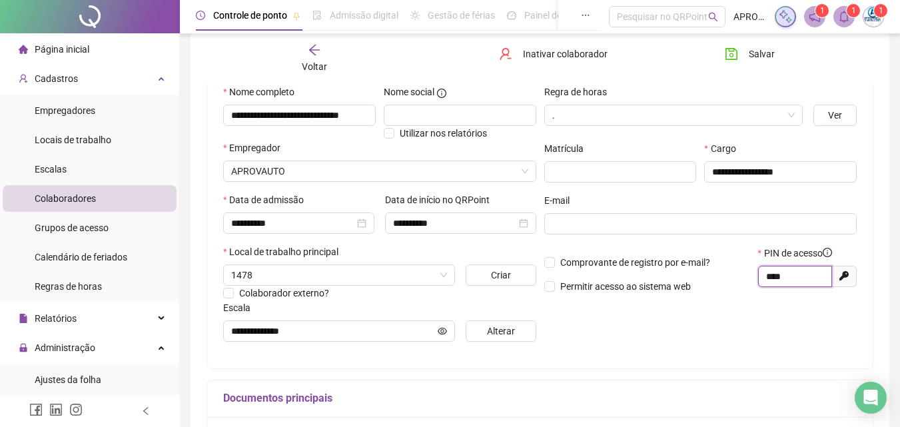
drag, startPoint x: 769, startPoint y: 273, endPoint x: 760, endPoint y: 273, distance: 8.7
click at [760, 273] on span "****" at bounding box center [795, 276] width 74 height 21
drag, startPoint x: 786, startPoint y: 276, endPoint x: 760, endPoint y: 274, distance: 26.1
click at [760, 274] on span "****" at bounding box center [795, 276] width 74 height 21
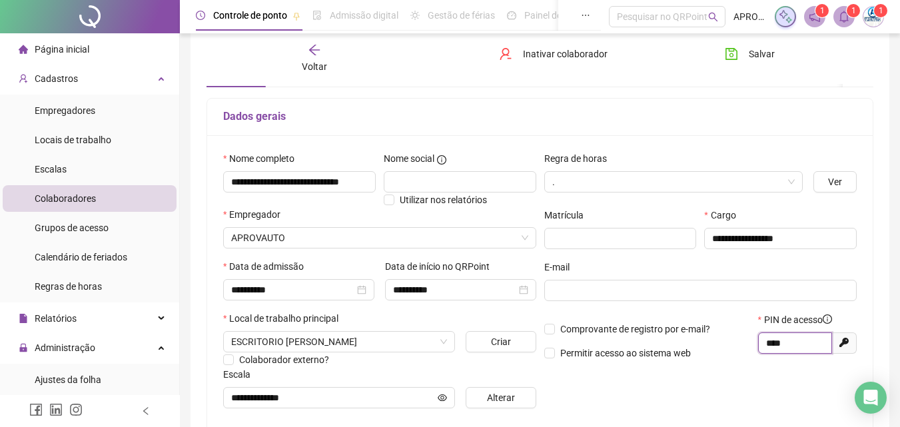
scroll to position [267, 0]
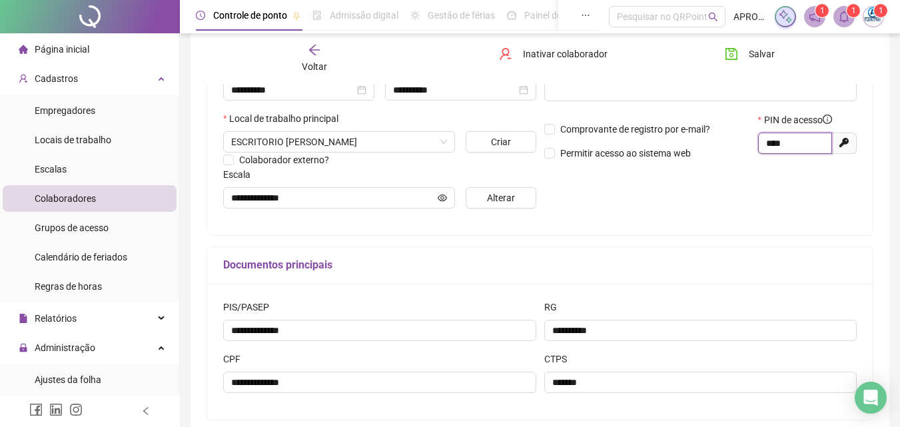
click at [767, 145] on input "****" at bounding box center [793, 143] width 55 height 15
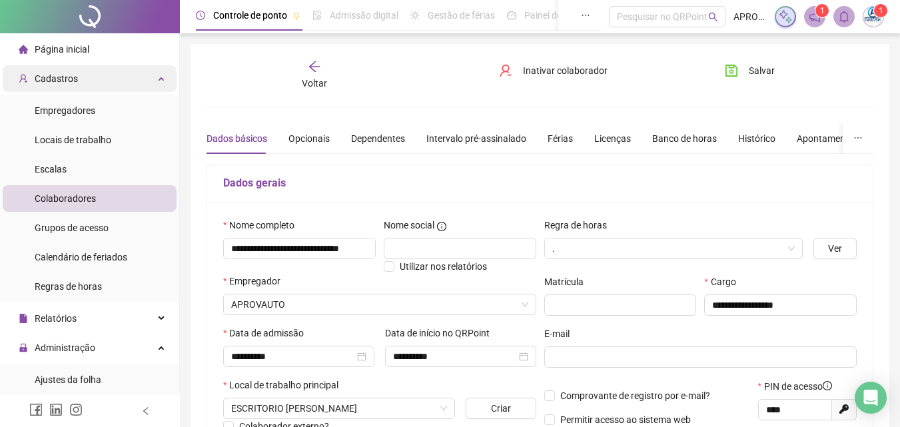
click at [63, 79] on span "Cadastros" at bounding box center [56, 78] width 43 height 11
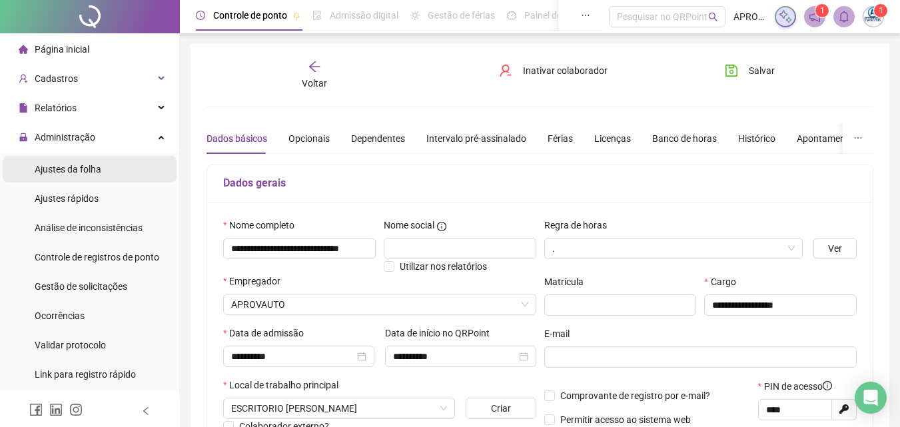
click at [73, 167] on span "Ajustes da folha" at bounding box center [68, 169] width 67 height 11
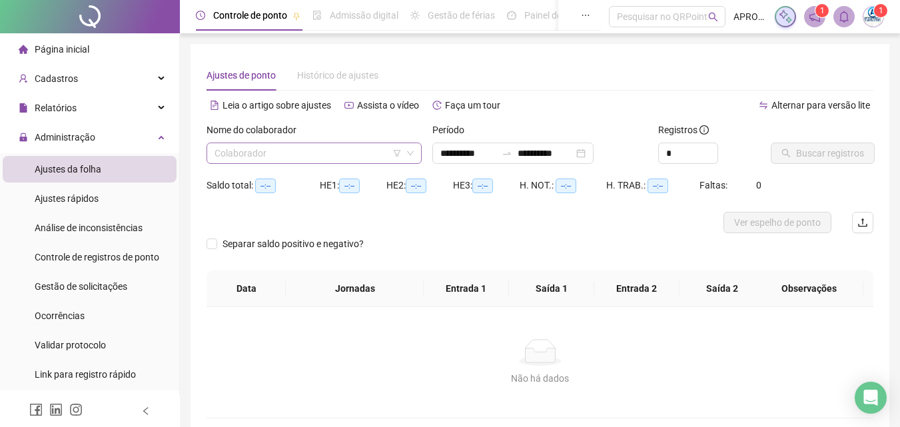
type input "**********"
click at [319, 153] on input "search" at bounding box center [308, 153] width 187 height 20
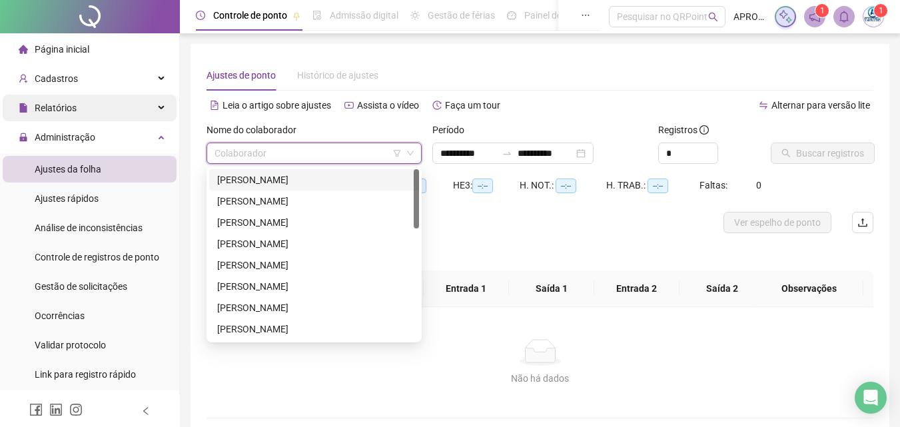
click at [70, 103] on span "Relatórios" at bounding box center [56, 108] width 42 height 11
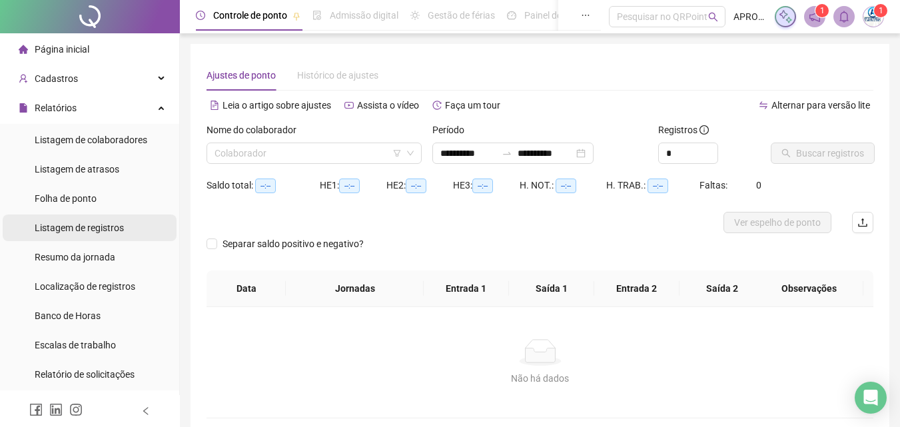
click at [101, 219] on div "Listagem de registros" at bounding box center [79, 228] width 89 height 27
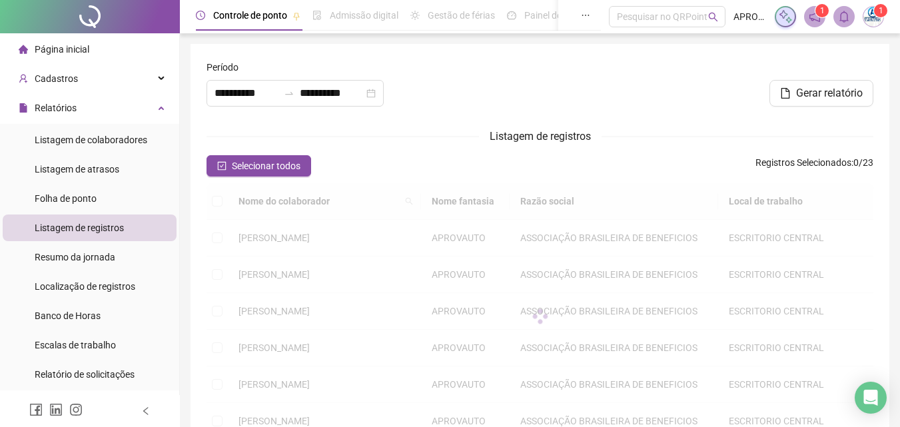
type input "**********"
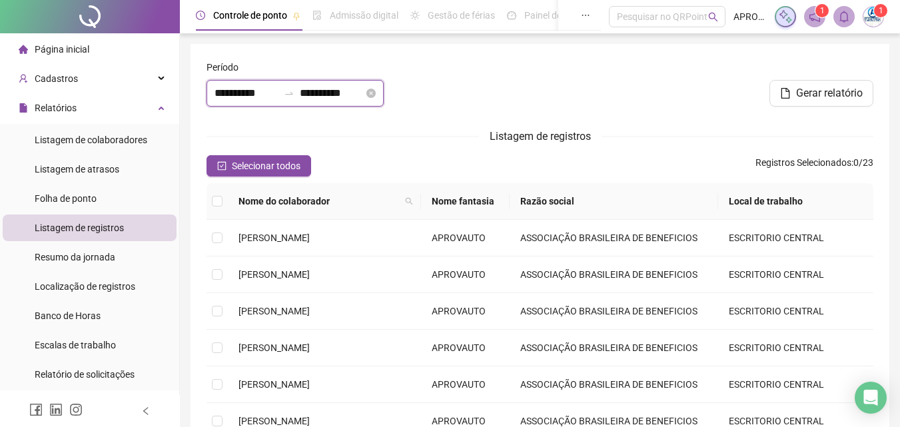
click at [254, 93] on input "**********" at bounding box center [247, 93] width 64 height 16
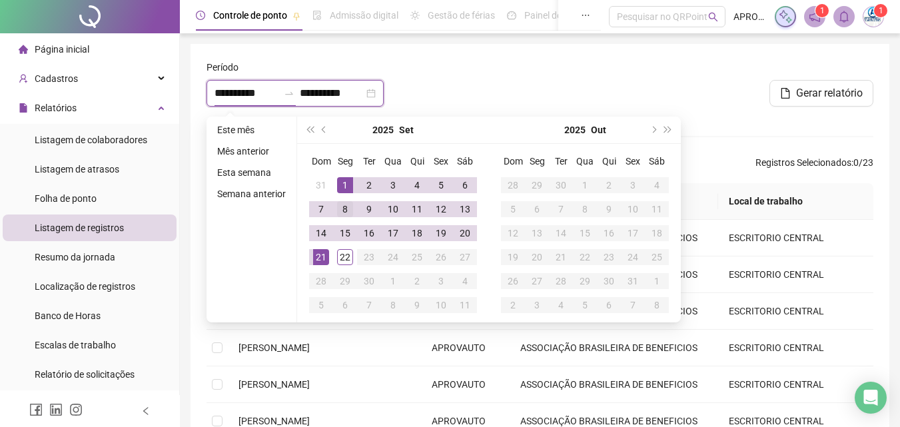
type input "**********"
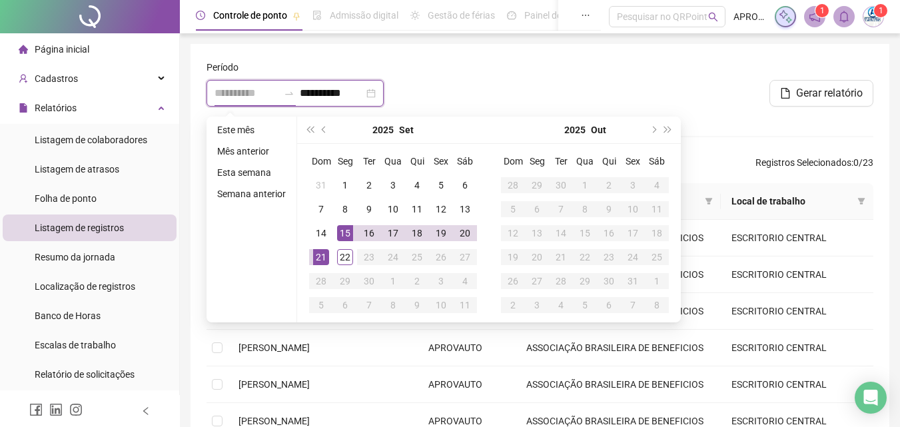
type input "**********"
click at [343, 229] on div "15" at bounding box center [345, 233] width 16 height 16
type input "**********"
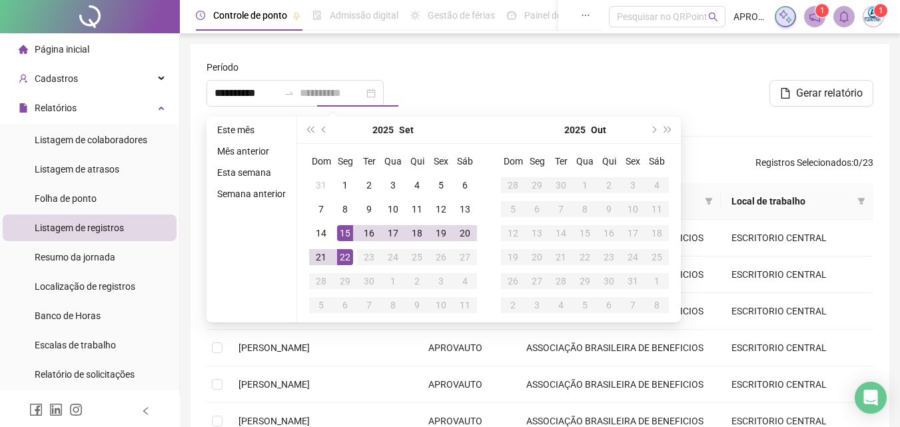
click at [345, 252] on div "22" at bounding box center [345, 257] width 16 height 16
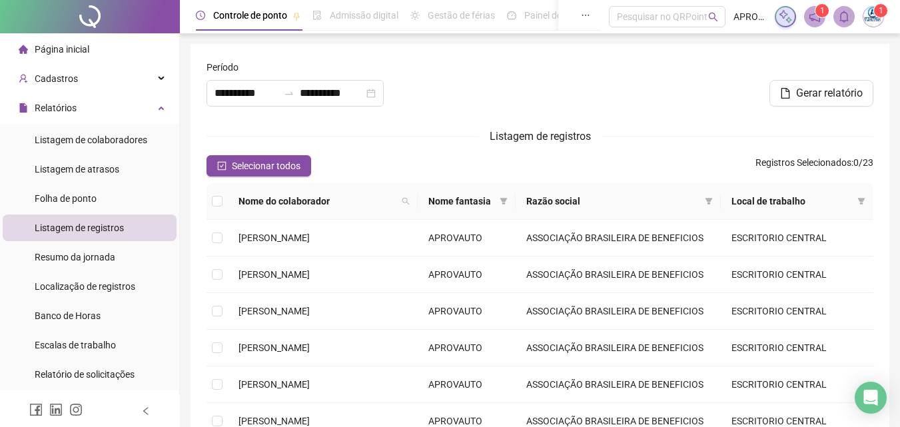
click at [473, 90] on div at bounding box center [540, 88] width 226 height 57
click at [207, 162] on button "Selecionar todos" at bounding box center [259, 165] width 105 height 21
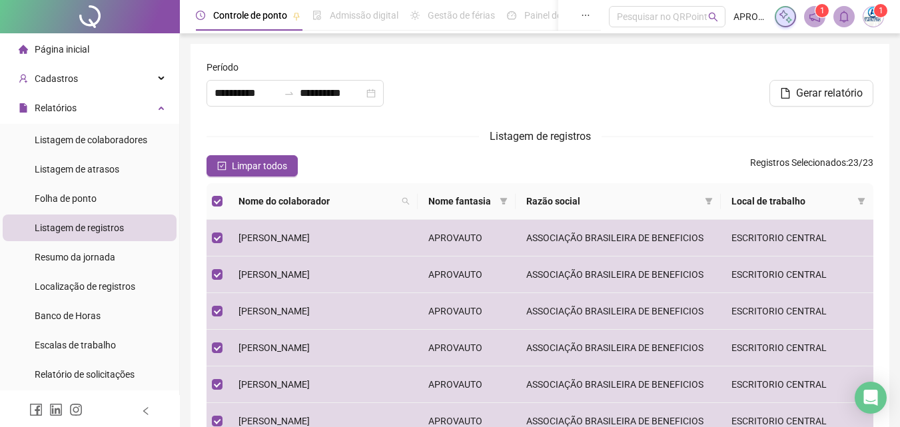
scroll to position [275, 0]
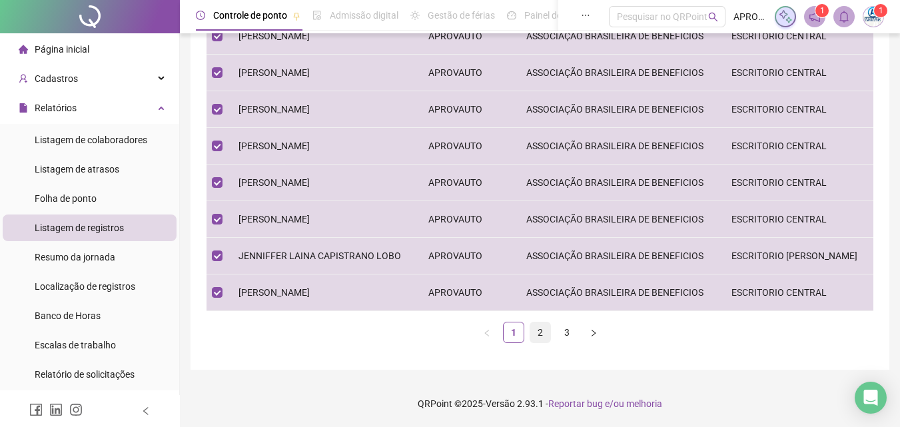
click at [536, 331] on link "2" at bounding box center [540, 333] width 20 height 20
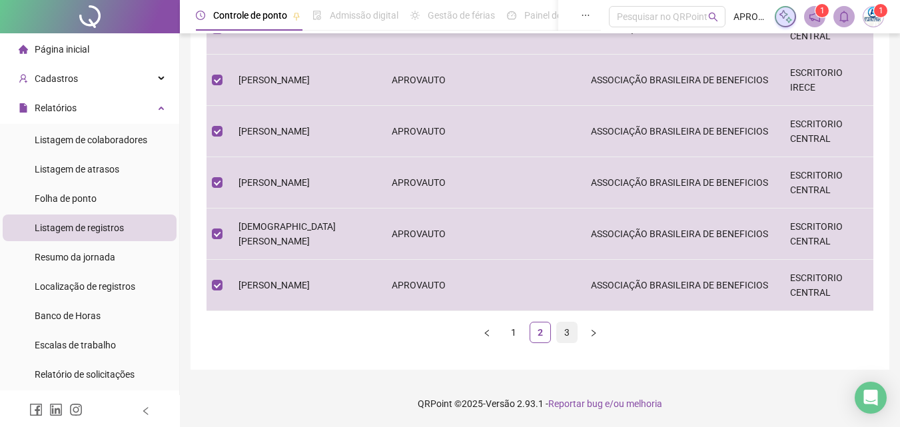
click at [566, 331] on link "3" at bounding box center [567, 333] width 20 height 20
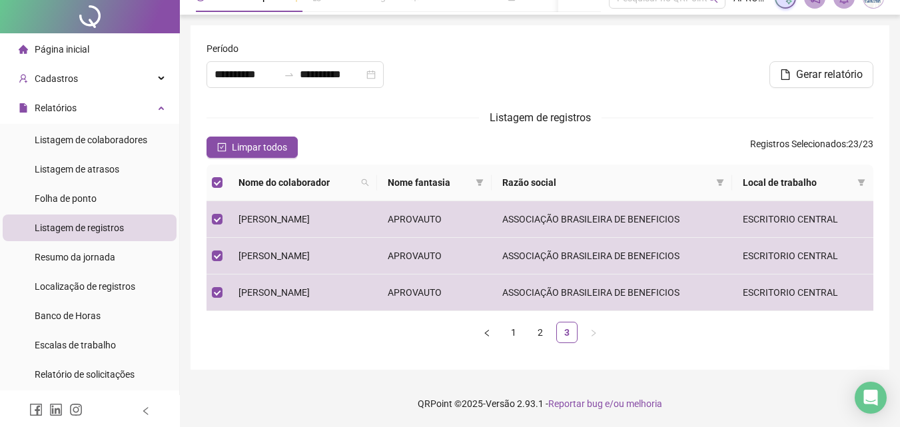
scroll to position [0, 0]
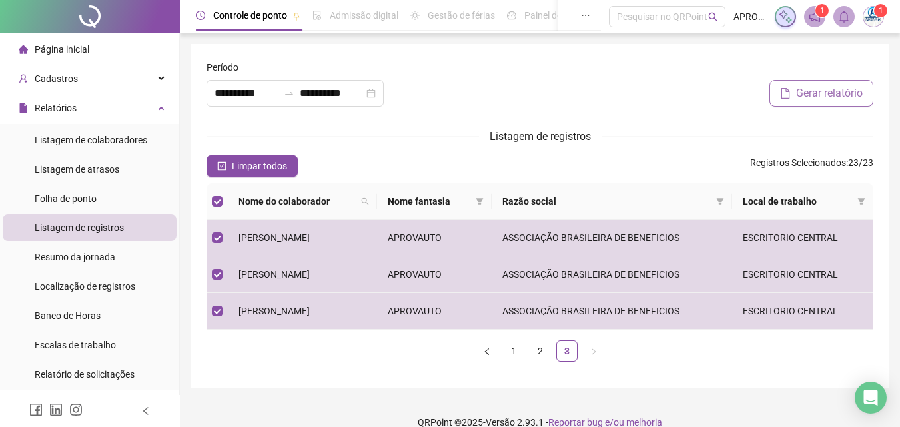
click at [804, 91] on span "Gerar relatório" at bounding box center [829, 93] width 67 height 16
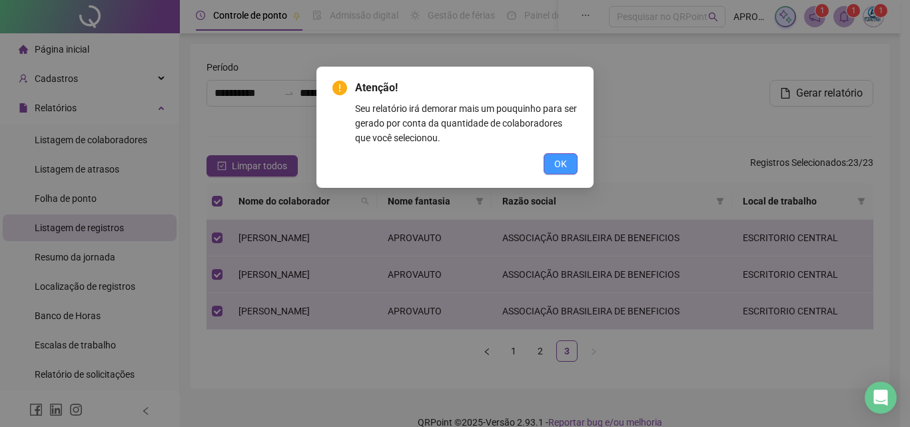
click at [552, 159] on button "OK" at bounding box center [561, 163] width 34 height 21
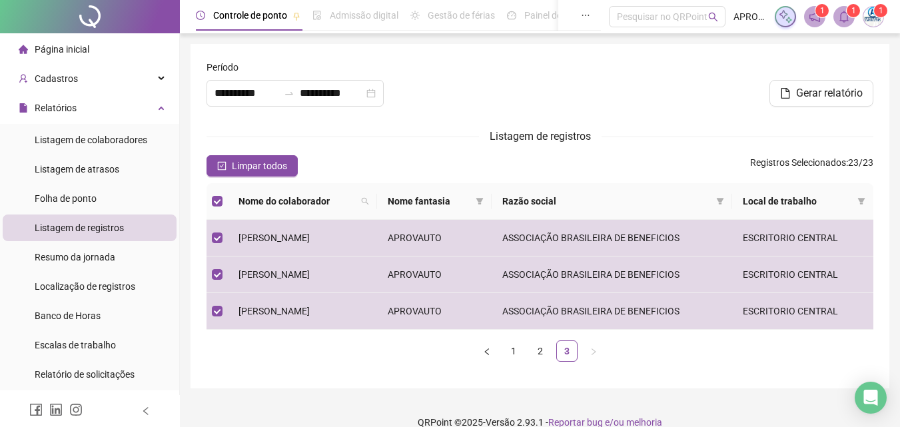
click at [841, 12] on icon "bell" at bounding box center [844, 17] width 12 height 12
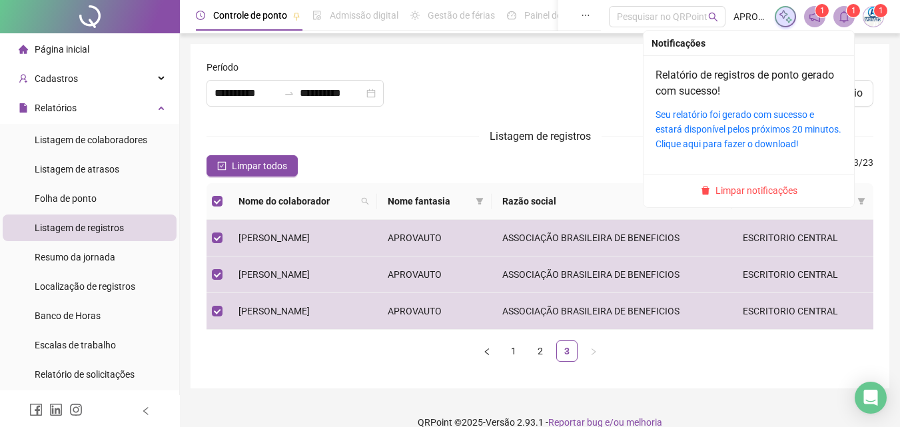
click at [727, 121] on div "Seu relatório foi gerado com sucesso e estará disponível pelos próximos 20 minu…" at bounding box center [749, 129] width 187 height 44
click at [720, 113] on link "Seu relatório foi gerado com sucesso e estará disponível pelos próximos 20 minu…" at bounding box center [749, 129] width 186 height 40
